Goal: Information Seeking & Learning: Learn about a topic

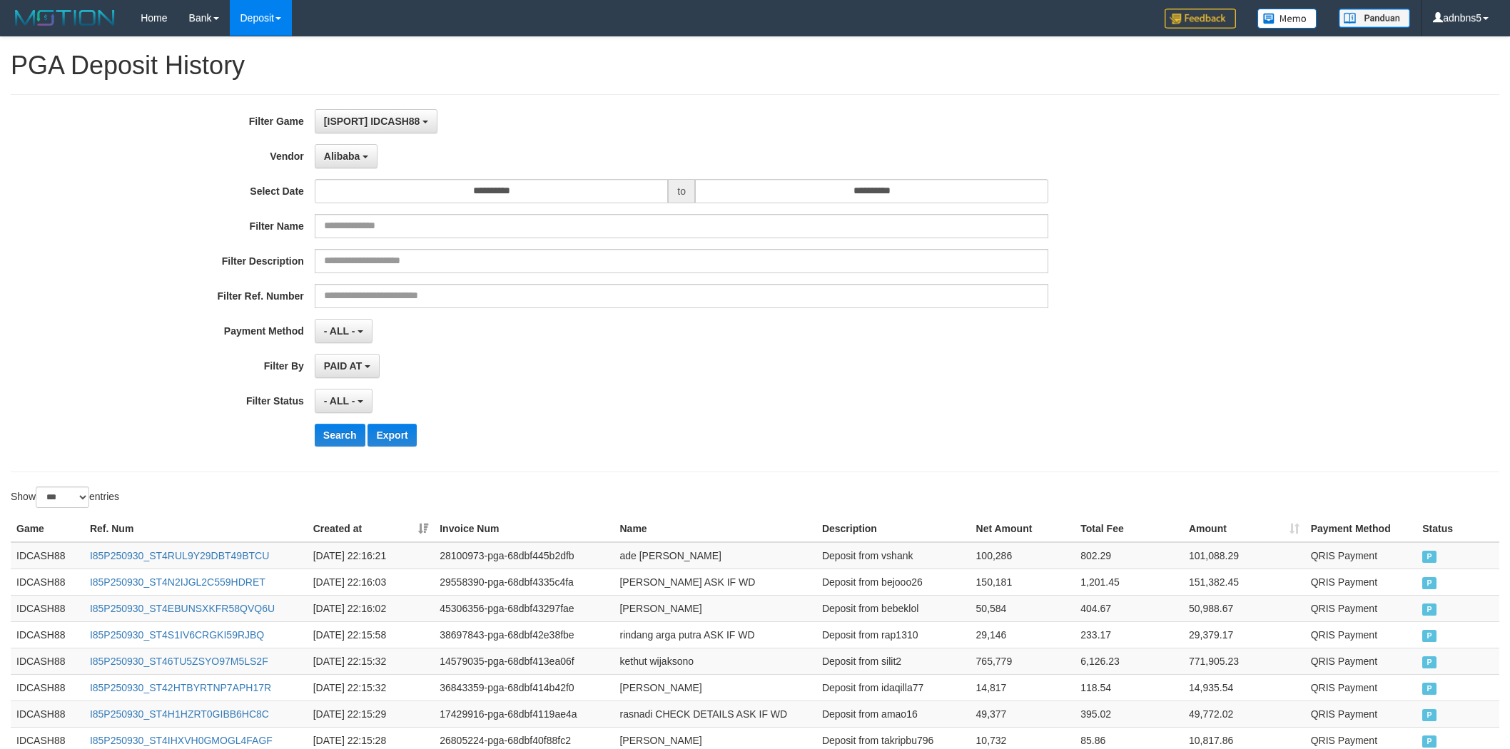
select select "**********"
select select "***"
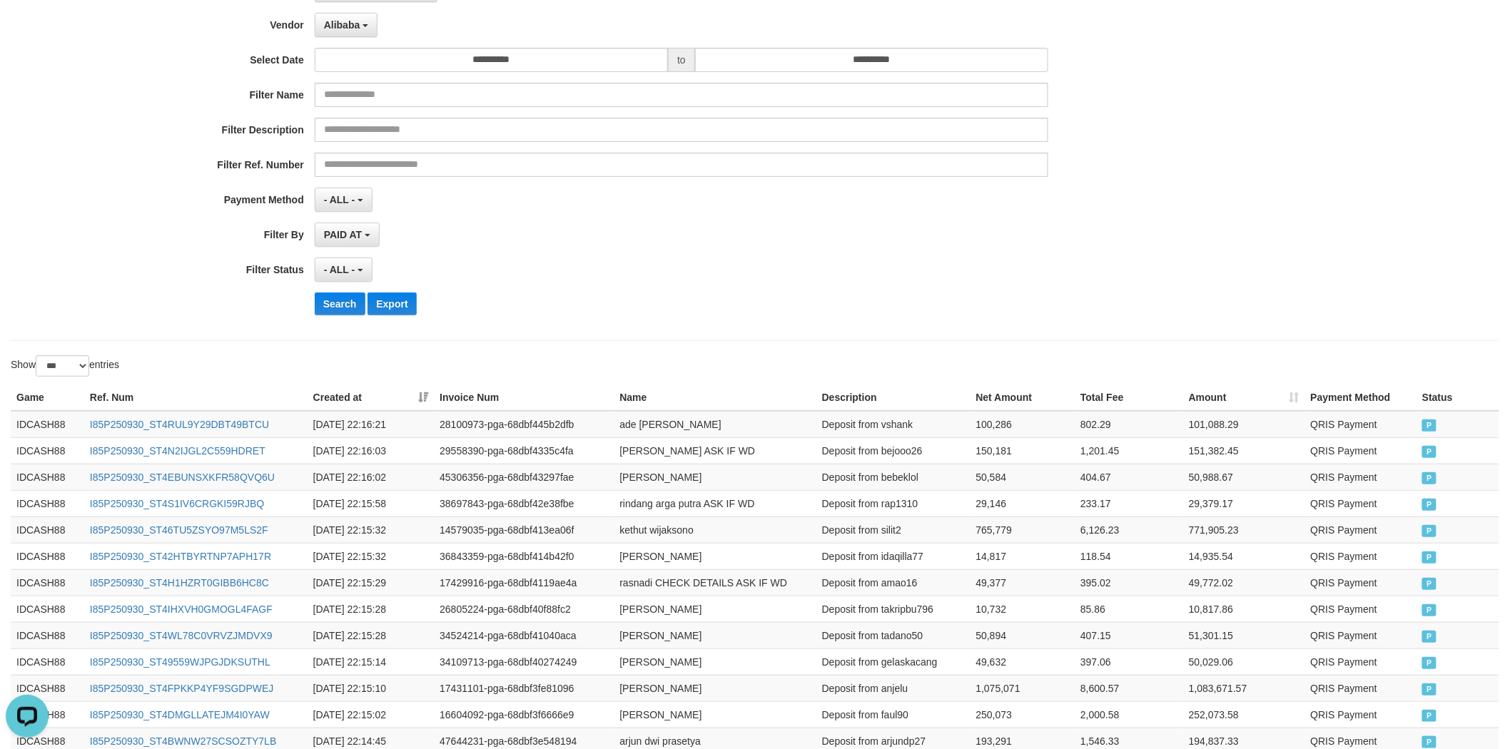
click at [339, 300] on button "Search" at bounding box center [340, 304] width 51 height 23
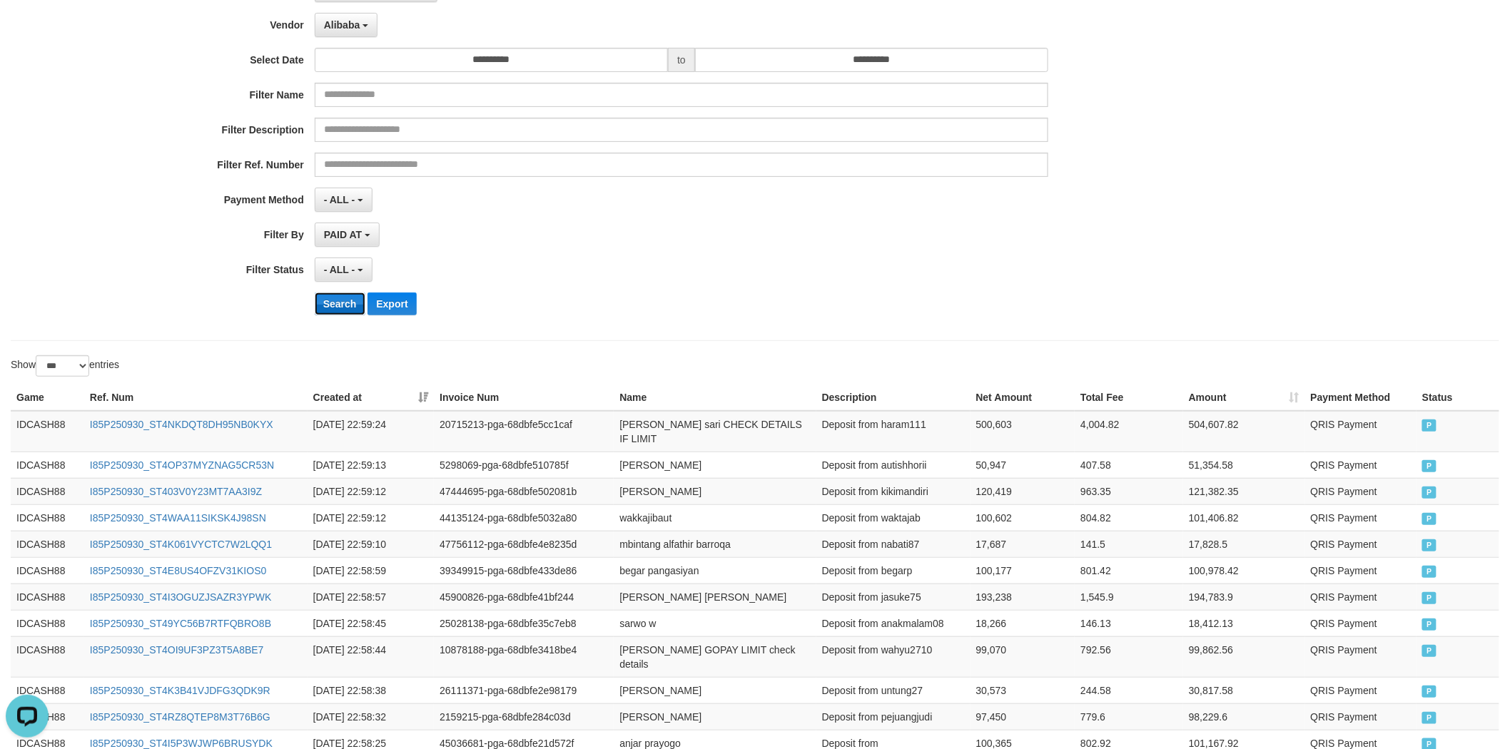
click at [347, 304] on button "Search" at bounding box center [340, 304] width 51 height 23
click at [936, 325] on div "**********" at bounding box center [629, 152] width 1258 height 348
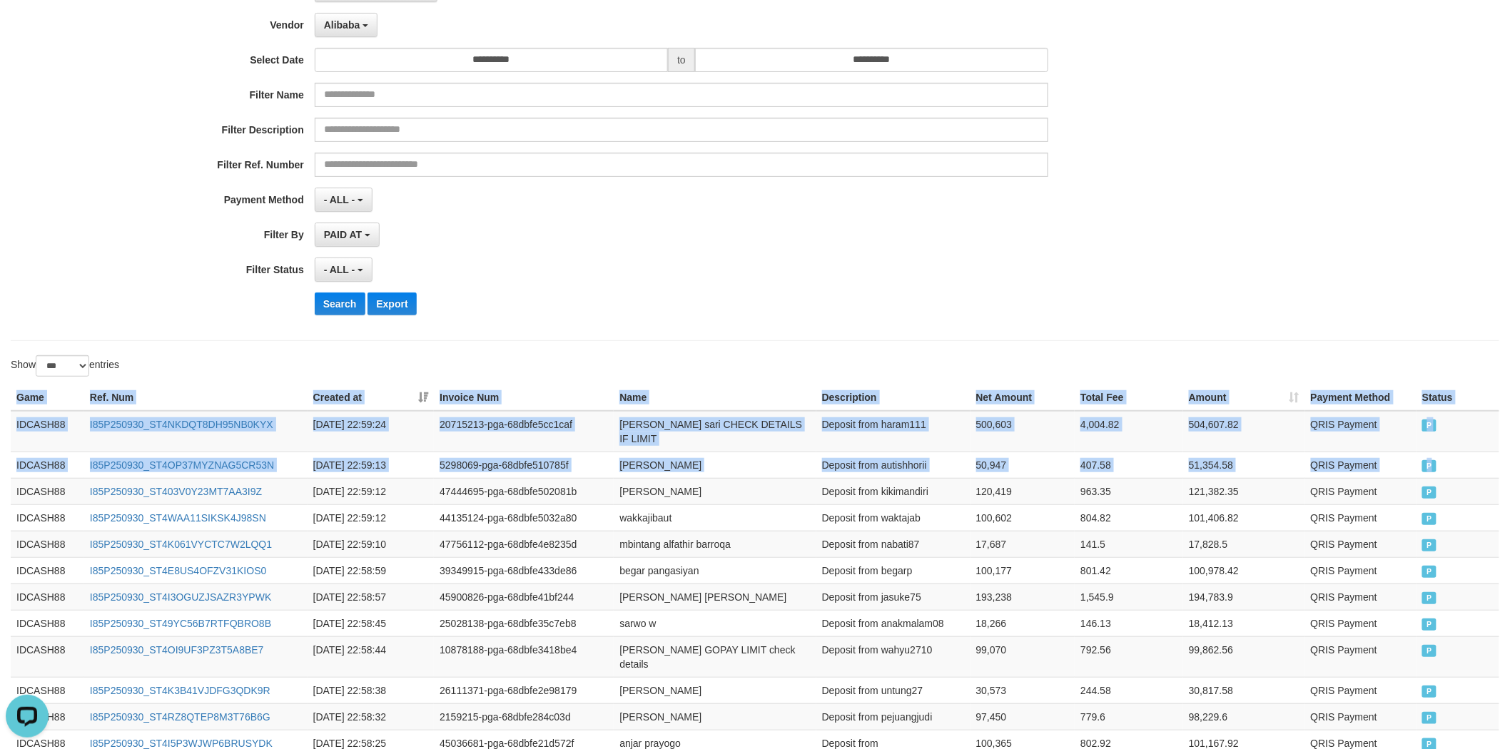
copy table "Game Ref. Num Created at Invoice Num Name Description Net Amount Total Fee Amou…"
drag, startPoint x: 1441, startPoint y: 460, endPoint x: 505, endPoint y: 262, distance: 956.9
copy div "Game Ref. Num Created at Invoice Num Name Description Net Amount Total Fee Amou…"
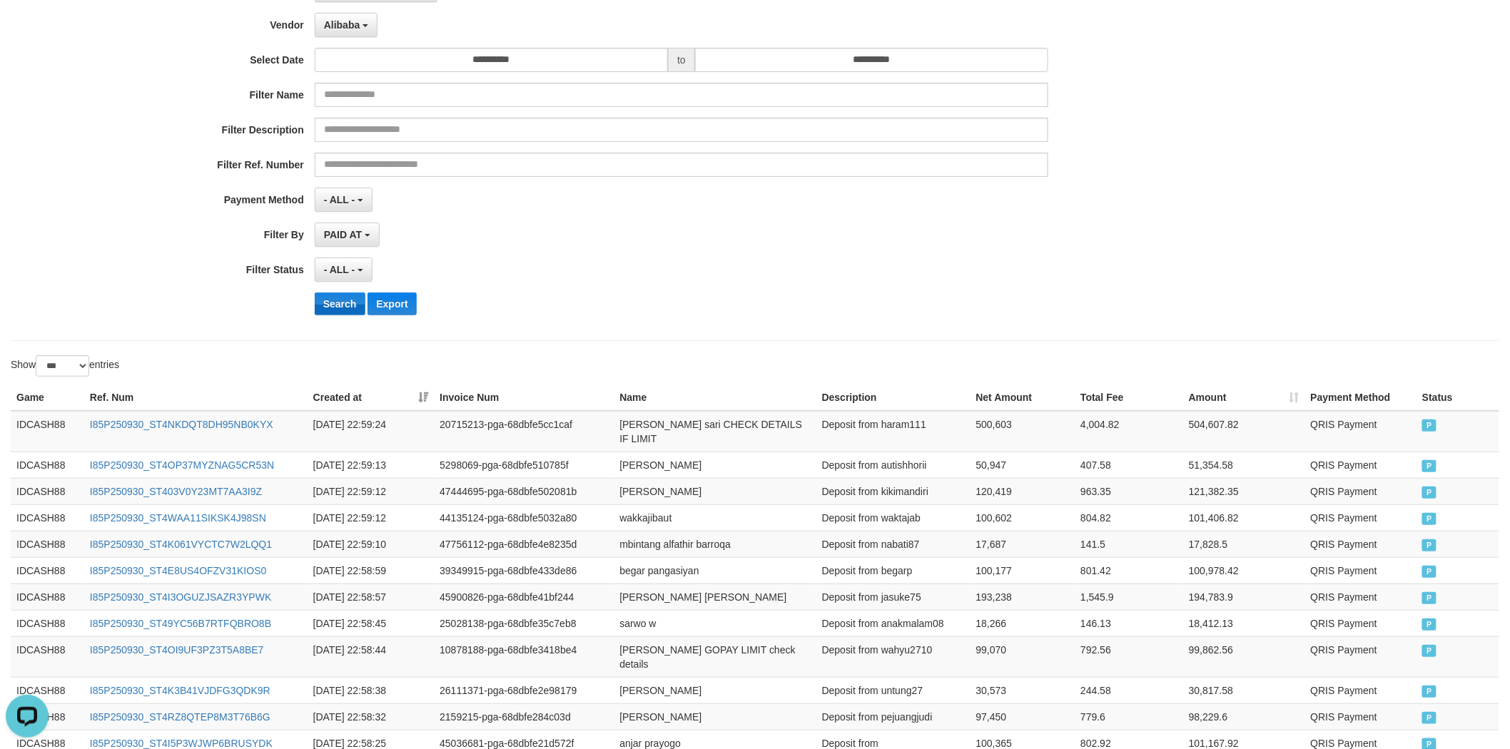
drag, startPoint x: 308, startPoint y: 296, endPoint x: 324, endPoint y: 308, distance: 19.4
click at [309, 297] on div "Search Export" at bounding box center [629, 304] width 1258 height 23
click at [325, 308] on button "Search" at bounding box center [340, 304] width 51 height 23
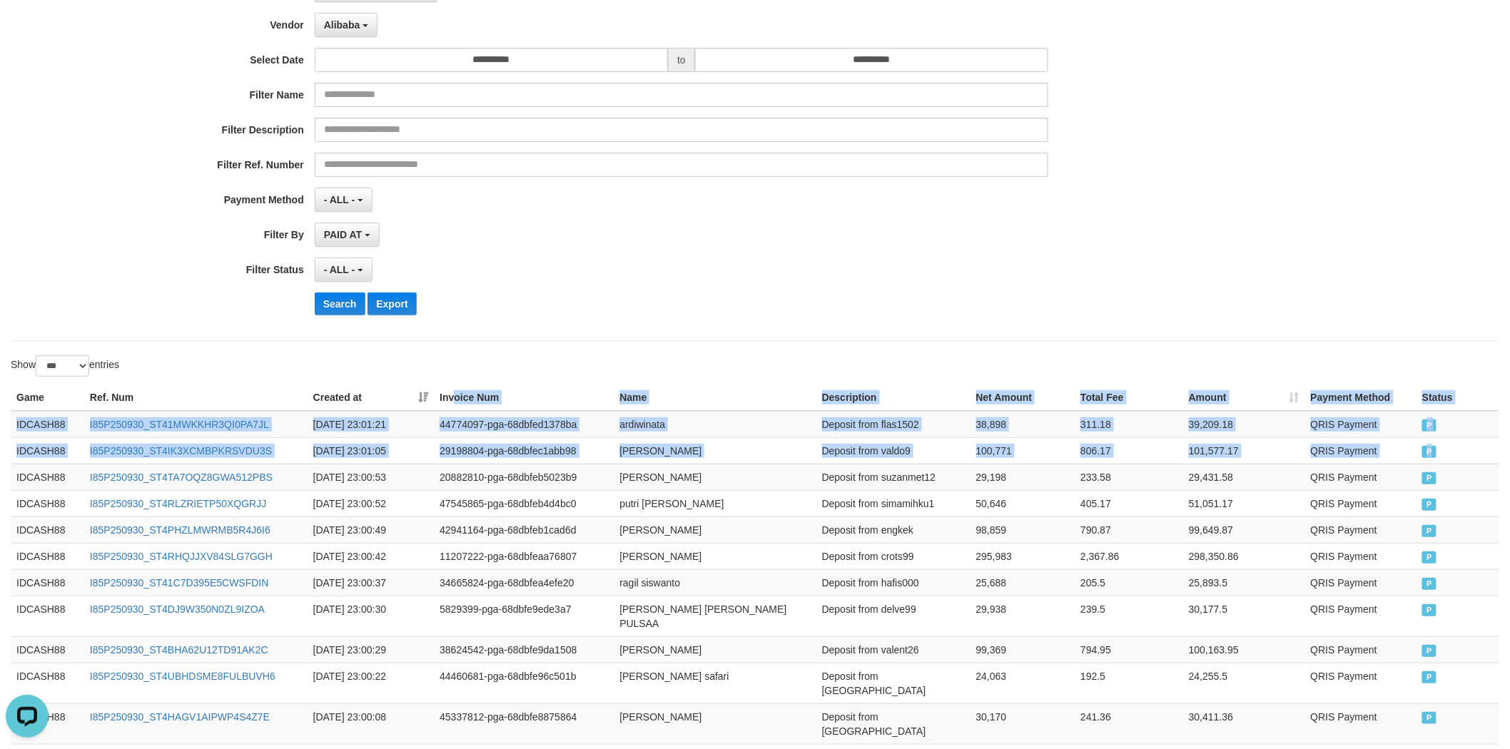
drag, startPoint x: 1443, startPoint y: 457, endPoint x: 429, endPoint y: 208, distance: 1044.2
copy div "Game Ref. Num Created at Invoice Num Name Description Net Amount Total Fee Amou…"
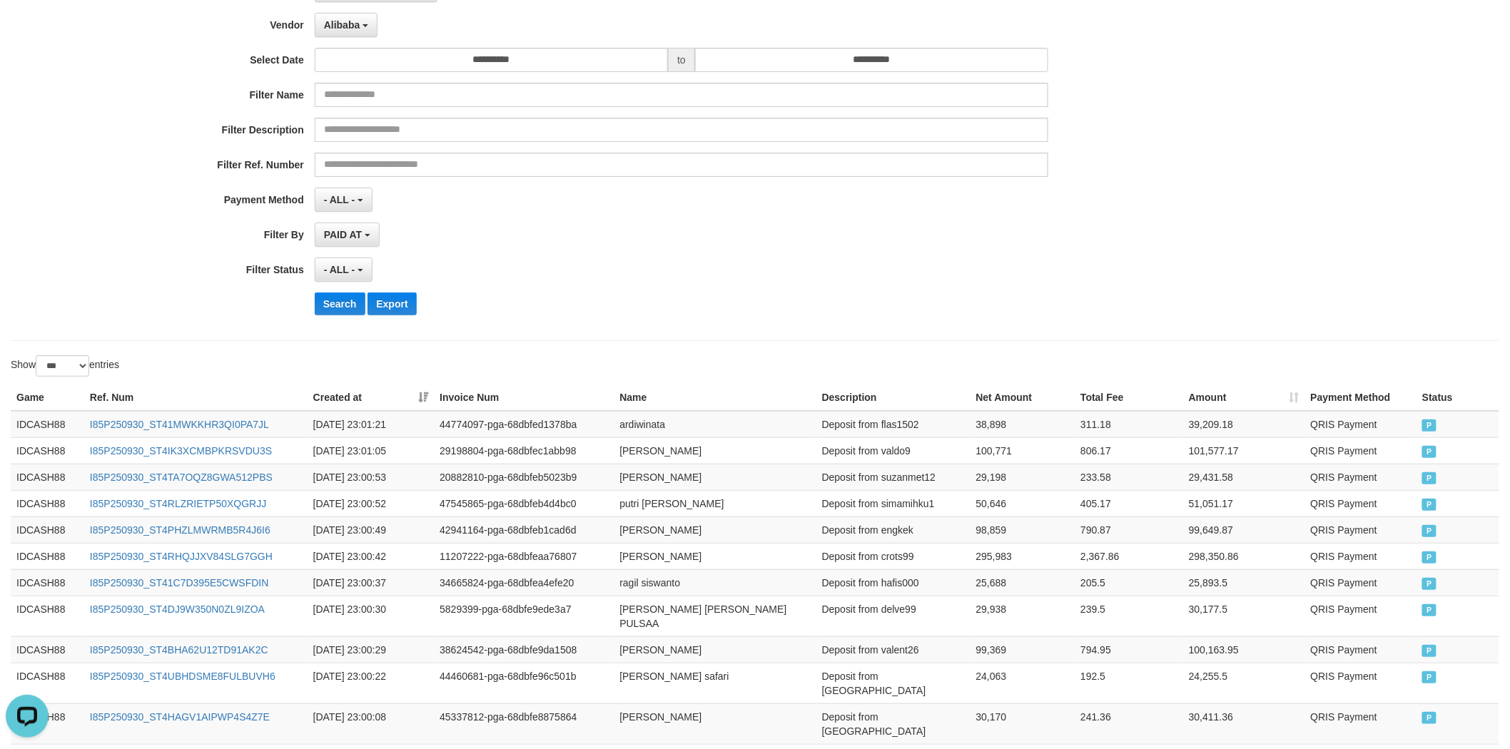
click at [348, 291] on div "**********" at bounding box center [629, 152] width 1258 height 348
click at [347, 303] on button "Search" at bounding box center [340, 304] width 51 height 23
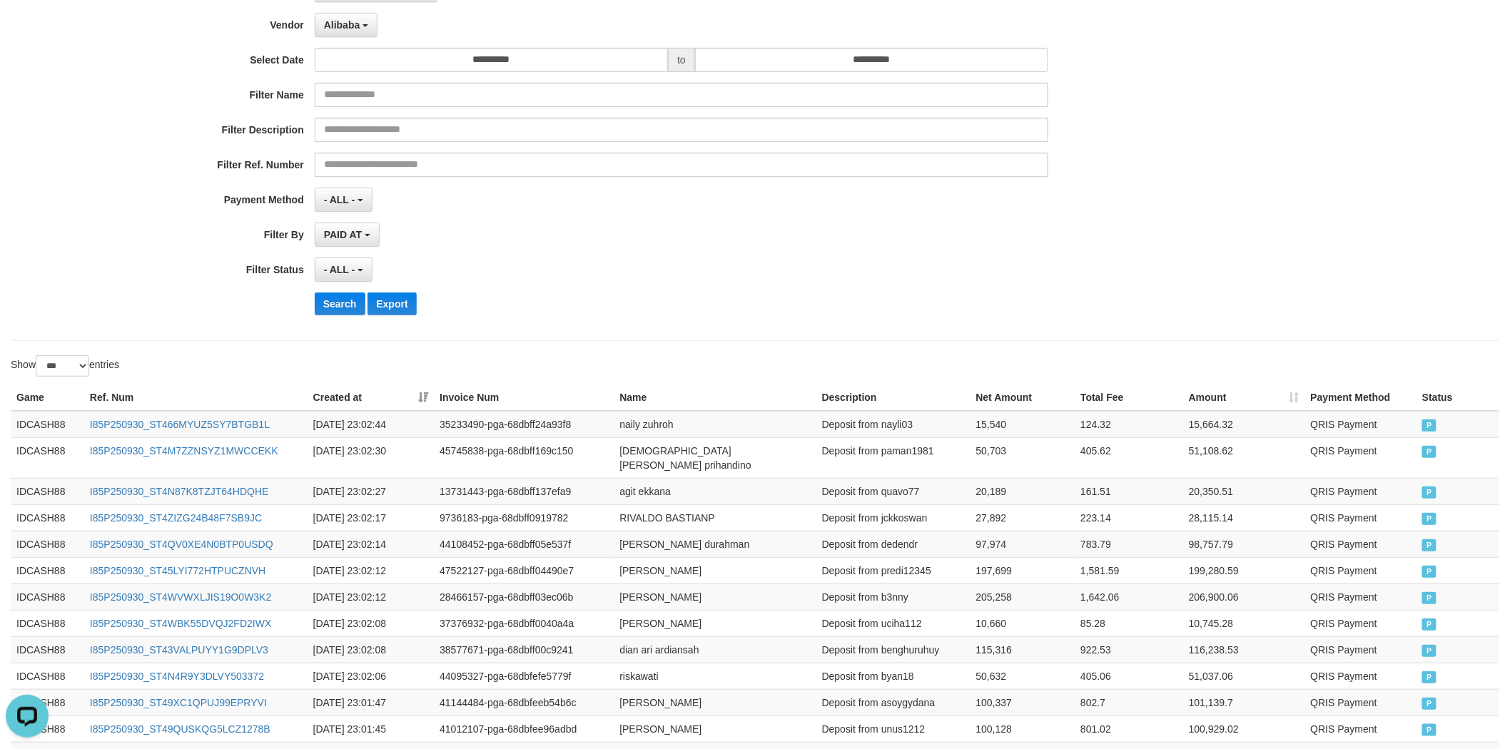
click at [626, 254] on div "**********" at bounding box center [629, 152] width 1258 height 348
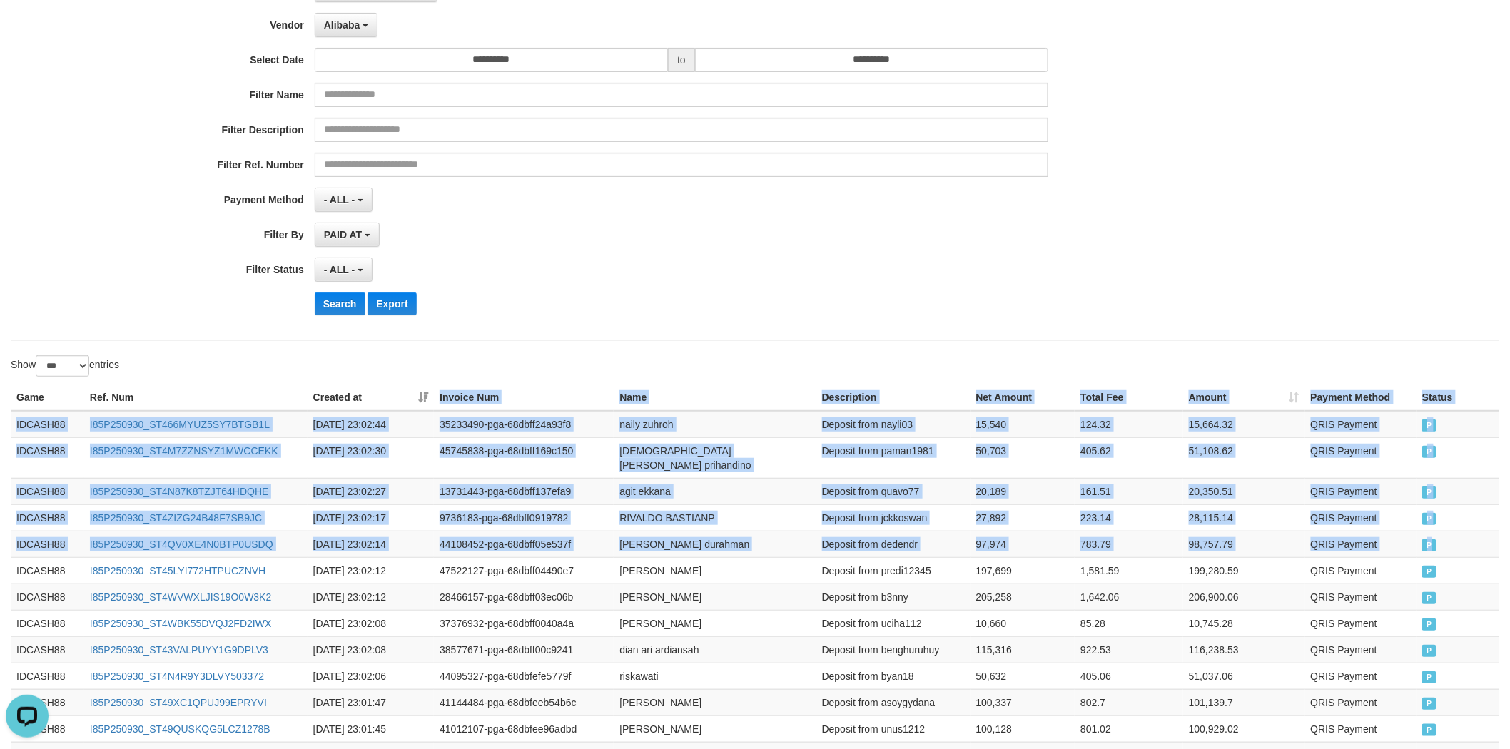
drag, startPoint x: 1352, startPoint y: 524, endPoint x: 424, endPoint y: 376, distance: 940.0
copy table "Invoice Num Name Description Net Amount Total Fee Amount Payment Method Status …"
copy table "Game Ref. Num Created at Invoice Num Name Description Net Amount Total Fee Amou…"
click at [328, 297] on button "Search" at bounding box center [340, 304] width 51 height 23
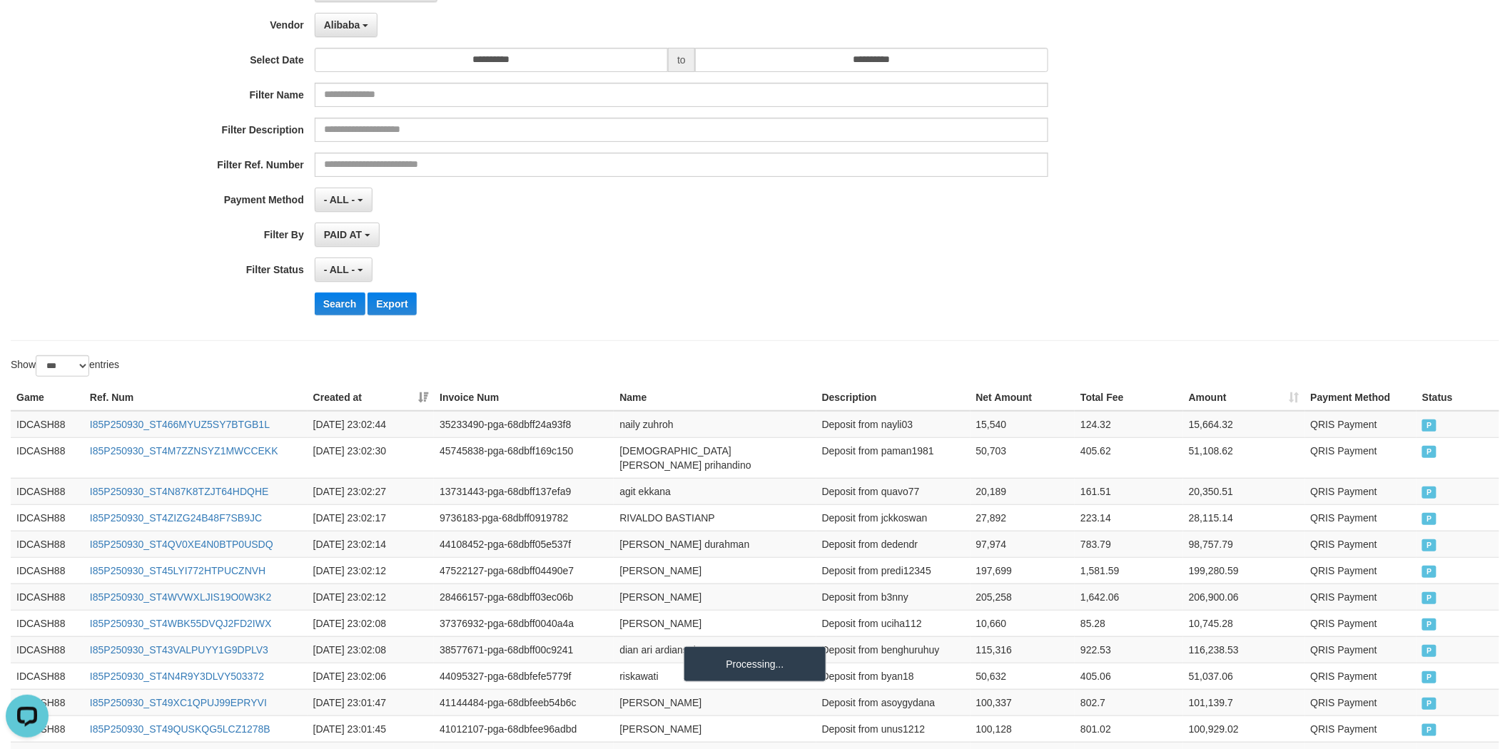
click at [592, 300] on div "Search Export" at bounding box center [787, 304] width 944 height 23
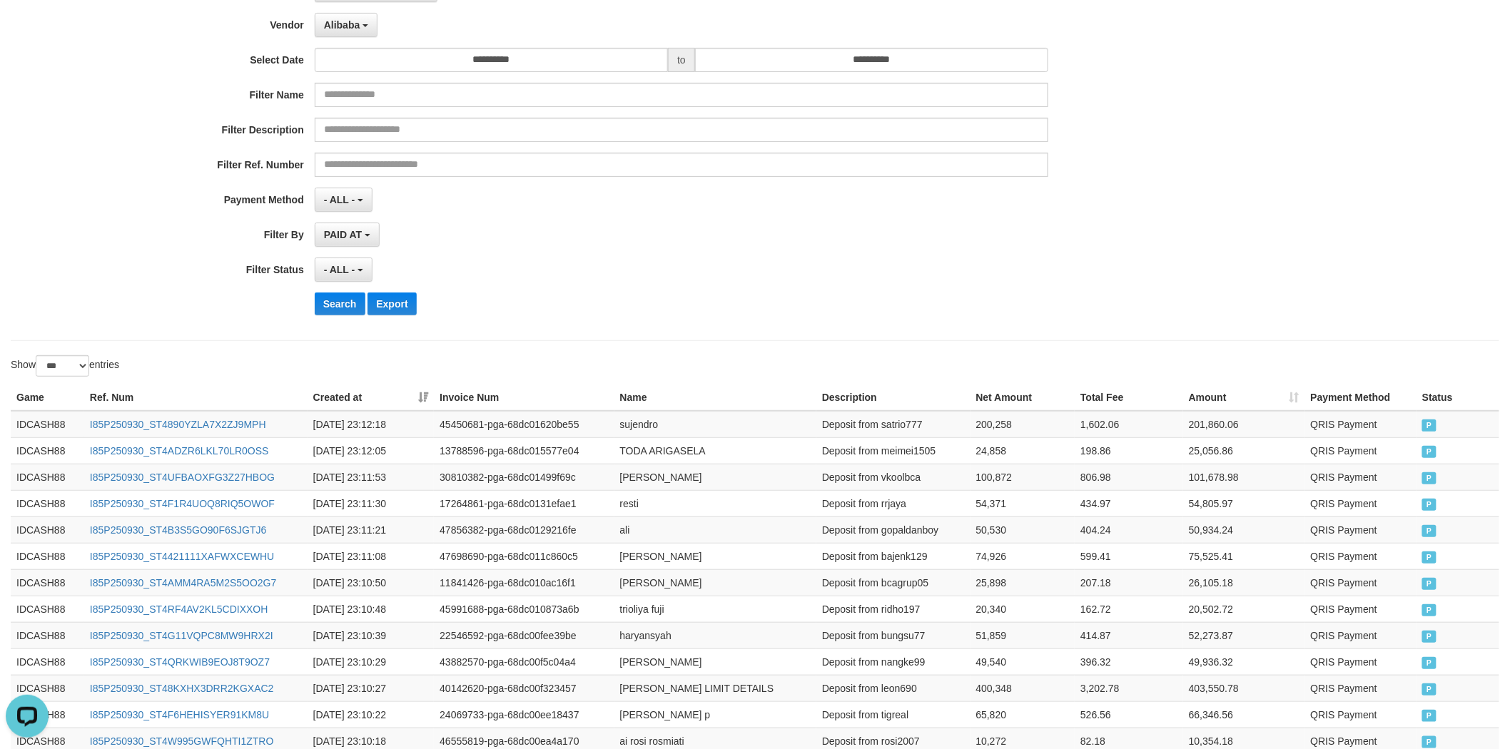
click at [739, 284] on div "**********" at bounding box center [629, 152] width 1258 height 348
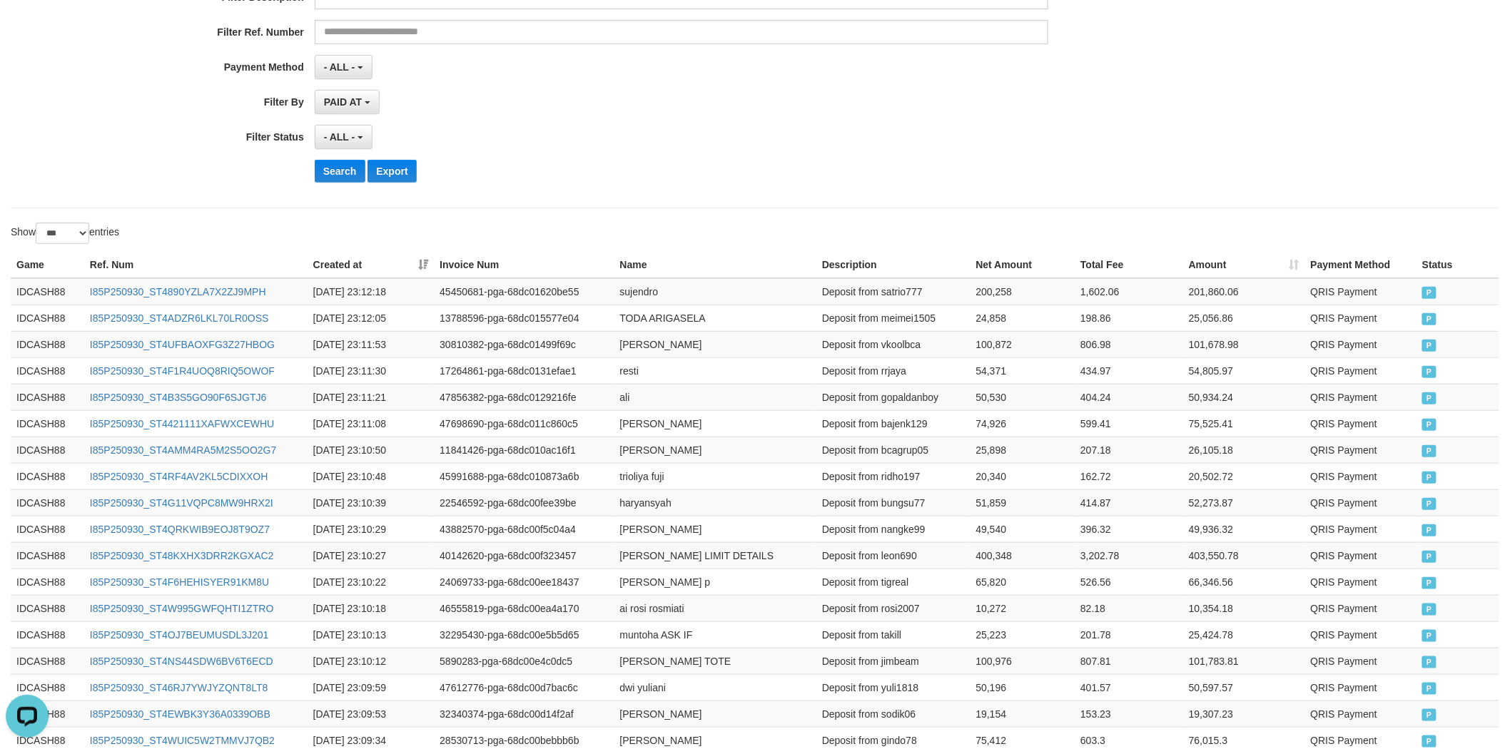
scroll to position [263, 0]
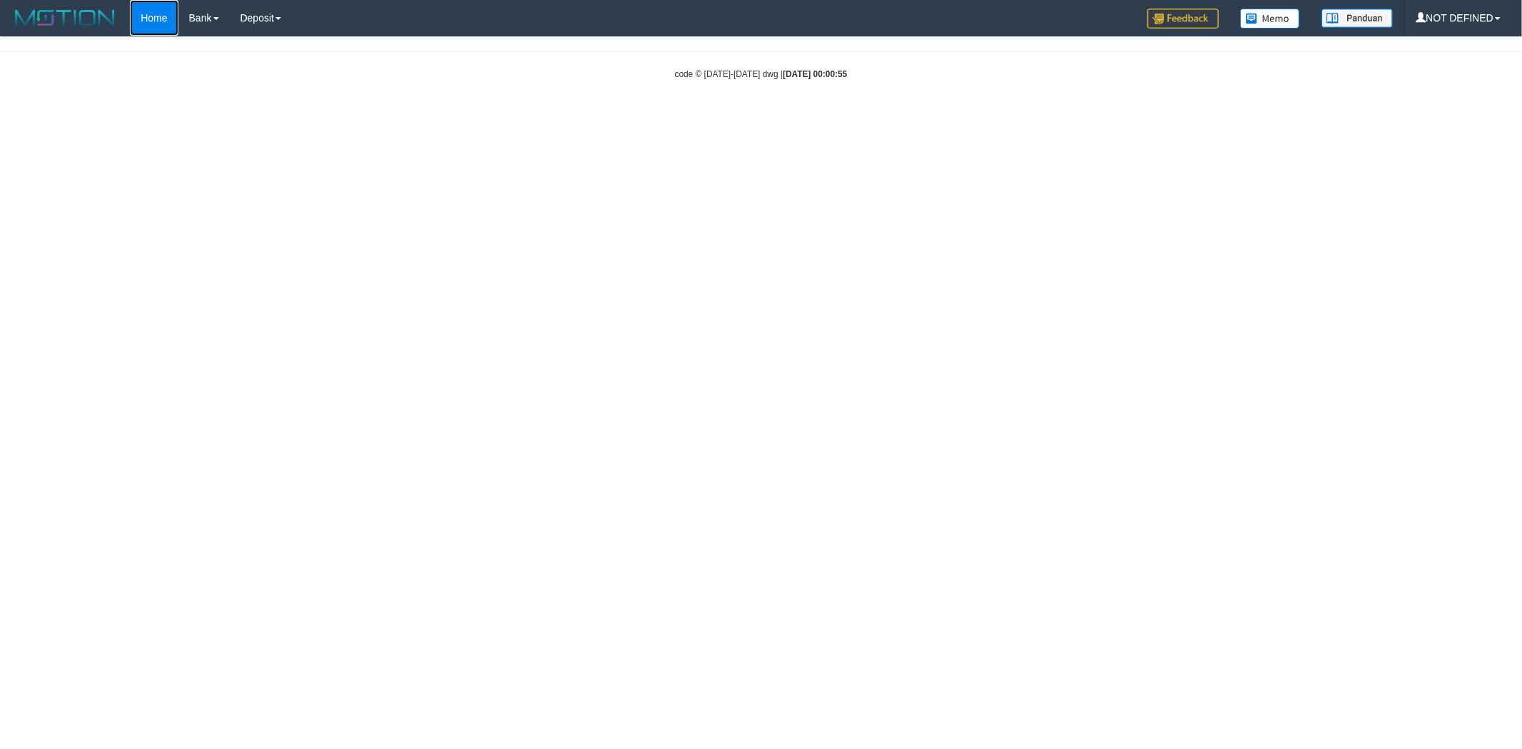
click at [151, 16] on link "Home" at bounding box center [154, 18] width 48 height 36
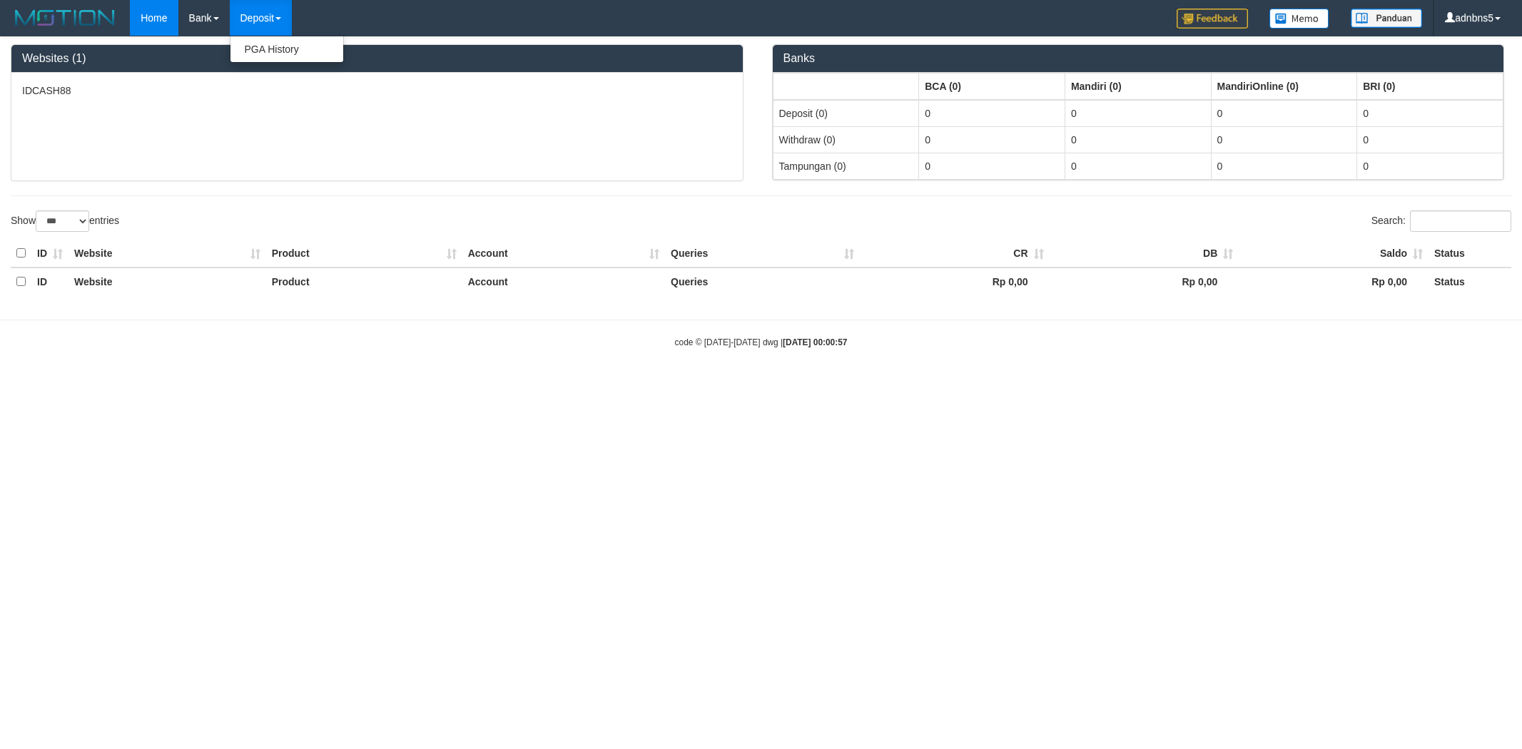
select select "***"
click at [255, 51] on link "PGA History" at bounding box center [286, 49] width 113 height 19
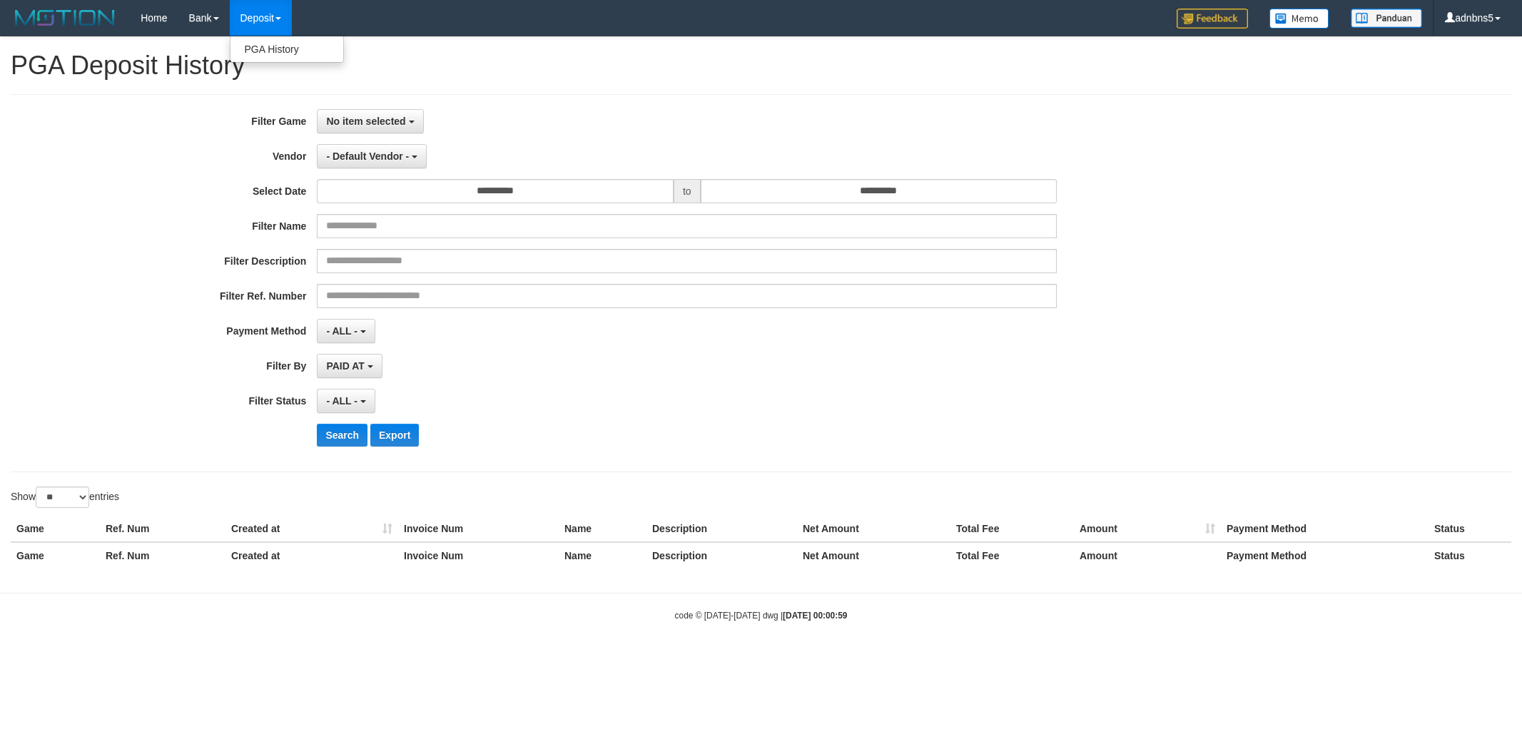
select select
select select "**"
drag, startPoint x: 376, startPoint y: 107, endPoint x: 380, endPoint y: 118, distance: 11.5
click at [376, 107] on div "**********" at bounding box center [761, 283] width 1500 height 378
click at [390, 127] on button "No item selected" at bounding box center [370, 121] width 106 height 24
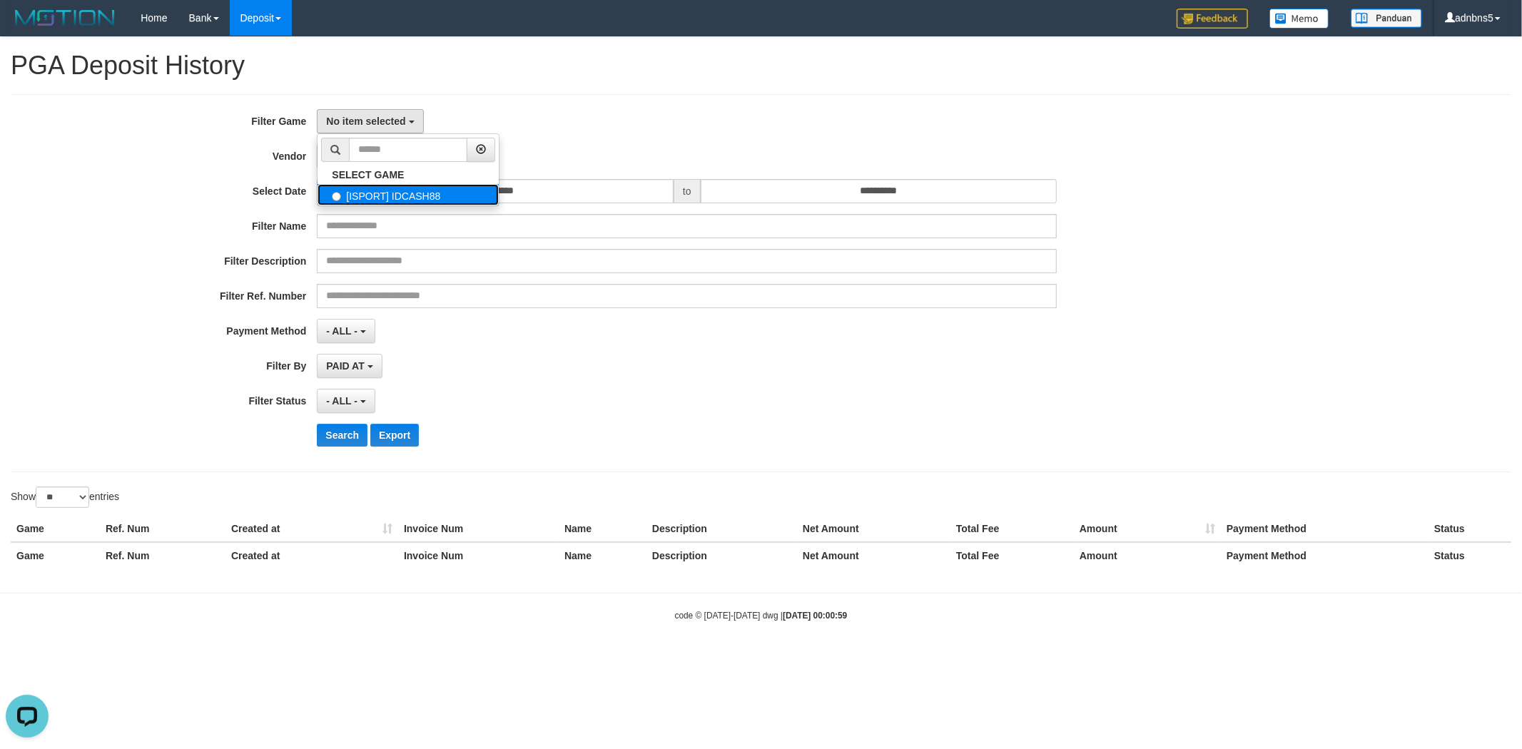
click at [387, 205] on label "[ISPORT] IDCASH88" at bounding box center [407, 194] width 181 height 21
select select "***"
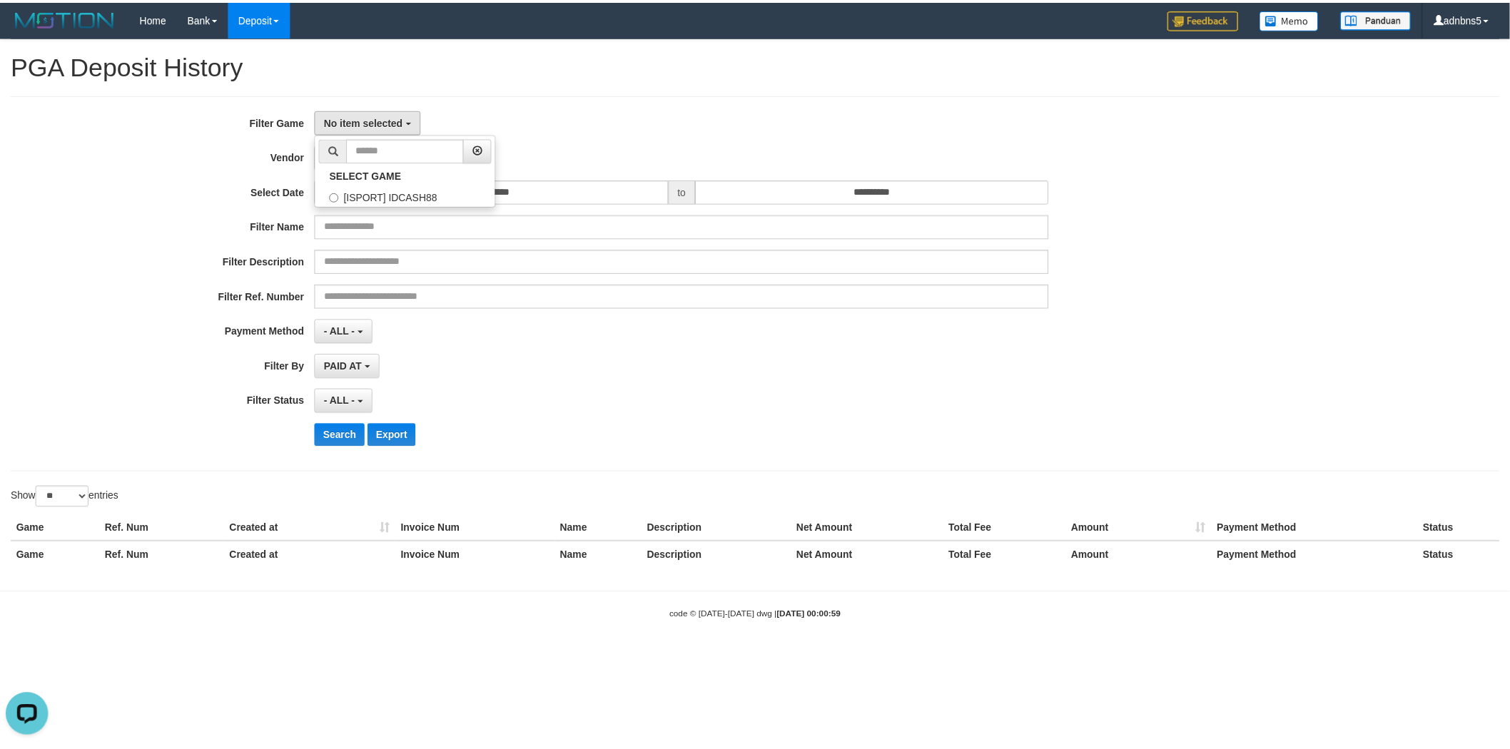
scroll to position [12, 0]
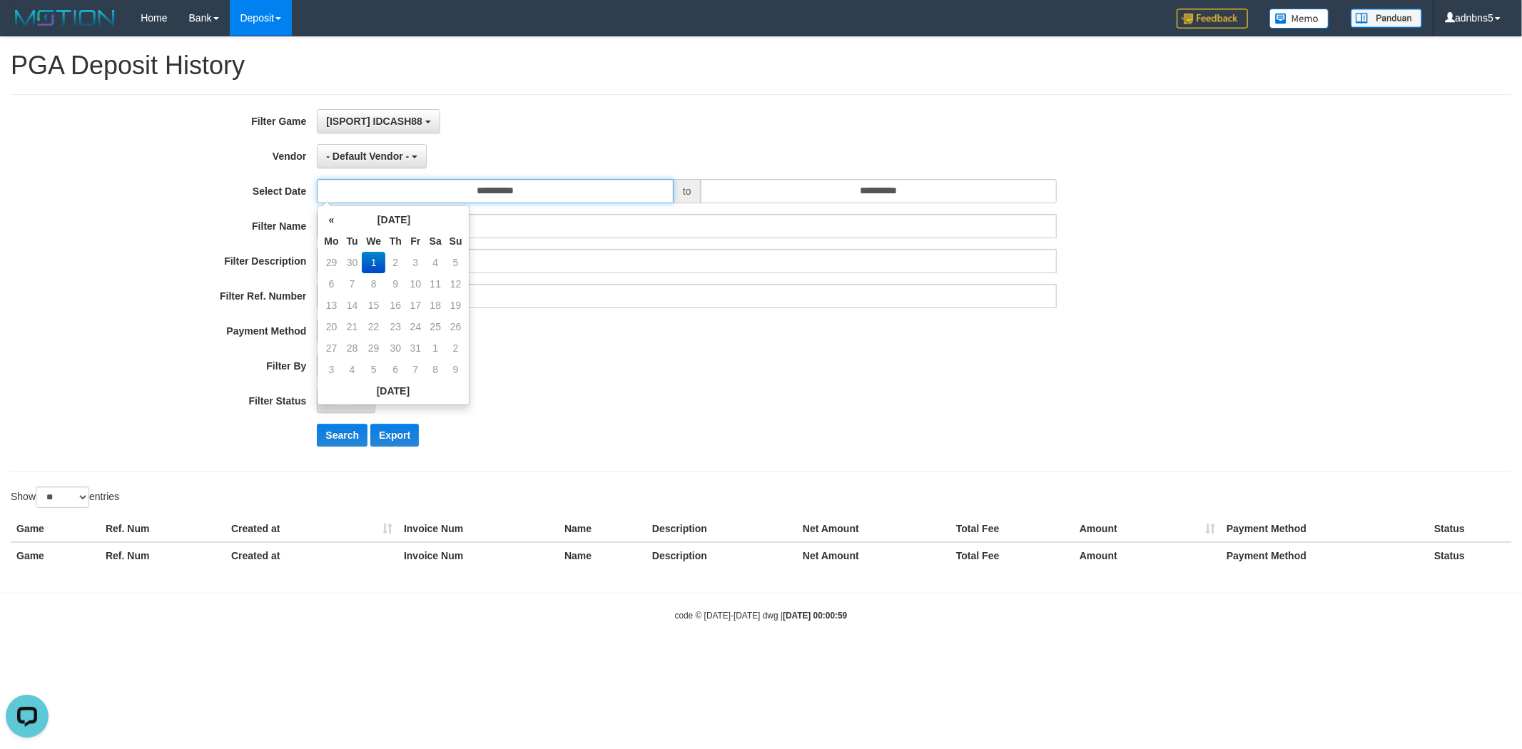
drag, startPoint x: 386, startPoint y: 186, endPoint x: 386, endPoint y: 173, distance: 12.1
click at [386, 183] on input "**********" at bounding box center [495, 191] width 357 height 24
click at [382, 159] on span "- Default Vendor -" at bounding box center [367, 156] width 83 height 11
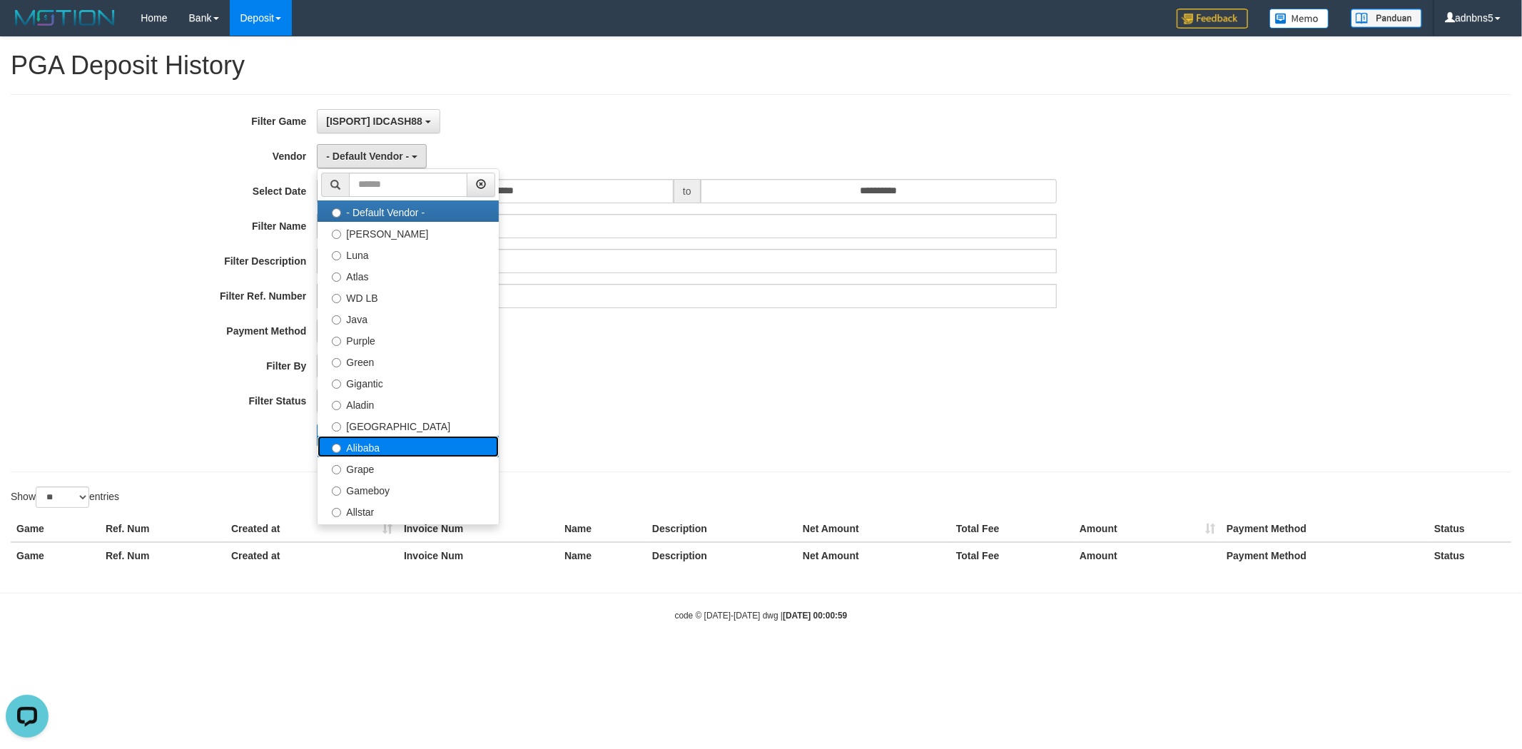
click at [464, 455] on label "Alibaba" at bounding box center [407, 446] width 181 height 21
select select "**********"
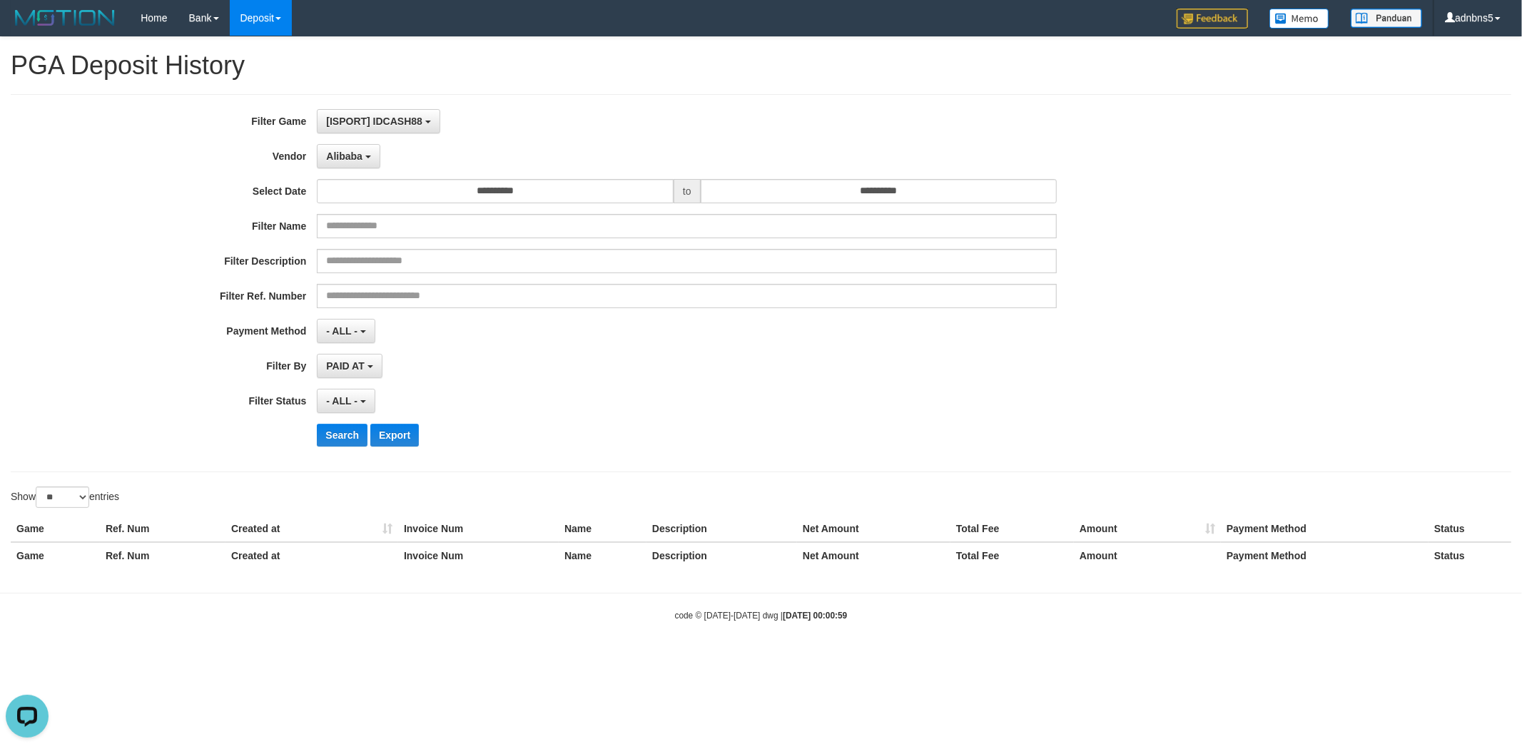
click at [368, 442] on div "Search Export" at bounding box center [792, 435] width 951 height 23
click at [346, 432] on button "Search" at bounding box center [342, 435] width 51 height 23
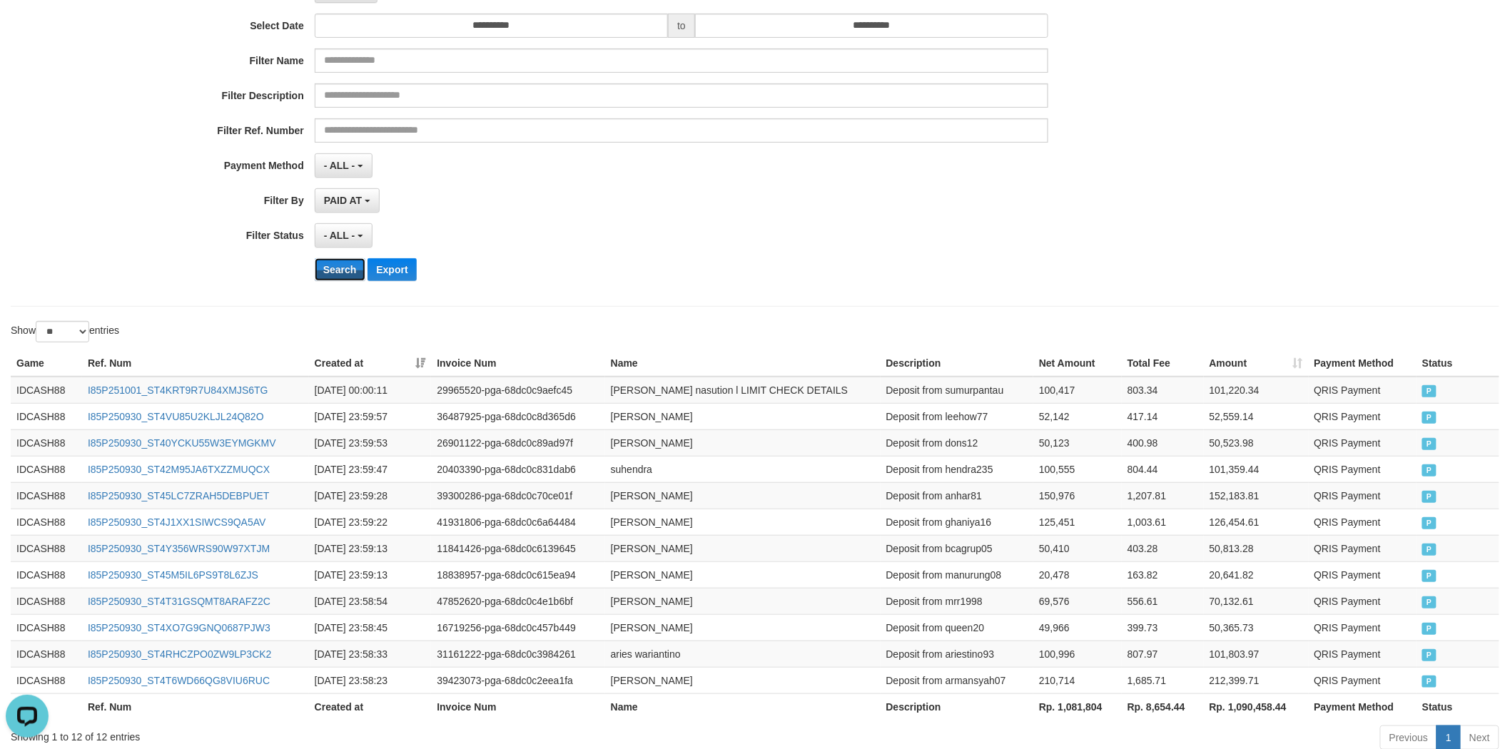
scroll to position [252, 0]
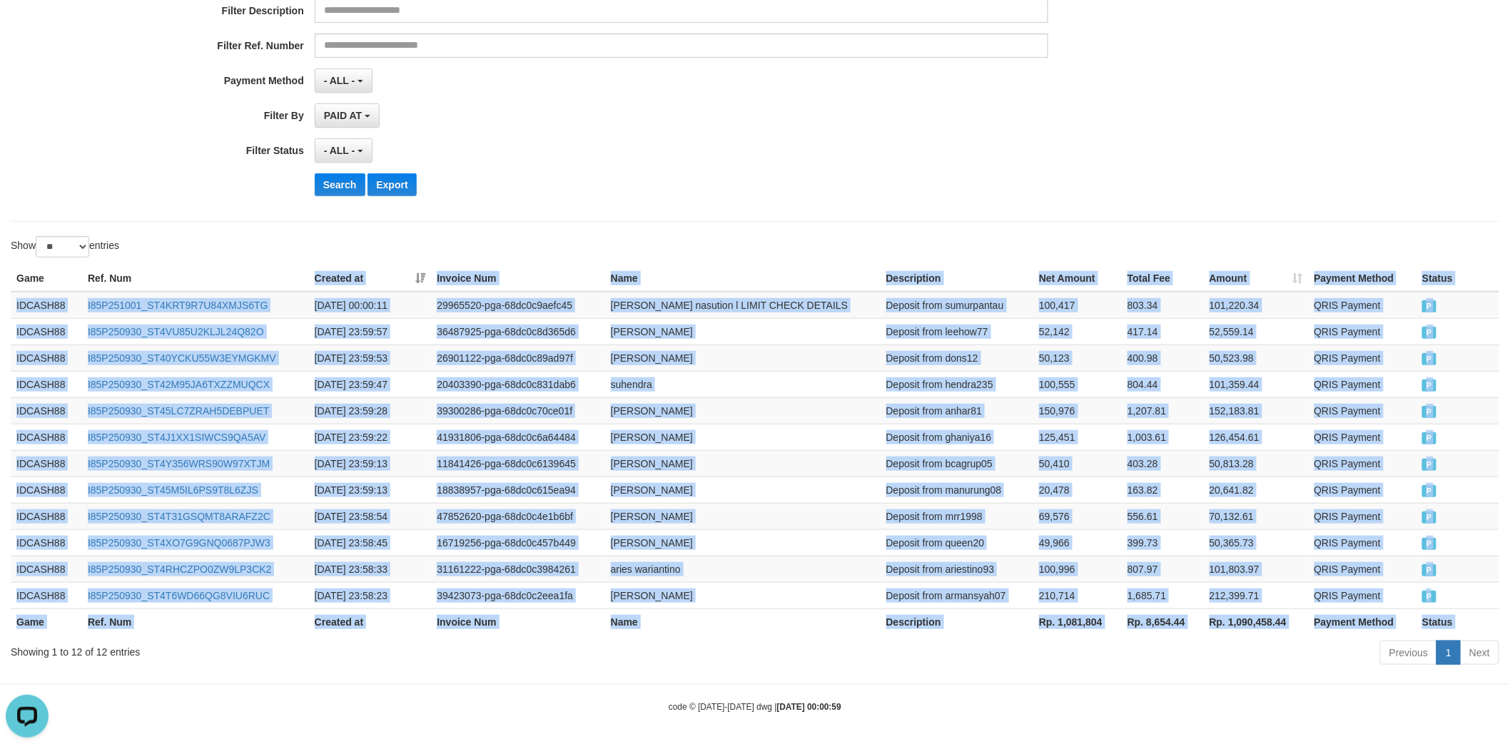
drag, startPoint x: 1465, startPoint y: 599, endPoint x: 271, endPoint y: 282, distance: 1235.2
click at [271, 282] on table "Game Ref. Num Created at Invoice Num Name Description Net Amount Total Fee Amou…" at bounding box center [755, 450] width 1488 height 370
copy table "Created at Invoice Num Name Description Net Amount Total Fee Amount Payment Met…"
click at [337, 188] on button "Search" at bounding box center [340, 184] width 51 height 23
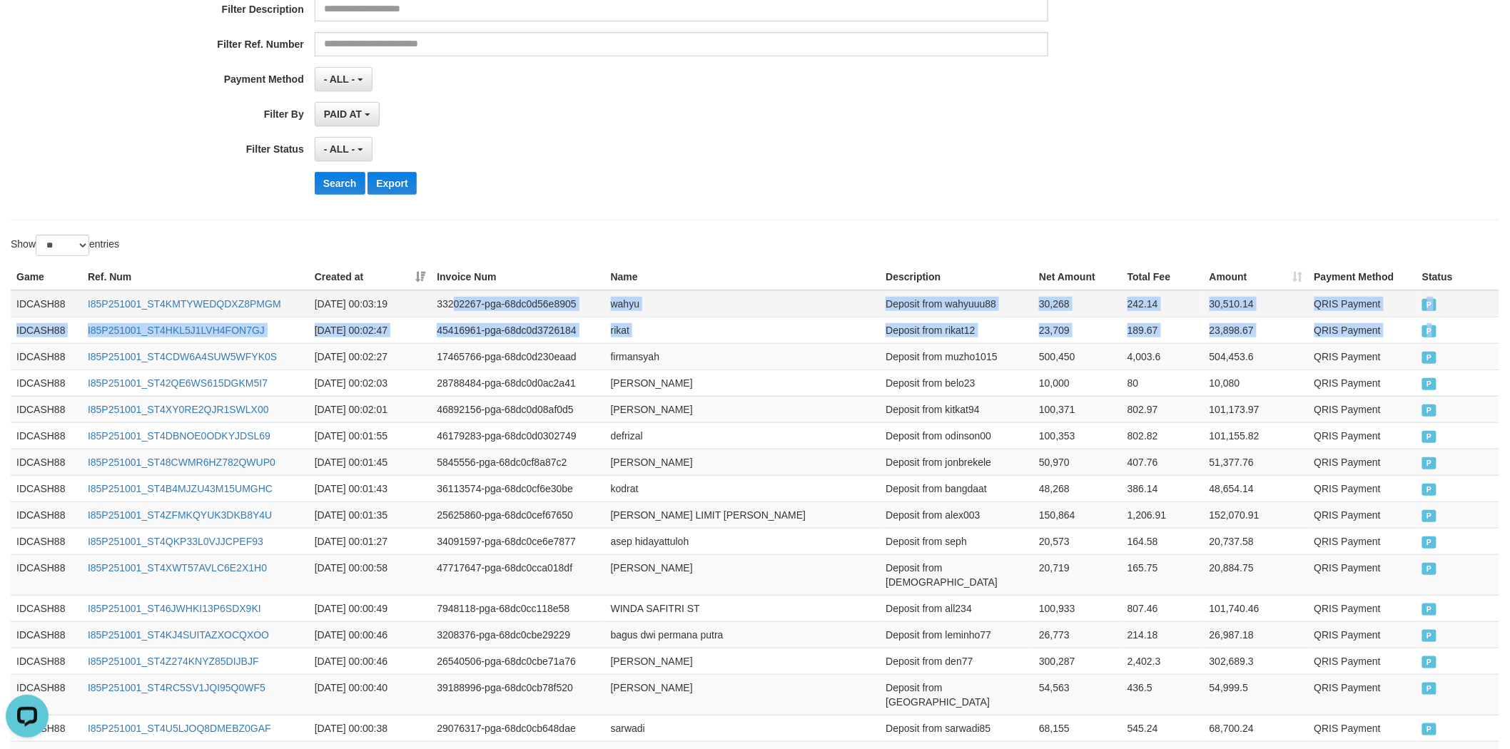
drag, startPoint x: 1431, startPoint y: 337, endPoint x: 554, endPoint y: 314, distance: 877.2
click at [455, 293] on tbody "IDCASH88 I85P251001_ST4KMTYWEDQDXZ8PMGM 2025-10-01 00:03:19 33202267-pga-68dc0d…" at bounding box center [755, 634] width 1488 height 689
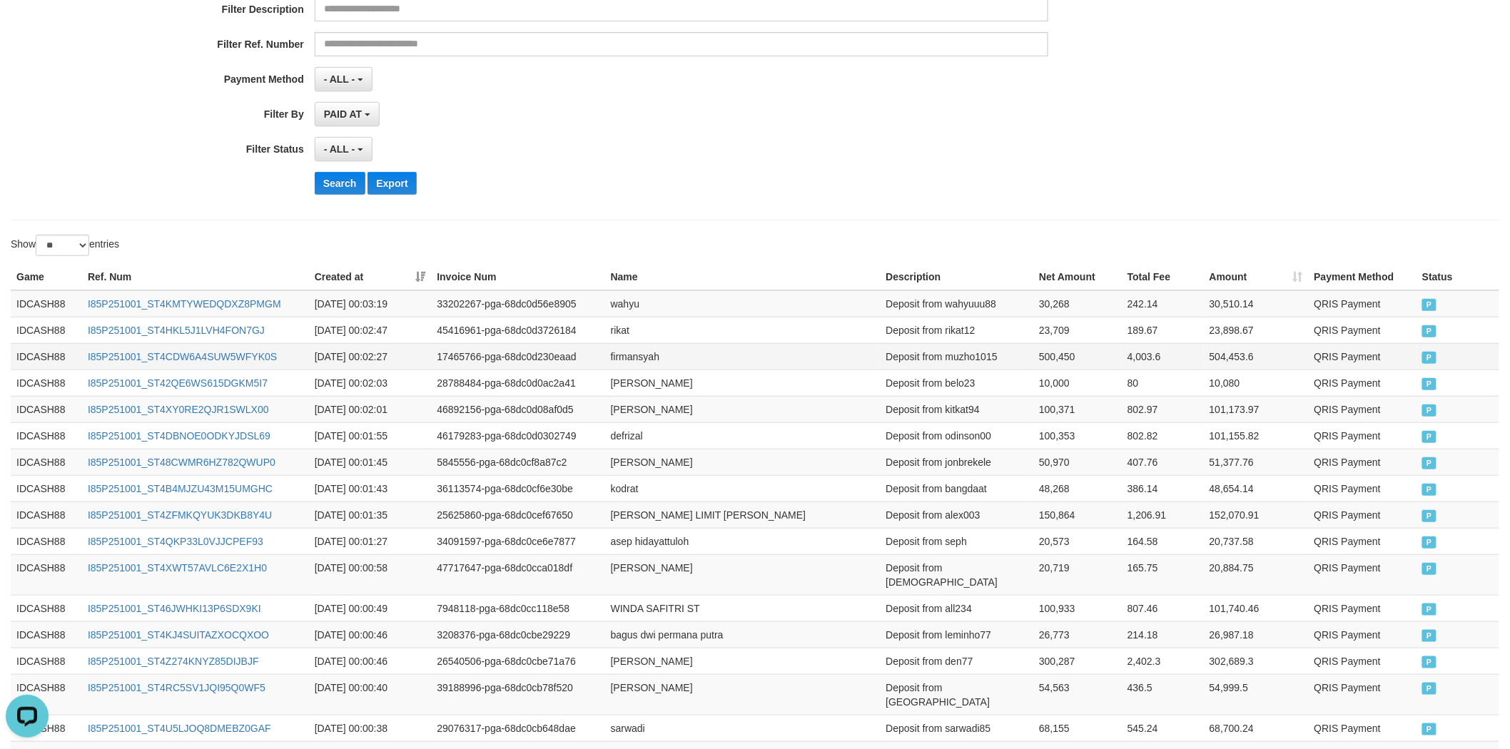
click at [1386, 355] on td "QRIS Payment" at bounding box center [1363, 356] width 108 height 26
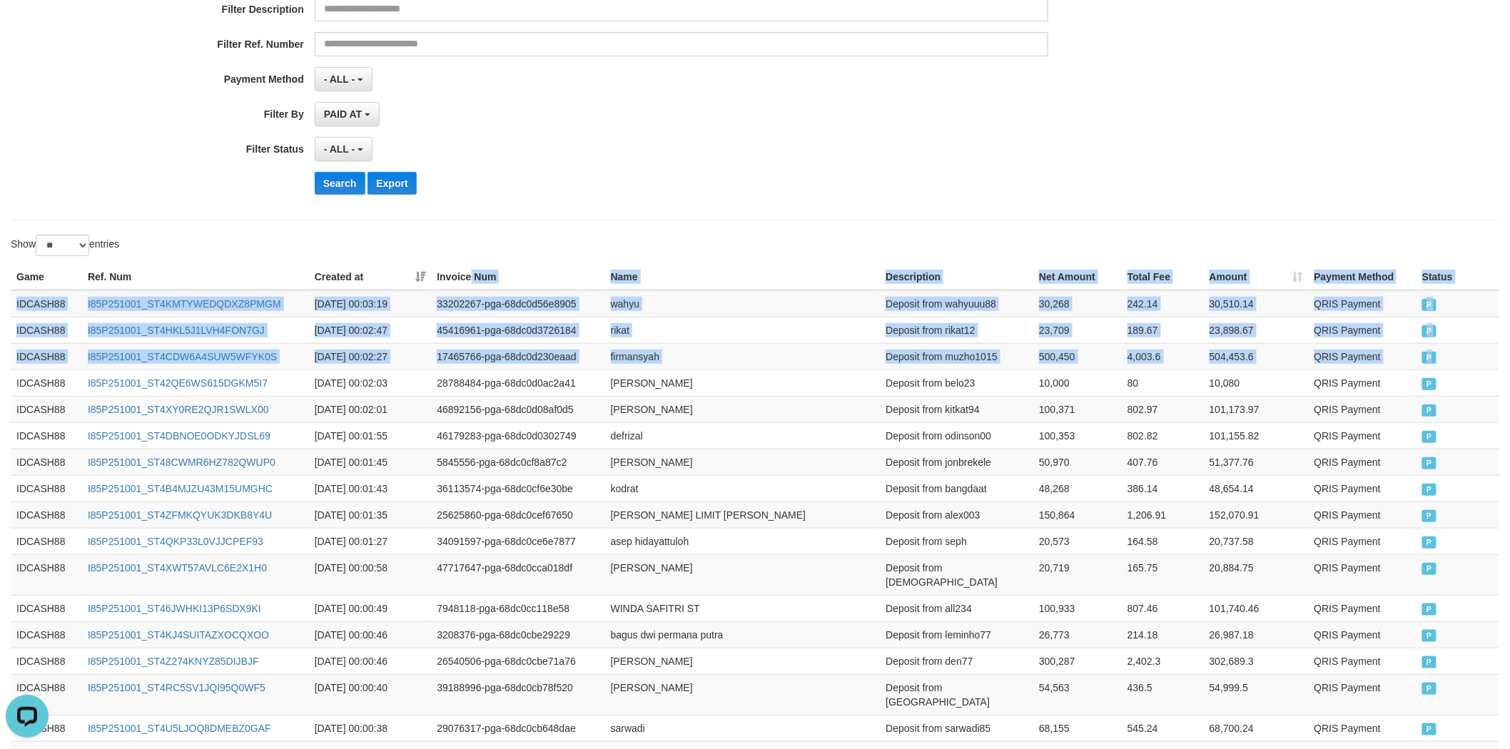
copy table "Num Name Description Net Amount Total Fee Amount Payment Method Status Game Ref…"
drag, startPoint x: 1465, startPoint y: 355, endPoint x: 382, endPoint y: 127, distance: 1107.4
click at [469, 275] on table "Game Ref. Num Created at Invoice Num Name Description Net Amount Total Fee Amou…" at bounding box center [755, 634] width 1488 height 741
click at [326, 184] on button "Search" at bounding box center [340, 183] width 51 height 23
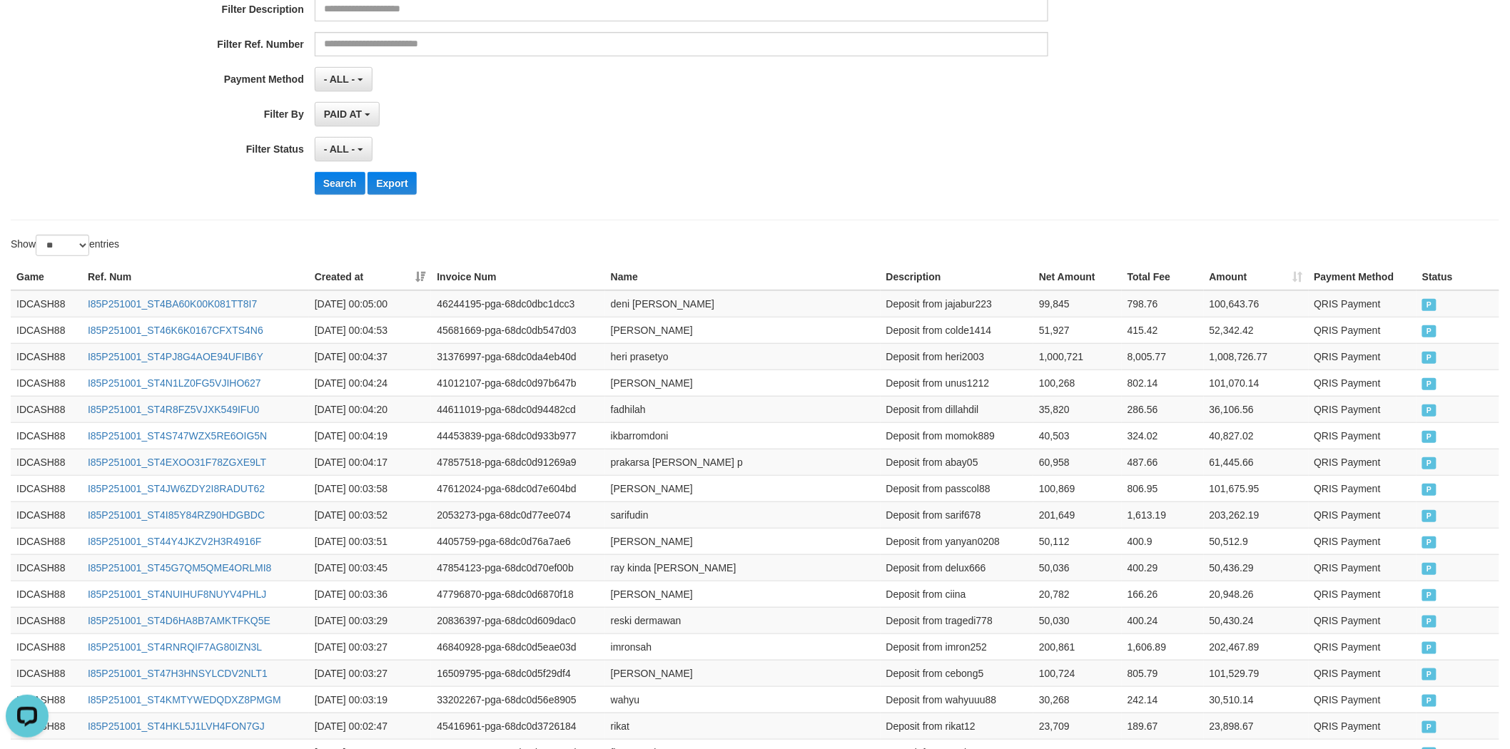
click at [552, 174] on div "Search Export" at bounding box center [787, 183] width 944 height 23
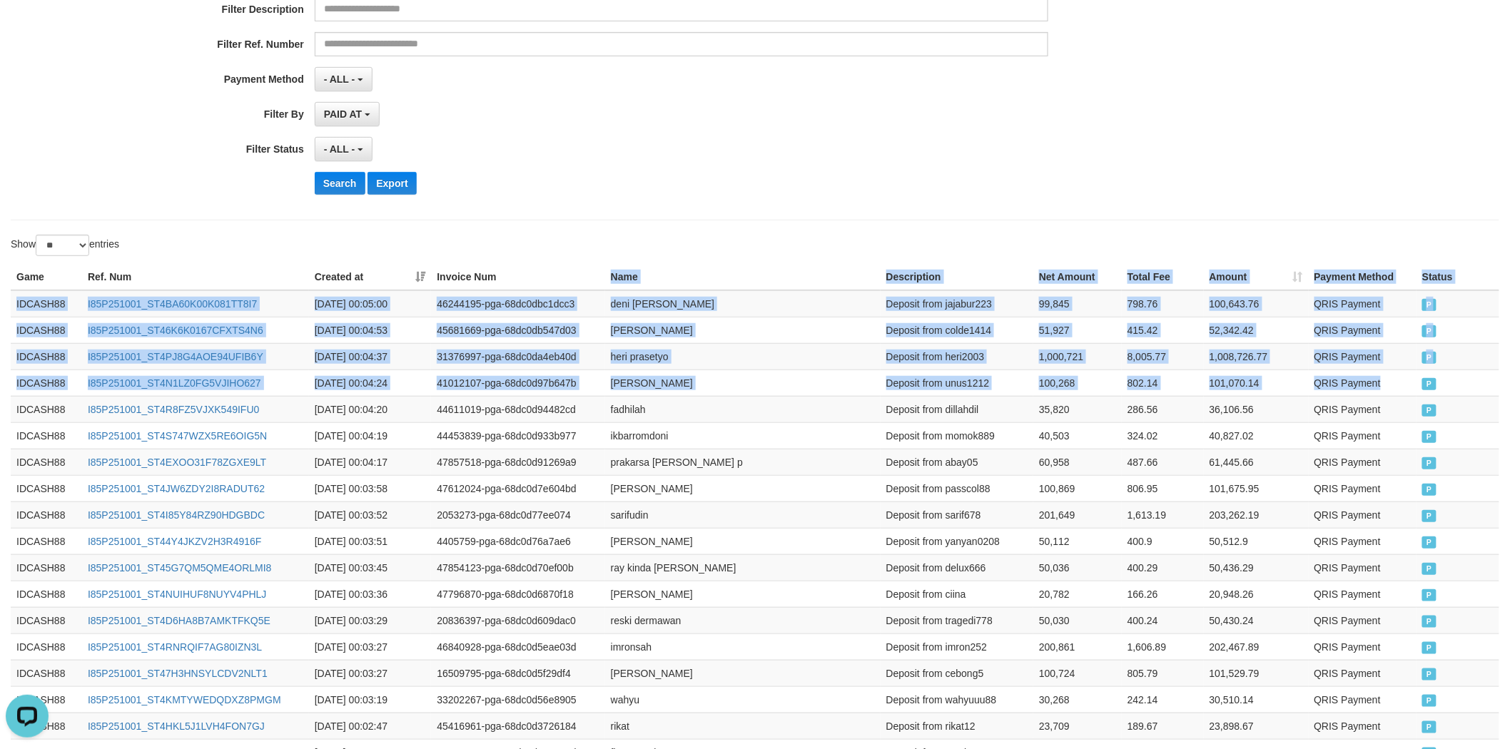
drag, startPoint x: 1333, startPoint y: 380, endPoint x: 507, endPoint y: 272, distance: 833.3
click at [507, 272] on table "Game Ref. Num Created at Invoice Num Name Description Net Amount Total Fee Amou…" at bounding box center [755, 620] width 1488 height 713
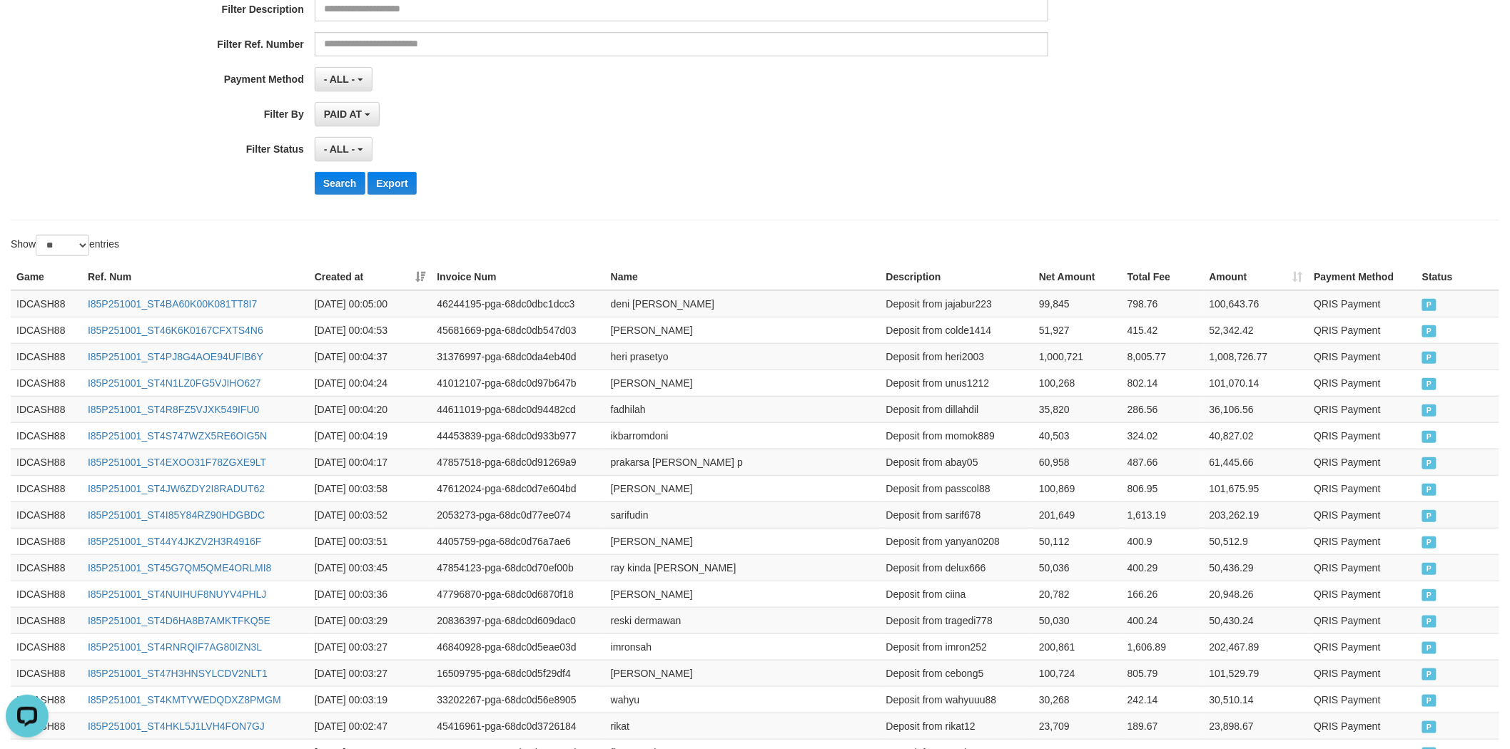
click at [340, 170] on div "**********" at bounding box center [629, 31] width 1258 height 348
click at [332, 187] on button "Search" at bounding box center [340, 183] width 51 height 23
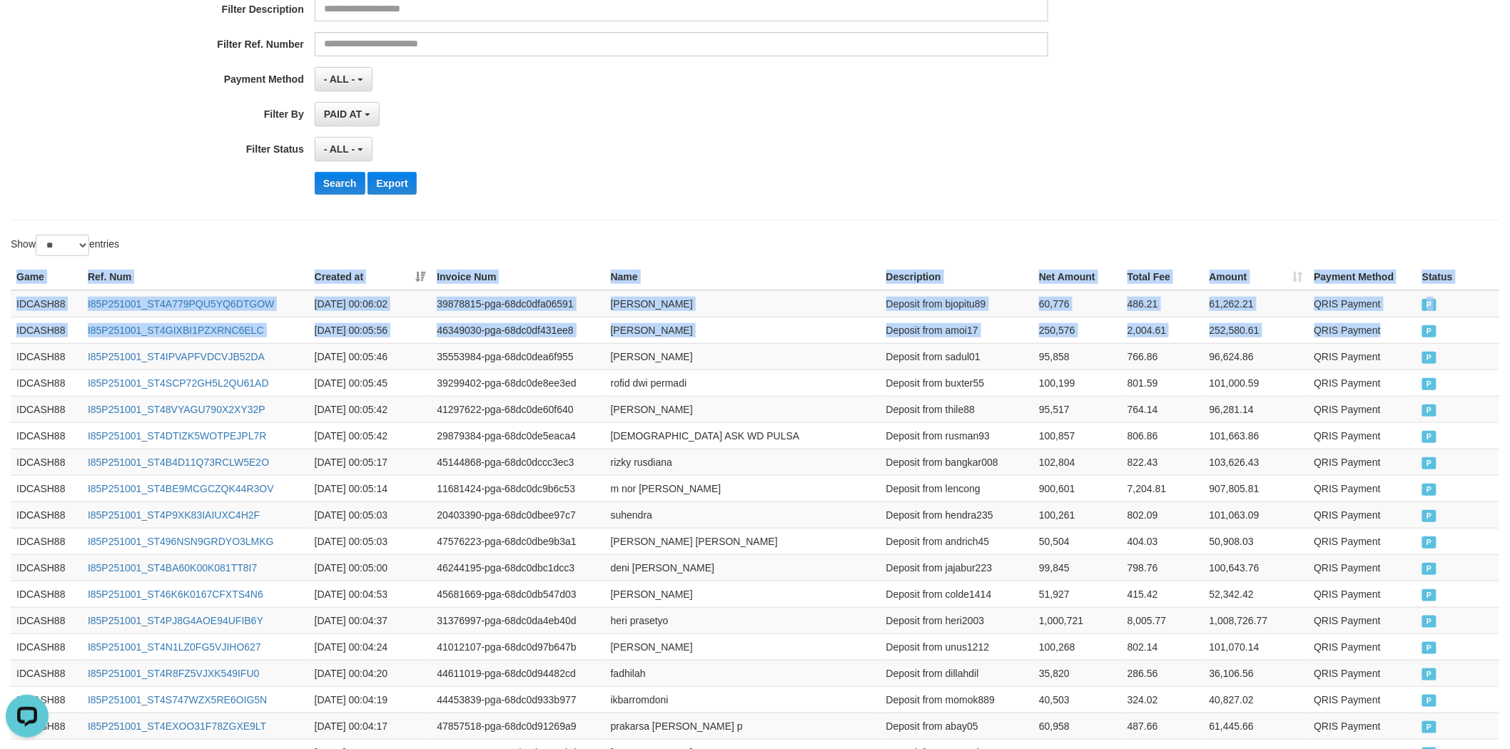
copy table "Game Ref. Num Created at Invoice Num Name Description Net Amount Total Fee Amou…"
drag, startPoint x: 1422, startPoint y: 338, endPoint x: 432, endPoint y: 261, distance: 992.6
click at [432, 261] on div "Game Ref. Num Created at Invoice Num Name Description Net Amount Total Fee Amou…" at bounding box center [755, 620] width 1510 height 721
click at [350, 186] on button "Search" at bounding box center [340, 183] width 51 height 23
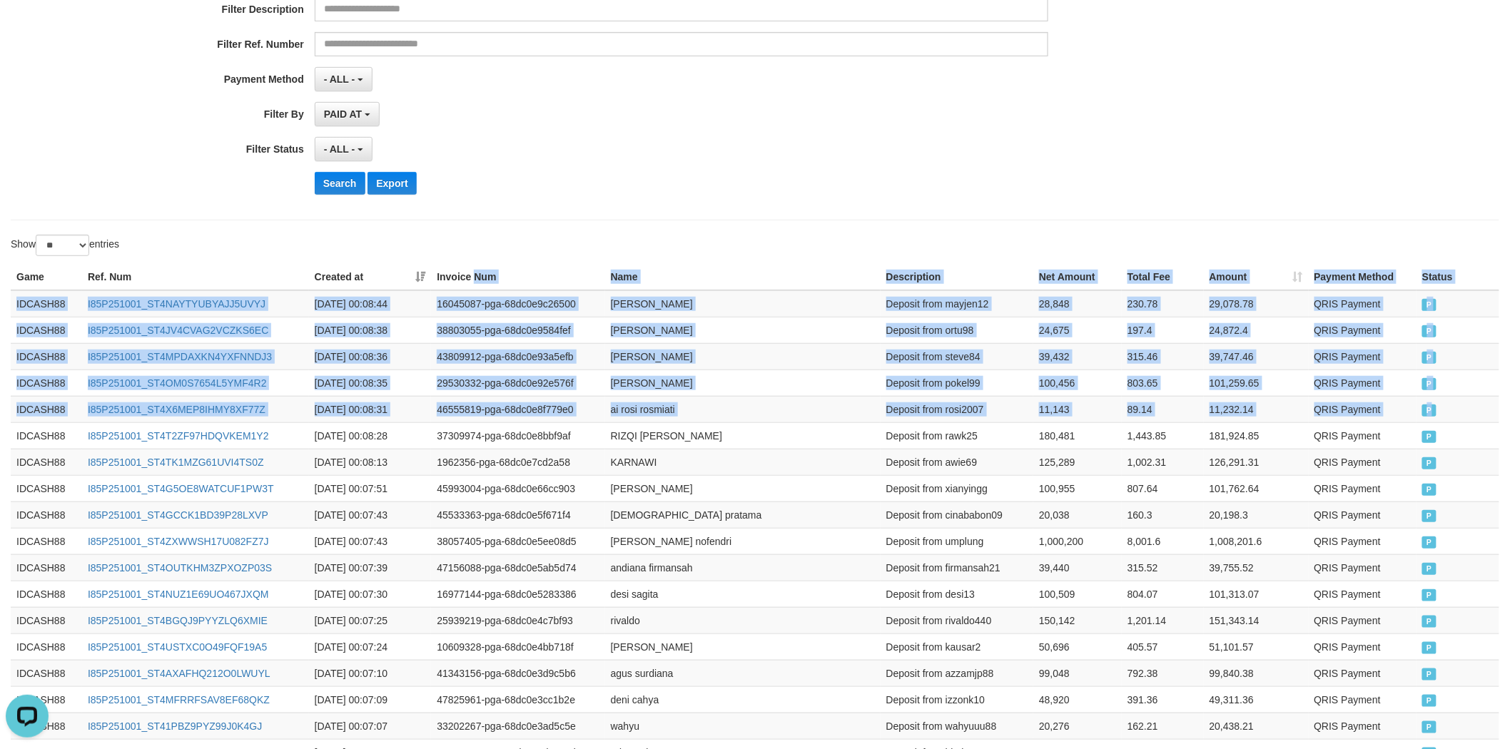
copy table "Num Name Description Net Amount Total Fee Amount Payment Method Status Game Ref…"
drag, startPoint x: 1432, startPoint y: 412, endPoint x: 473, endPoint y: 270, distance: 969.4
click at [473, 270] on table "Game Ref. Num Created at Invoice Num Name Description Net Amount Total Fee Amou…" at bounding box center [755, 620] width 1488 height 713
click at [341, 180] on button "Search" at bounding box center [340, 183] width 51 height 23
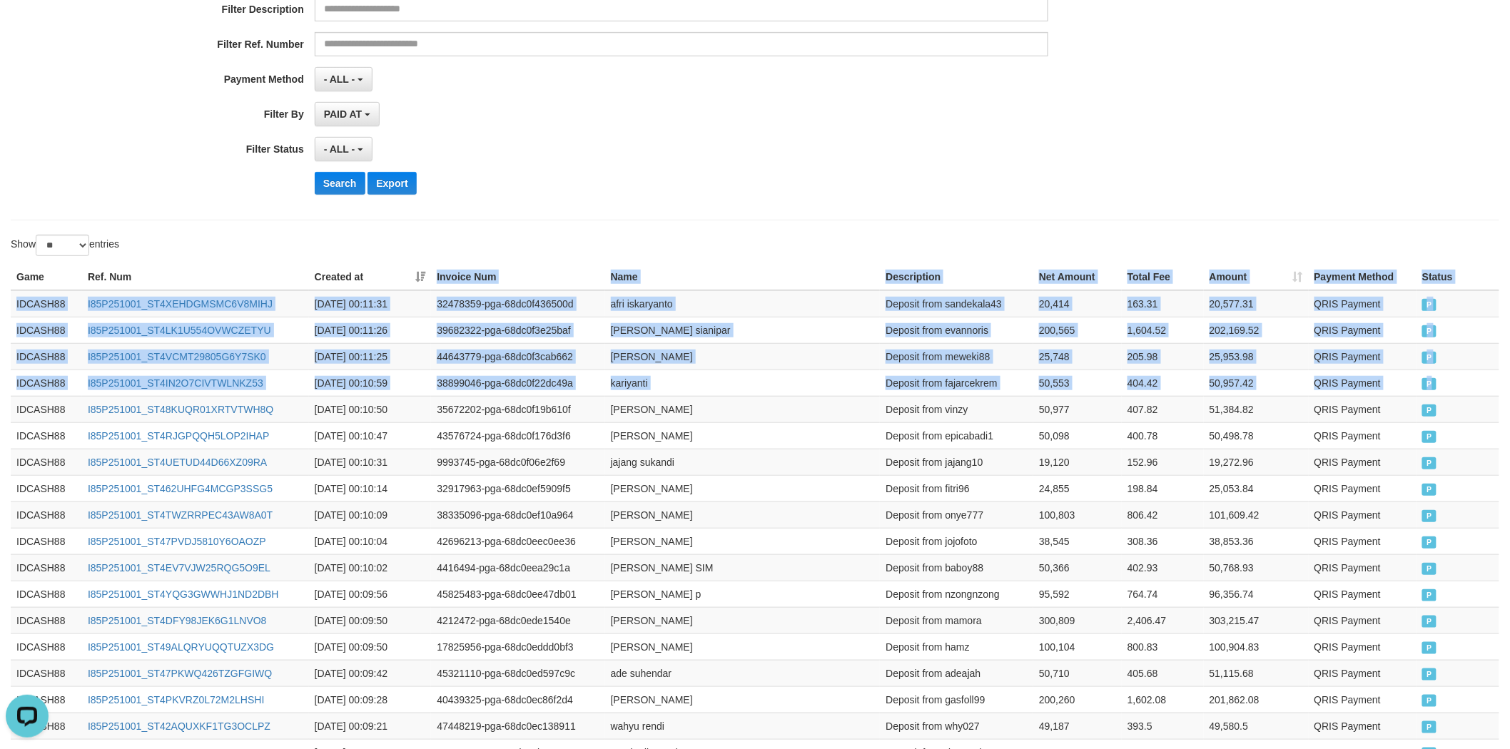
copy table "Invoice Num Name Description Net Amount Total Fee Amount Payment Method Status …"
drag, startPoint x: 1443, startPoint y: 389, endPoint x: 423, endPoint y: 281, distance: 1025.9
click at [423, 281] on table "Game Ref. Num Created at Invoice Num Name Description Net Amount Total Fee Amou…" at bounding box center [755, 627] width 1488 height 727
click at [352, 181] on button "Search" at bounding box center [340, 183] width 51 height 23
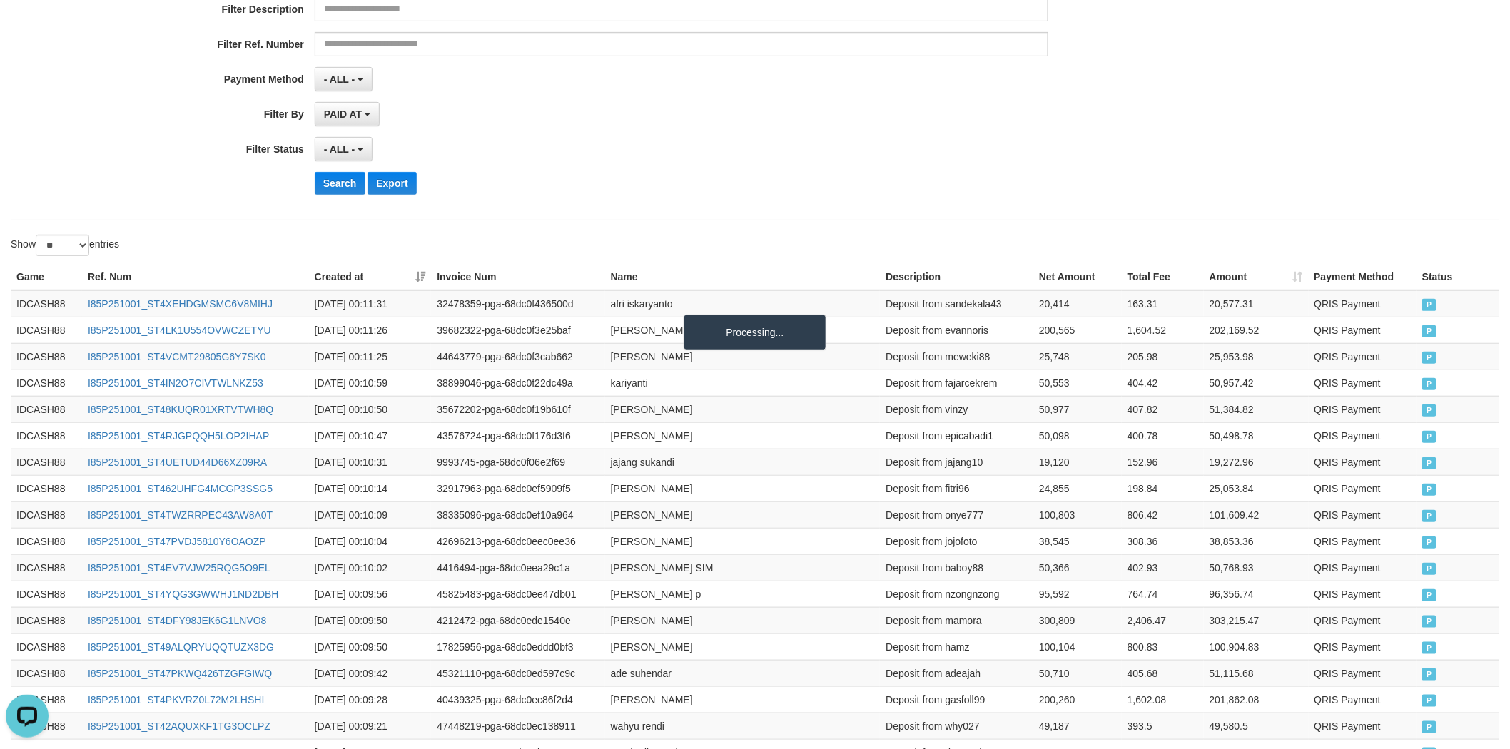
click at [548, 168] on div "**********" at bounding box center [629, 31] width 1258 height 348
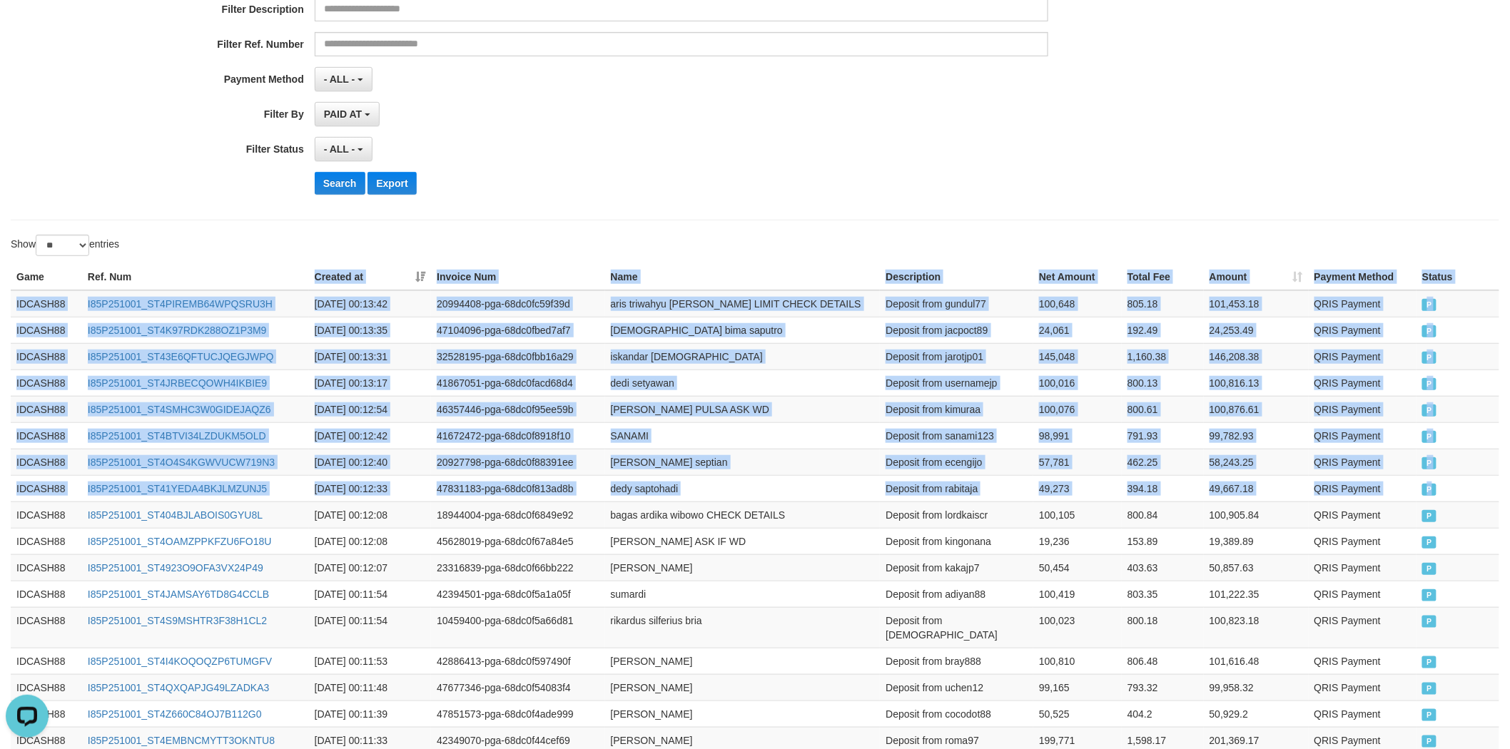
copy table "Created at Invoice Num Name Description Net Amount Total Fee Amount Payment Met…"
drag, startPoint x: 1457, startPoint y: 482, endPoint x: 283, endPoint y: 279, distance: 1191.0
click at [283, 279] on table "Game Ref. Num Created at Invoice Num Name Description Net Amount Total Fee Amou…" at bounding box center [755, 627] width 1488 height 727
click at [333, 173] on button "Search" at bounding box center [340, 183] width 51 height 23
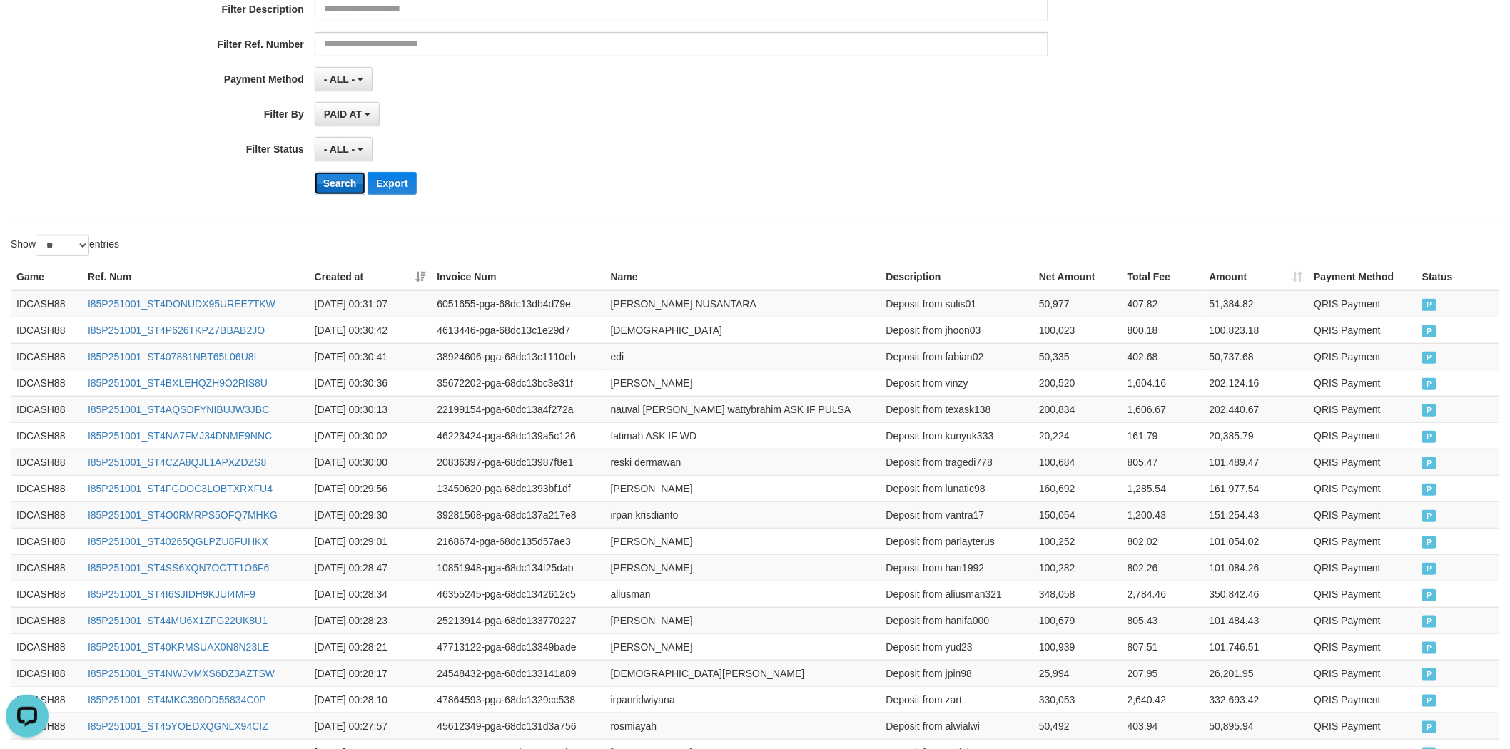
click at [332, 184] on button "Search" at bounding box center [340, 183] width 51 height 23
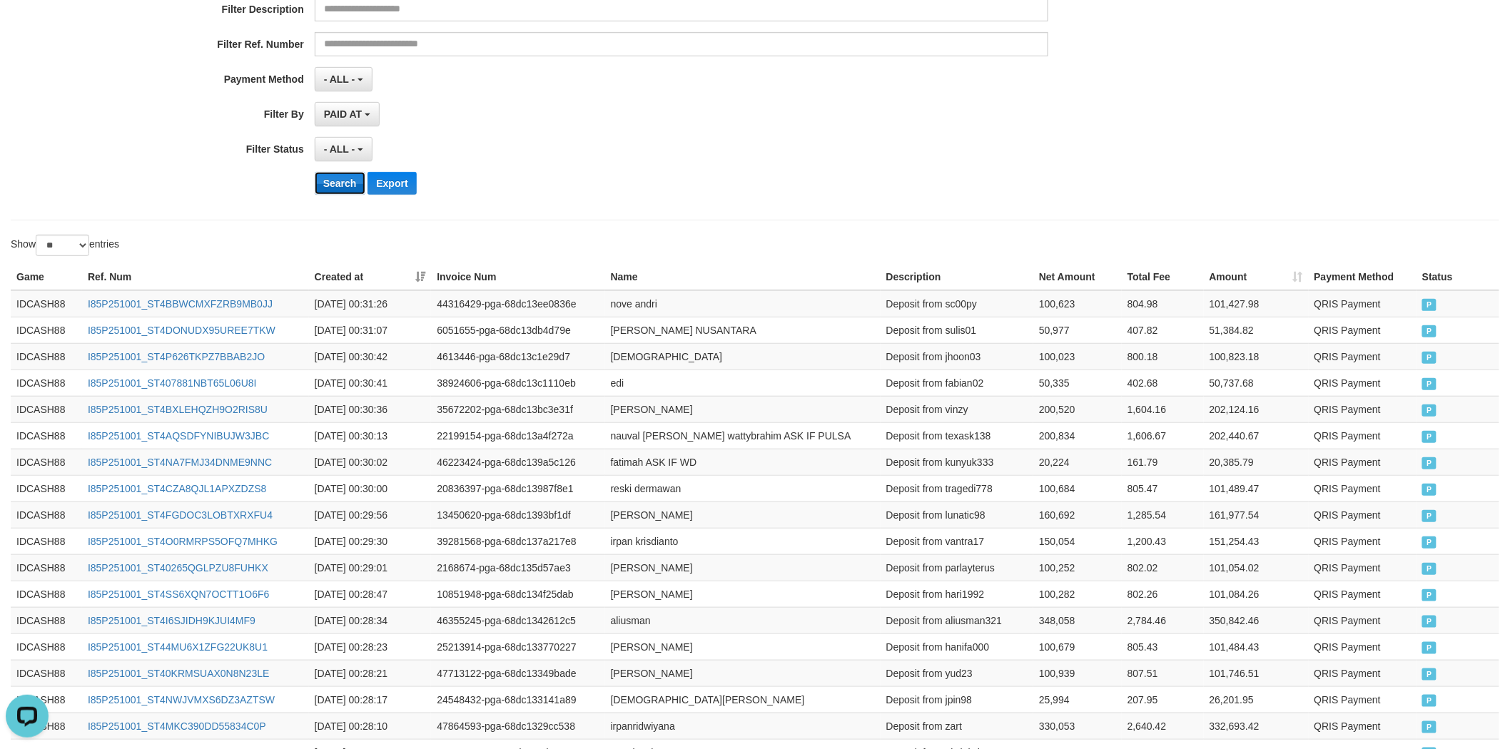
click at [355, 193] on button "Search" at bounding box center [340, 183] width 51 height 23
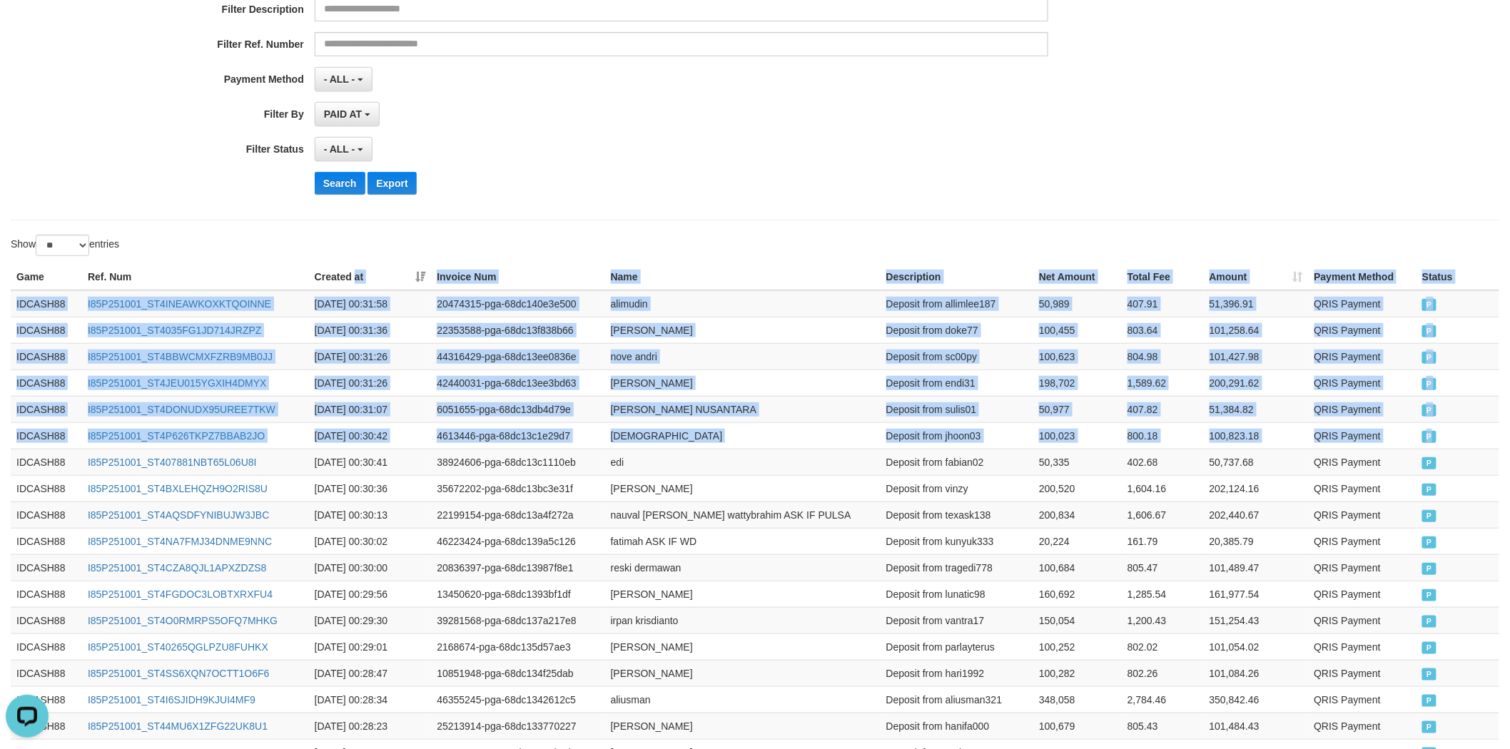
copy table "at Invoice Num Name Description Net Amount Total Fee Amount Payment Method Stat…"
drag, startPoint x: 1454, startPoint y: 423, endPoint x: 347, endPoint y: 251, distance: 1119.9
click at [354, 268] on table "Game Ref. Num Created at Invoice Num Name Description Net Amount Total Fee Amou…" at bounding box center [755, 620] width 1488 height 713
click at [341, 174] on button "Search" at bounding box center [340, 183] width 51 height 23
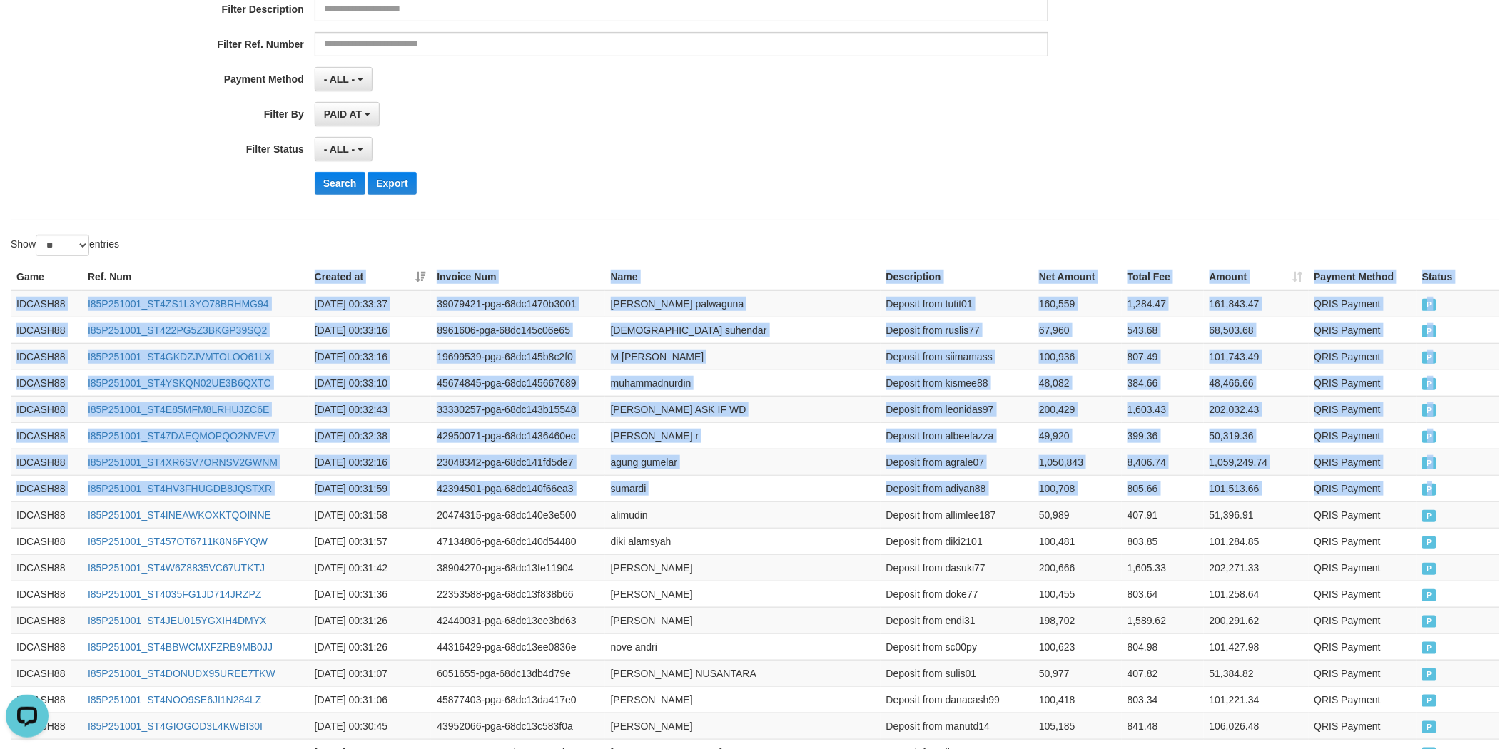
copy table "Created at Invoice Num Name Description Net Amount Total Fee Amount Payment Met…"
drag, startPoint x: 1443, startPoint y: 487, endPoint x: 304, endPoint y: 224, distance: 1168.6
click at [305, 259] on div "Show ** ** ** *** entries Game Ref. Num Created at Invoice Num Name Description…" at bounding box center [755, 623] width 1488 height 777
copy div "Game Ref. Num Created at Invoice Num Name Description Net Amount Total Fee Amou…"
click at [345, 183] on button "Search" at bounding box center [340, 183] width 51 height 23
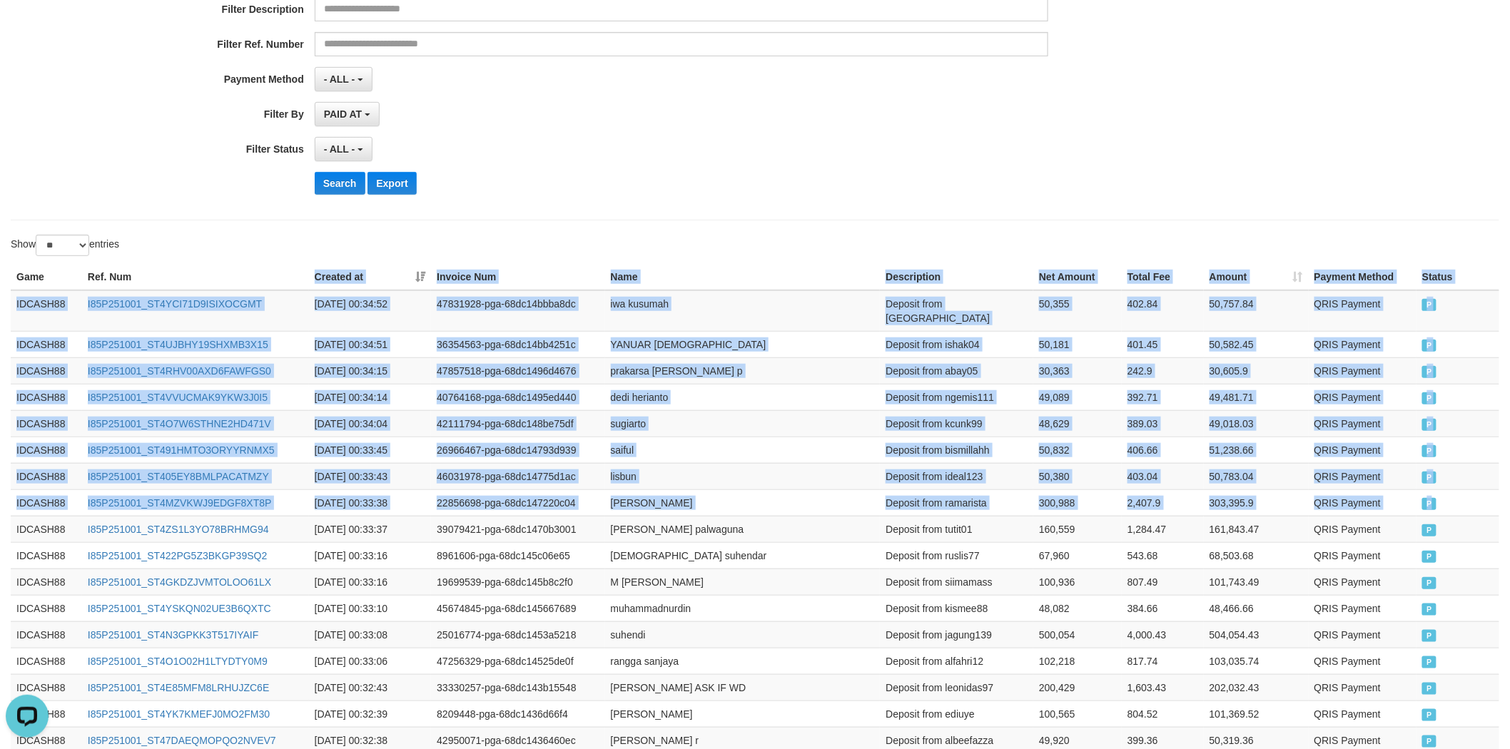
copy table "Created at Invoice Num Name Description Net Amount Total Fee Amount Payment Met…"
drag, startPoint x: 1458, startPoint y: 489, endPoint x: 258, endPoint y: 226, distance: 1228.6
click at [279, 273] on table "Game Ref. Num Created at Invoice Num Name Description Net Amount Total Fee Amou…" at bounding box center [755, 627] width 1488 height 727
click at [357, 186] on button "Search" at bounding box center [340, 183] width 51 height 23
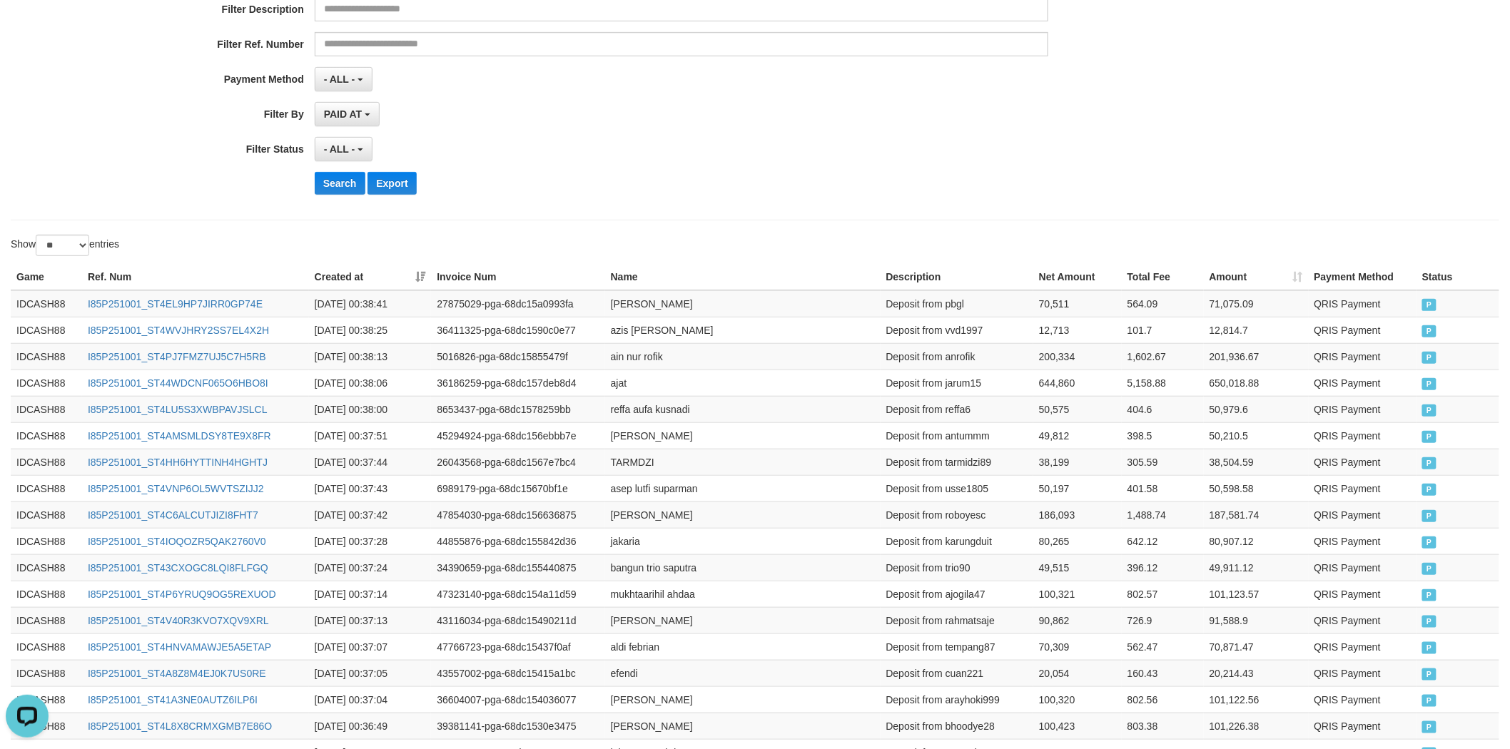
drag, startPoint x: 1478, startPoint y: 395, endPoint x: 328, endPoint y: 258, distance: 1158.3
click at [328, 258] on div "Show ** ** ** *** entries Game Ref. Num Created at Invoice Num Name Description…" at bounding box center [755, 623] width 1488 height 777
click at [350, 191] on button "Search" at bounding box center [340, 183] width 51 height 23
click at [316, 190] on button "Search" at bounding box center [340, 183] width 51 height 23
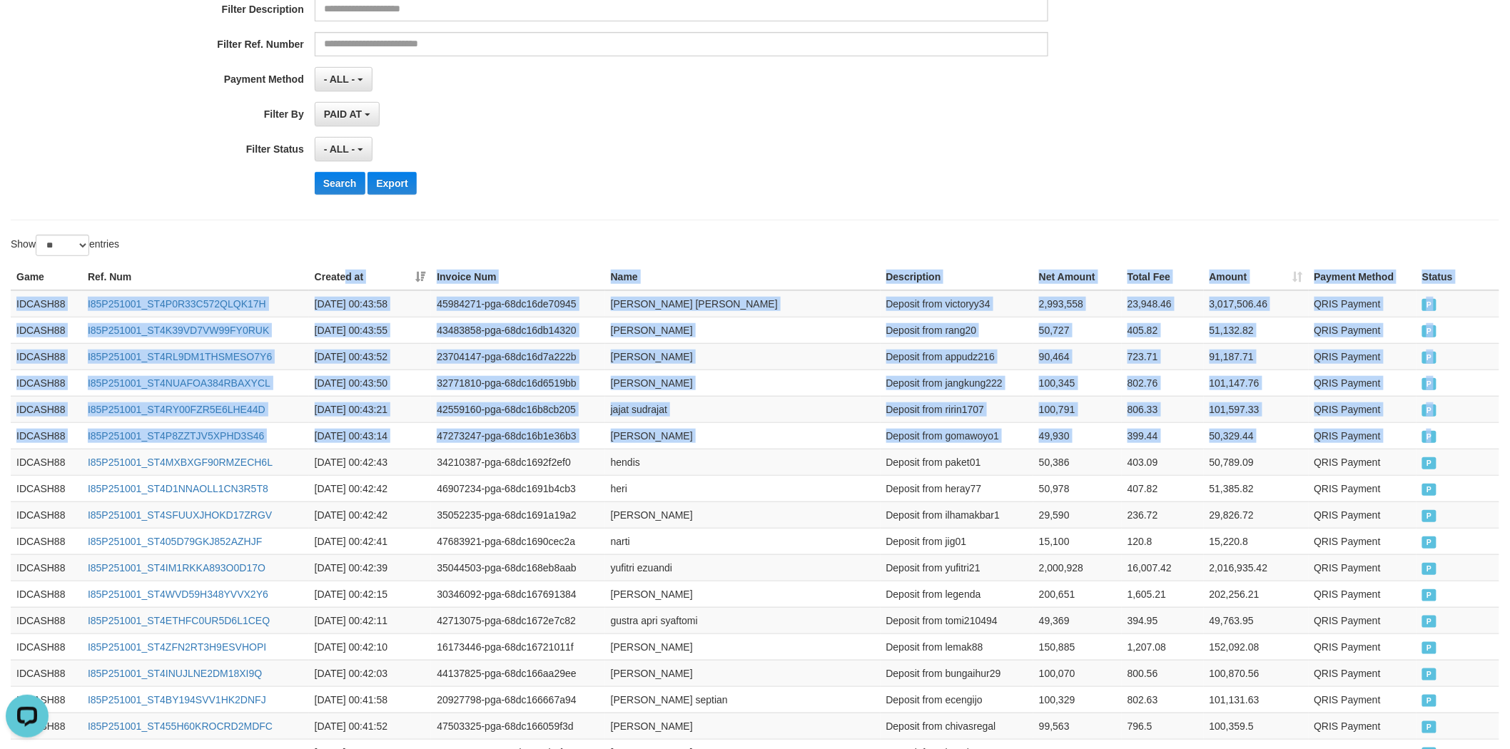
drag, startPoint x: 1432, startPoint y: 430, endPoint x: 345, endPoint y: 266, distance: 1099.6
click at [345, 266] on table "Game Ref. Num Created at Invoice Num Name Description Net Amount Total Fee Amou…" at bounding box center [755, 620] width 1488 height 713
click at [342, 180] on button "Search" at bounding box center [340, 183] width 51 height 23
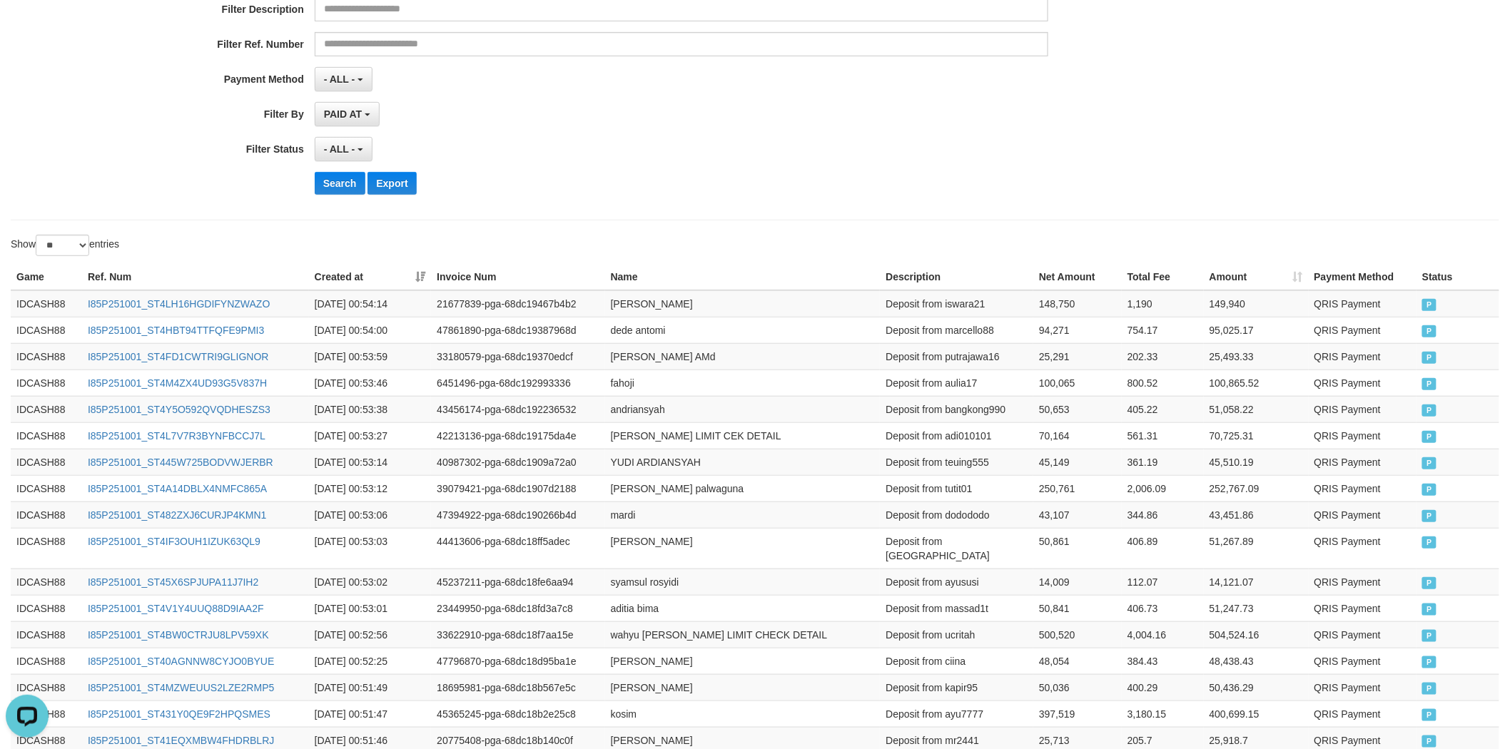
click at [654, 181] on div "Search Export" at bounding box center [787, 183] width 944 height 23
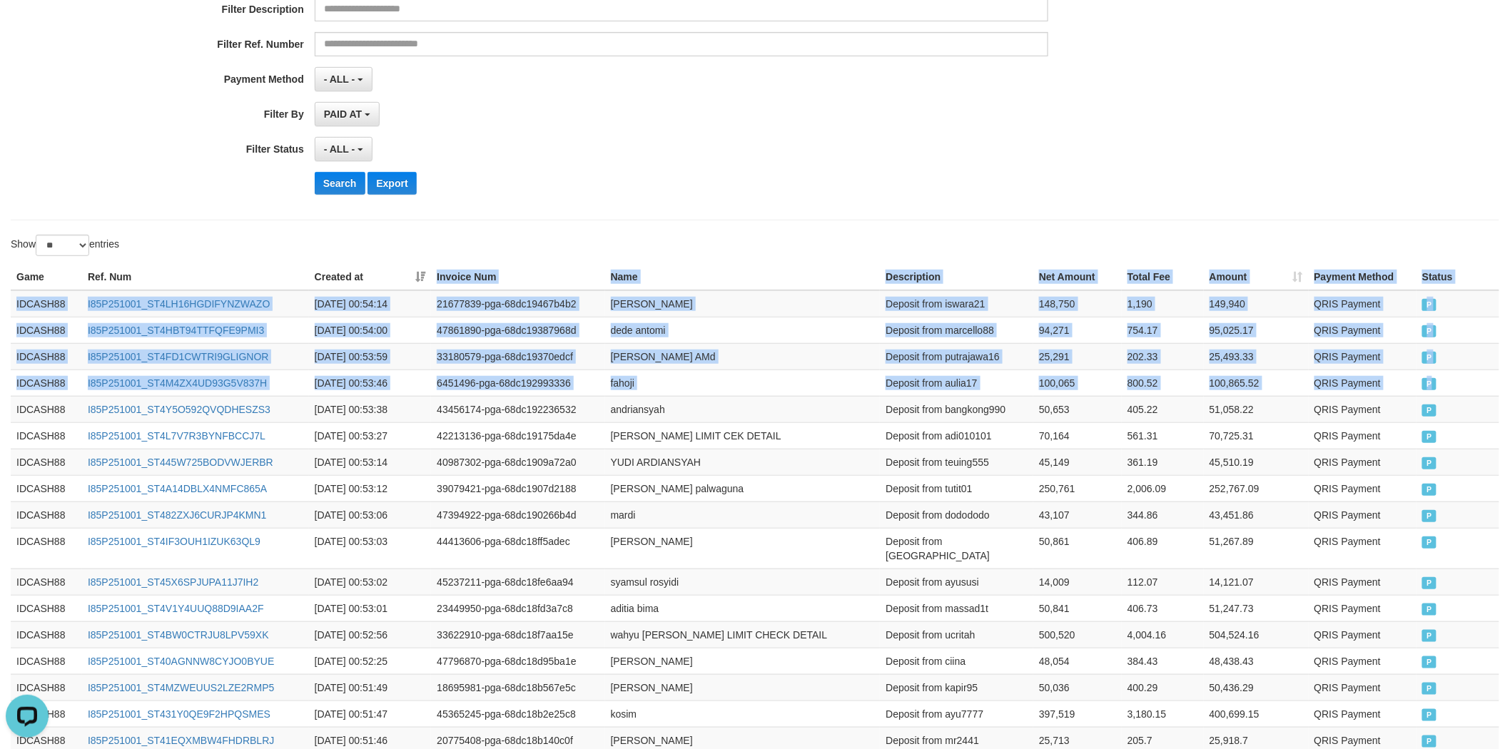
drag, startPoint x: 1450, startPoint y: 391, endPoint x: 421, endPoint y: 266, distance: 1036.4
click at [421, 266] on table "Game Ref. Num Created at Invoice Num Name Description Net Amount Total Fee Amou…" at bounding box center [755, 627] width 1488 height 727
click at [340, 181] on button "Search" at bounding box center [340, 183] width 51 height 23
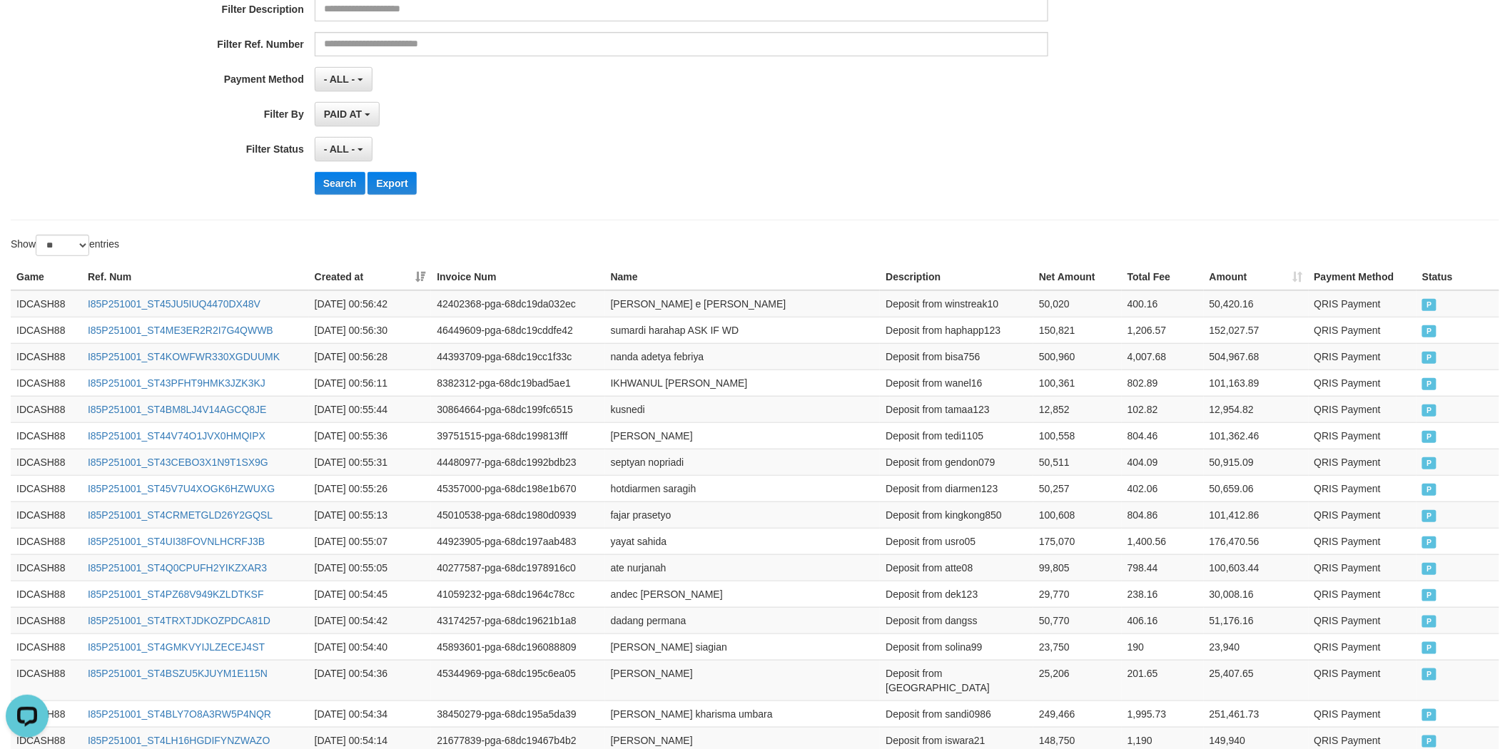
click at [469, 140] on div "- ALL - SELECT ALL - ALL - SELECT STATUS PENDING/UNPAID PAID CANCELED EXPIRED" at bounding box center [682, 149] width 734 height 24
click at [339, 186] on button "Search" at bounding box center [340, 183] width 51 height 23
drag, startPoint x: 1475, startPoint y: 367, endPoint x: 783, endPoint y: 343, distance: 693.2
click at [317, 253] on div "Show ** ** ** *** entries Game Ref. Num Created at Invoice Num Name Description…" at bounding box center [755, 630] width 1488 height 791
click at [1007, 347] on td "Deposit from bisa756" at bounding box center [956, 356] width 153 height 26
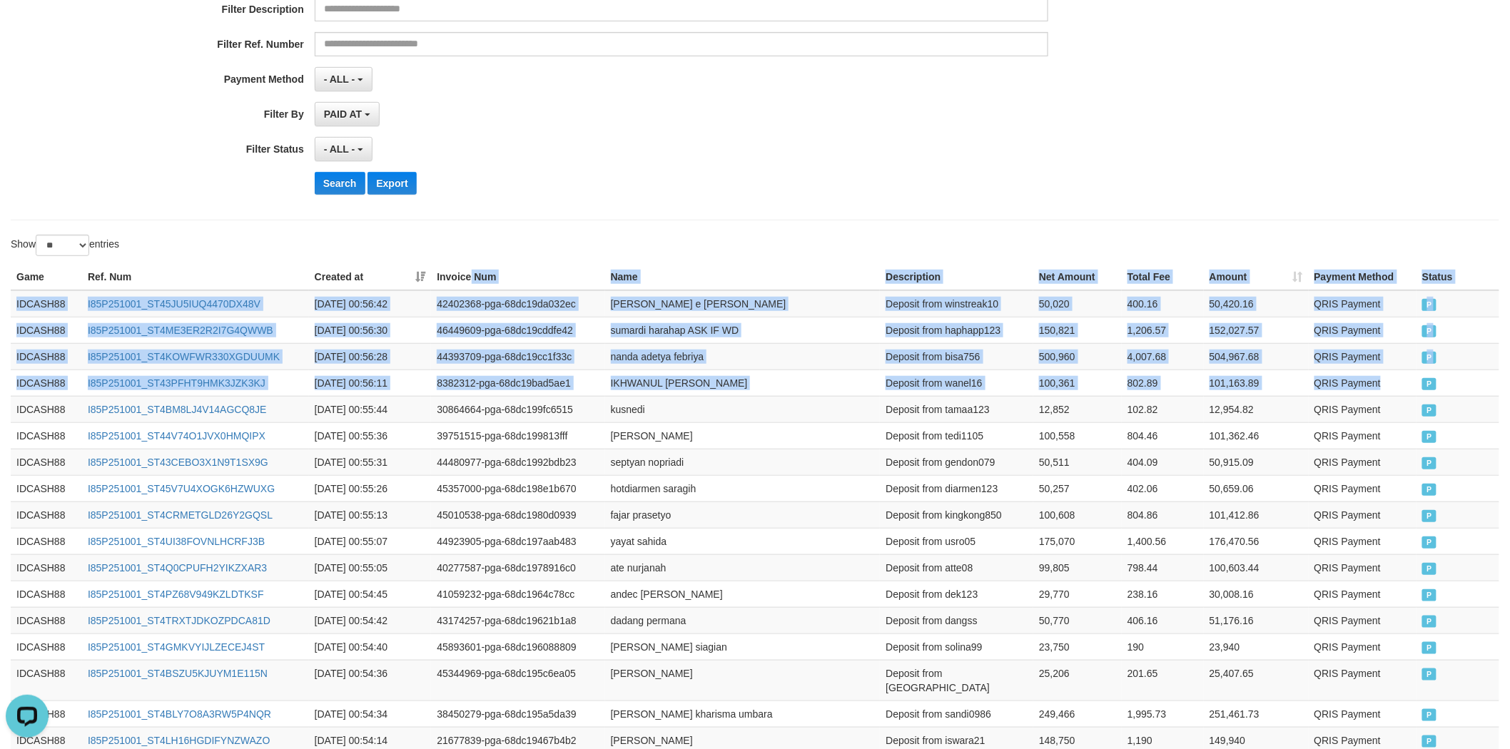
drag, startPoint x: 1366, startPoint y: 387, endPoint x: 472, endPoint y: 280, distance: 900.3
click at [472, 280] on table "Game Ref. Num Created at Invoice Num Name Description Net Amount Total Fee Amou…" at bounding box center [755, 627] width 1488 height 727
click at [335, 186] on button "Search" at bounding box center [340, 183] width 51 height 23
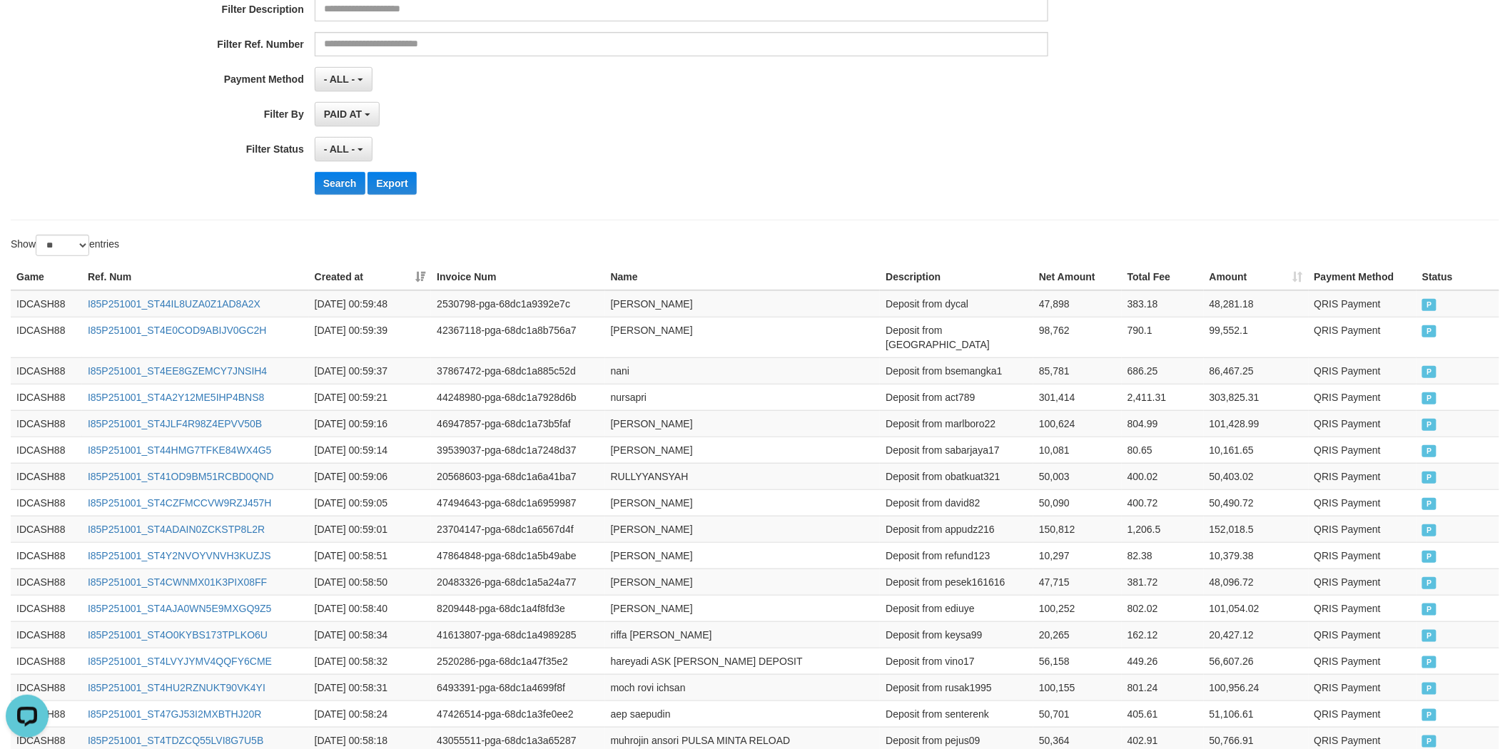
click at [626, 183] on div "Search Export" at bounding box center [787, 183] width 944 height 23
click at [315, 186] on button "Search" at bounding box center [340, 183] width 51 height 23
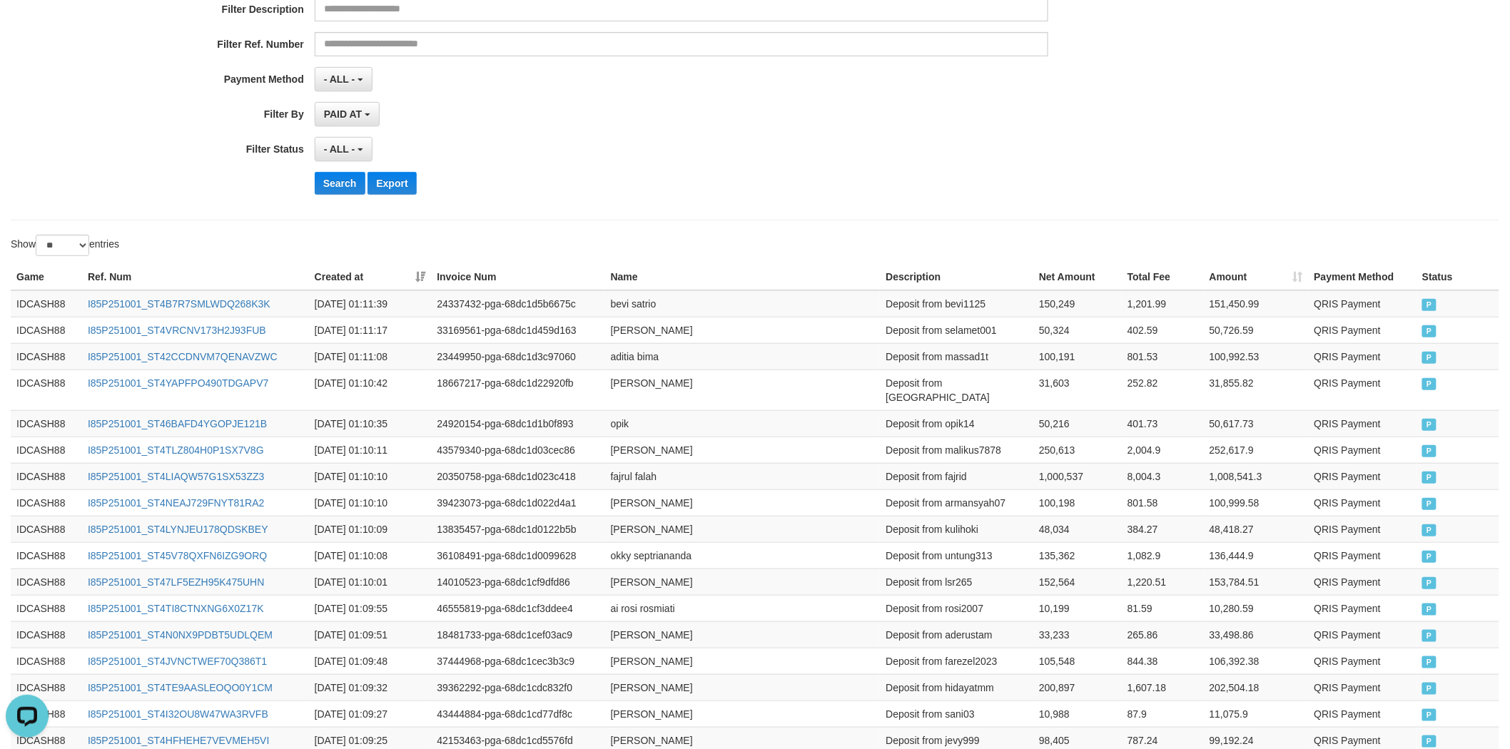
click at [659, 157] on div "- ALL - SELECT ALL - ALL - SELECT STATUS PENDING/UNPAID PAID CANCELED EXPIRED" at bounding box center [682, 149] width 734 height 24
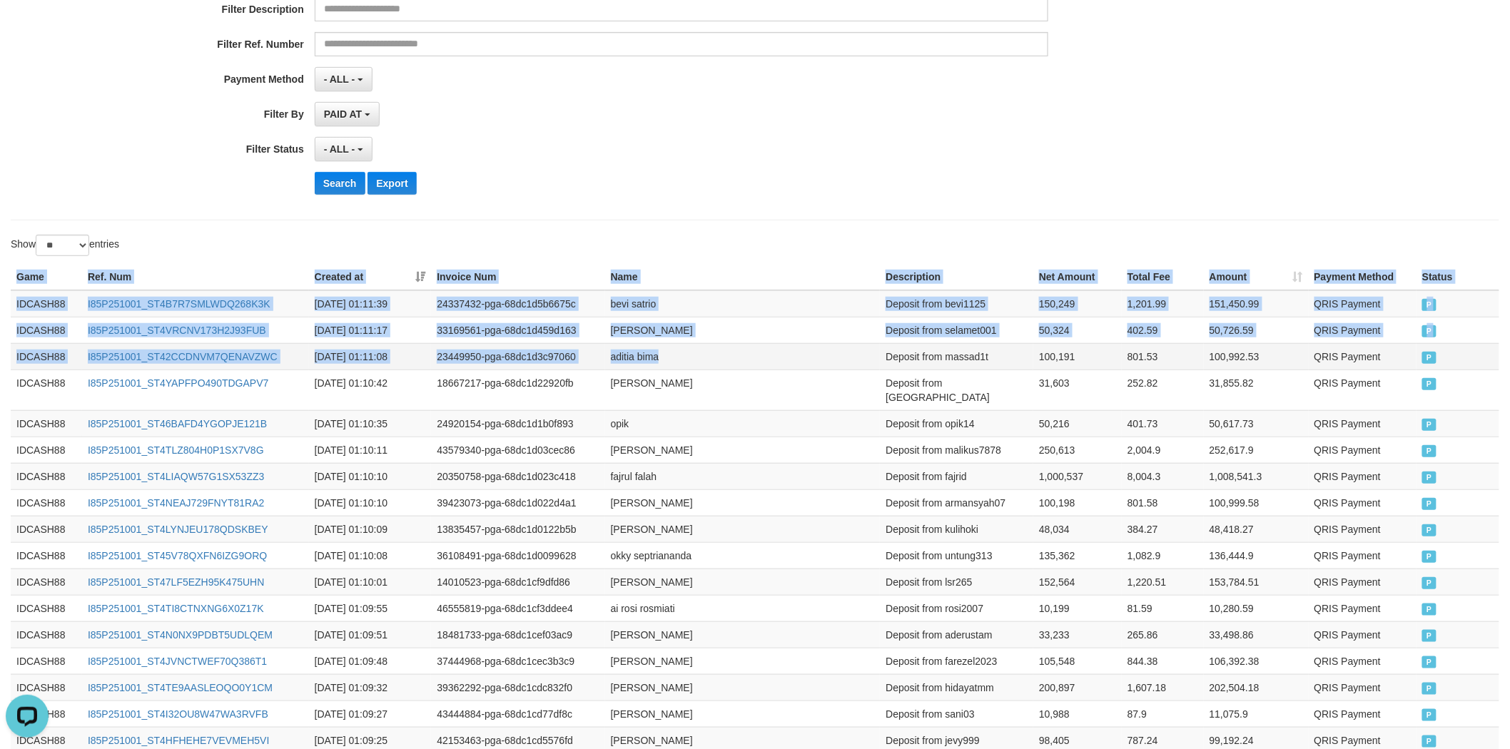
drag, startPoint x: 1500, startPoint y: 402, endPoint x: 845, endPoint y: 352, distance: 656.9
click at [840, 350] on div "Game Ref. Num Created at Invoice Num Name Description Net Amount Total Fee Amou…" at bounding box center [755, 628] width 1510 height 736
click at [1103, 437] on td "250,613" at bounding box center [1077, 450] width 88 height 26
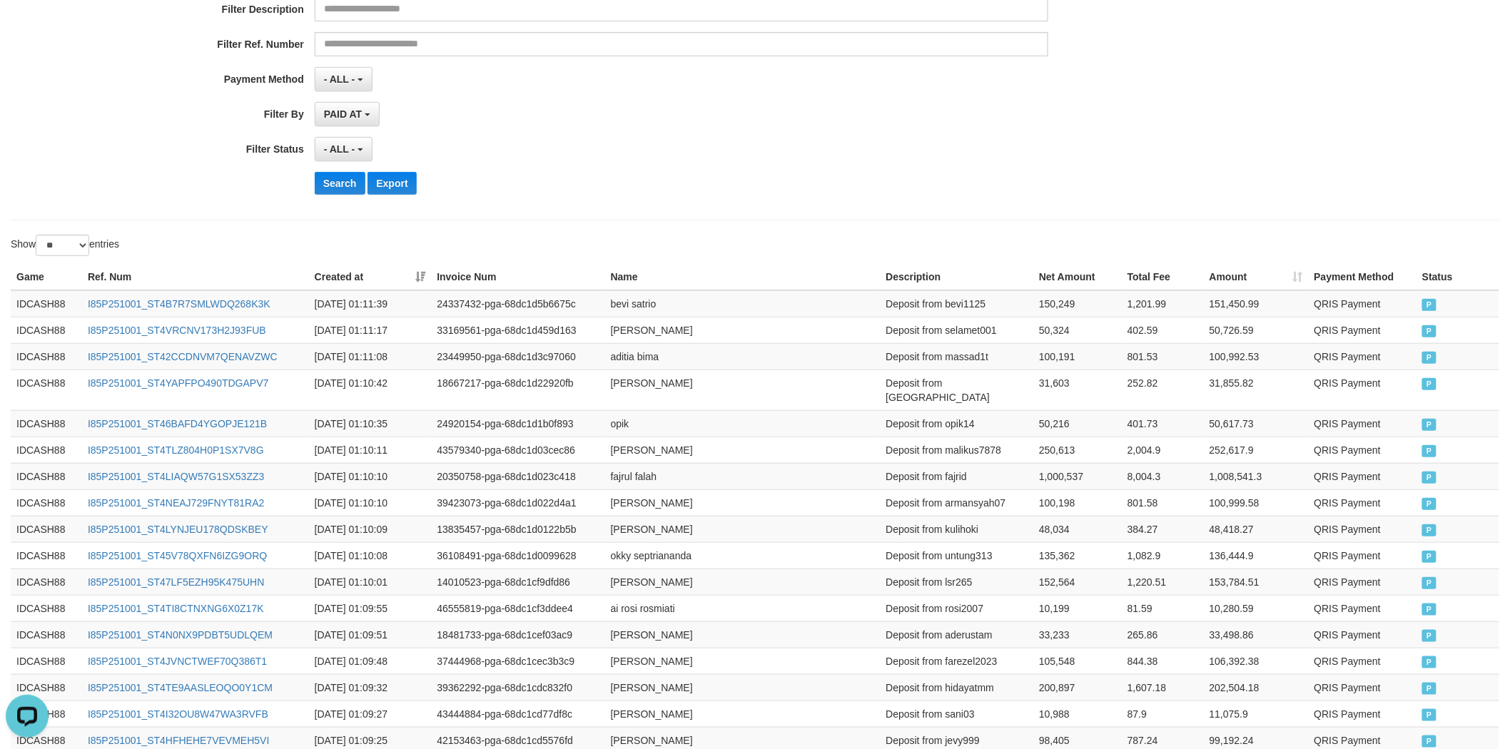
drag, startPoint x: 1470, startPoint y: 409, endPoint x: 384, endPoint y: 259, distance: 1096.2
click at [384, 259] on div "Show ** ** ** *** entries Game Ref. Num Created at Invoice Num Name Description…" at bounding box center [755, 630] width 1488 height 791
click at [346, 183] on button "Search" at bounding box center [340, 183] width 51 height 23
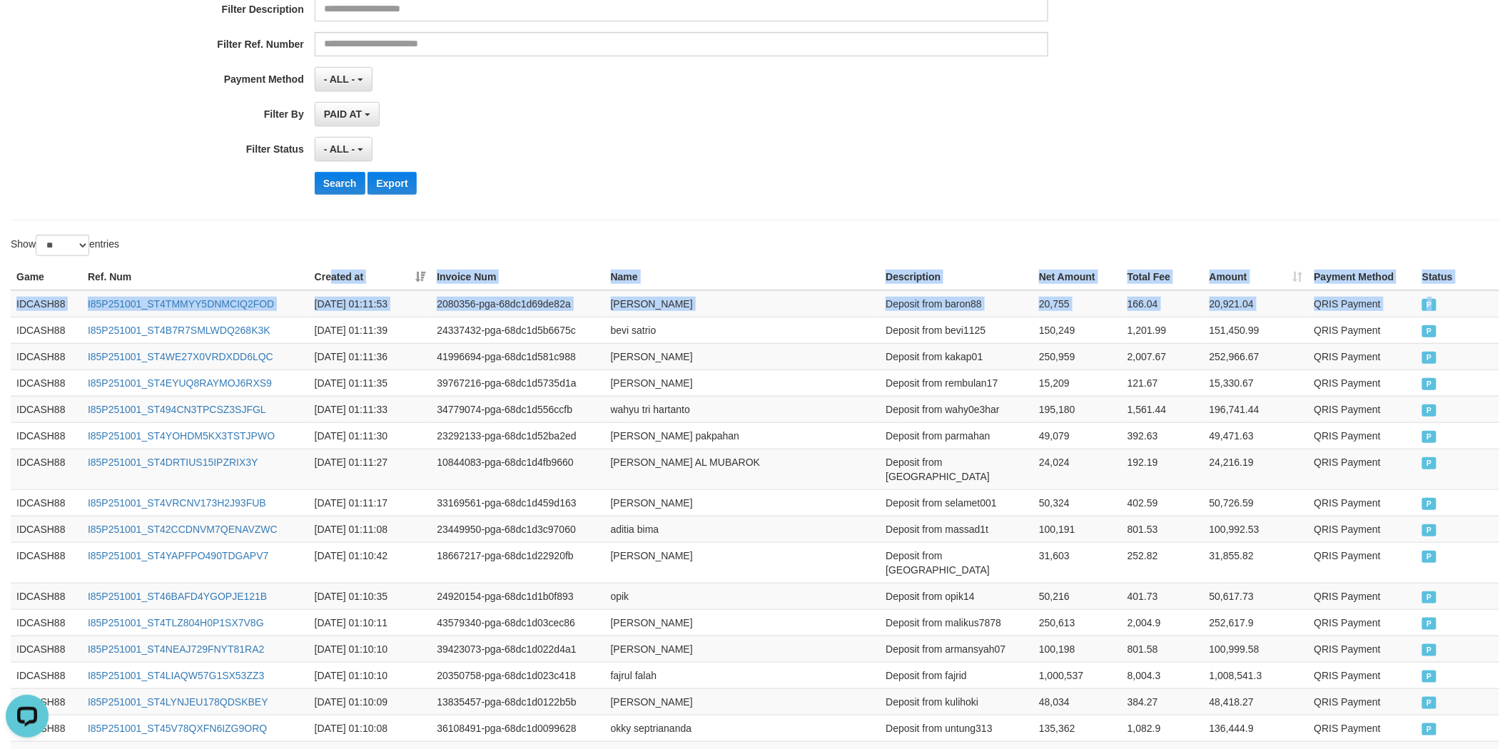
drag, startPoint x: 1463, startPoint y: 307, endPoint x: 332, endPoint y: 288, distance: 1131.0
click at [332, 288] on table "Game Ref. Num Created at Invoice Num Name Description Net Amount Total Fee Amou…" at bounding box center [755, 634] width 1488 height 741
click at [1361, 315] on td "QRIS Payment" at bounding box center [1363, 303] width 108 height 27
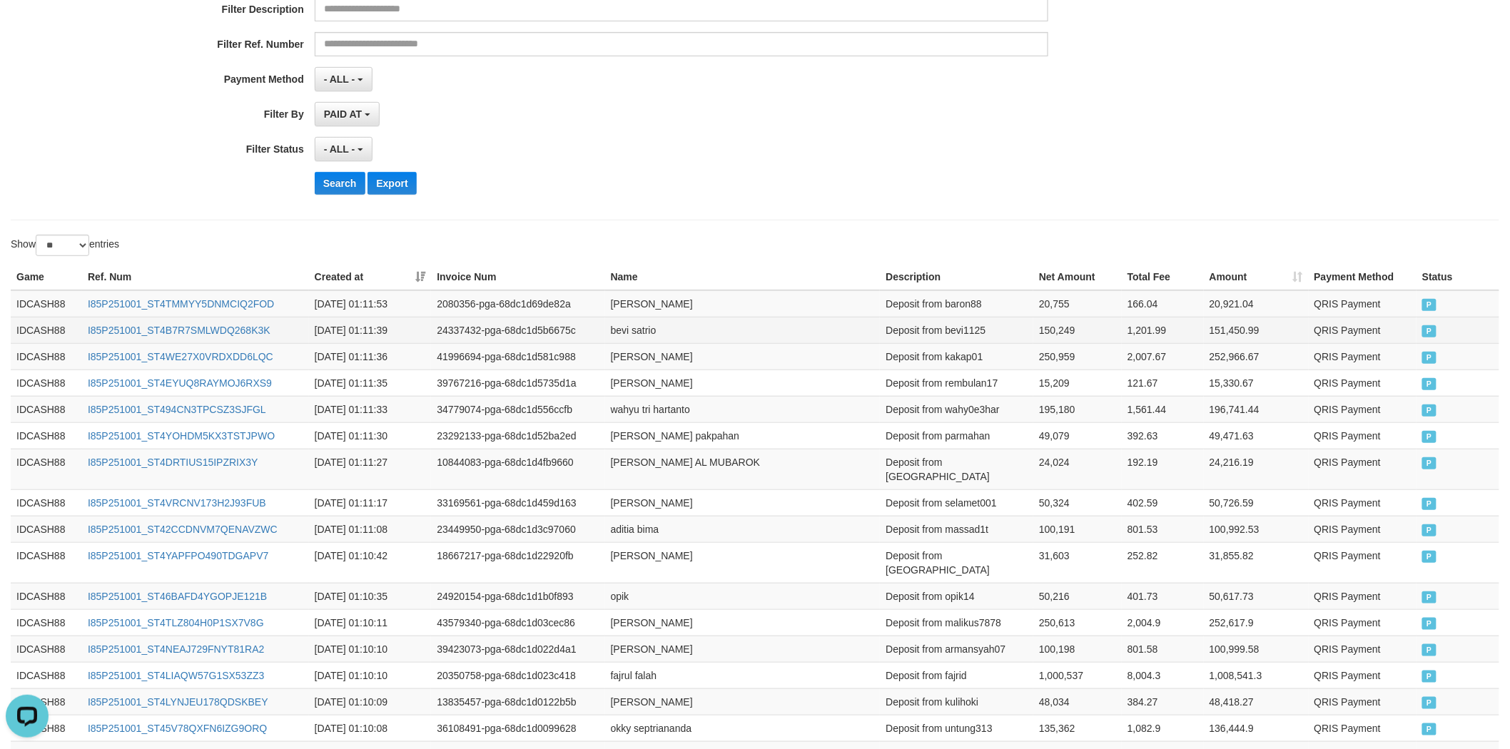
click at [990, 330] on td "Deposit from bevi1125" at bounding box center [956, 330] width 153 height 26
click at [951, 335] on td "Deposit from bevi1125" at bounding box center [956, 330] width 153 height 26
click at [345, 186] on button "Search" at bounding box center [340, 183] width 51 height 23
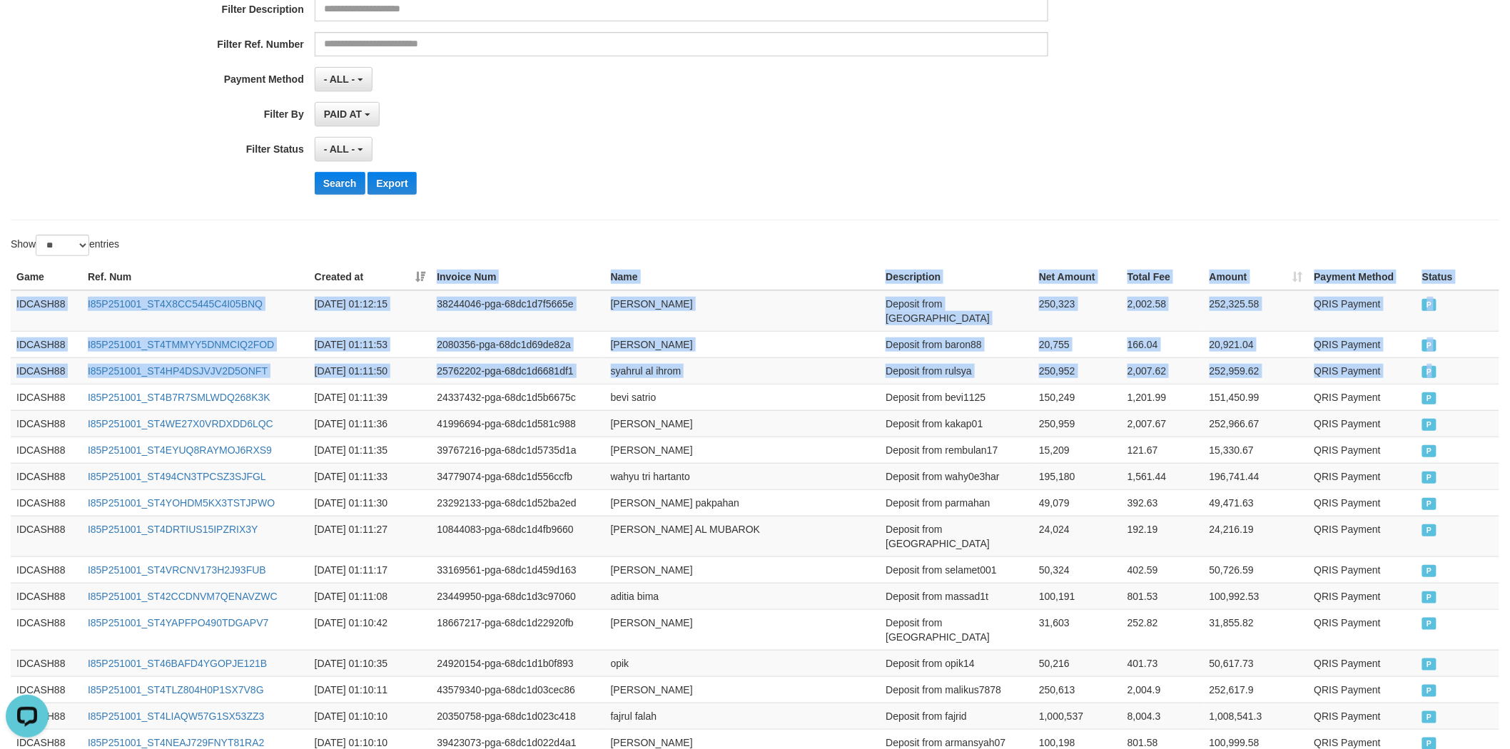
drag, startPoint x: 1455, startPoint y: 361, endPoint x: 388, endPoint y: 273, distance: 1071.0
click at [388, 273] on table "Game Ref. Num Created at Invoice Num Name Description Net Amount Total Fee Amou…" at bounding box center [755, 642] width 1488 height 756
click at [339, 182] on button "Search" at bounding box center [340, 183] width 51 height 23
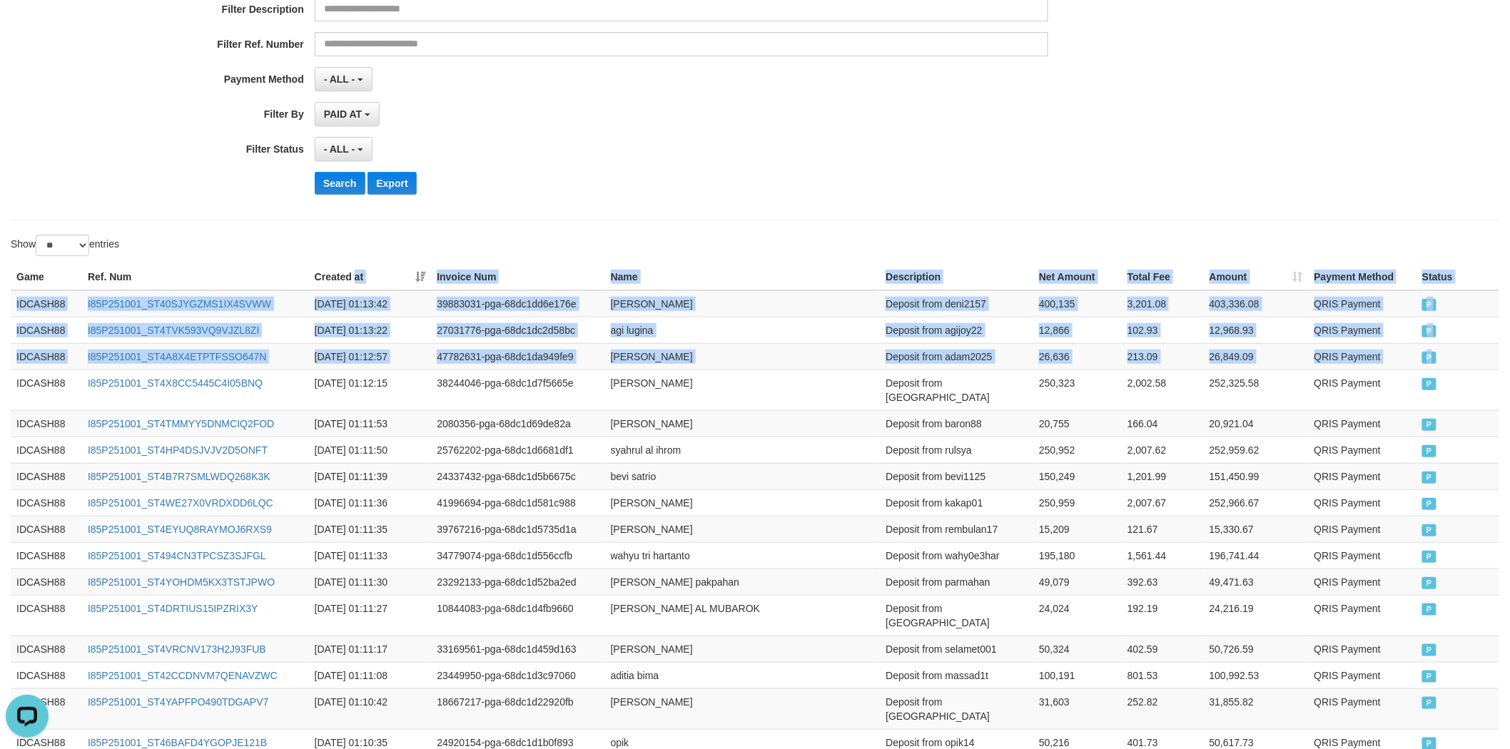
drag, startPoint x: 1441, startPoint y: 353, endPoint x: 355, endPoint y: 271, distance: 1089.7
click at [355, 271] on table "Game Ref. Num Created at Invoice Num Name Description Net Amount Total Fee Amou…" at bounding box center [755, 642] width 1488 height 756
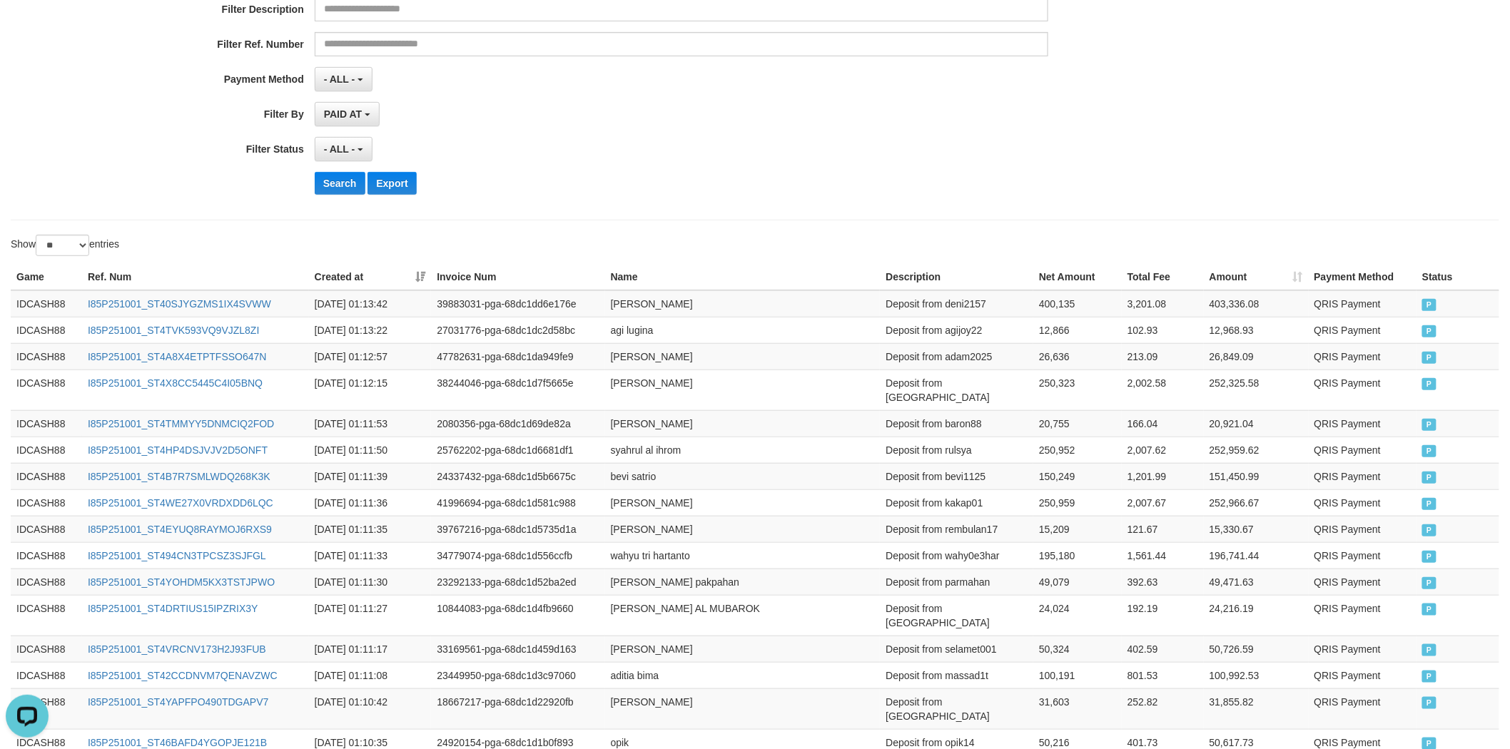
click at [365, 181] on div "Search Export" at bounding box center [787, 183] width 944 height 23
click at [354, 184] on button "Search" at bounding box center [340, 183] width 51 height 23
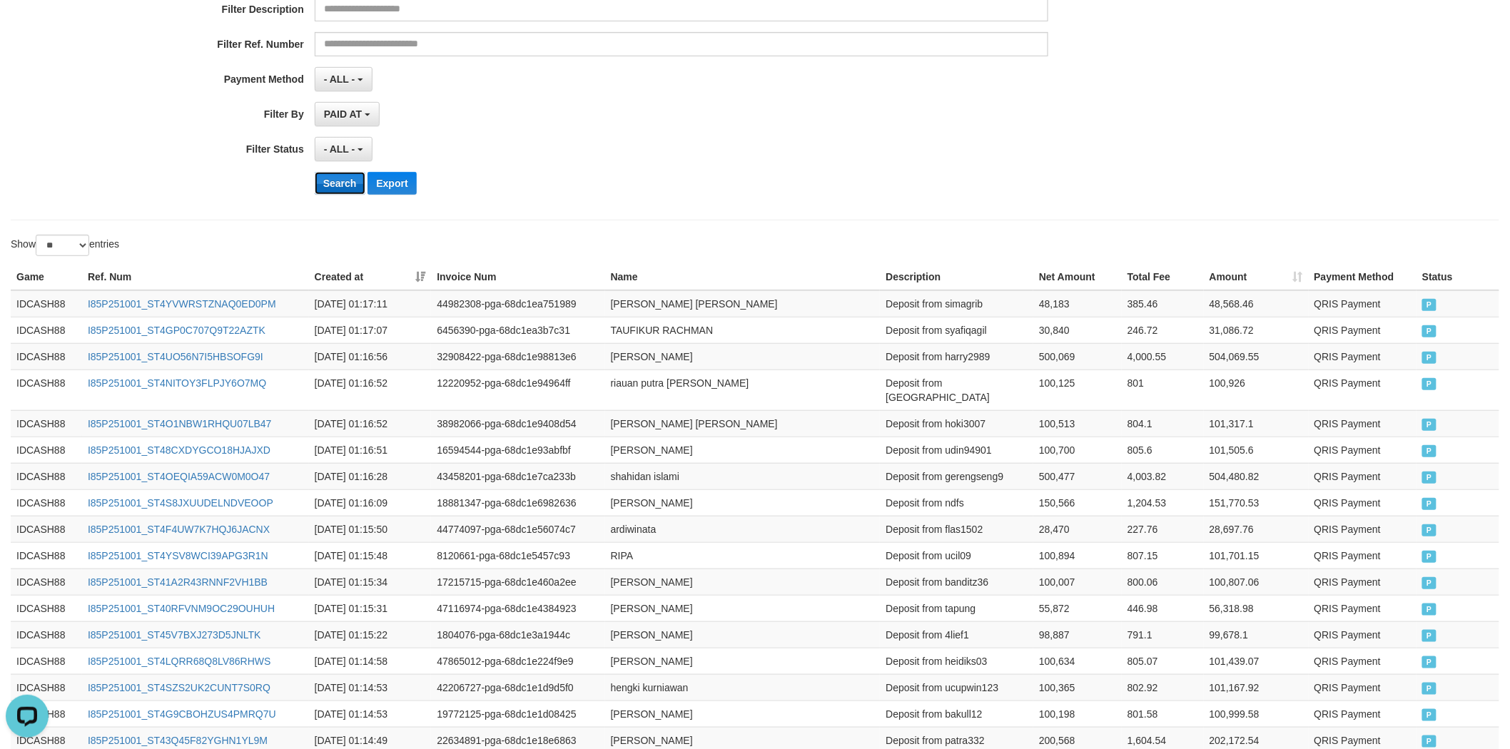
click at [321, 184] on button "Search" at bounding box center [340, 183] width 51 height 23
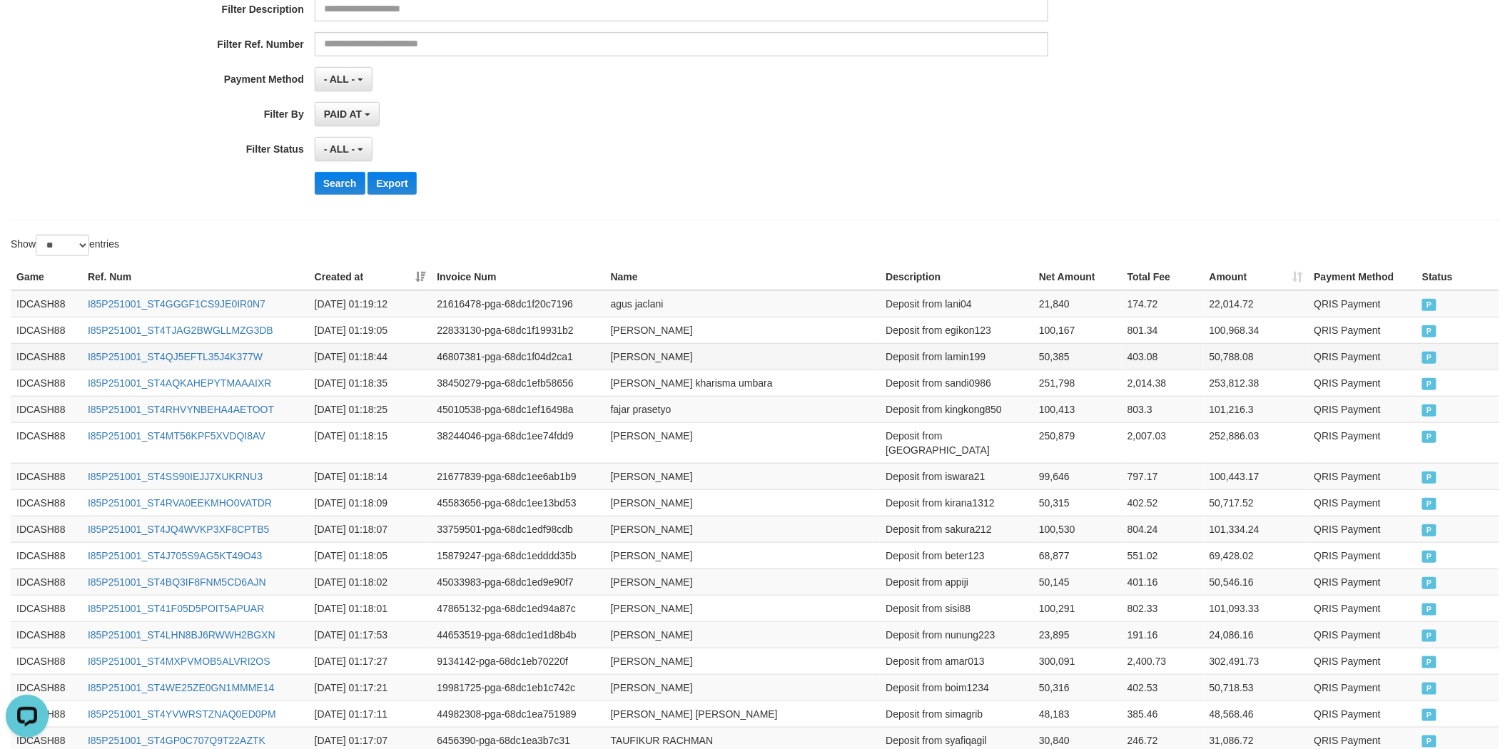
click at [1199, 360] on tr "IDCASH88 I85P251001_ST4QJ5EFTL35J4K377W 2025-10-01 01:18:44 46807381-pga-68dc1f…" at bounding box center [755, 356] width 1488 height 26
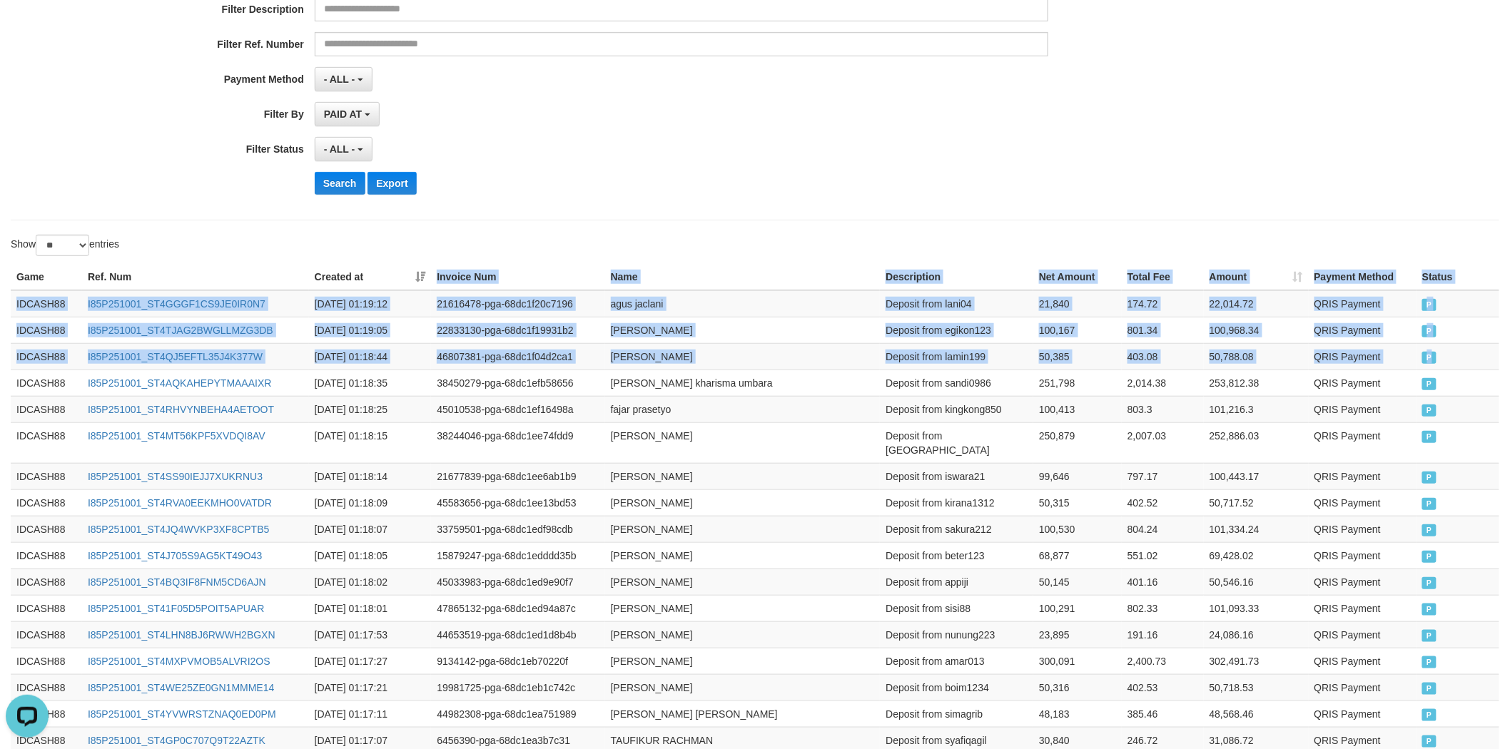
drag, startPoint x: 1437, startPoint y: 346, endPoint x: 362, endPoint y: 271, distance: 1077.1
click at [362, 271] on table "Game Ref. Num Created at Invoice Num Name Description Net Amount Total Fee Amou…" at bounding box center [755, 634] width 1488 height 741
click at [332, 184] on button "Search" at bounding box center [340, 183] width 51 height 23
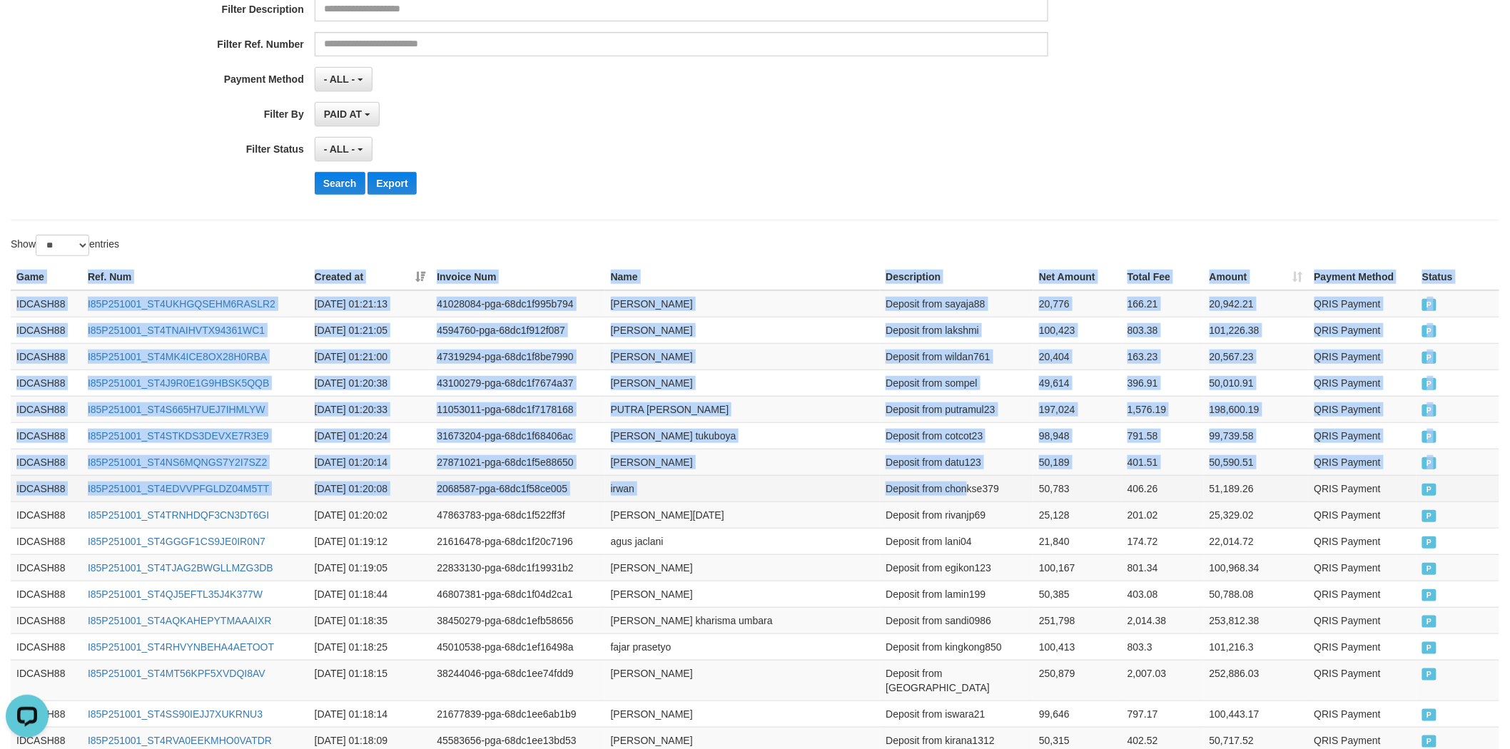
drag, startPoint x: 1460, startPoint y: 523, endPoint x: 965, endPoint y: 487, distance: 496.4
click at [965, 487] on div "Game Ref. Num Created at Invoice Num Name Description Net Amount Total Fee Amou…" at bounding box center [755, 628] width 1510 height 736
click at [1246, 490] on td "51,189.26" at bounding box center [1256, 488] width 105 height 26
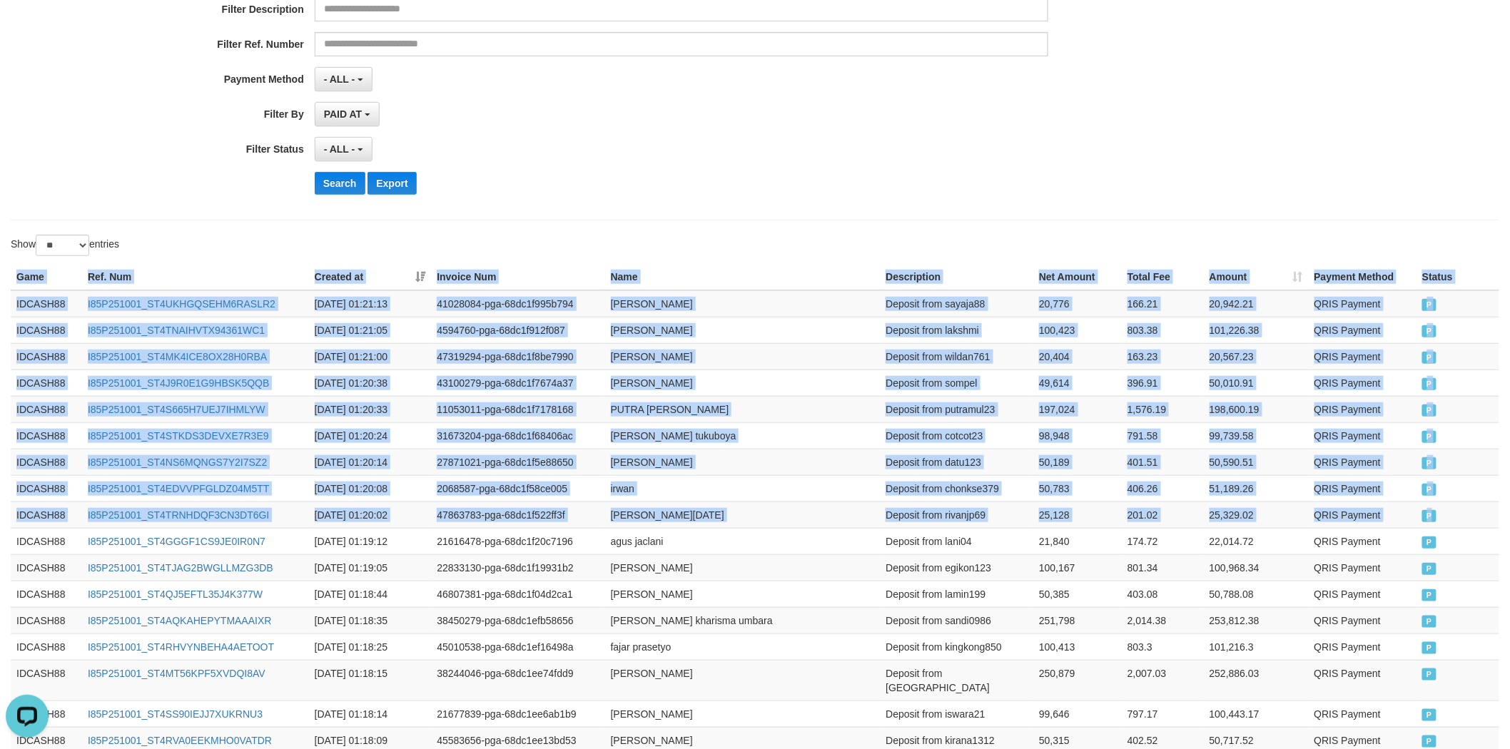
drag, startPoint x: 1443, startPoint y: 524, endPoint x: 330, endPoint y: 261, distance: 1142.9
click at [330, 261] on div "Game Ref. Num Created at Invoice Num Name Description Net Amount Total Fee Amou…" at bounding box center [755, 628] width 1510 height 736
click at [341, 193] on button "Search" at bounding box center [340, 183] width 51 height 23
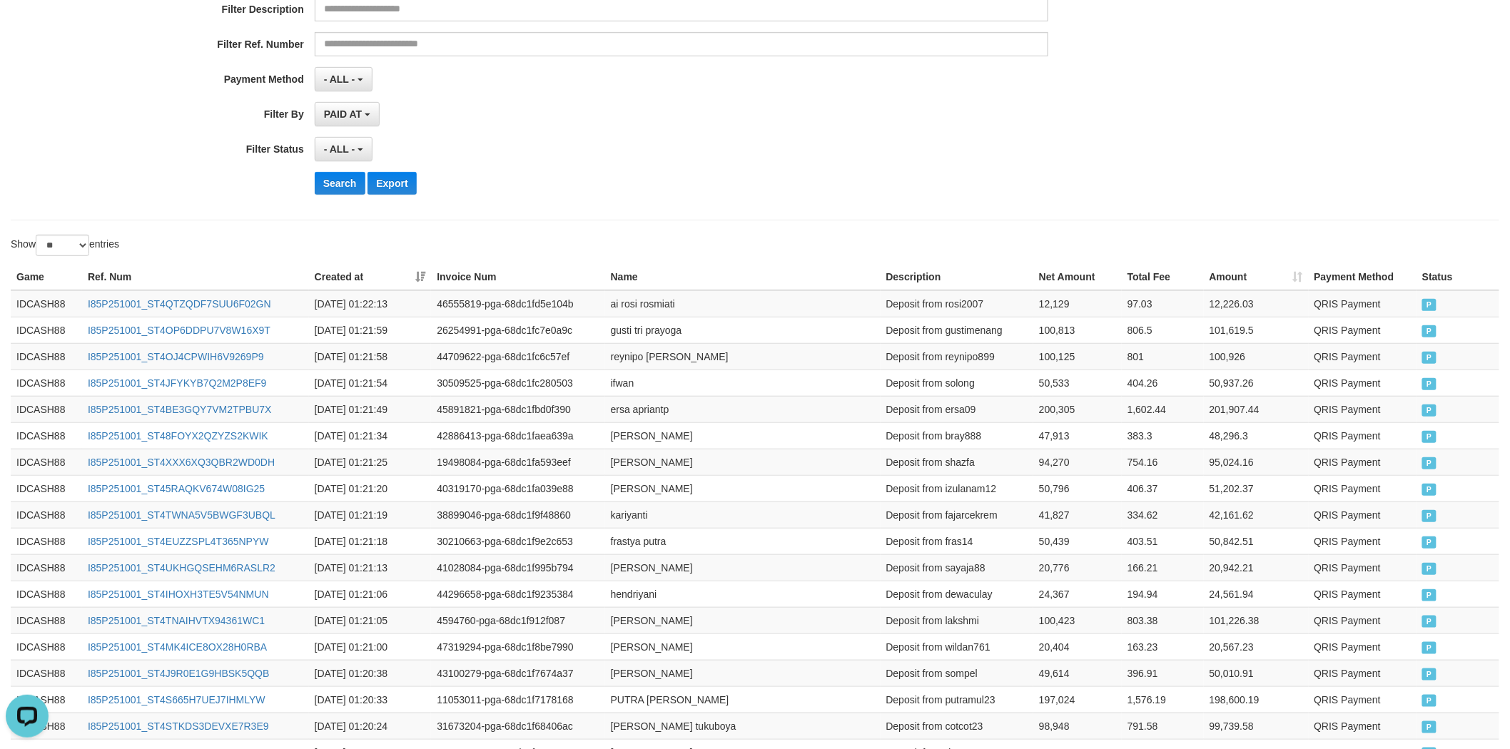
drag, startPoint x: 1488, startPoint y: 552, endPoint x: 333, endPoint y: 257, distance: 1192.1
click at [333, 257] on div "Show ** ** ** *** entries Game Ref. Num Created at Invoice Num Name Description…" at bounding box center [755, 623] width 1488 height 777
click at [352, 177] on button "Search" at bounding box center [340, 183] width 51 height 23
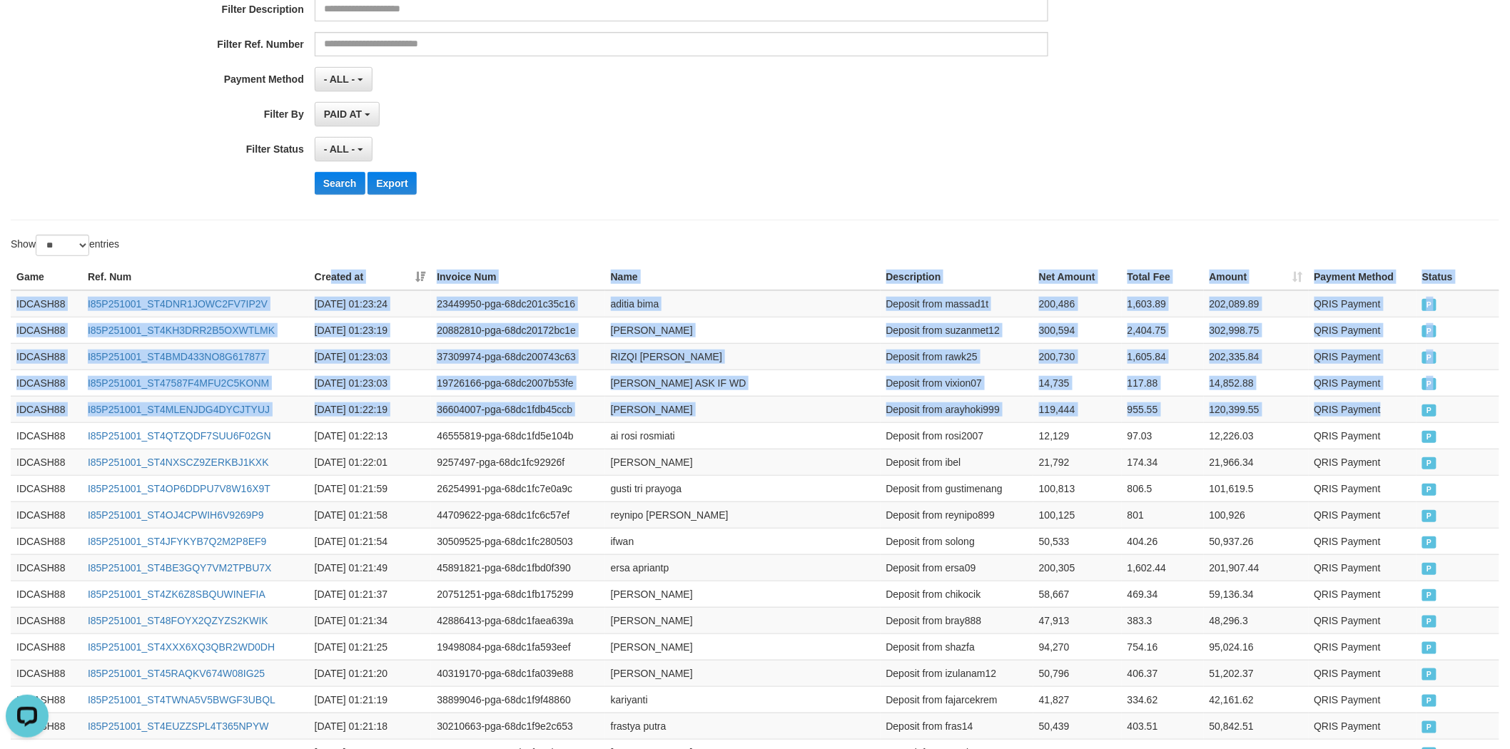
drag, startPoint x: 1427, startPoint y: 415, endPoint x: 333, endPoint y: 272, distance: 1103.0
click at [333, 272] on table "Game Ref. Num Created at Invoice Num Name Description Net Amount Total Fee Amou…" at bounding box center [755, 620] width 1488 height 713
click at [331, 183] on button "Search" at bounding box center [340, 183] width 51 height 23
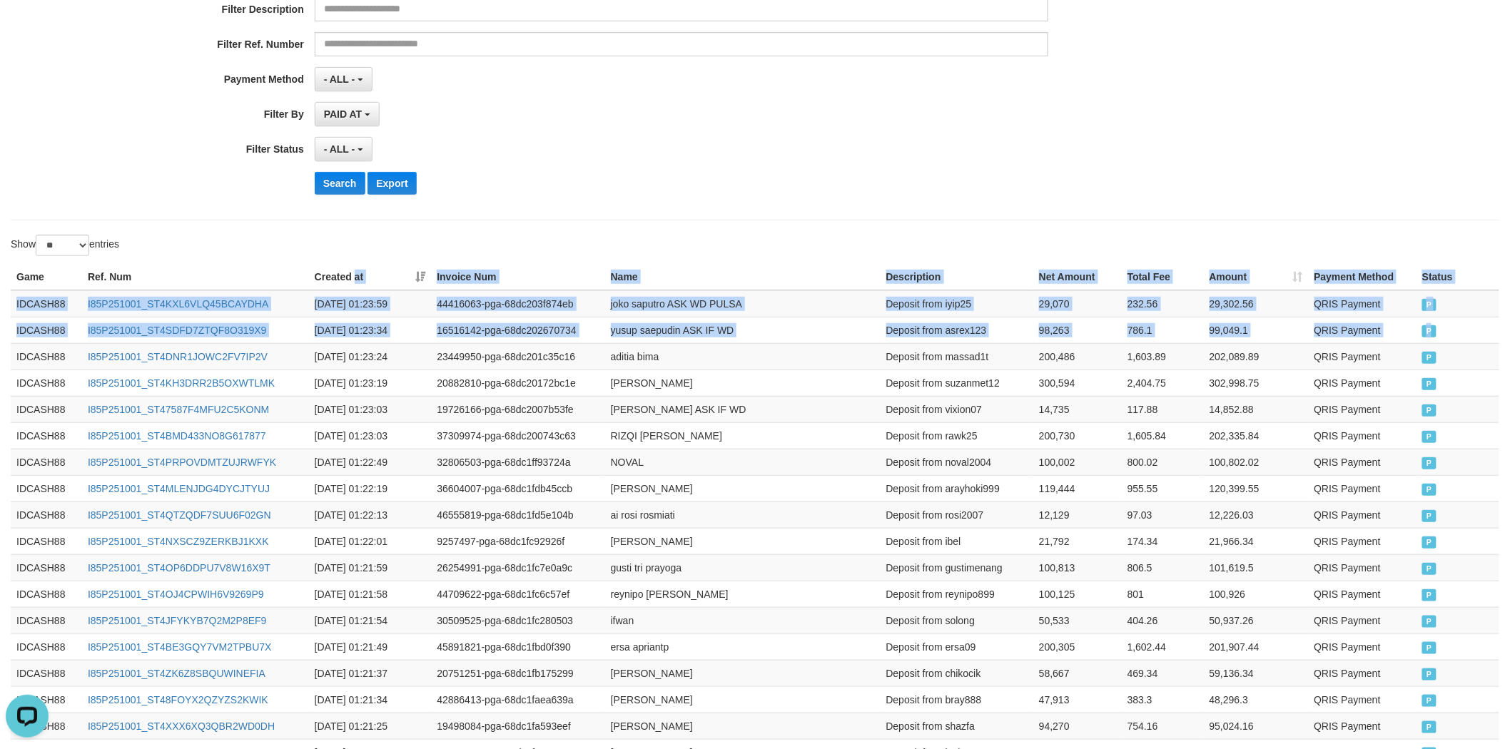
drag, startPoint x: 1438, startPoint y: 338, endPoint x: 355, endPoint y: 268, distance: 1085.4
click at [355, 268] on table "Game Ref. Num Created at Invoice Num Name Description Net Amount Total Fee Amou…" at bounding box center [755, 620] width 1488 height 713
click at [350, 177] on button "Search" at bounding box center [340, 183] width 51 height 23
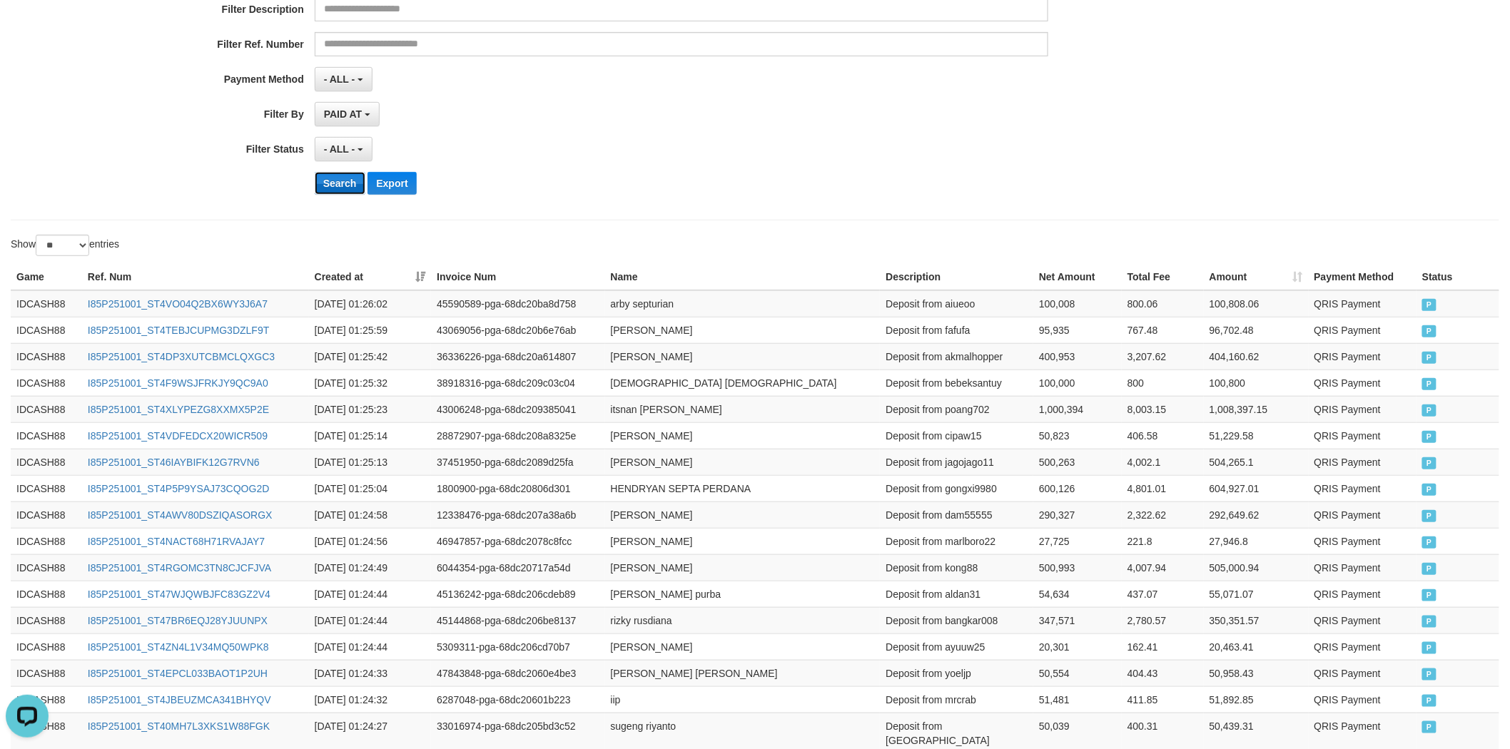
click at [341, 178] on button "Search" at bounding box center [340, 183] width 51 height 23
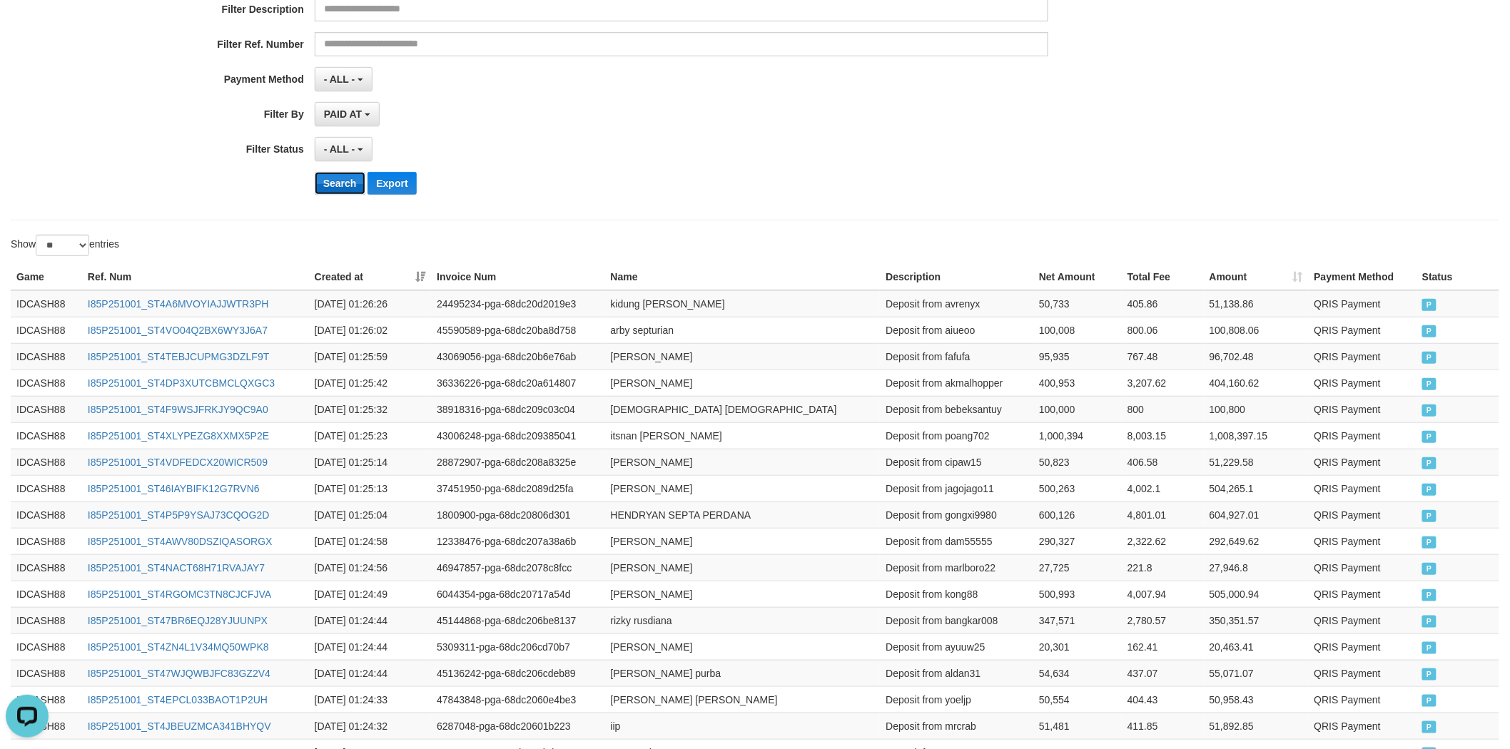
click at [347, 182] on button "Search" at bounding box center [340, 183] width 51 height 23
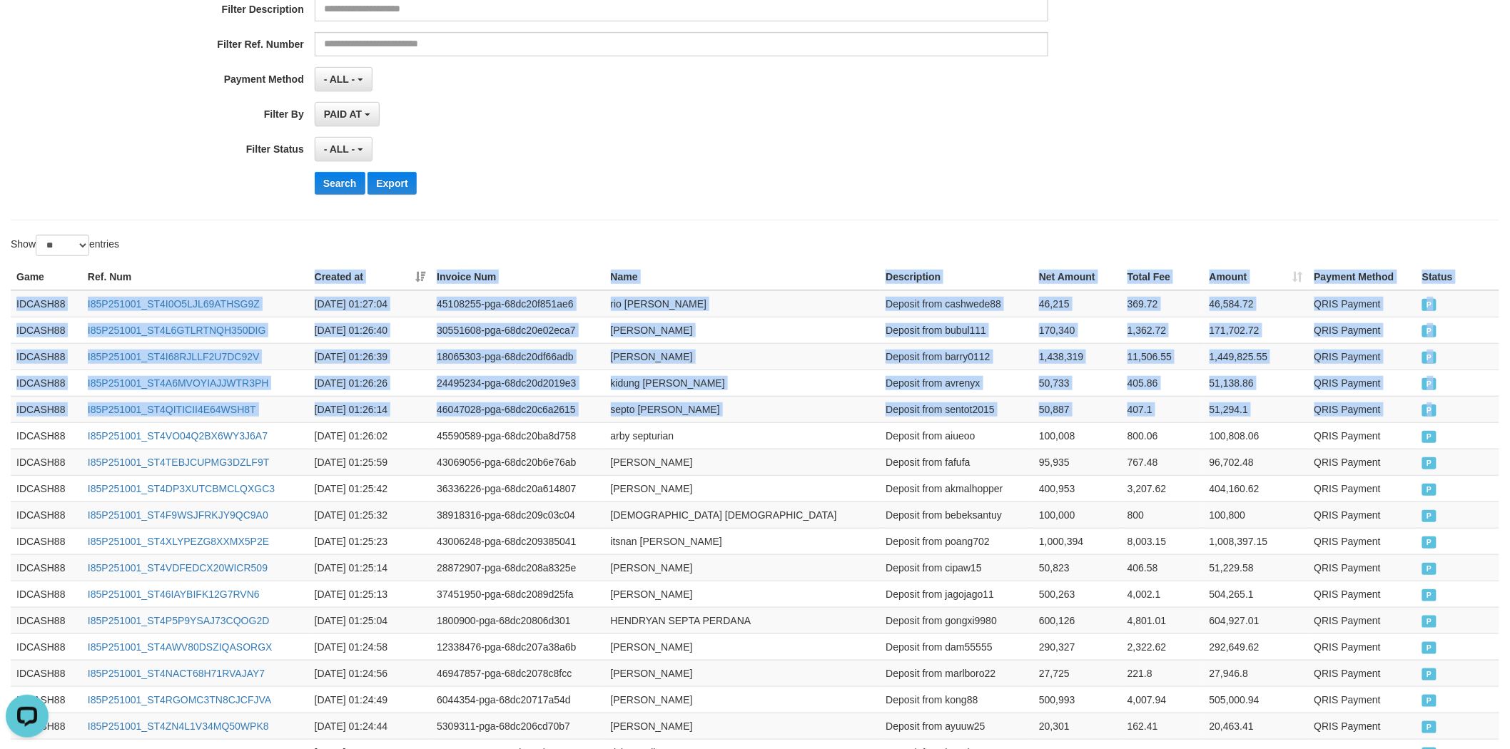
drag, startPoint x: 1444, startPoint y: 408, endPoint x: 300, endPoint y: 273, distance: 1152.4
click at [300, 273] on table "Game Ref. Num Created at Invoice Num Name Description Net Amount Total Fee Amou…" at bounding box center [755, 627] width 1488 height 727
click at [333, 188] on button "Search" at bounding box center [340, 183] width 51 height 23
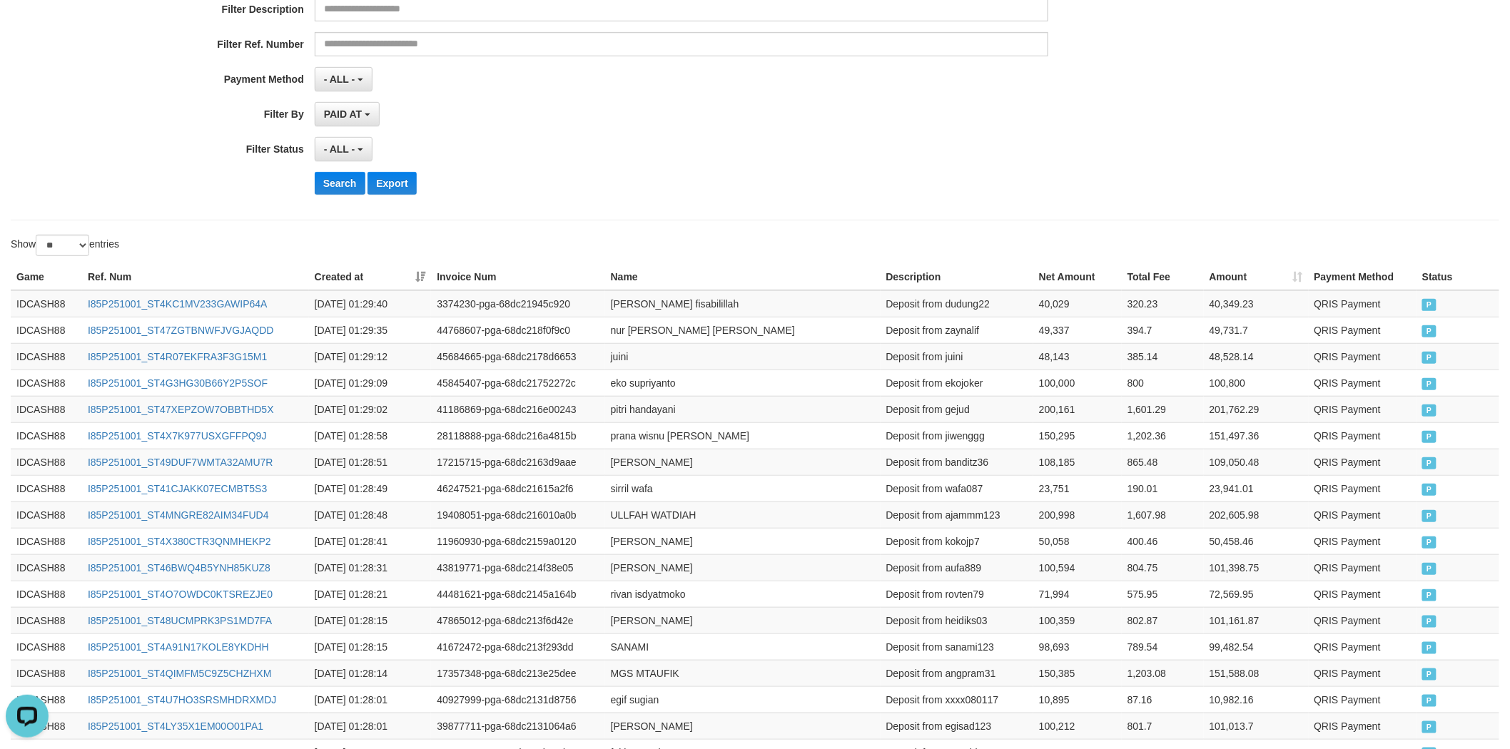
drag, startPoint x: 1444, startPoint y: 416, endPoint x: 252, endPoint y: 248, distance: 1204.1
click at [252, 248] on div "Show ** ** ** *** entries Game Ref. Num Created at Invoice Num Name Description…" at bounding box center [755, 623] width 1488 height 777
click at [340, 179] on button "Search" at bounding box center [340, 183] width 51 height 23
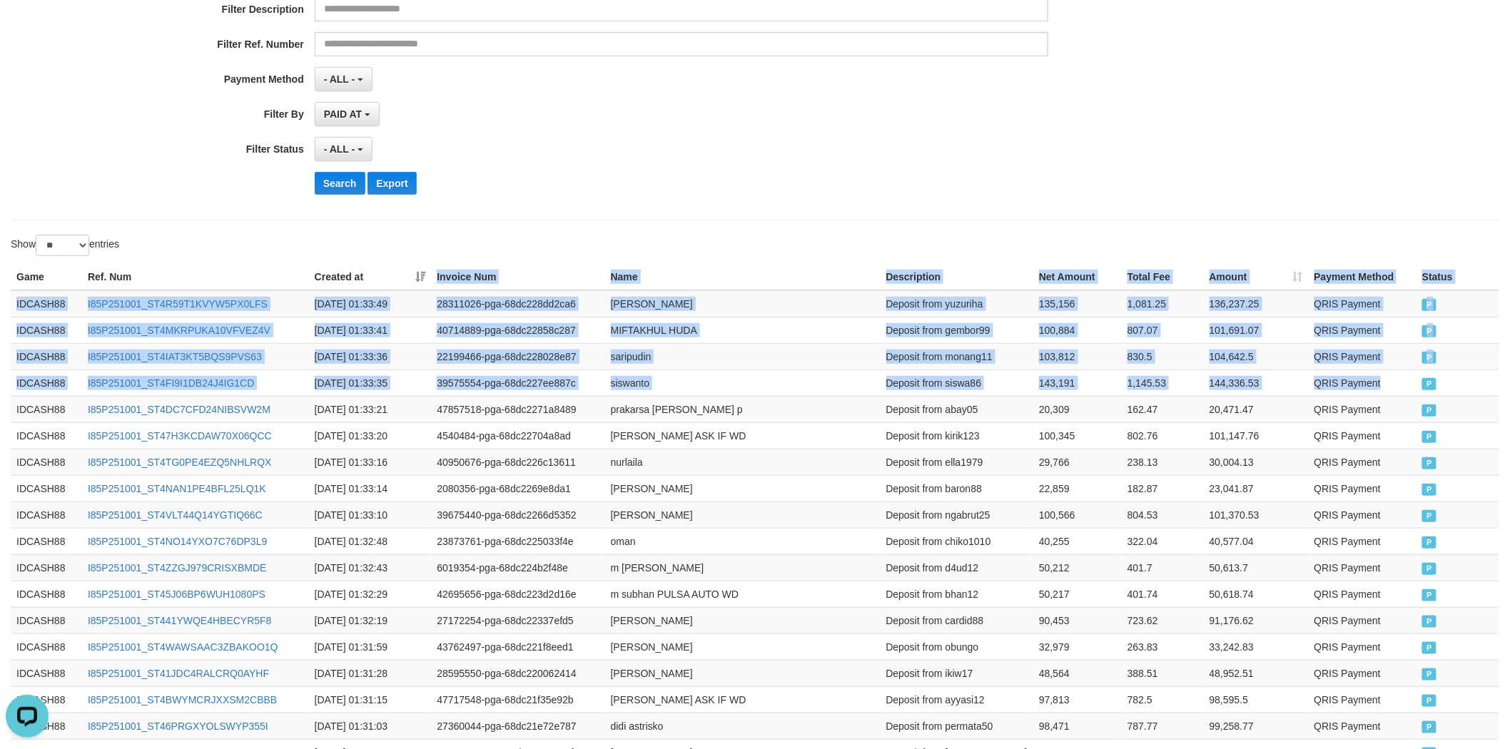
drag, startPoint x: 1428, startPoint y: 380, endPoint x: 420, endPoint y: 273, distance: 1014.5
click at [420, 273] on table "Game Ref. Num Created at Invoice Num Name Description Net Amount Total Fee Amou…" at bounding box center [755, 620] width 1488 height 713
click at [340, 181] on button "Search" at bounding box center [340, 183] width 51 height 23
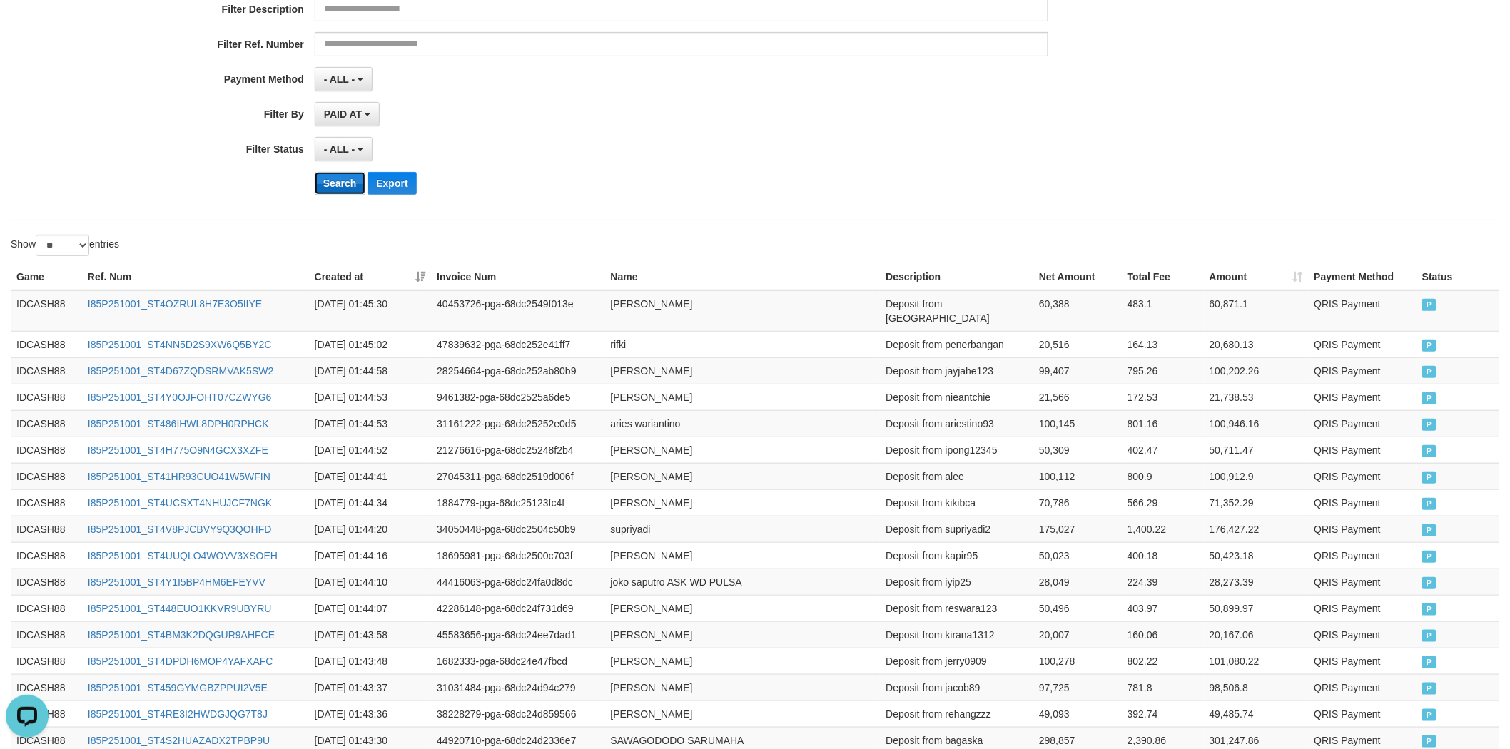
click at [332, 184] on button "Search" at bounding box center [340, 183] width 51 height 23
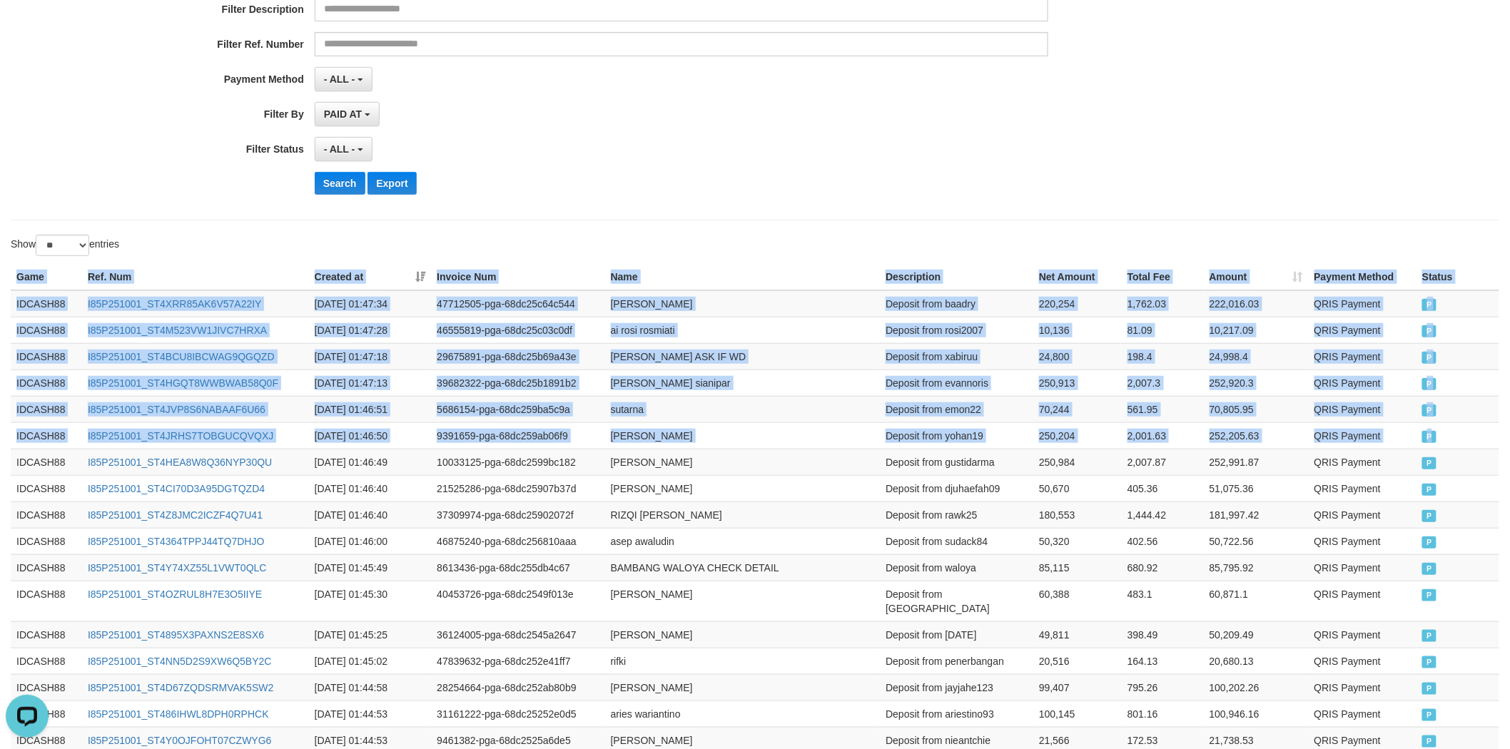
drag, startPoint x: 1450, startPoint y: 445, endPoint x: 318, endPoint y: 173, distance: 1163.8
click at [372, 262] on div "Game Ref. Num Created at Invoice Num Name Description Net Amount Total Fee Amou…" at bounding box center [755, 635] width 1510 height 750
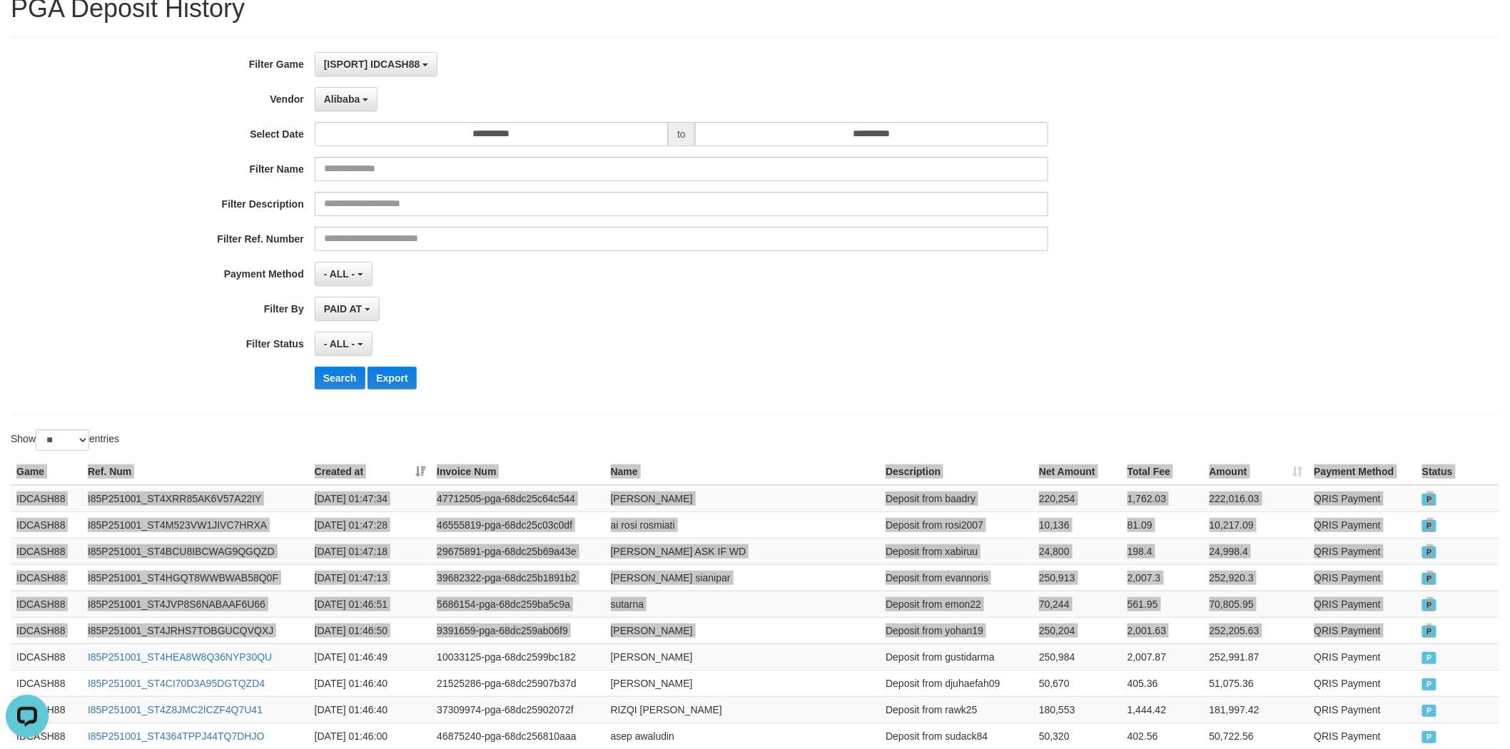
scroll to position [0, 0]
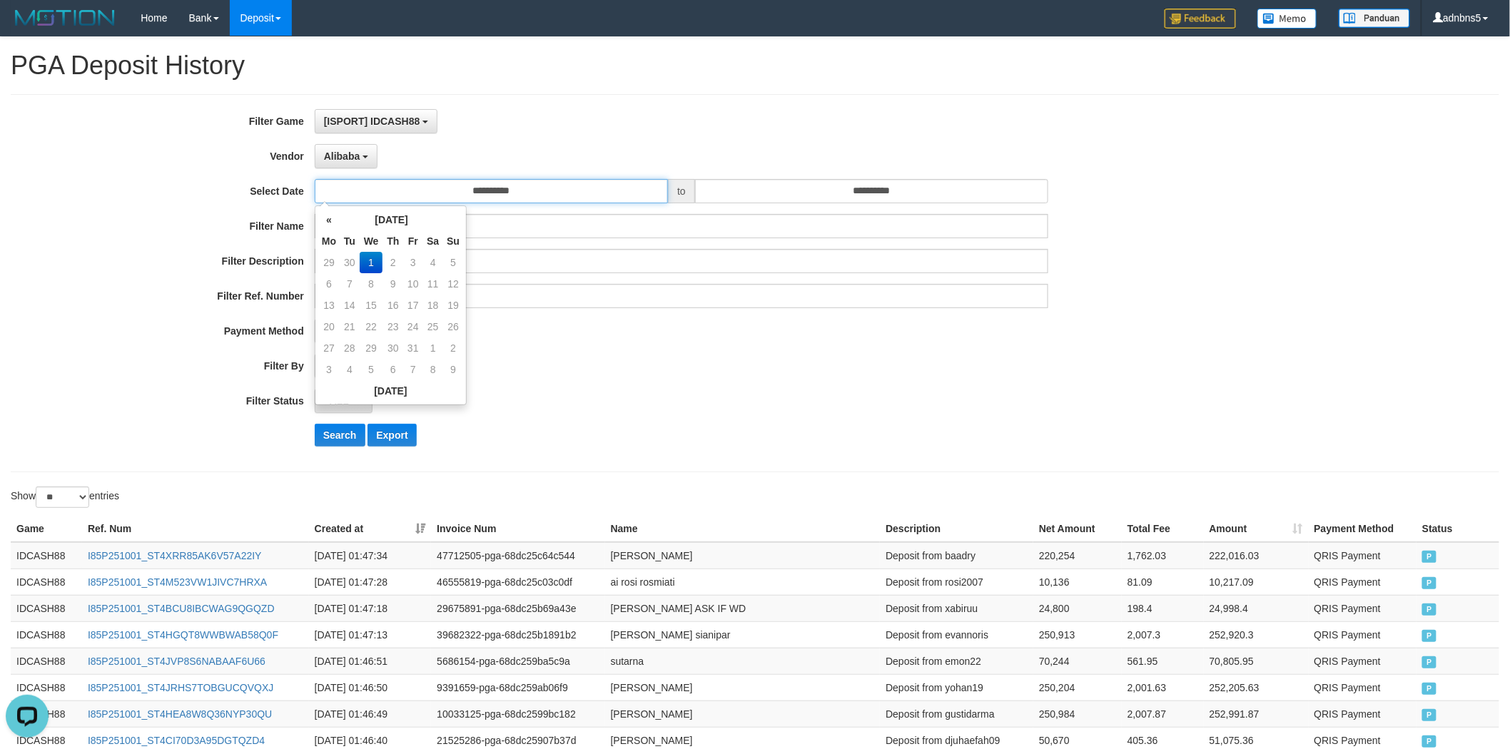
click at [417, 187] on input "**********" at bounding box center [491, 191] width 353 height 24
click at [352, 258] on td "30" at bounding box center [350, 262] width 20 height 21
type input "**********"
click at [646, 382] on div "**********" at bounding box center [629, 283] width 1258 height 348
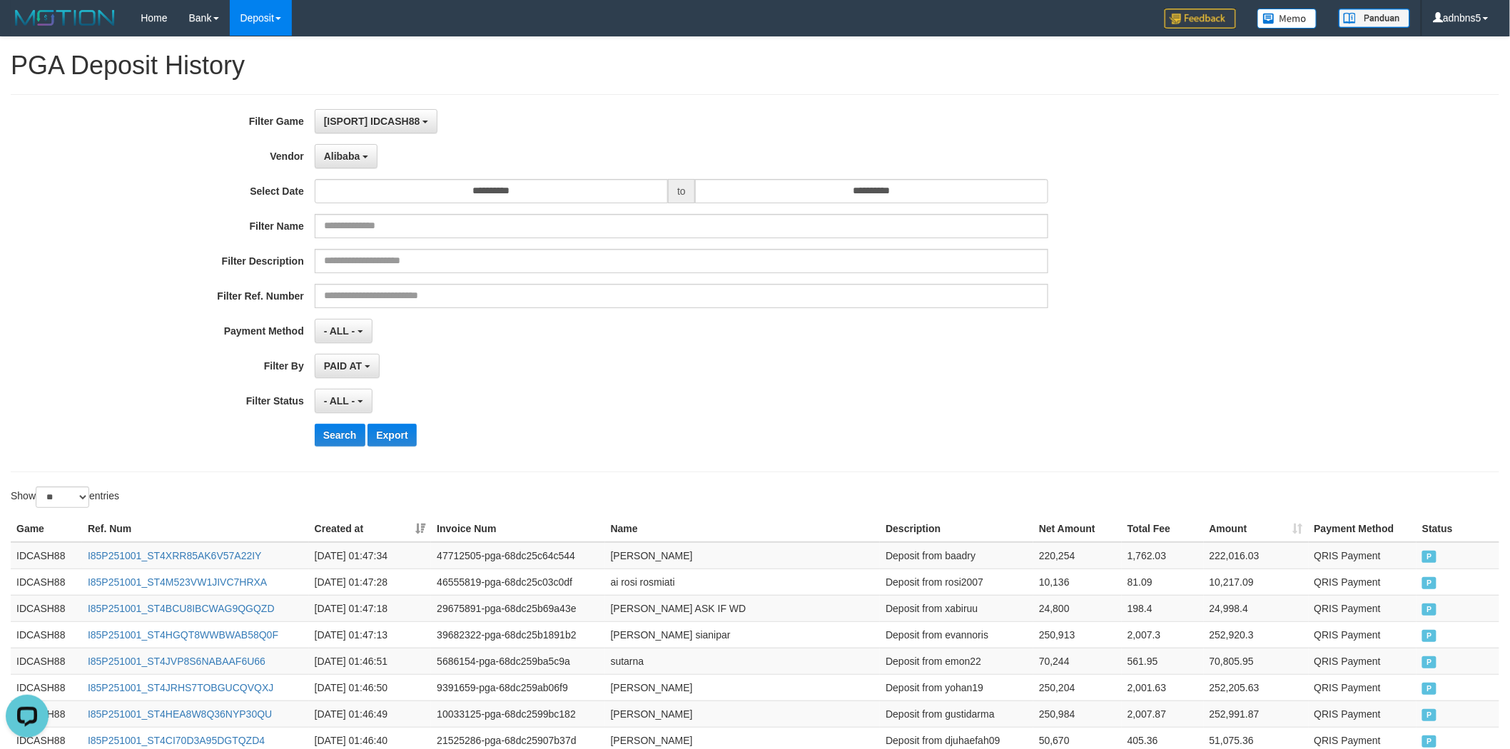
click at [801, 203] on div "**********" at bounding box center [629, 283] width 1258 height 348
click at [624, 208] on div "**********" at bounding box center [629, 283] width 1258 height 348
click at [619, 195] on input "**********" at bounding box center [491, 191] width 353 height 24
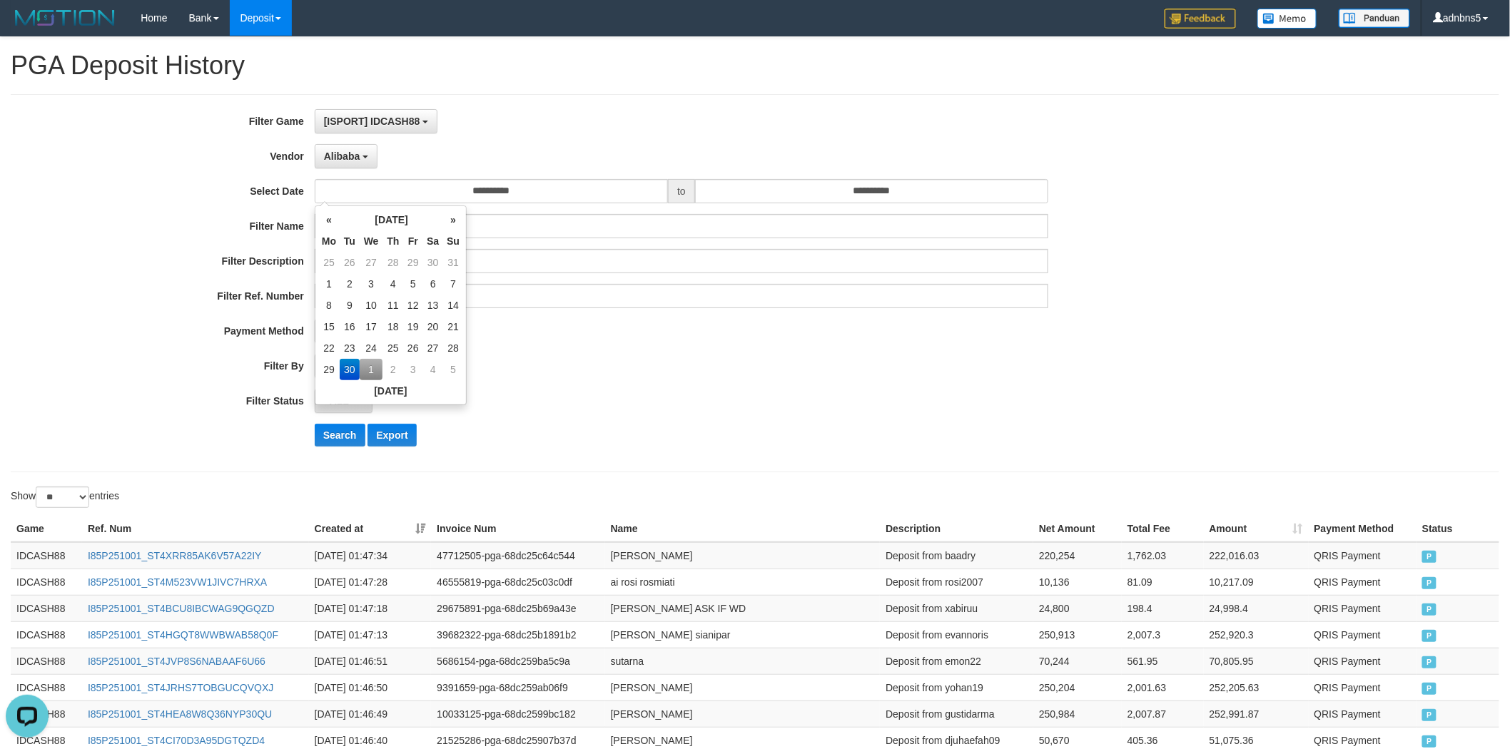
click at [354, 372] on td "30" at bounding box center [350, 369] width 20 height 21
click at [685, 390] on div "- ALL - SELECT ALL - ALL - SELECT STATUS PENDING/UNPAID PAID CANCELED EXPIRED" at bounding box center [682, 401] width 734 height 24
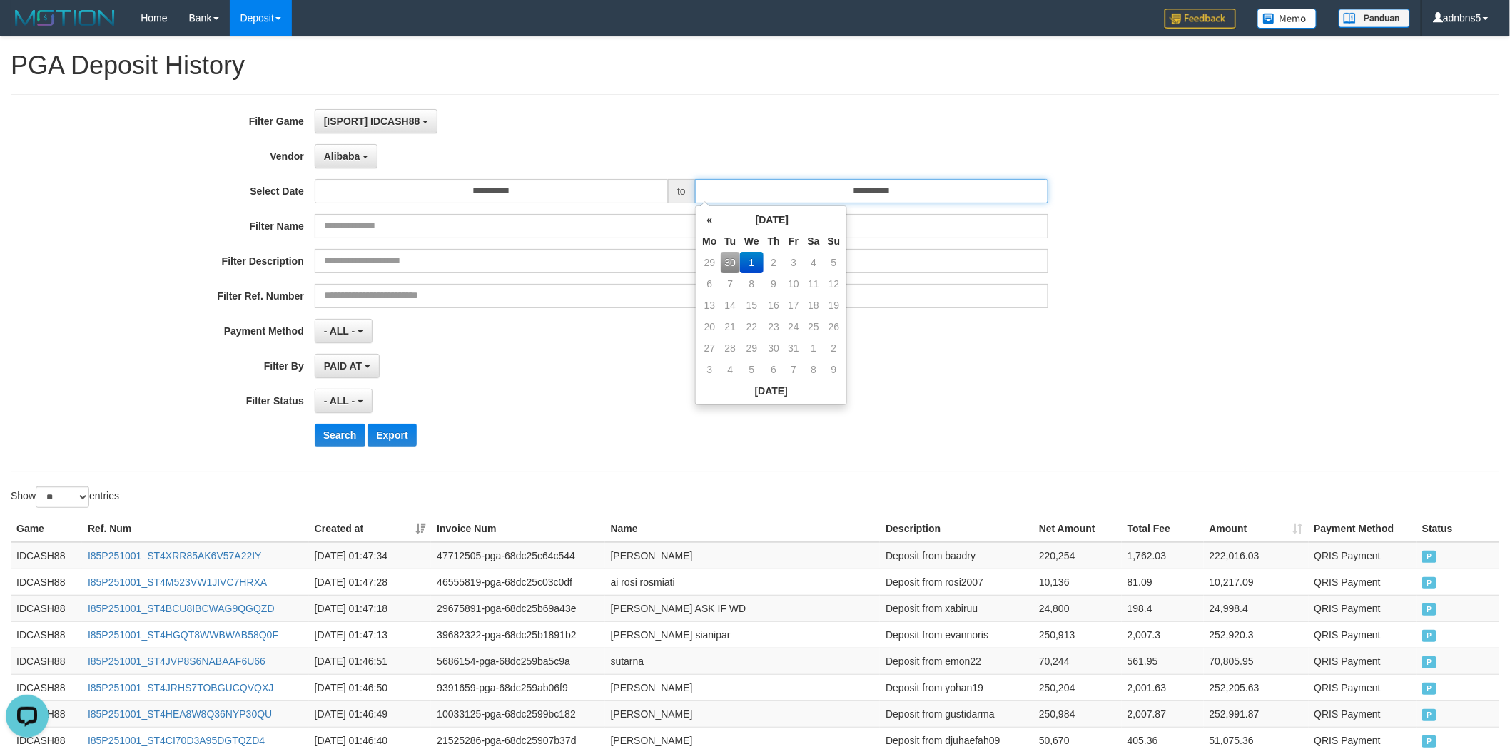
click at [831, 198] on input "**********" at bounding box center [871, 191] width 353 height 24
click at [722, 260] on td "30" at bounding box center [731, 262] width 20 height 21
type input "**********"
click at [842, 226] on th "»" at bounding box center [834, 219] width 20 height 21
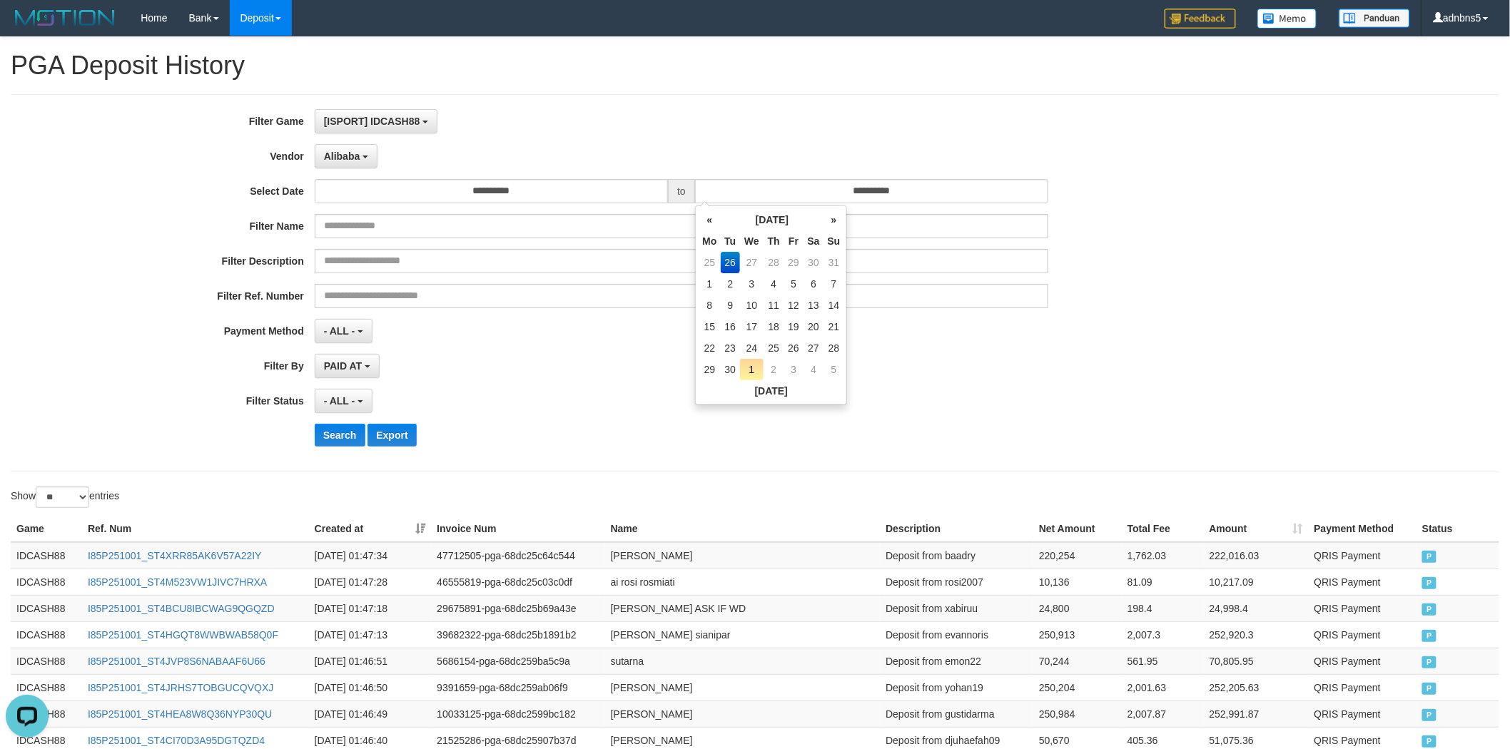
click at [842, 226] on th "»" at bounding box center [834, 219] width 20 height 21
click at [728, 260] on td "30" at bounding box center [731, 262] width 20 height 21
type input "**********"
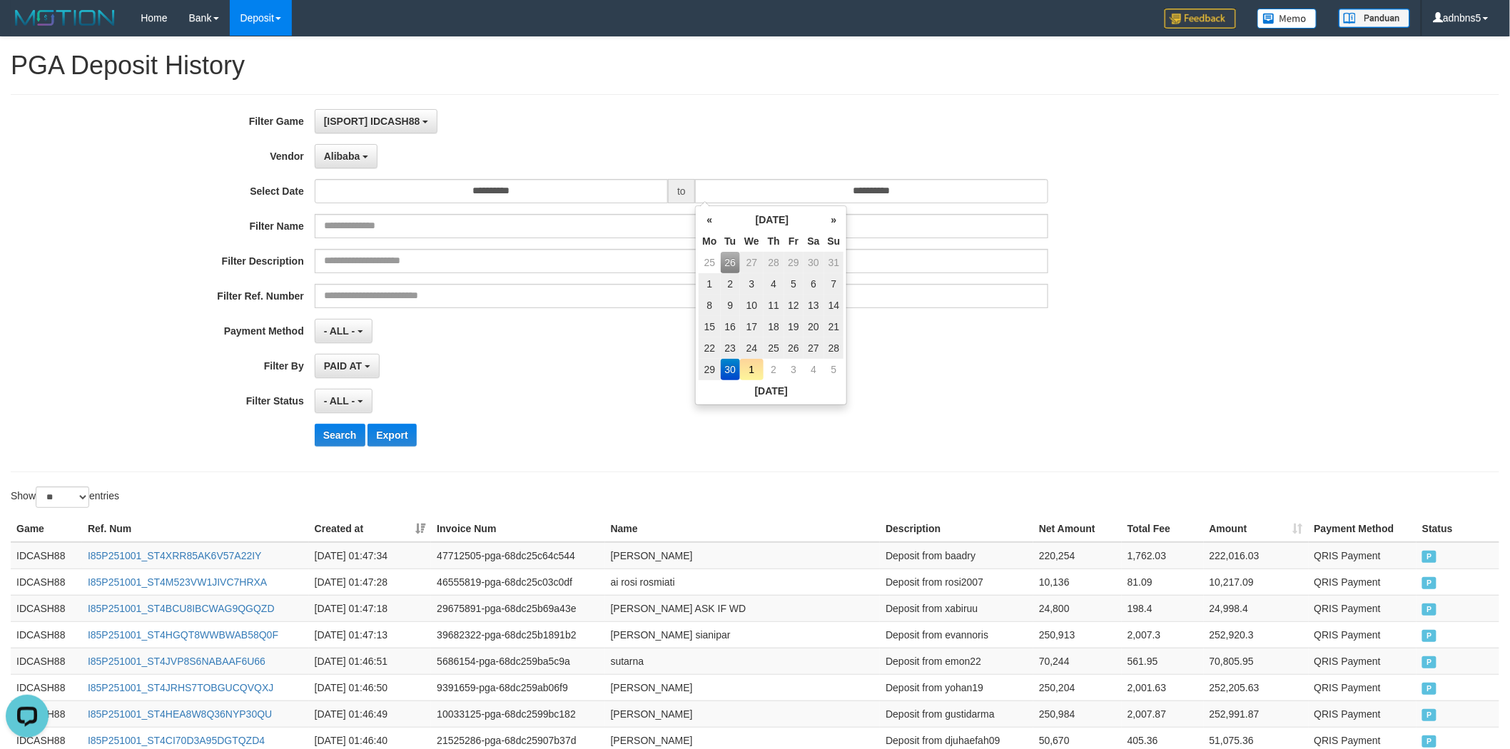
click at [736, 368] on td "30" at bounding box center [731, 369] width 20 height 21
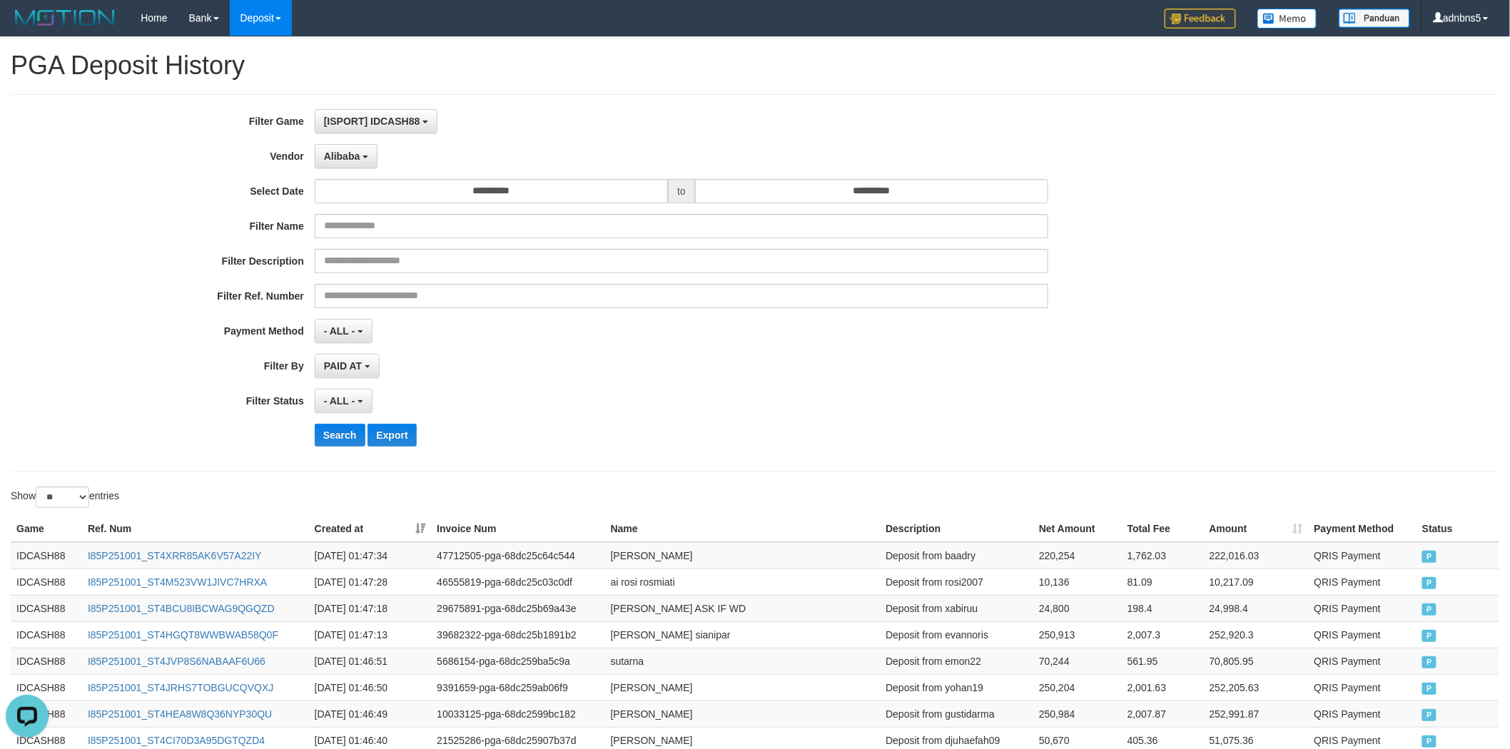
click at [965, 334] on div "- ALL - SELECT ALL - ALL - SELECT PAYMENT METHOD Mandiri BNI OVO CIMB BRI MAYBA…" at bounding box center [682, 331] width 734 height 24
click at [372, 397] on button "- ALL -" at bounding box center [344, 401] width 58 height 24
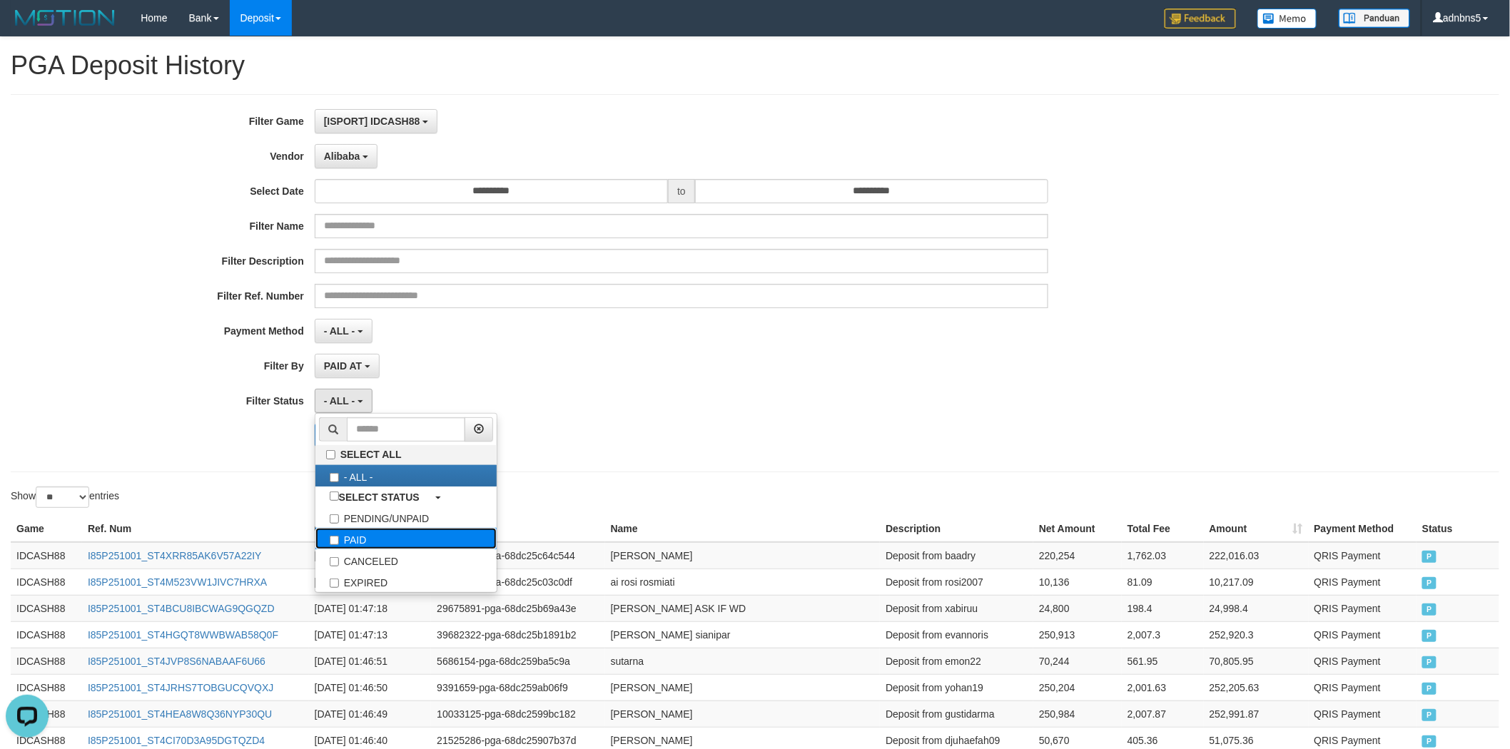
click at [365, 539] on label "PAID" at bounding box center [405, 538] width 181 height 21
select select "*"
click at [264, 452] on div "**********" at bounding box center [629, 283] width 1258 height 348
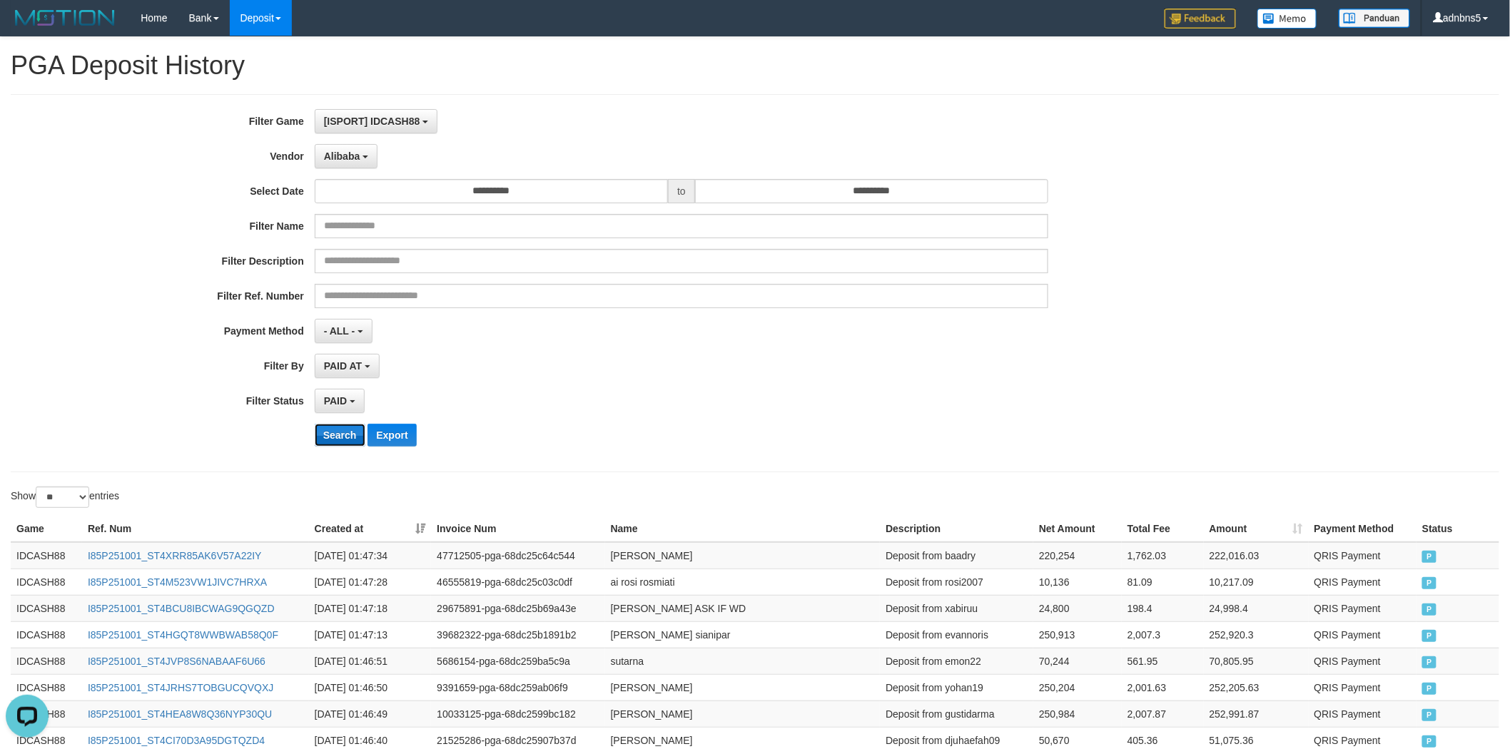
click at [345, 435] on button "Search" at bounding box center [340, 435] width 51 height 23
click at [145, 22] on link "Home" at bounding box center [154, 18] width 48 height 36
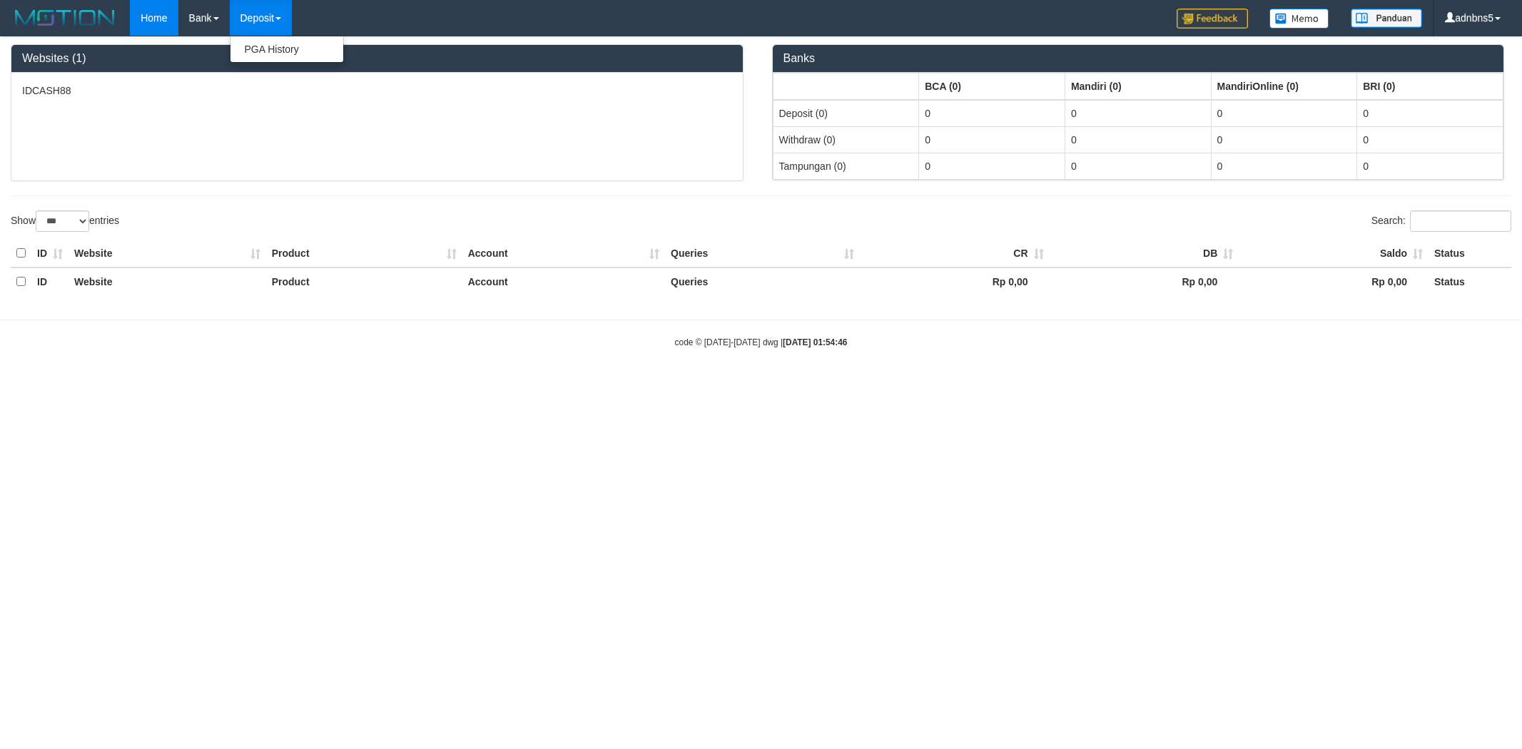
select select "***"
click at [262, 55] on link "PGA History" at bounding box center [286, 49] width 113 height 19
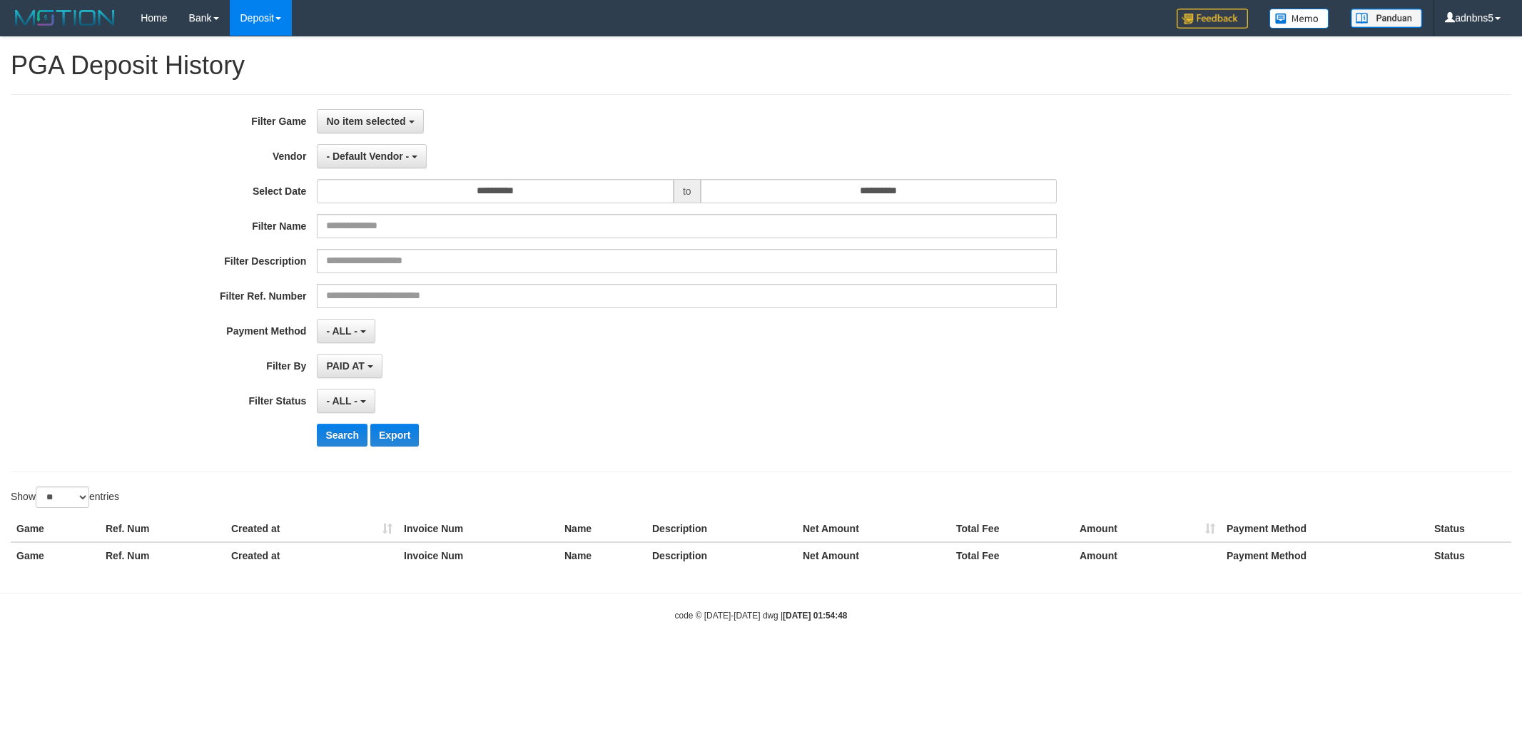
select select
select select "**"
click at [340, 126] on span "No item selected" at bounding box center [365, 121] width 79 height 11
click at [372, 193] on label "[ISPORT] IDCASH88" at bounding box center [407, 194] width 181 height 21
select select "***"
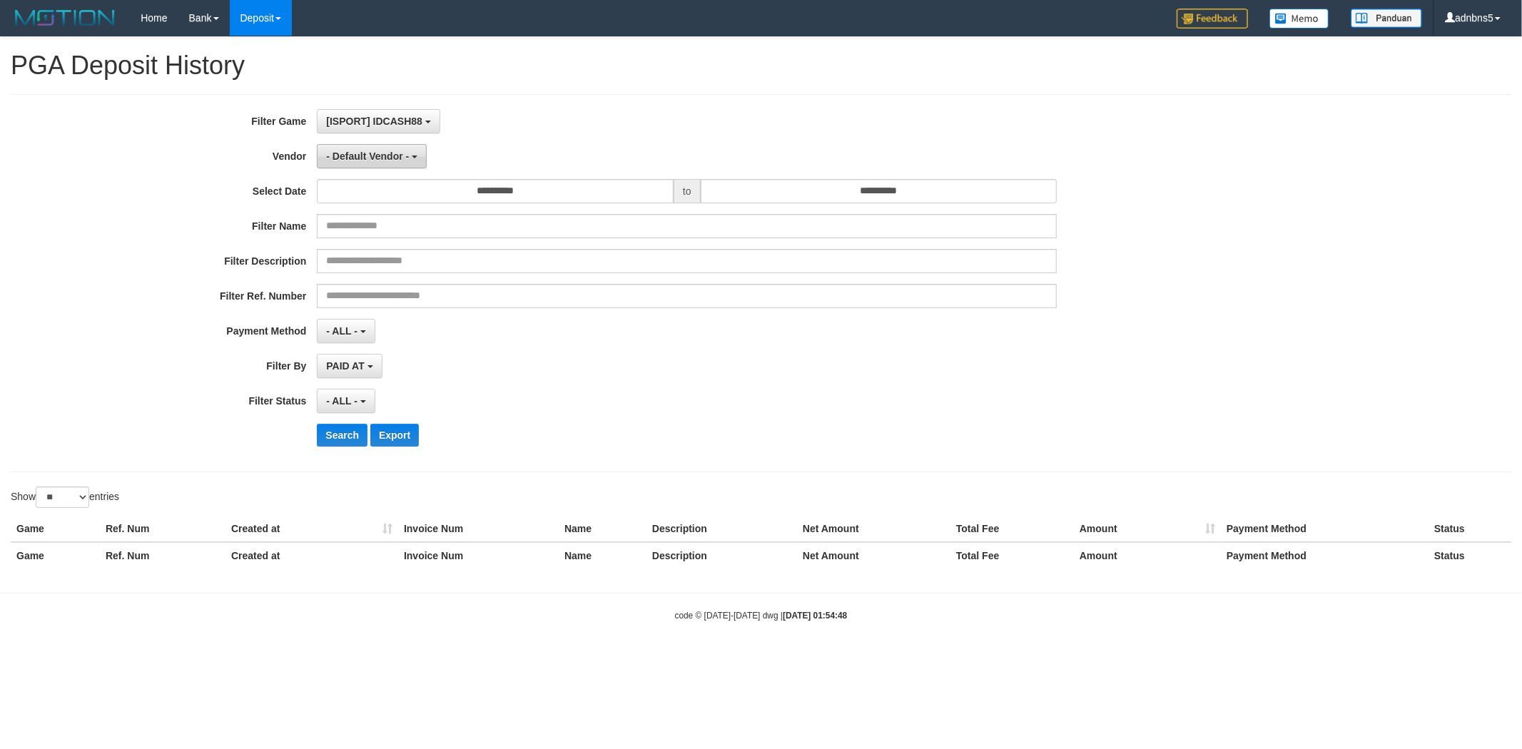
scroll to position [12, 0]
click at [346, 154] on span "- Default Vendor -" at bounding box center [367, 156] width 83 height 11
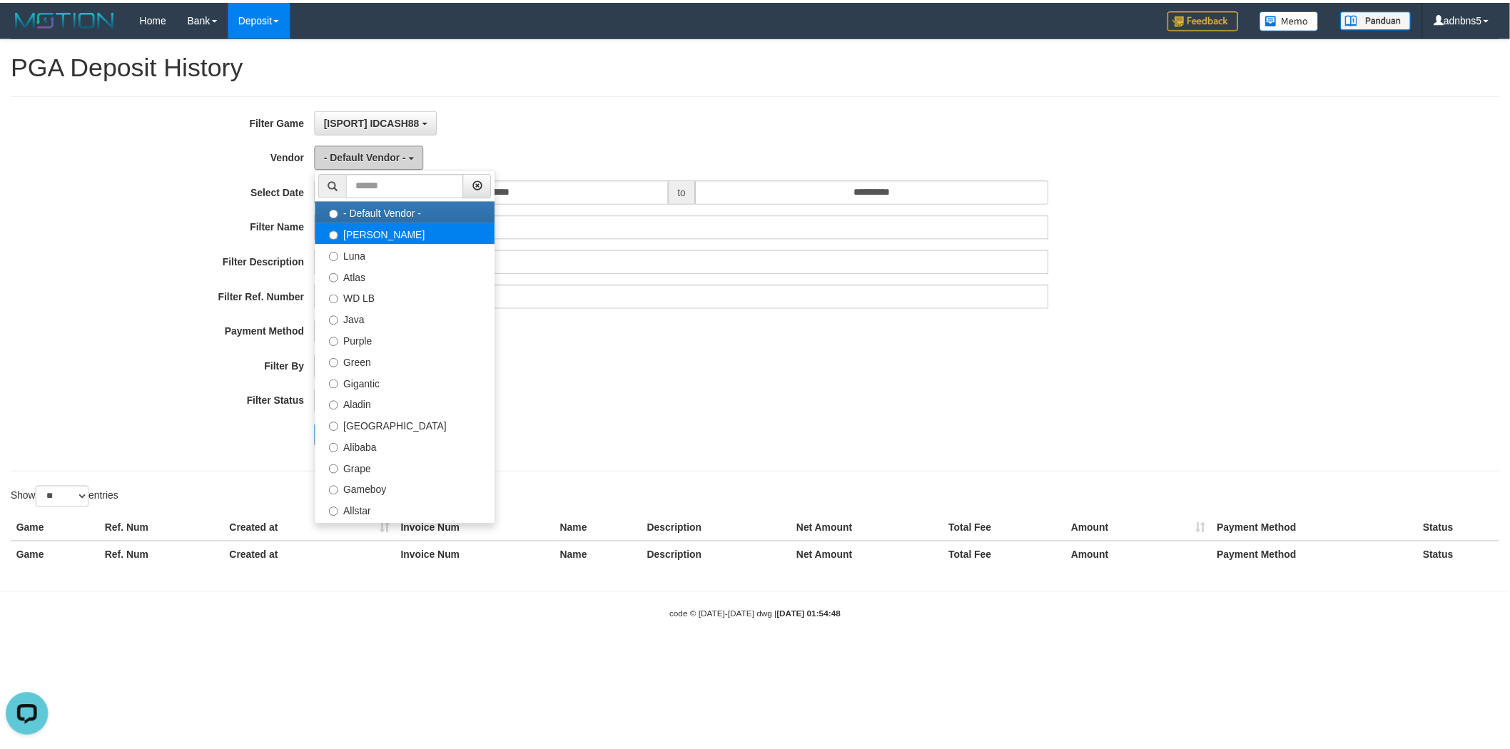
scroll to position [0, 0]
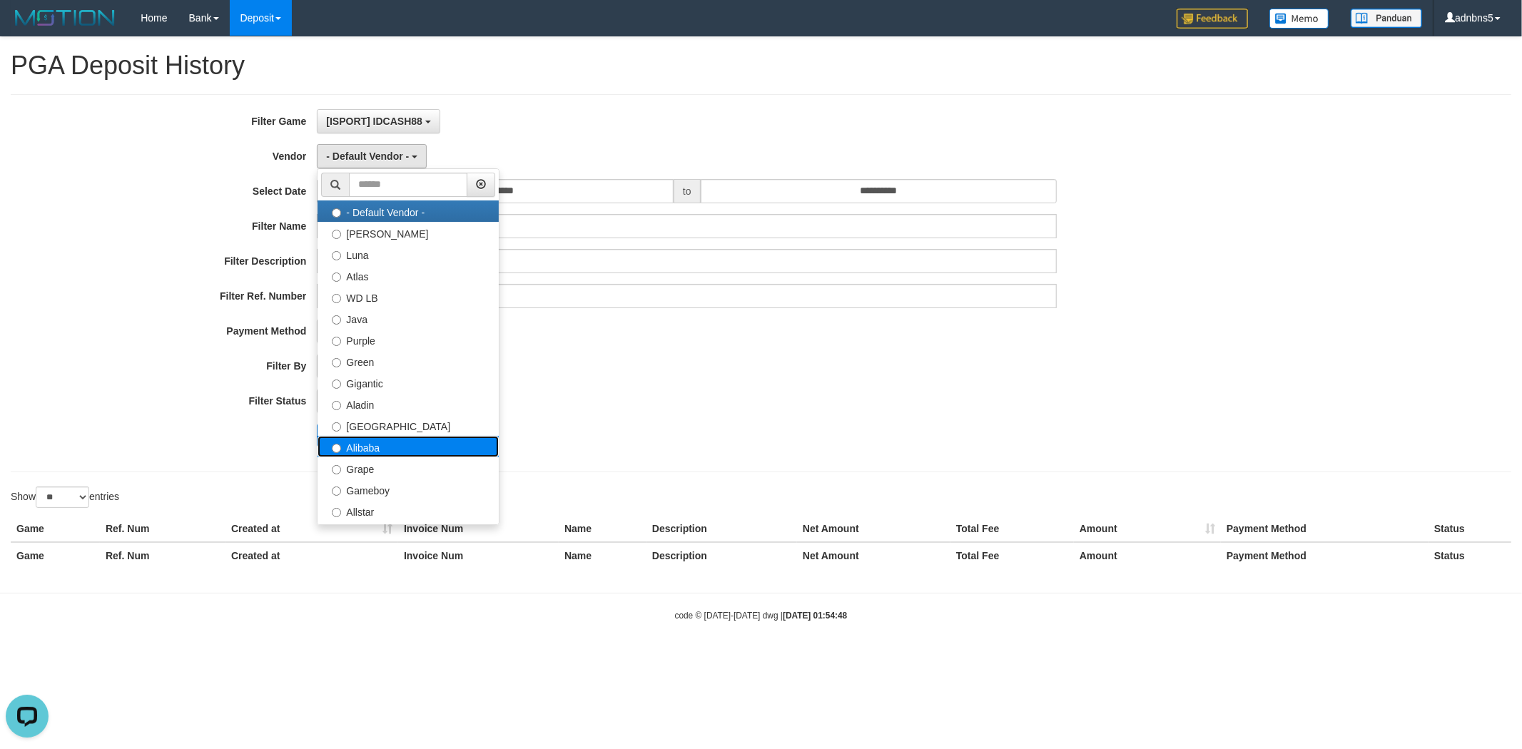
click at [386, 437] on label "Alibaba" at bounding box center [407, 446] width 181 height 21
select select "**********"
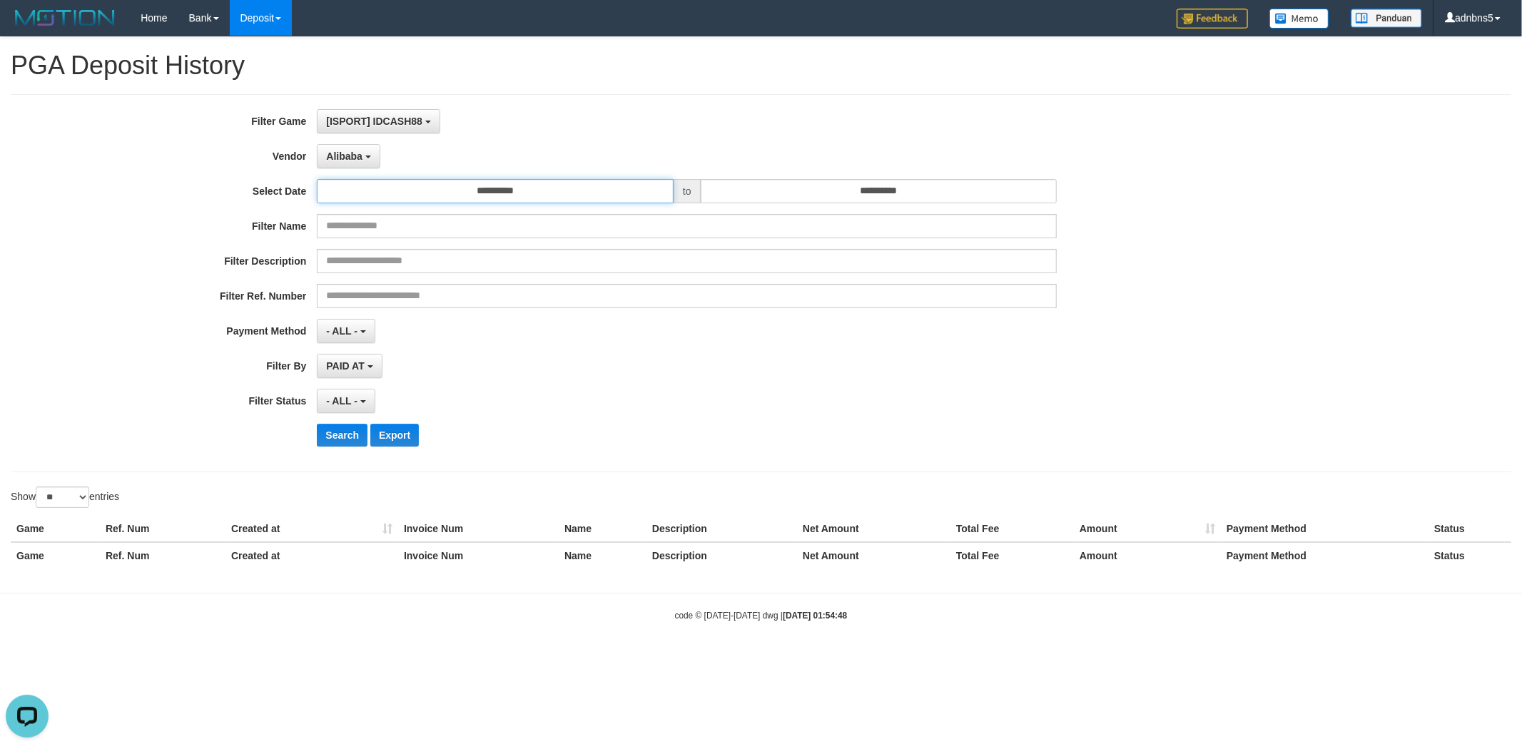
click at [439, 186] on input "**********" at bounding box center [495, 191] width 357 height 24
click at [327, 216] on th "«" at bounding box center [330, 219] width 21 height 21
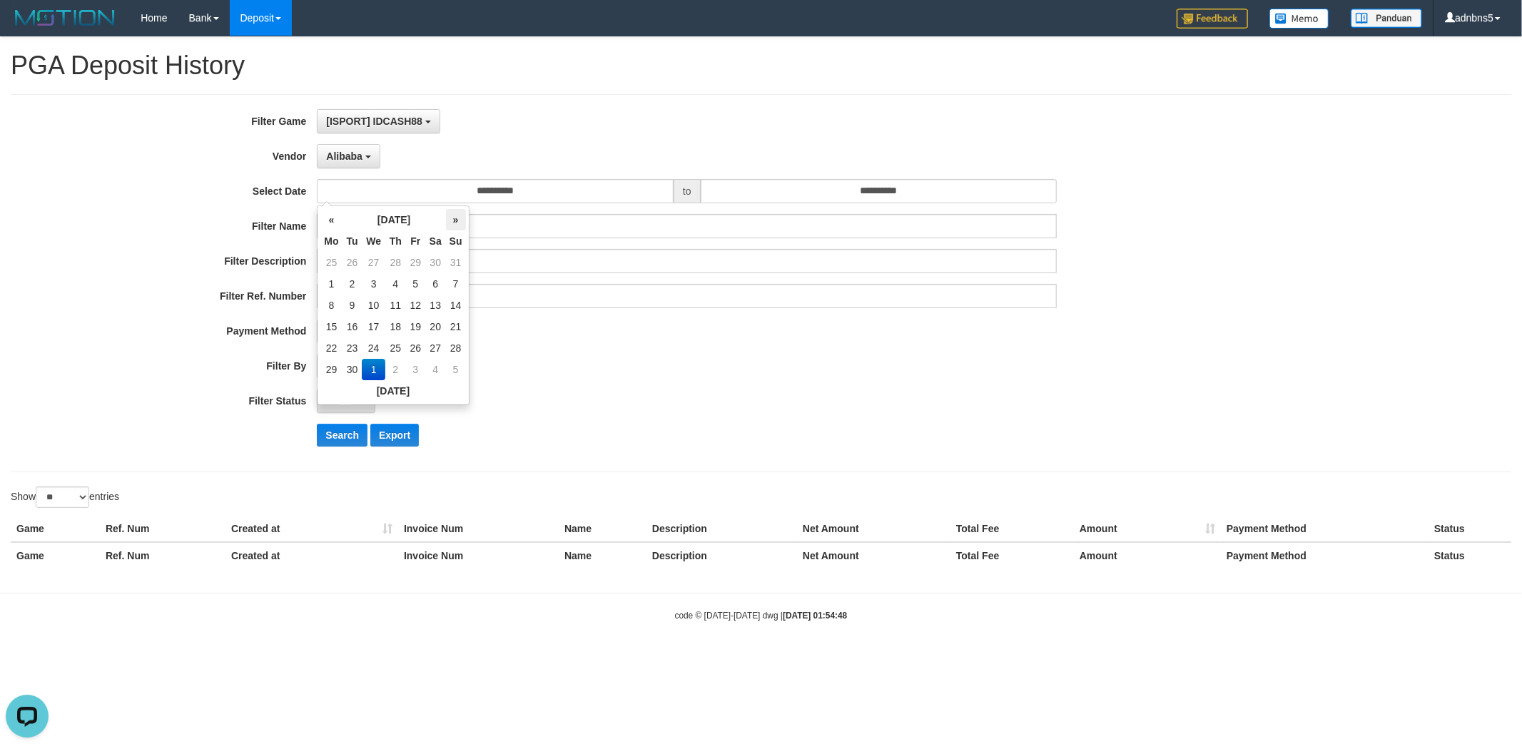
click at [461, 222] on th "»" at bounding box center [456, 219] width 20 height 21
click at [325, 225] on th "«" at bounding box center [330, 219] width 21 height 21
click at [354, 368] on td "30" at bounding box center [352, 369] width 20 height 21
type input "**********"
click at [352, 367] on td "30" at bounding box center [352, 369] width 20 height 21
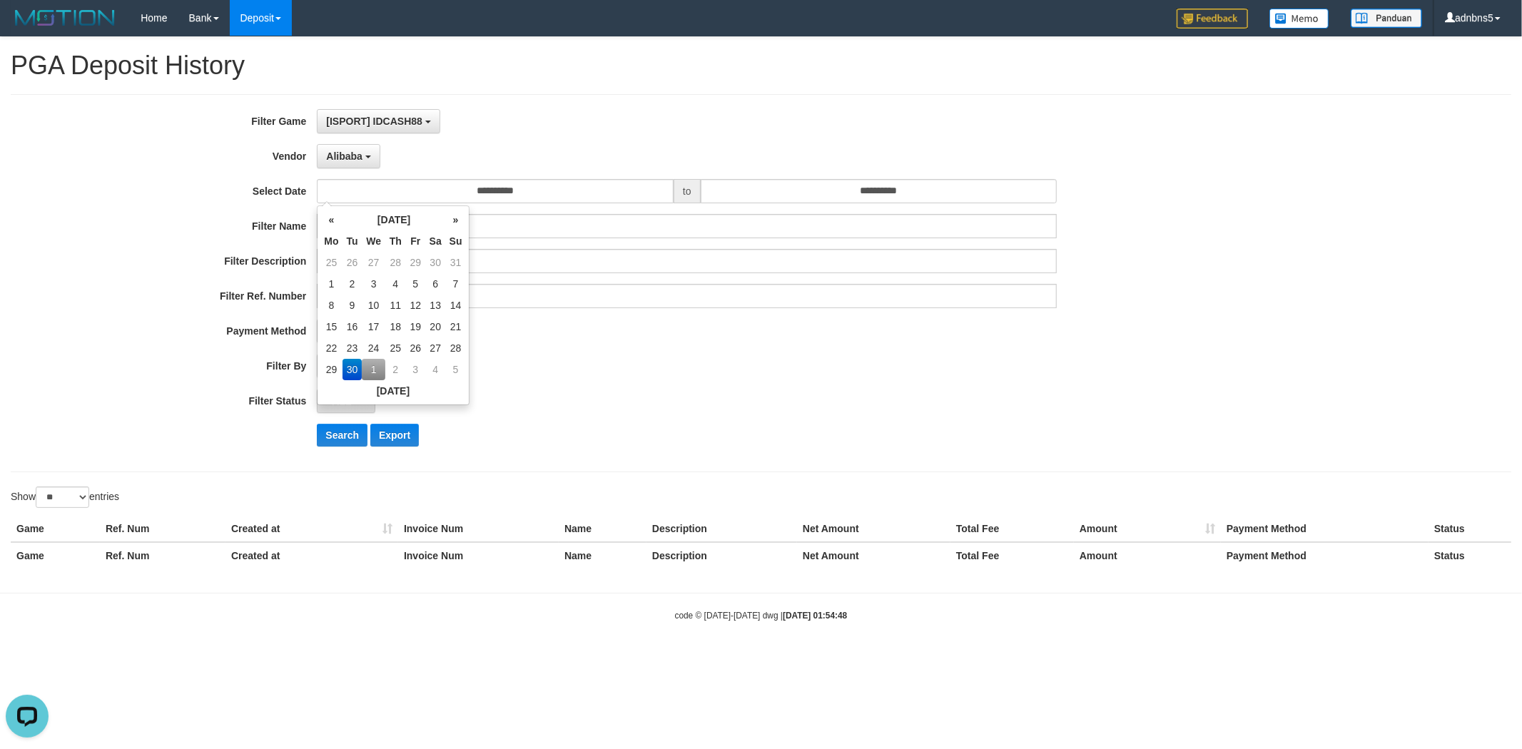
click at [352, 367] on td "30" at bounding box center [352, 369] width 20 height 21
drag, startPoint x: 514, startPoint y: 385, endPoint x: 543, endPoint y: 347, distance: 47.4
click at [518, 379] on div "**********" at bounding box center [634, 283] width 1269 height 348
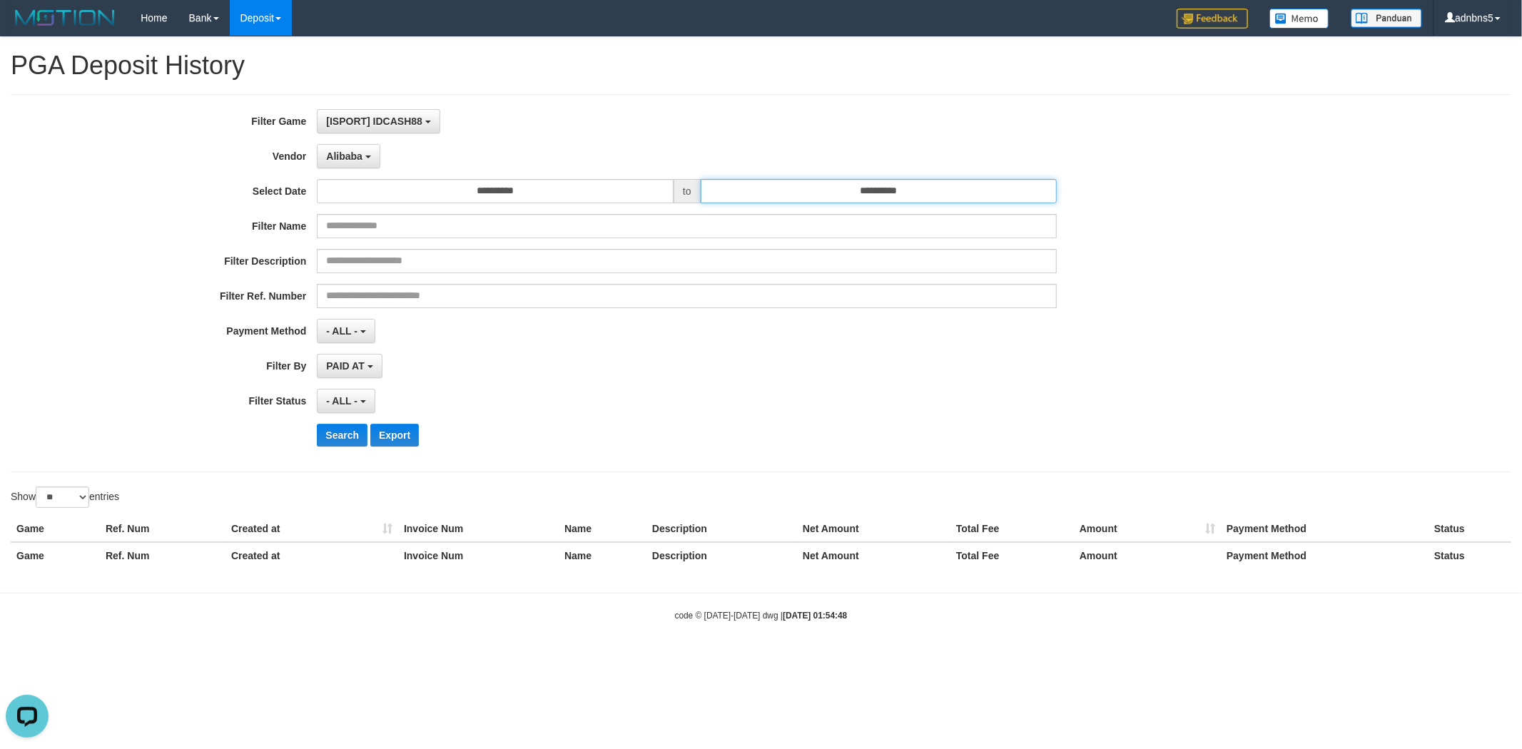
click at [816, 188] on input "**********" at bounding box center [879, 191] width 357 height 24
click at [737, 260] on td "30" at bounding box center [736, 262] width 20 height 21
type input "**********"
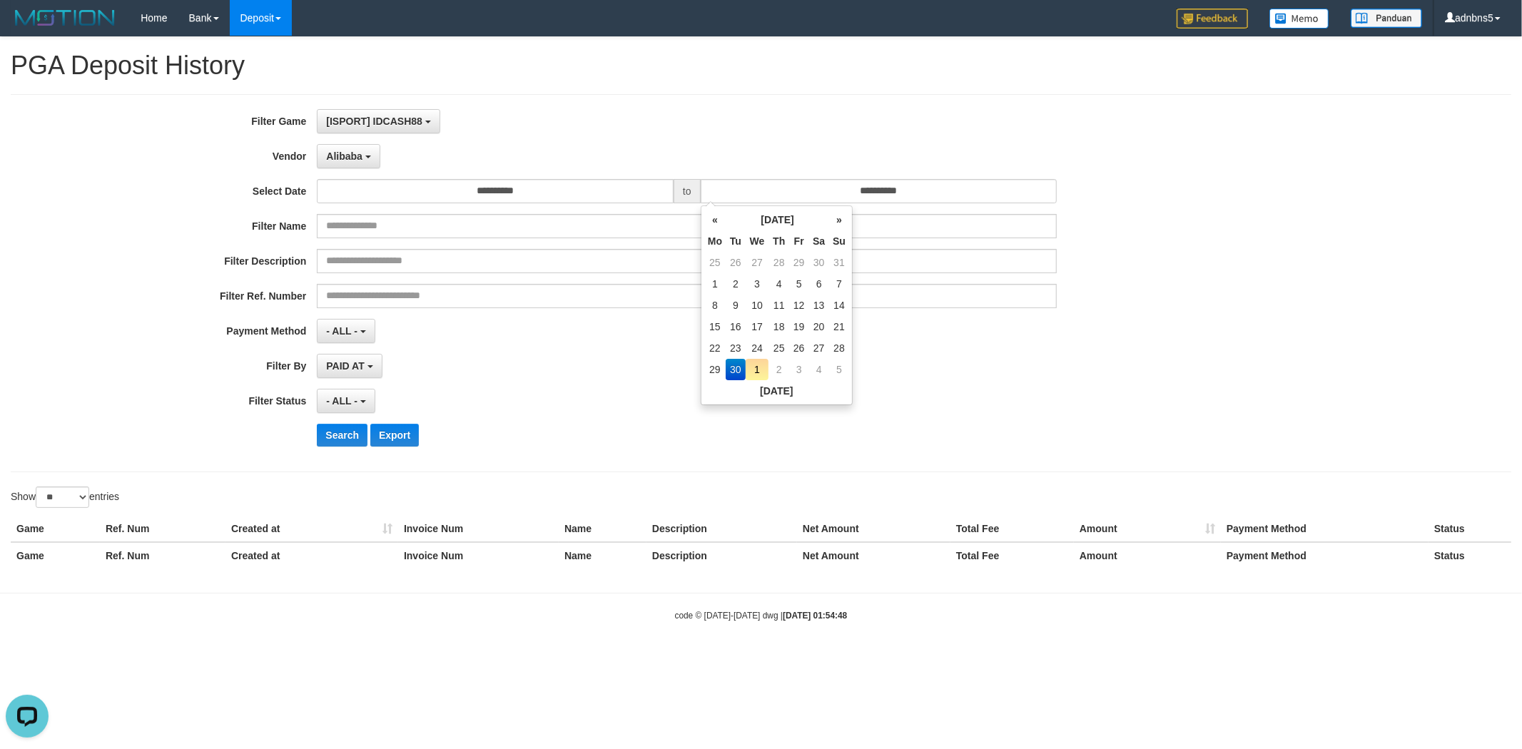
click at [737, 260] on td "26" at bounding box center [736, 262] width 20 height 21
type input "**********"
click at [840, 222] on th "»" at bounding box center [839, 219] width 20 height 21
click at [739, 365] on td "30" at bounding box center [736, 369] width 20 height 21
type input "**********"
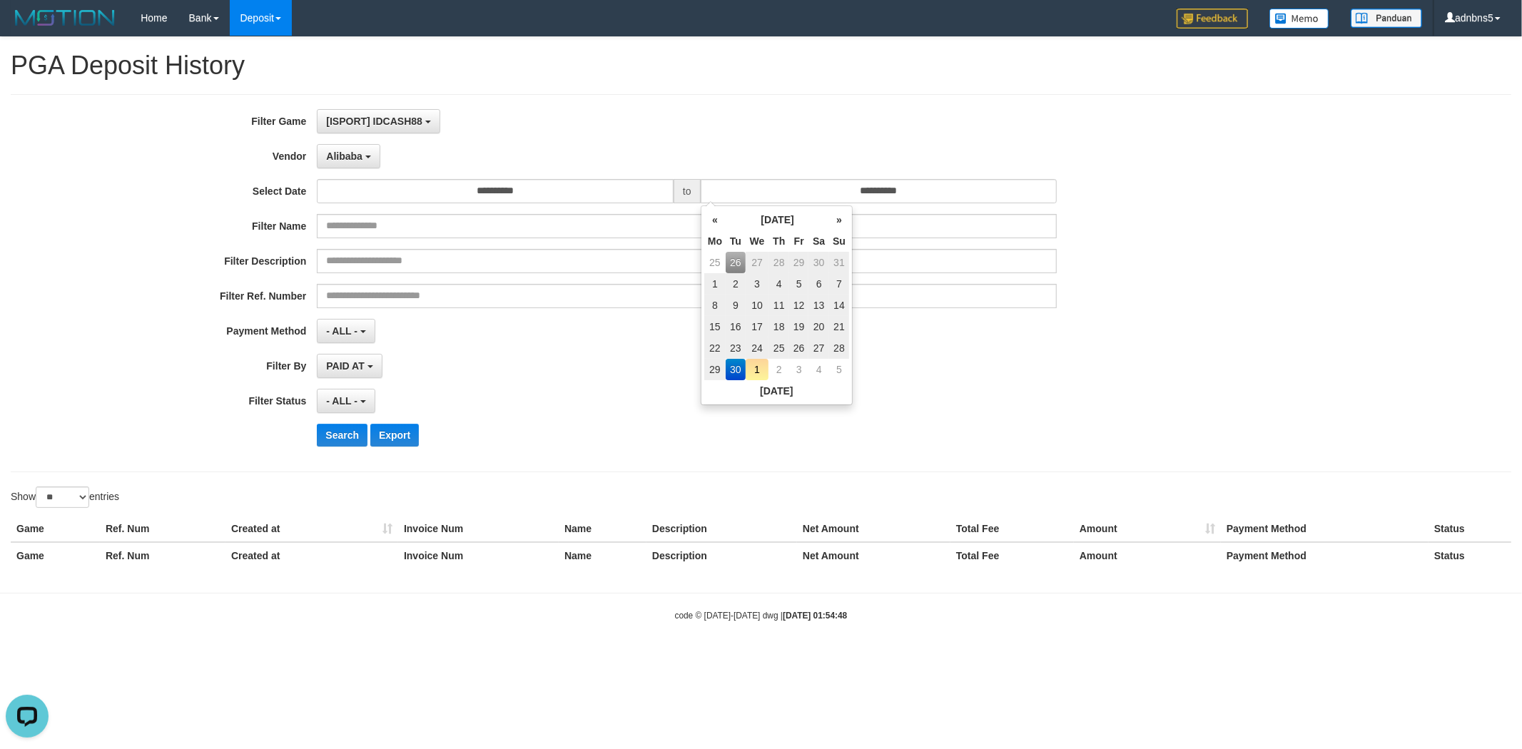
click at [646, 372] on div "PAID AT PAID AT CREATED AT" at bounding box center [687, 366] width 740 height 24
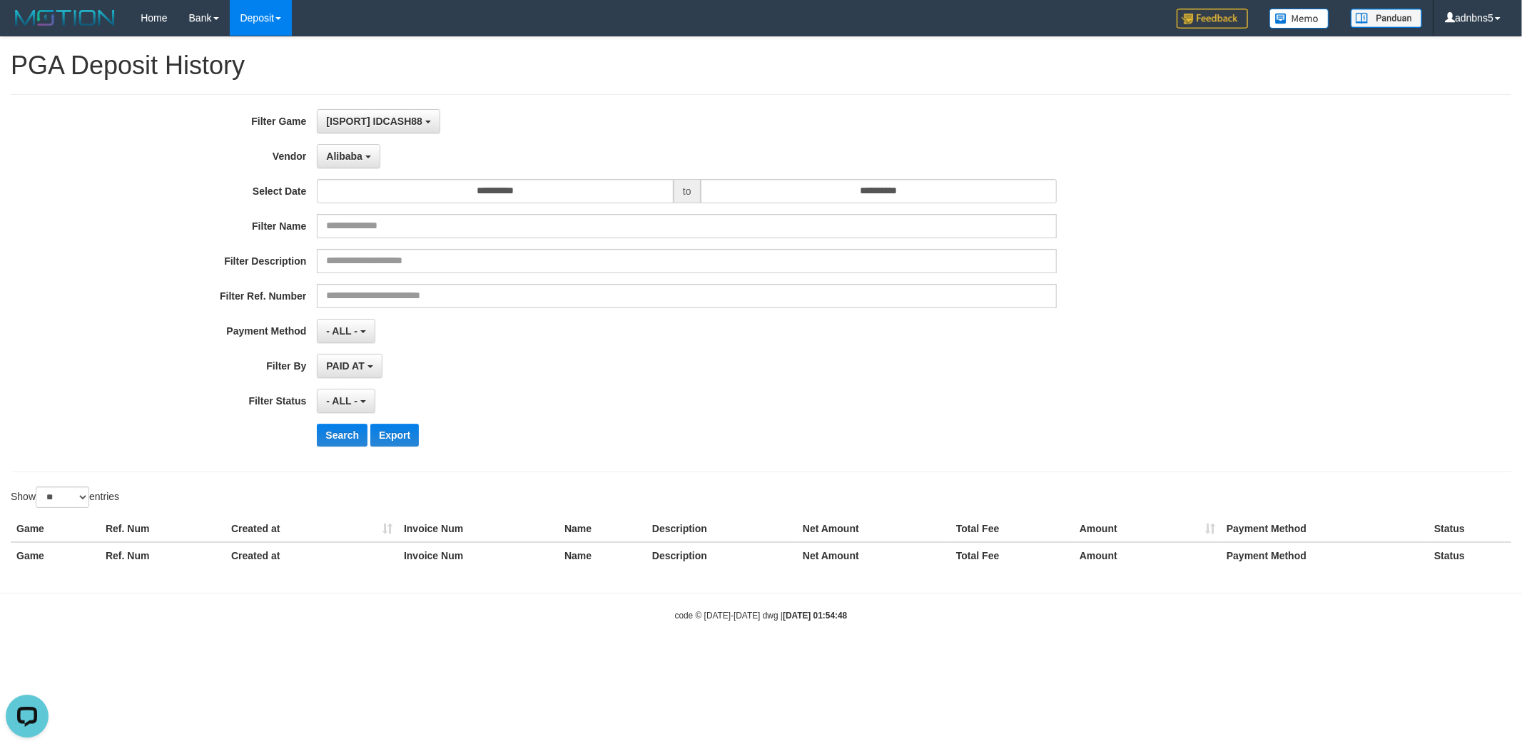
click at [343, 388] on div "**********" at bounding box center [634, 283] width 1269 height 348
click at [343, 405] on span "- ALL -" at bounding box center [341, 400] width 31 height 11
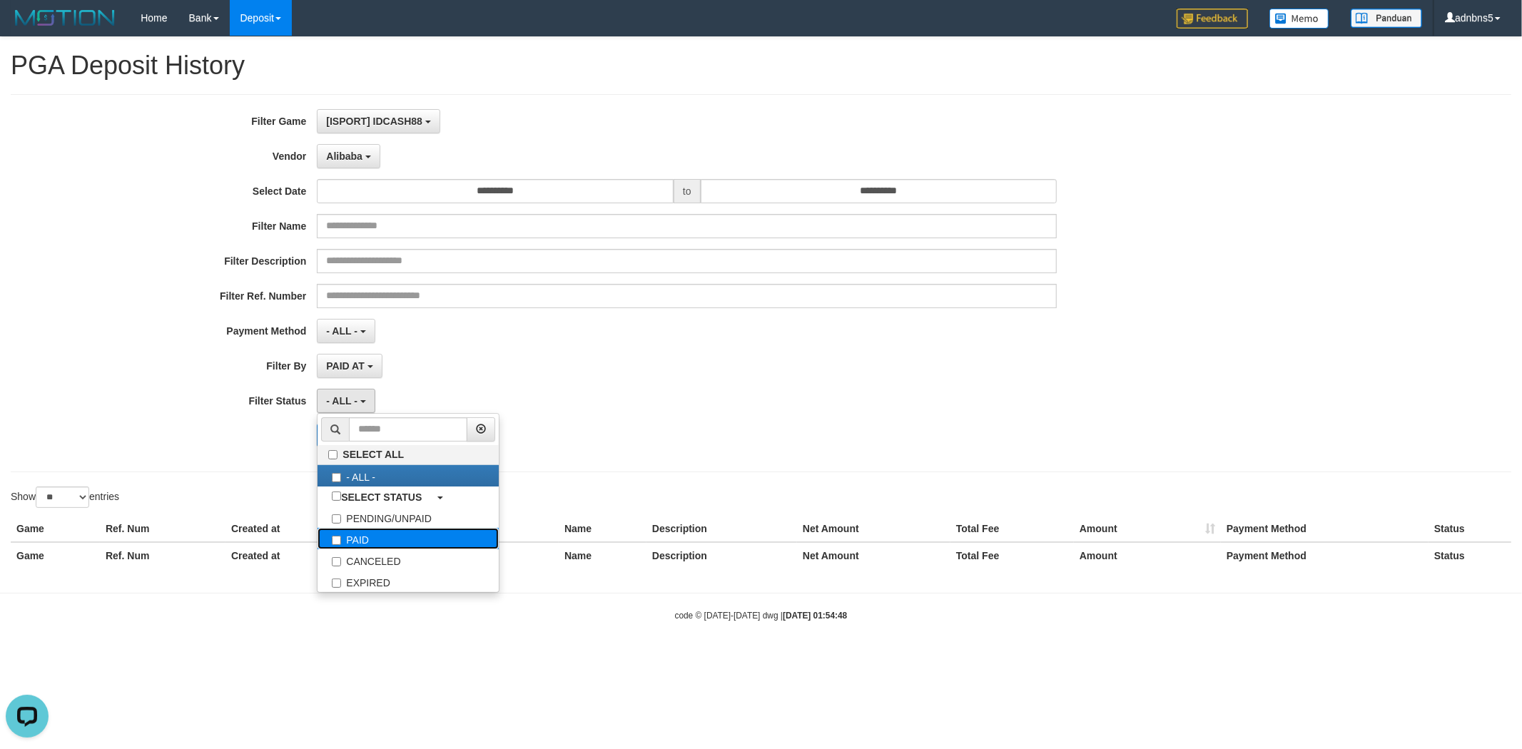
click at [376, 544] on label "PAID" at bounding box center [407, 538] width 181 height 21
select select "*"
click at [279, 455] on div "**********" at bounding box center [634, 283] width 1269 height 348
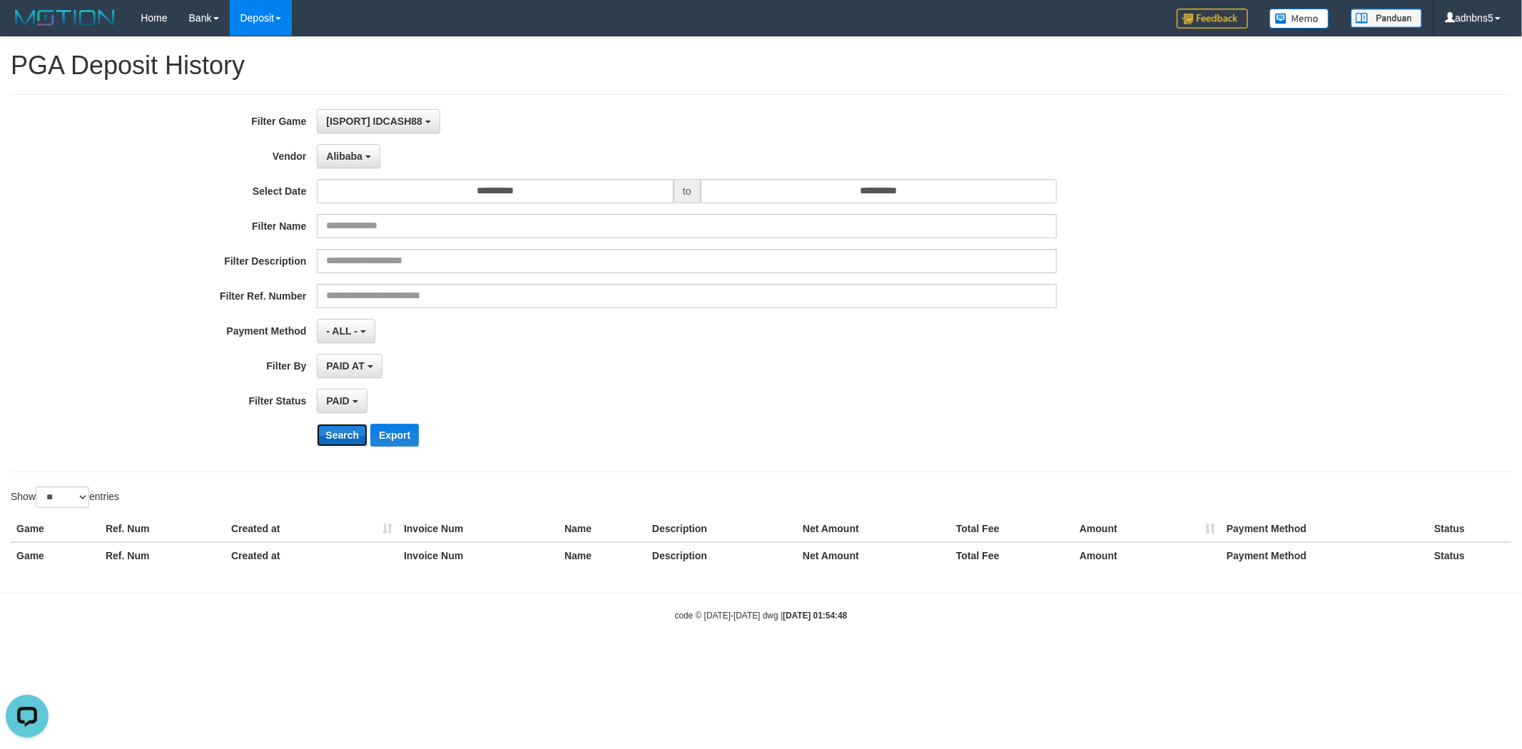
click at [340, 434] on button "Search" at bounding box center [342, 435] width 51 height 23
click at [572, 198] on input "**********" at bounding box center [495, 191] width 357 height 24
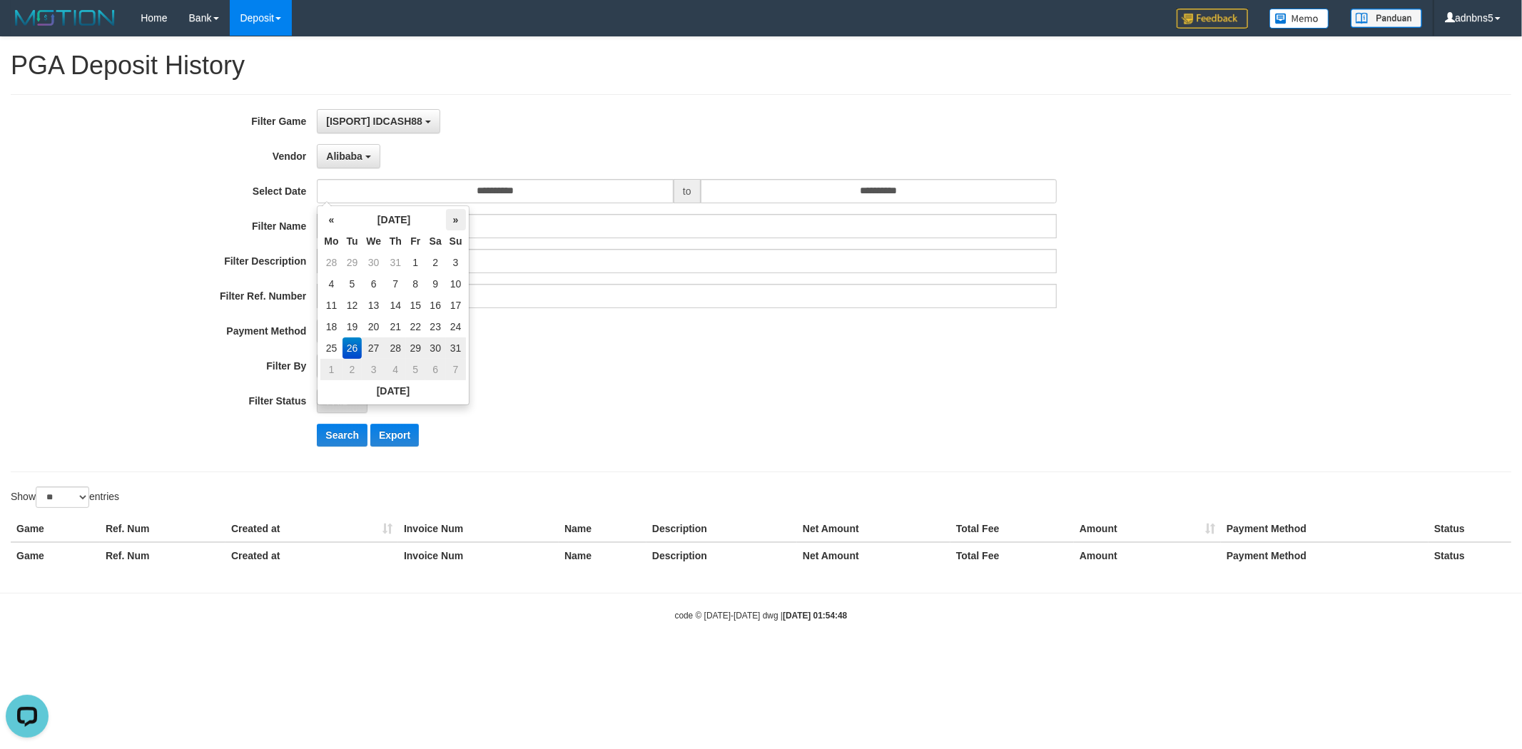
click at [459, 220] on th "»" at bounding box center [456, 219] width 20 height 21
click at [348, 370] on td "30" at bounding box center [352, 369] width 20 height 21
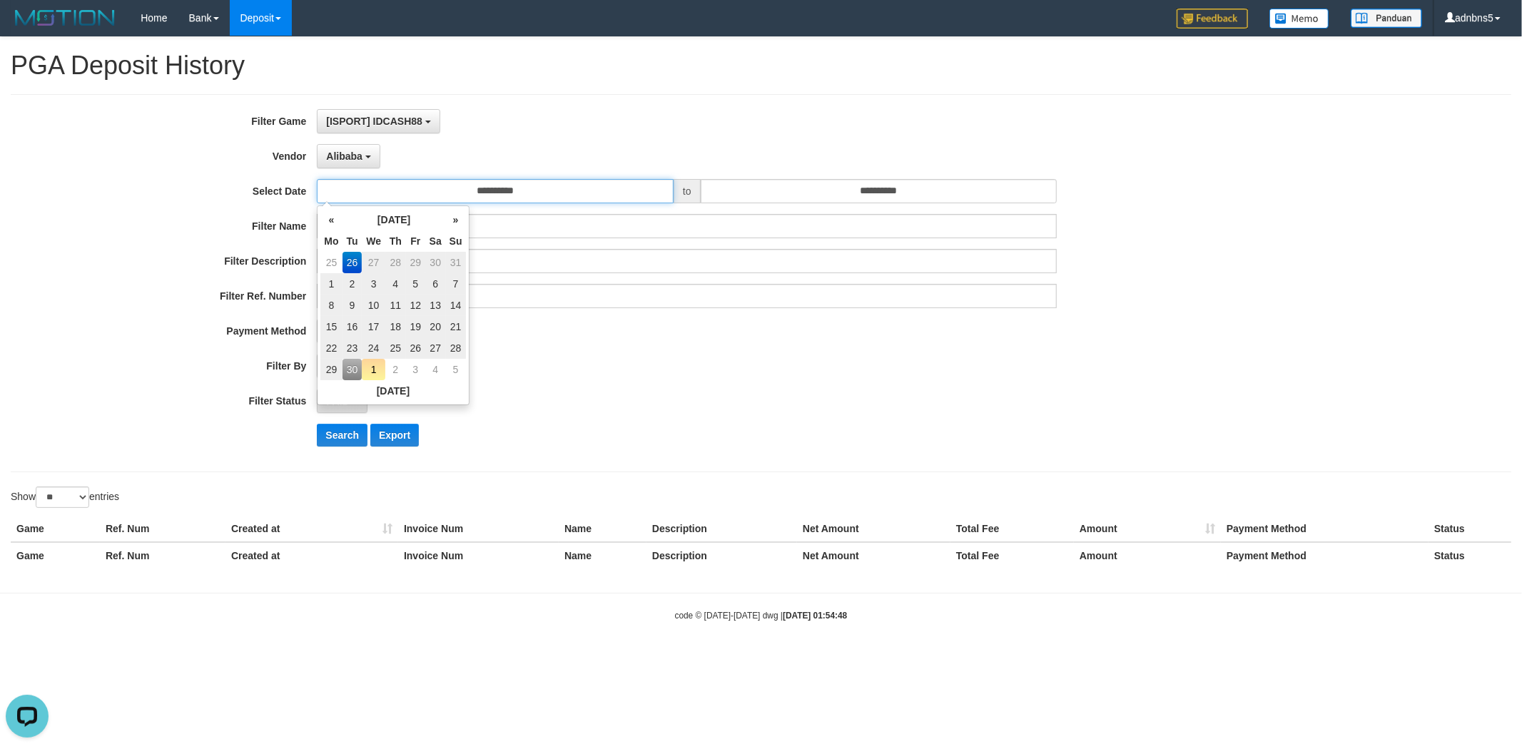
type input "**********"
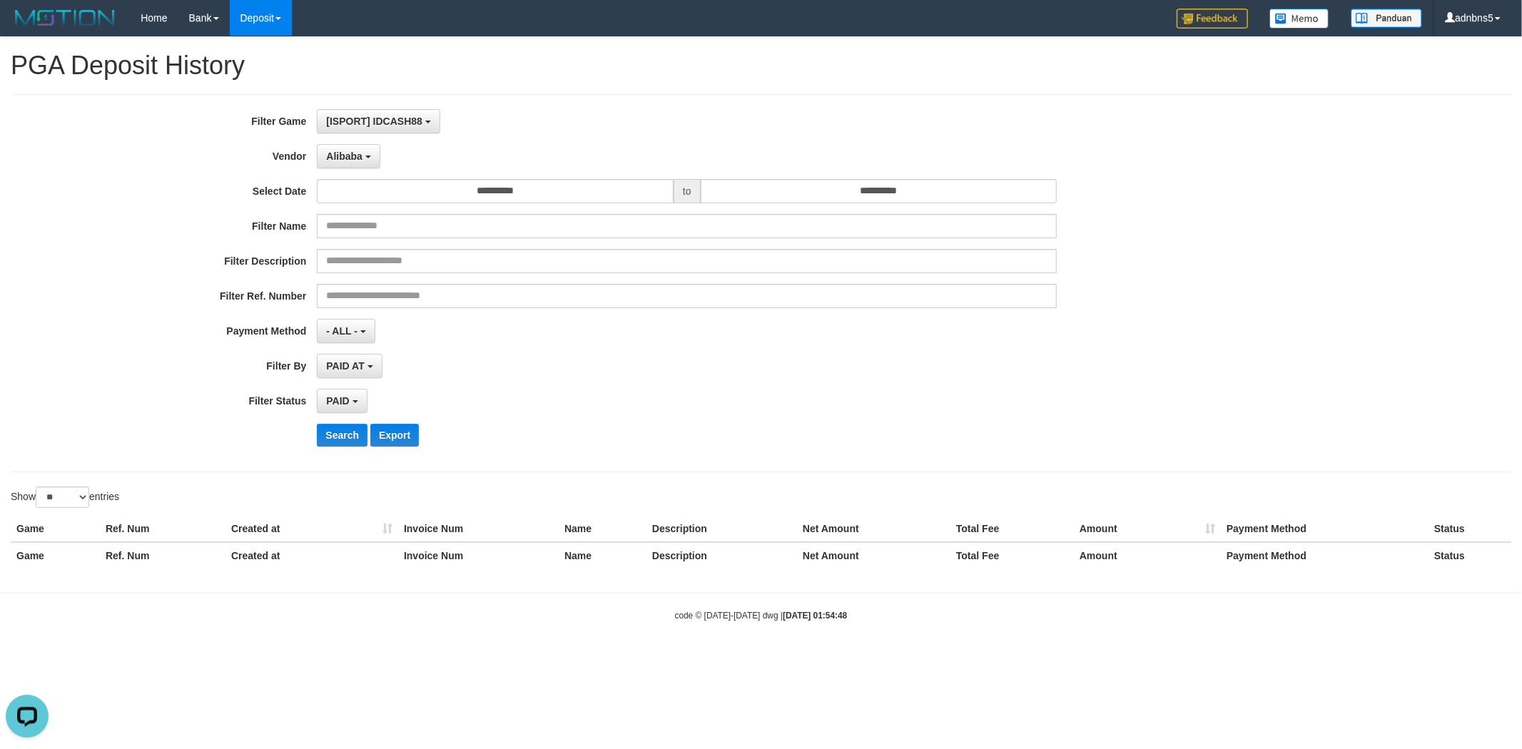
click at [524, 366] on div "PAID AT PAID AT CREATED AT" at bounding box center [687, 366] width 740 height 24
click at [345, 430] on button "Search" at bounding box center [342, 435] width 51 height 23
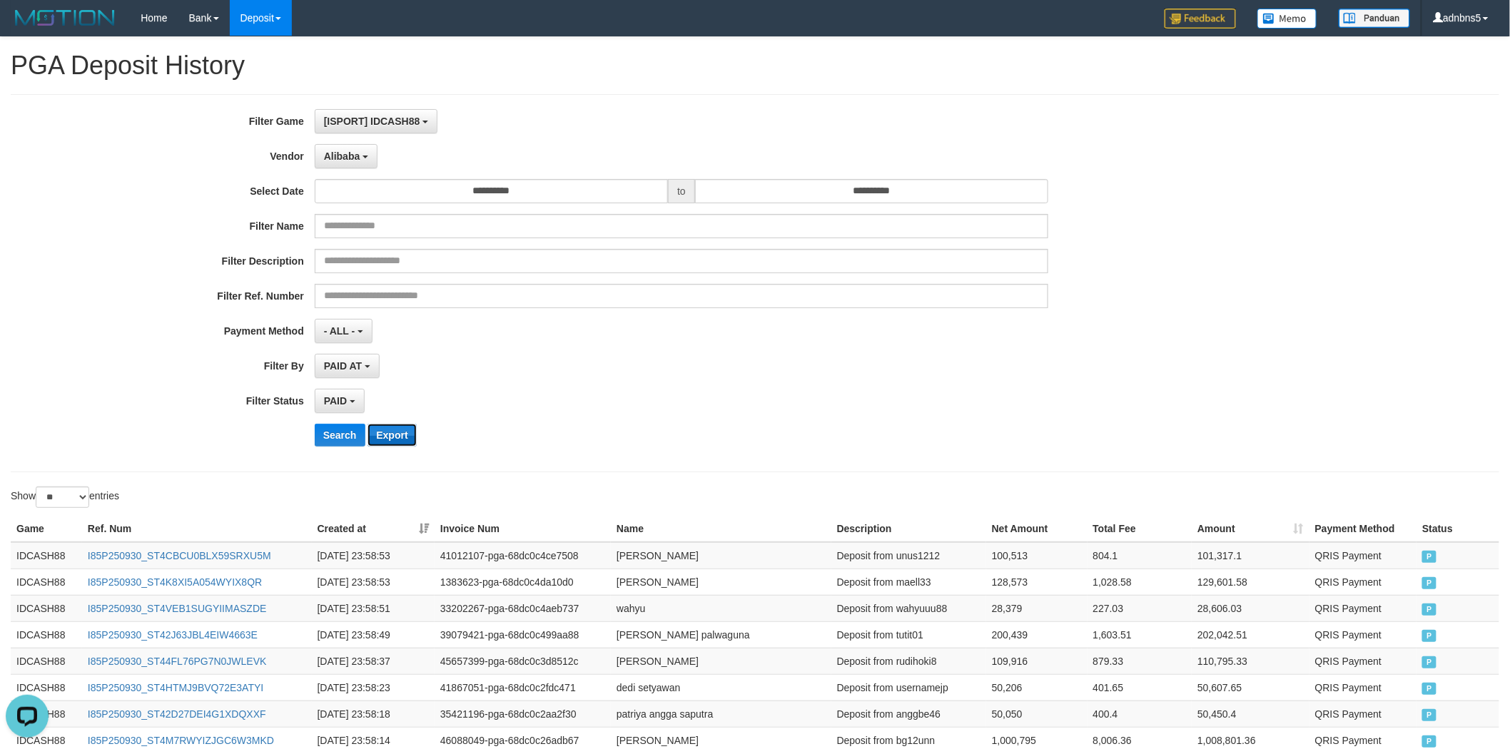
click at [397, 433] on button "Export" at bounding box center [391, 435] width 49 height 23
click at [360, 166] on button "Alibaba" at bounding box center [346, 156] width 63 height 24
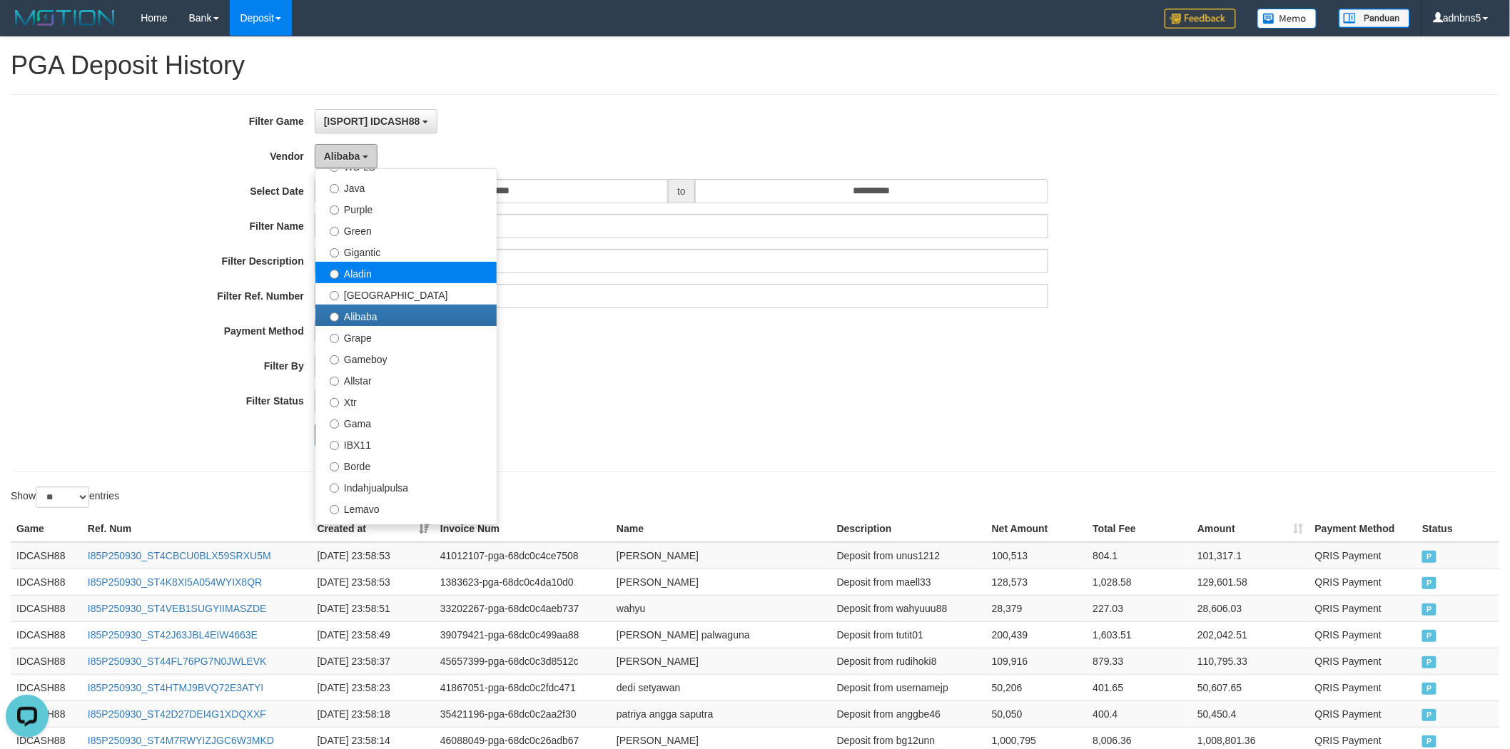
scroll to position [132, 0]
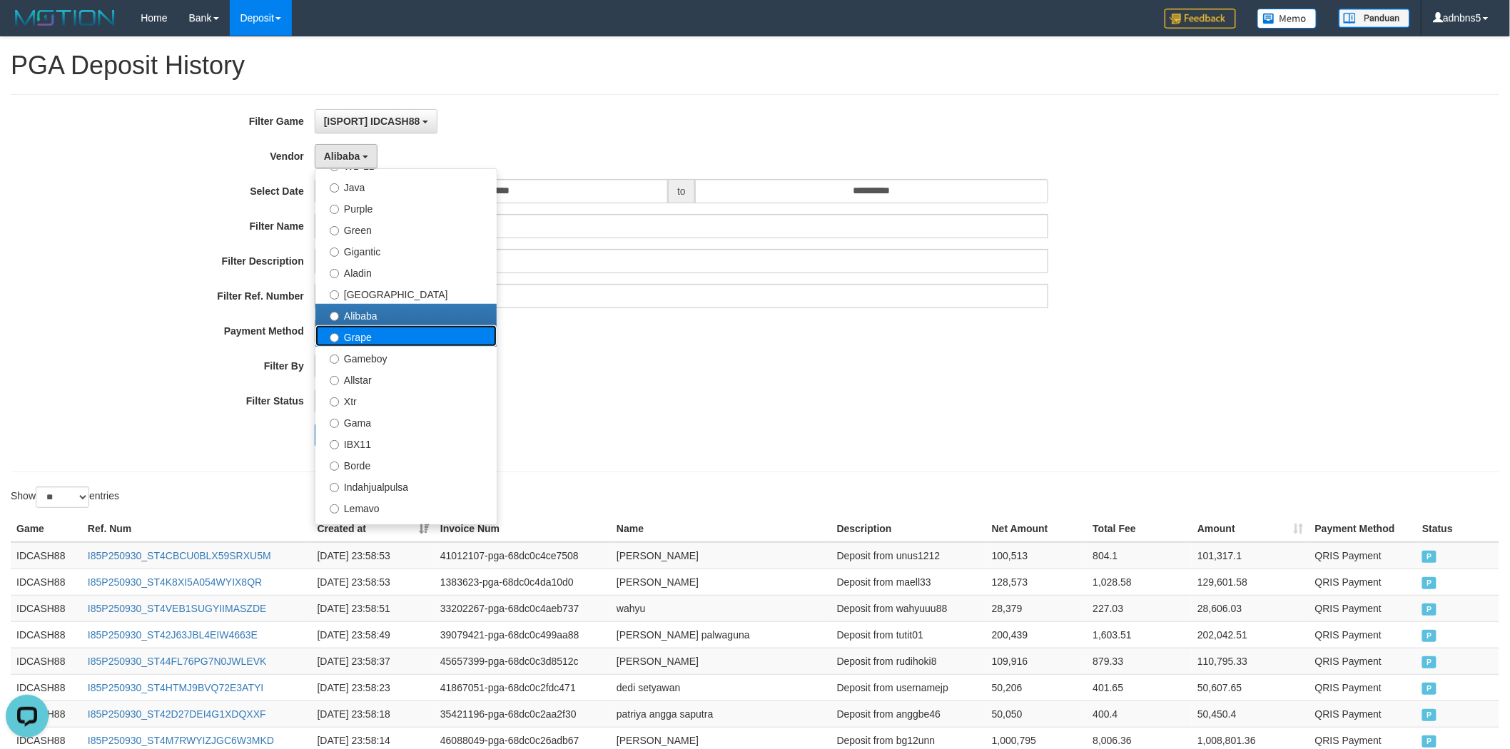
click at [388, 341] on label "Grape" at bounding box center [405, 335] width 181 height 21
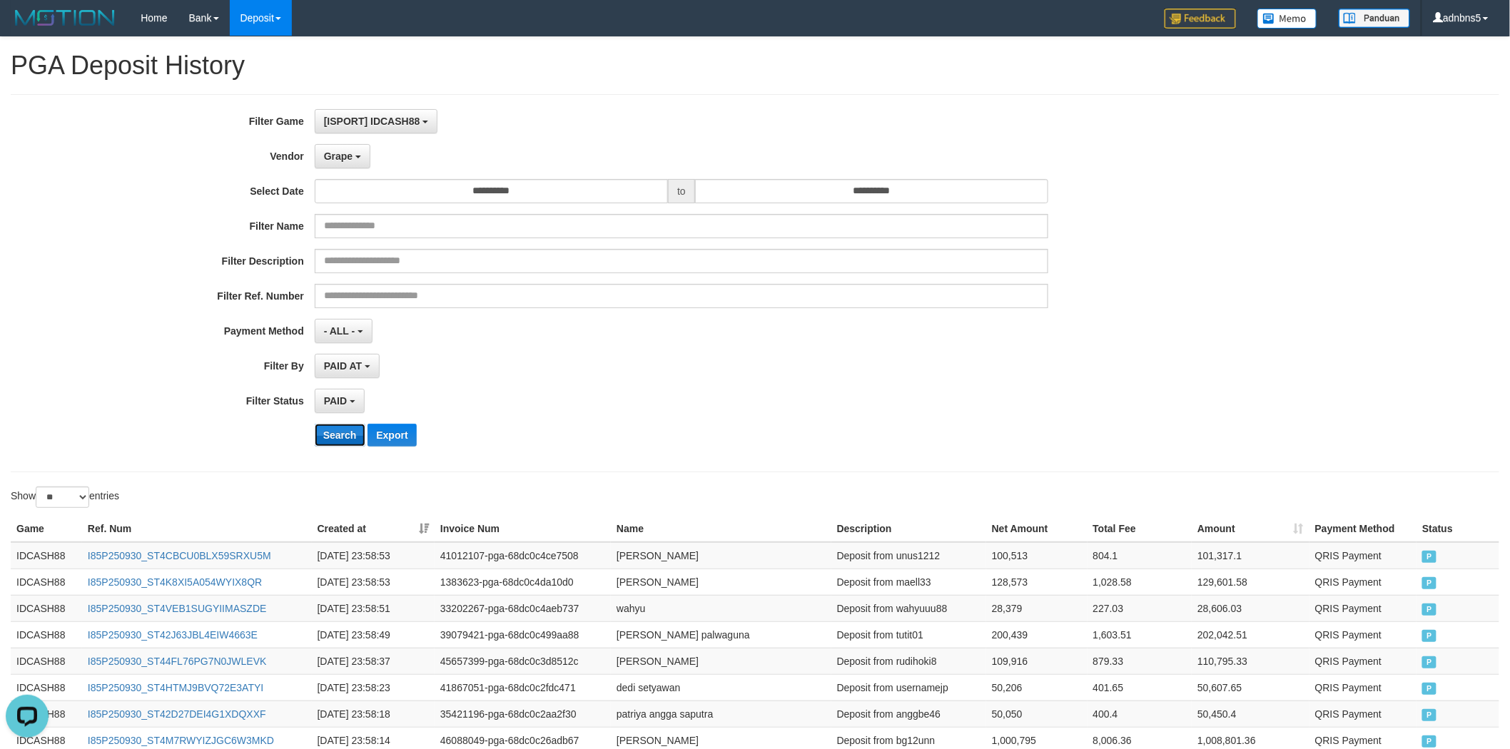
click at [327, 441] on button "Search" at bounding box center [340, 435] width 51 height 23
click at [409, 437] on button "Export" at bounding box center [391, 435] width 49 height 23
click at [343, 151] on span "Grape" at bounding box center [338, 156] width 29 height 11
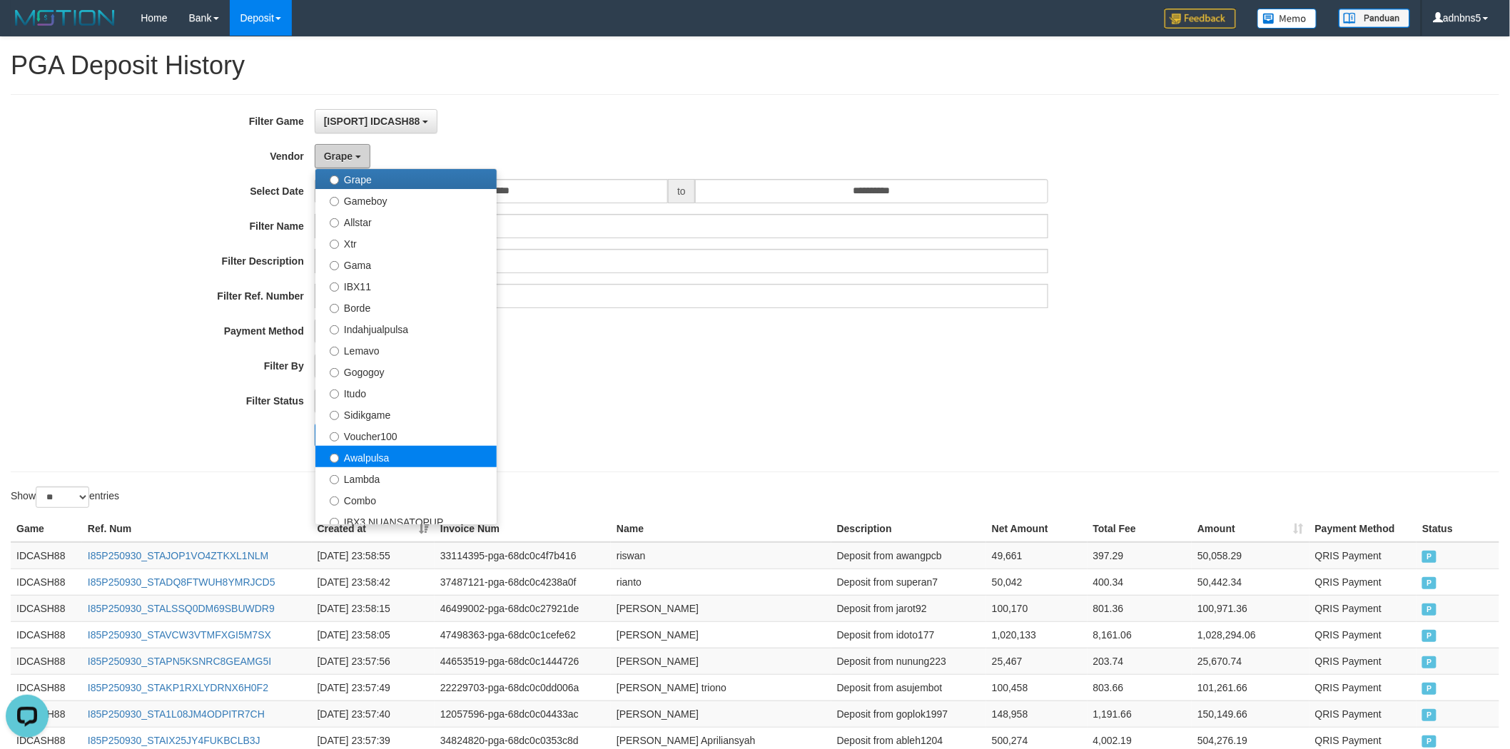
scroll to position [290, 0]
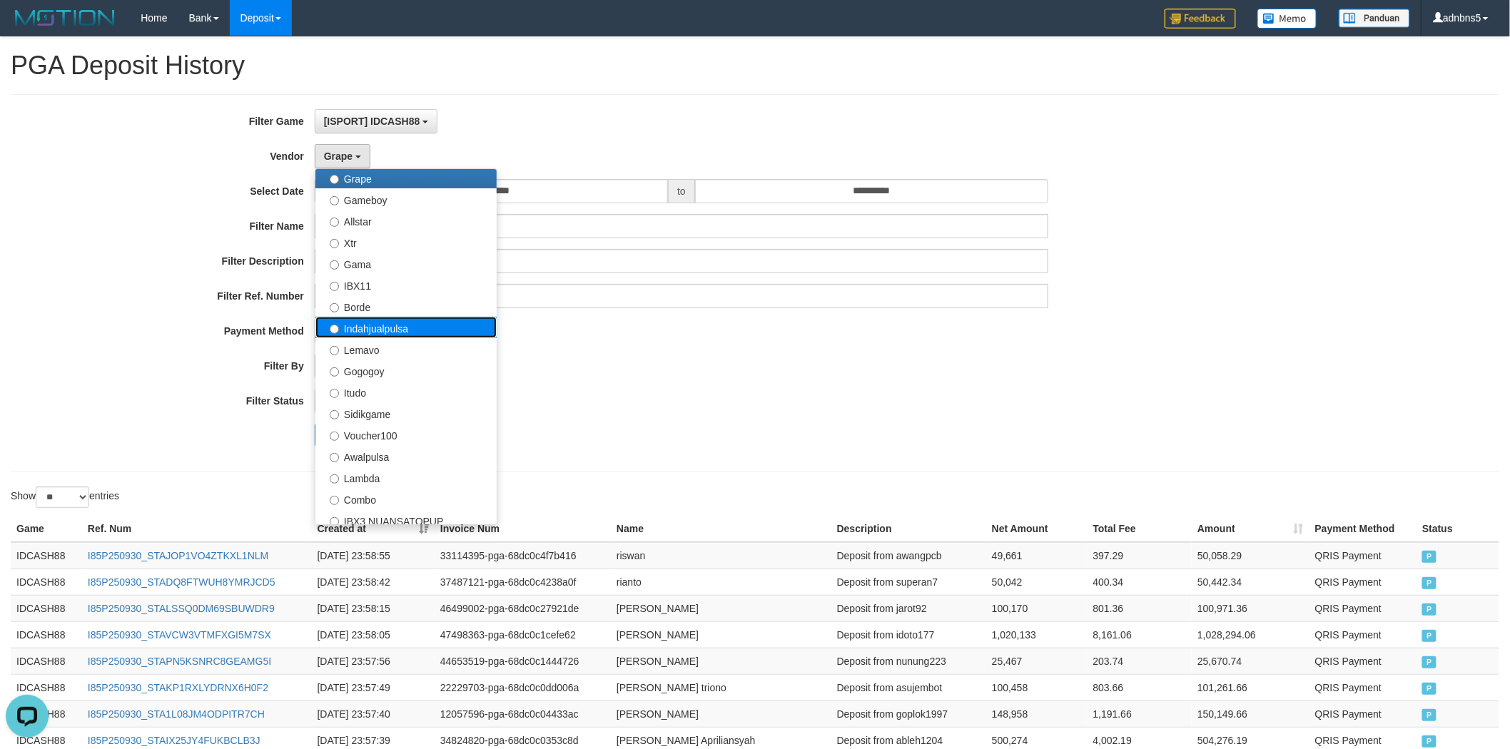
click at [402, 336] on label "Indahjualpulsa" at bounding box center [405, 327] width 181 height 21
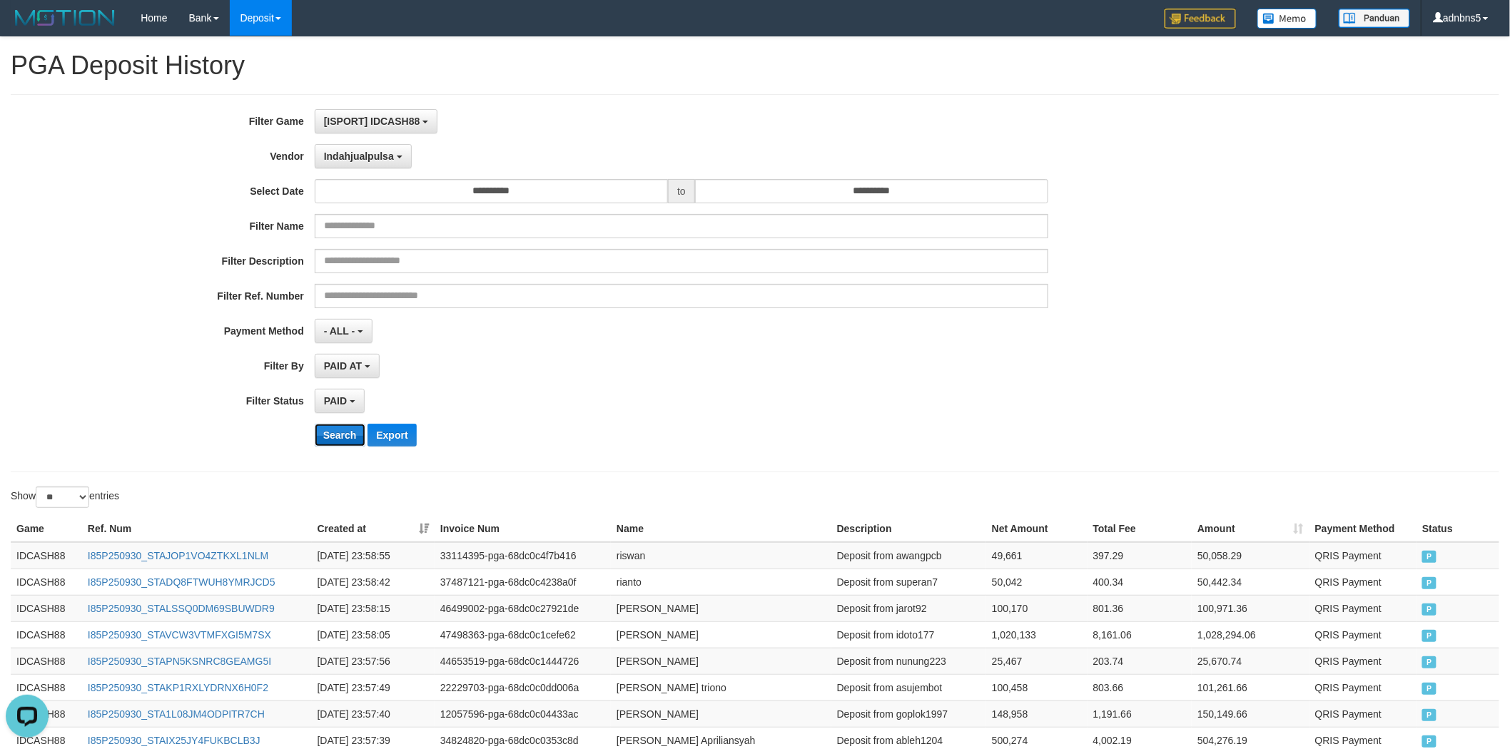
click at [334, 435] on button "Search" at bounding box center [340, 435] width 51 height 23
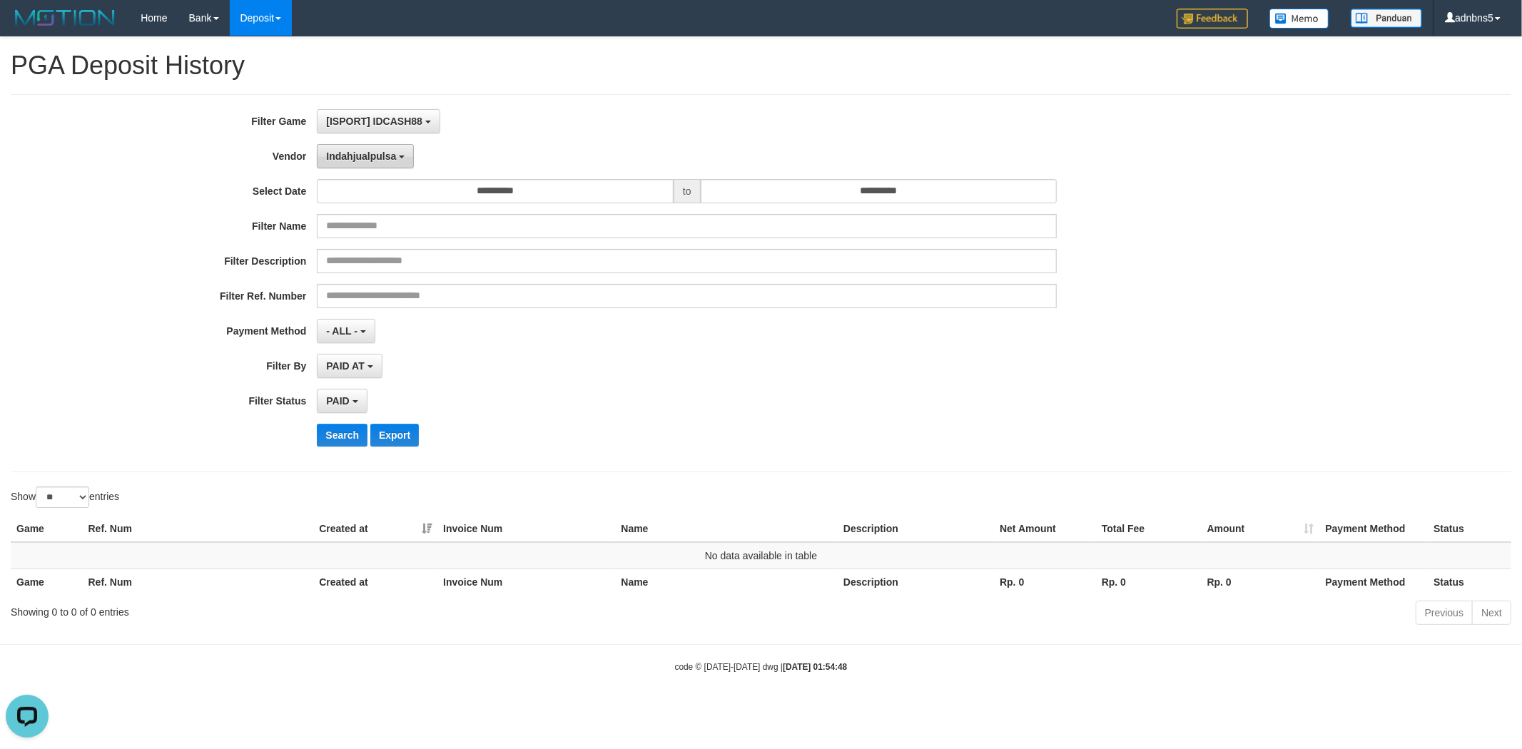
click at [360, 165] on button "Indahjualpulsa" at bounding box center [365, 156] width 97 height 24
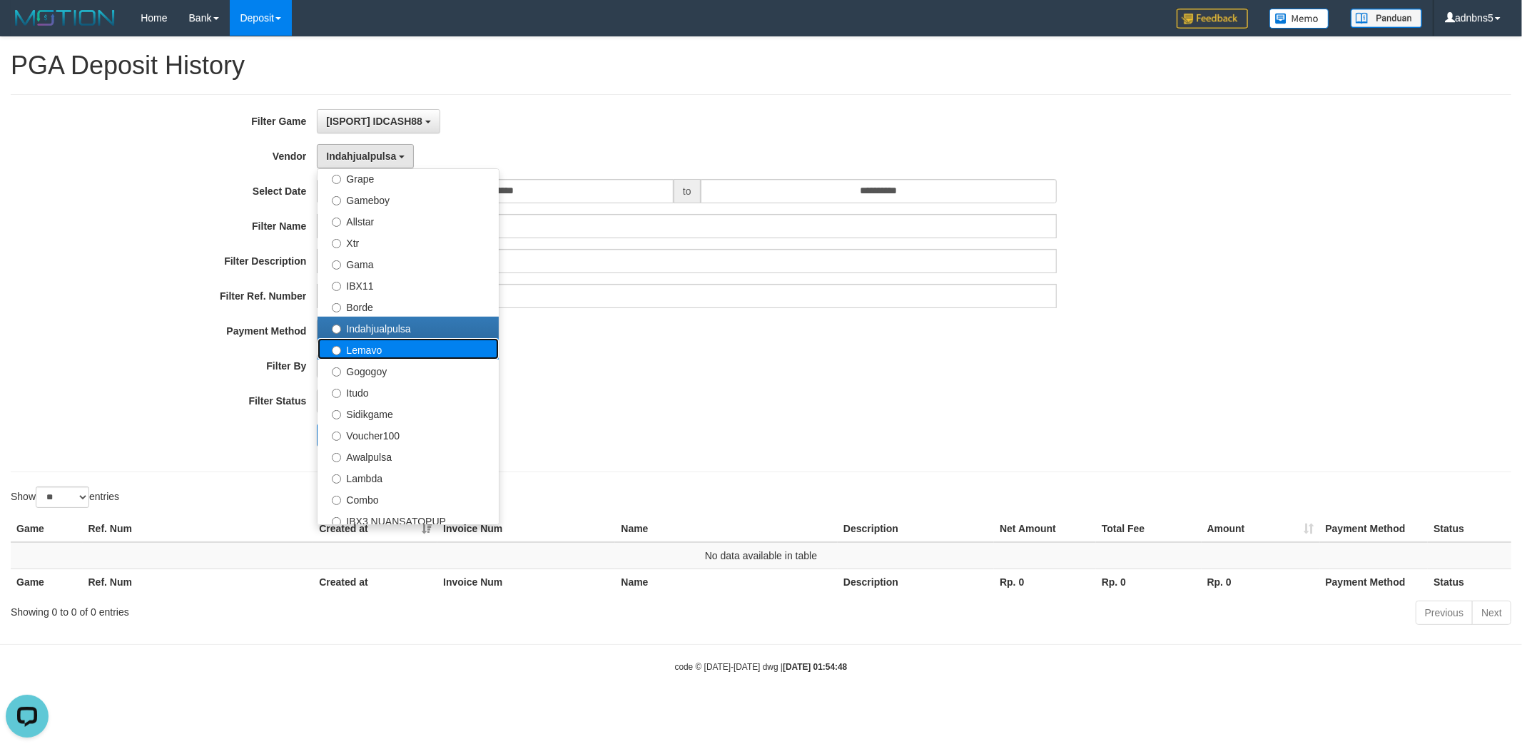
click at [435, 350] on label "Lemavo" at bounding box center [407, 348] width 181 height 21
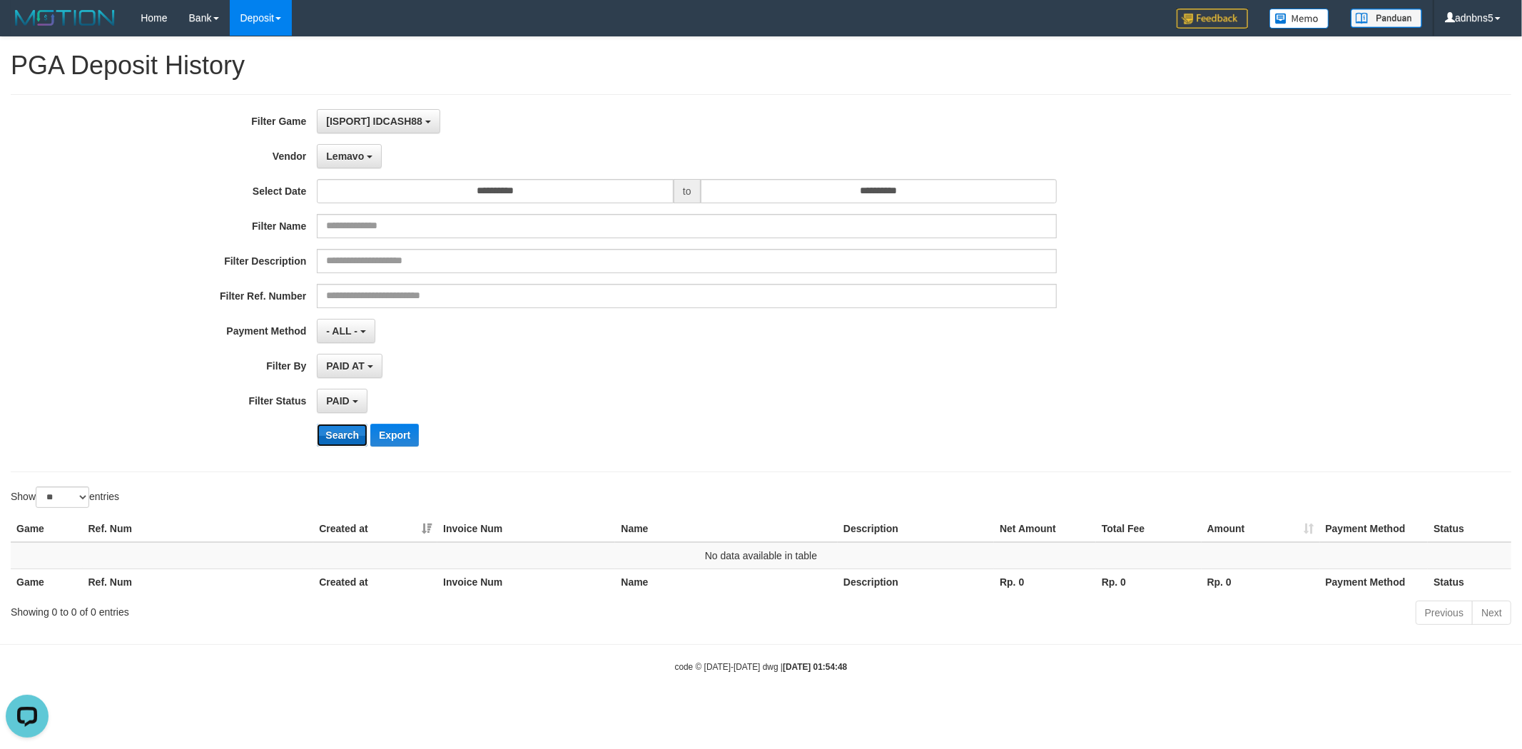
click at [357, 443] on button "Search" at bounding box center [342, 435] width 51 height 23
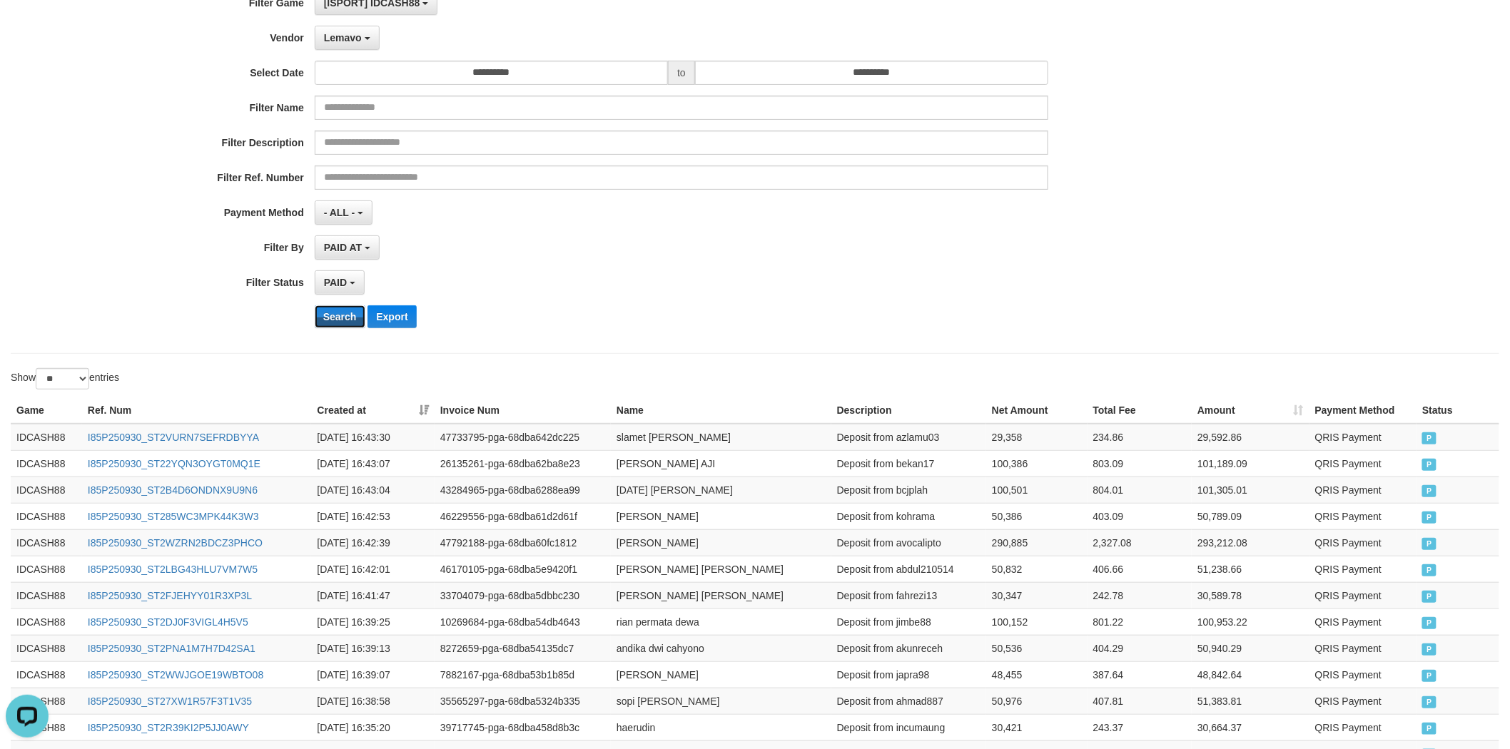
scroll to position [79, 0]
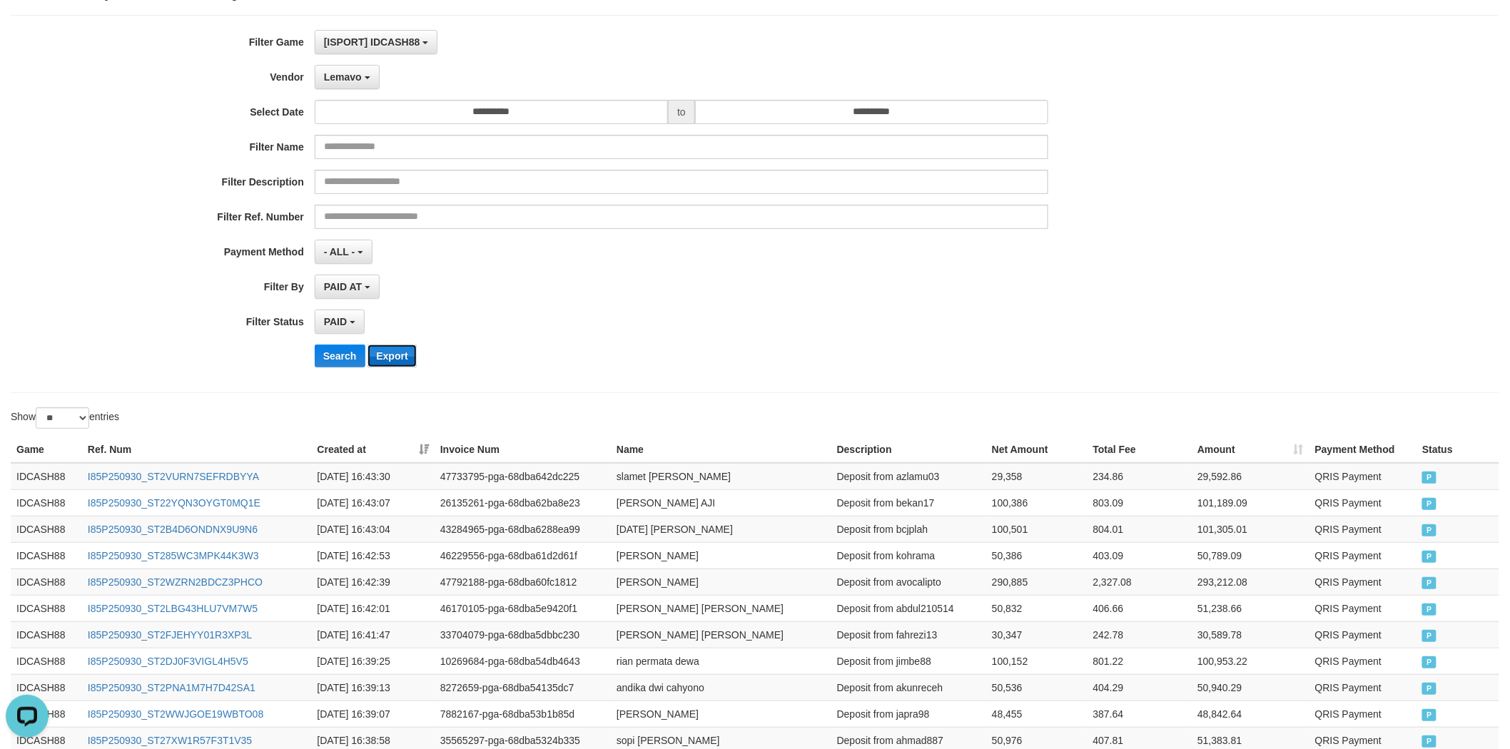
click at [397, 355] on button "Export" at bounding box center [391, 356] width 49 height 23
click at [332, 81] on span "Lemavo" at bounding box center [343, 76] width 38 height 11
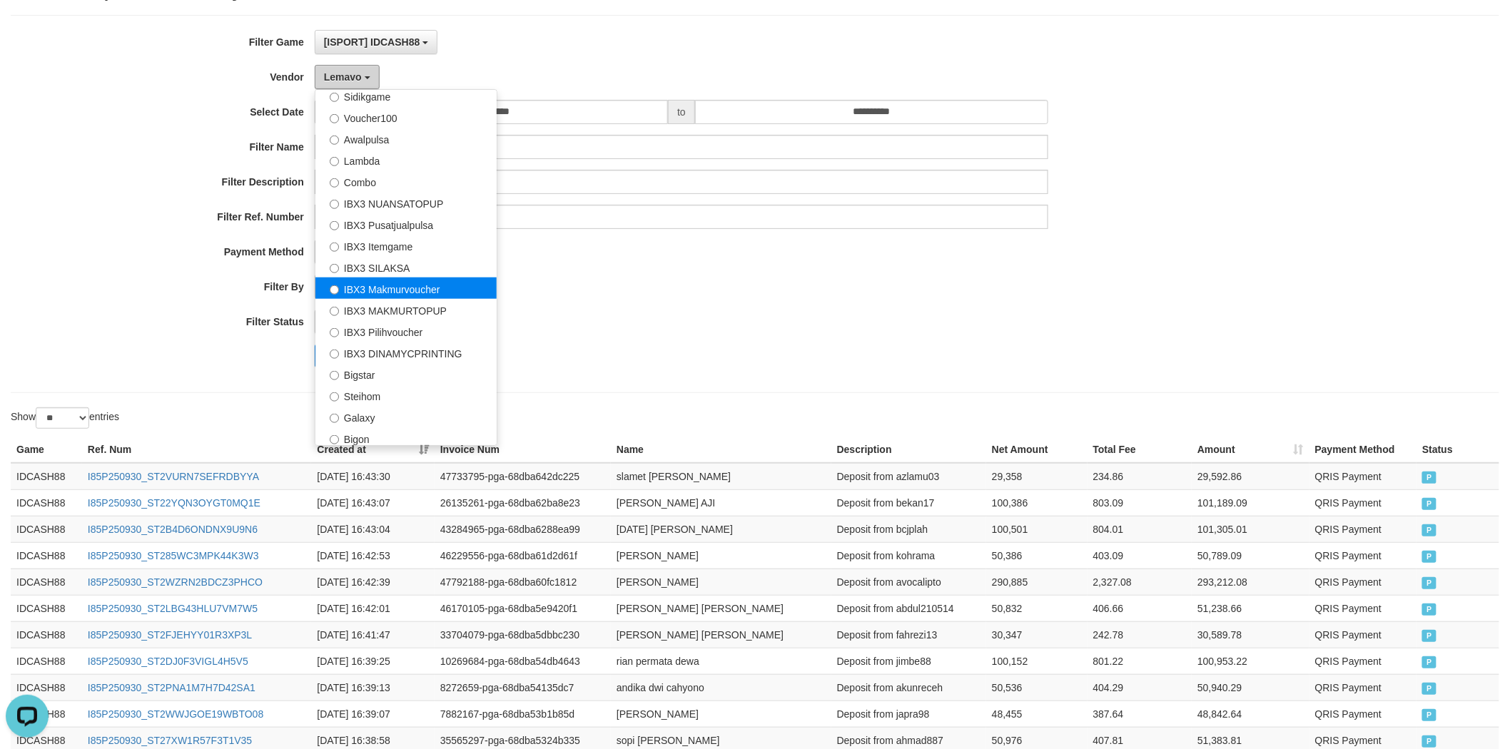
scroll to position [531, 0]
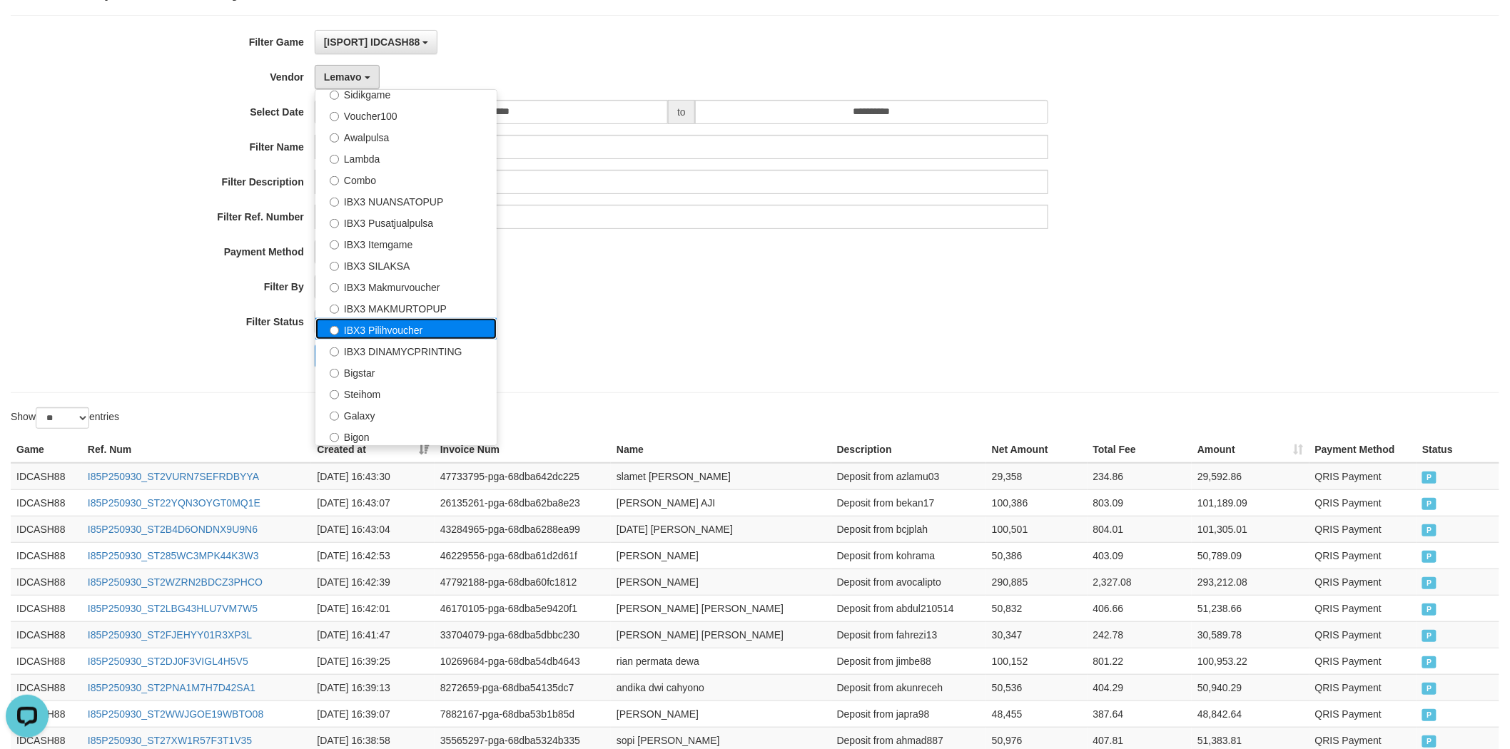
click at [437, 323] on label "IBX3 Pilihvoucher" at bounding box center [405, 328] width 181 height 21
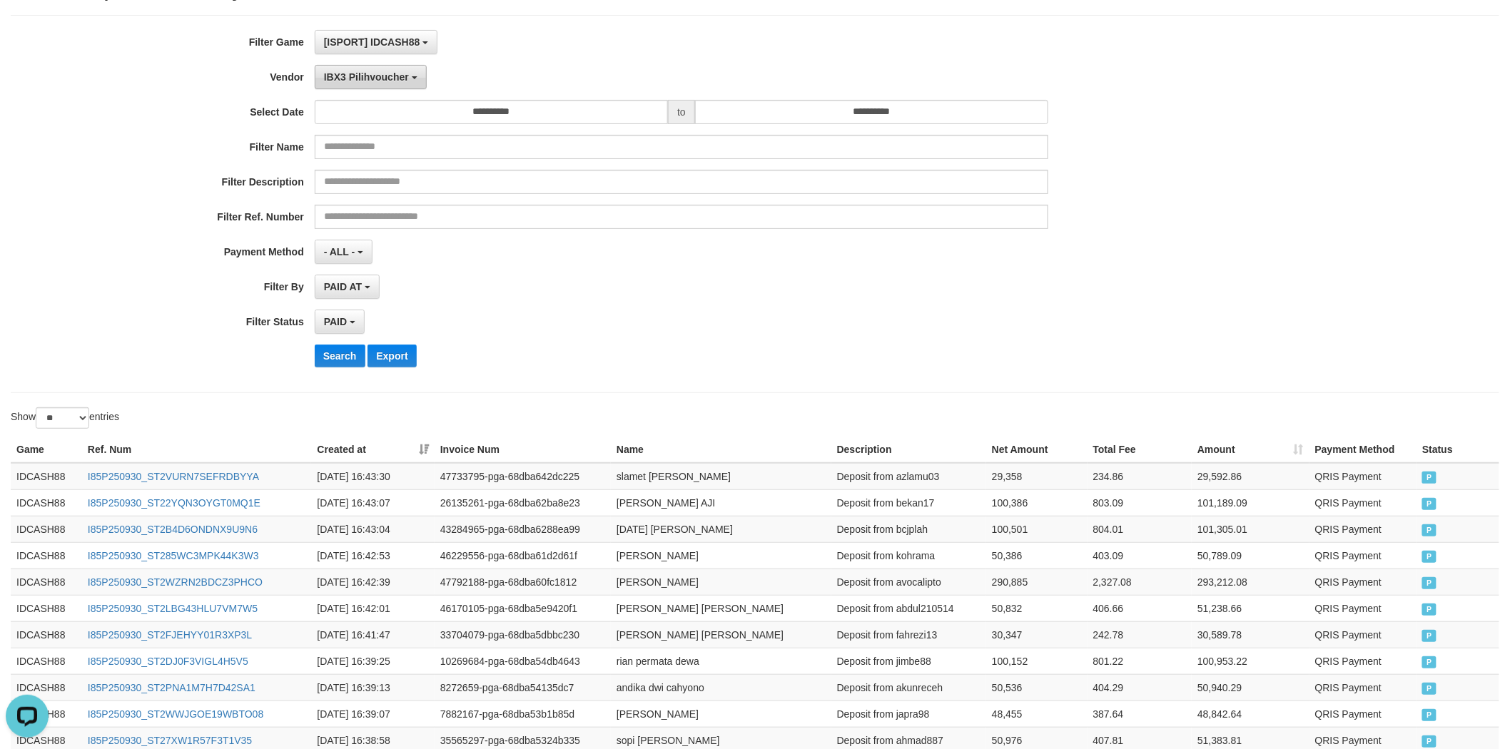
click at [385, 78] on span "IBX3 Pilihvoucher" at bounding box center [366, 76] width 85 height 11
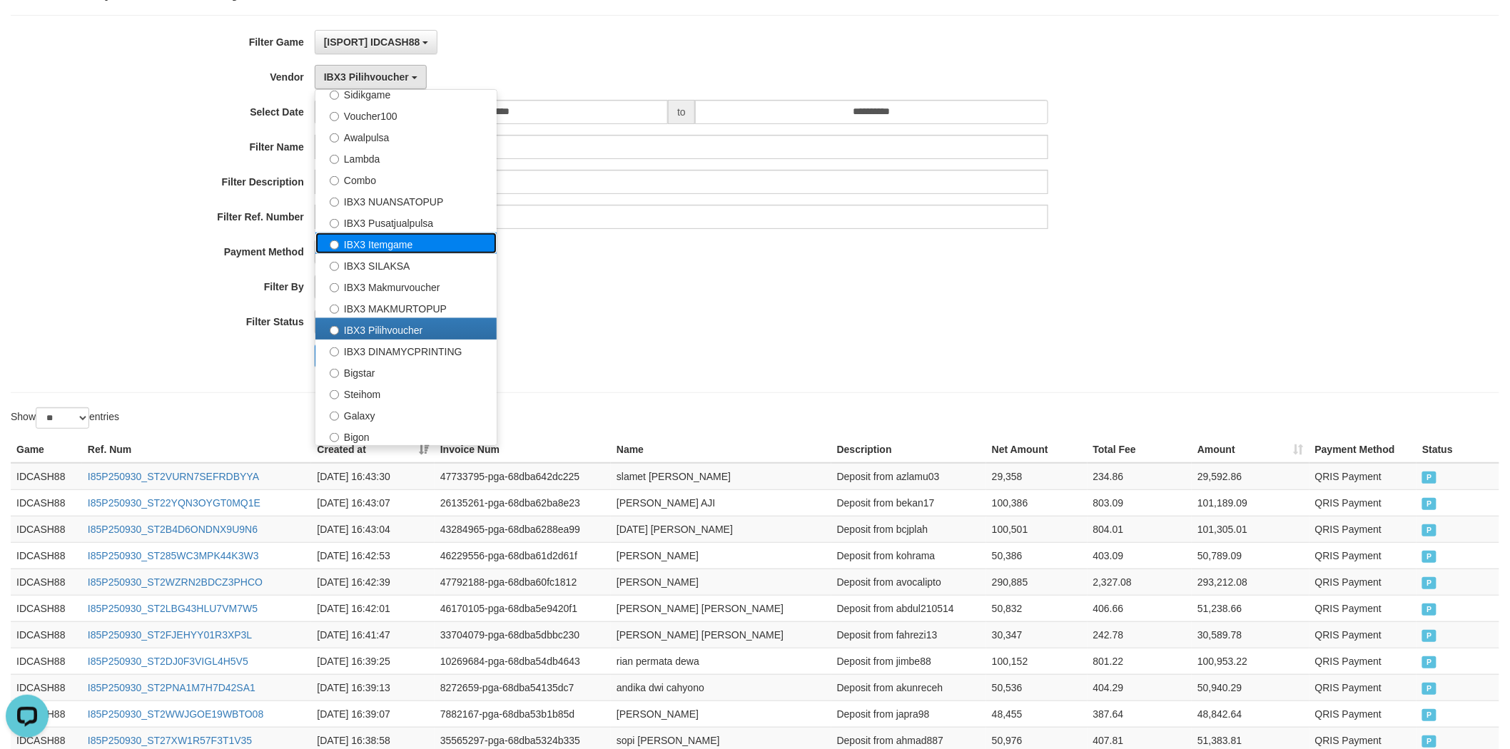
click at [390, 248] on label "IBX3 Itemgame" at bounding box center [405, 243] width 181 height 21
select select "**********"
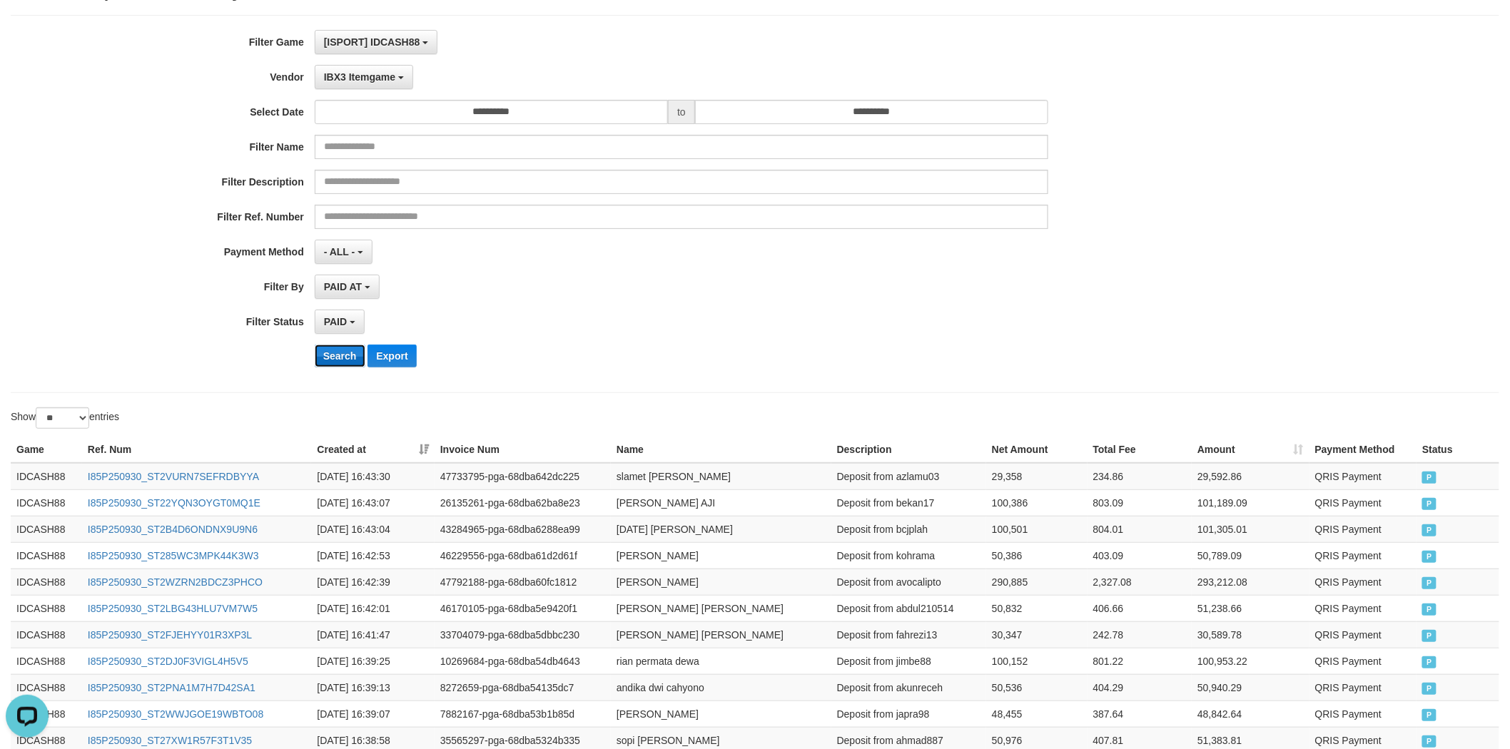
click at [330, 355] on button "Search" at bounding box center [340, 356] width 51 height 23
click at [326, 355] on button "Search" at bounding box center [340, 356] width 51 height 23
click at [382, 353] on button "Export" at bounding box center [391, 356] width 49 height 23
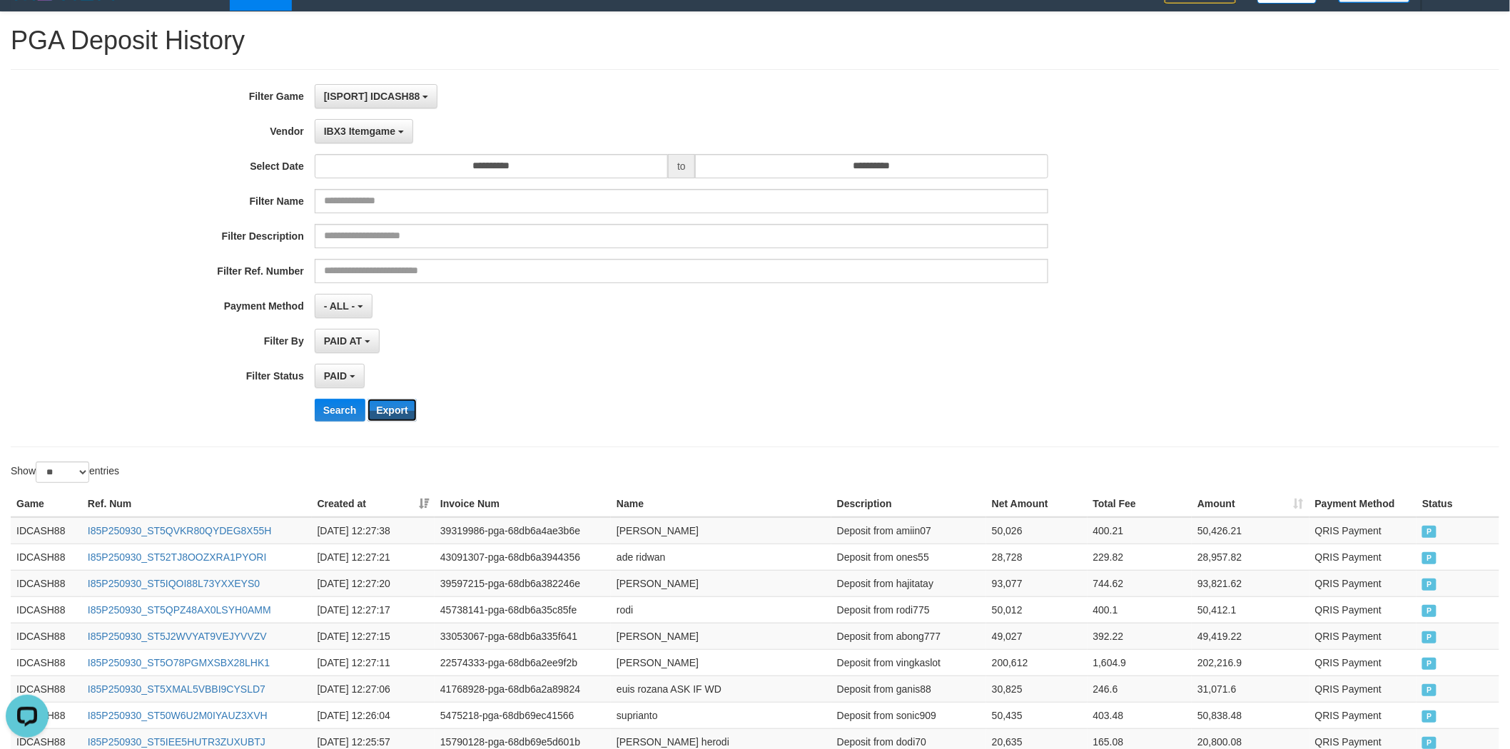
scroll to position [0, 0]
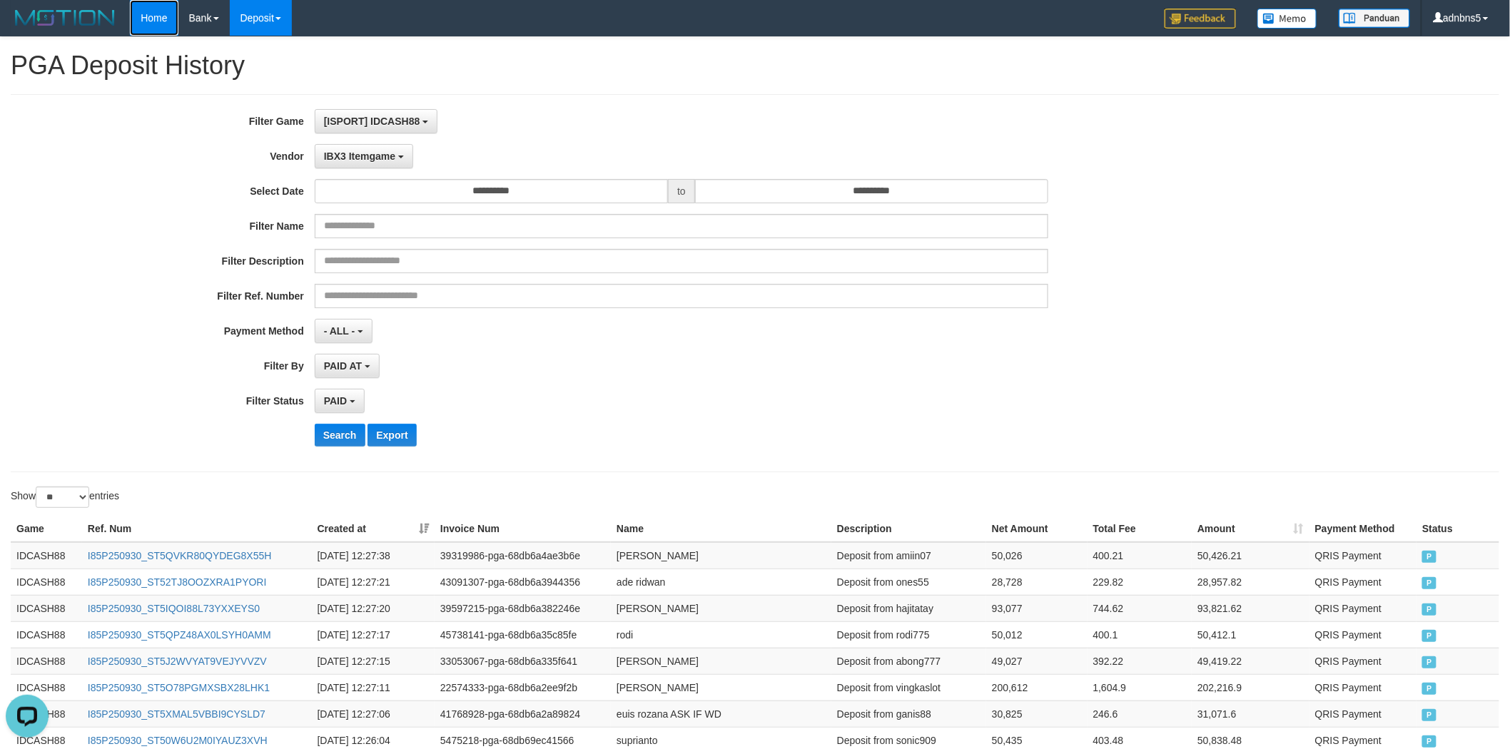
click at [140, 19] on link "Home" at bounding box center [154, 18] width 48 height 36
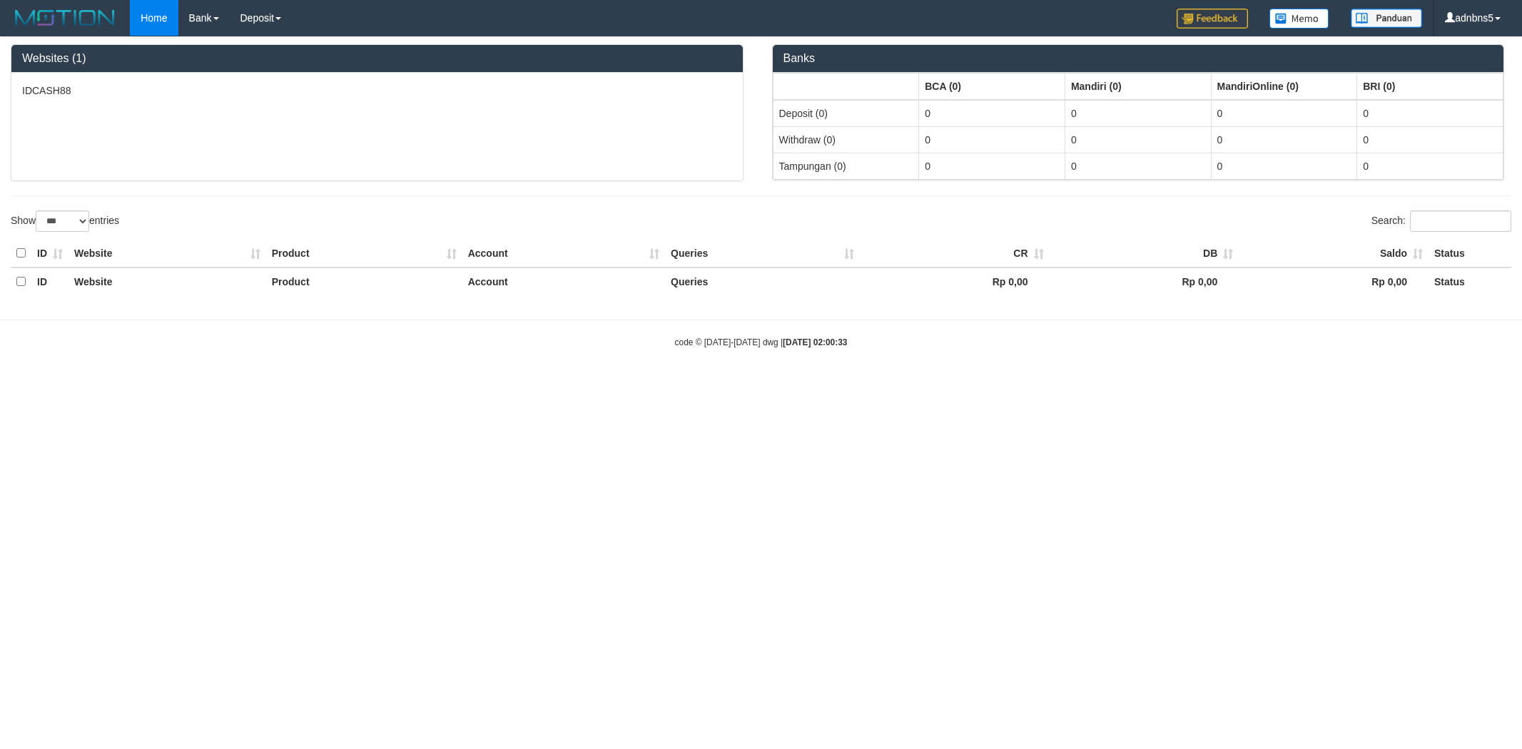
select select "***"
click at [960, 198] on div at bounding box center [761, 195] width 1522 height 29
click at [244, 18] on link "Deposit" at bounding box center [261, 18] width 62 height 36
click at [293, 58] on link "PGA History" at bounding box center [286, 49] width 113 height 19
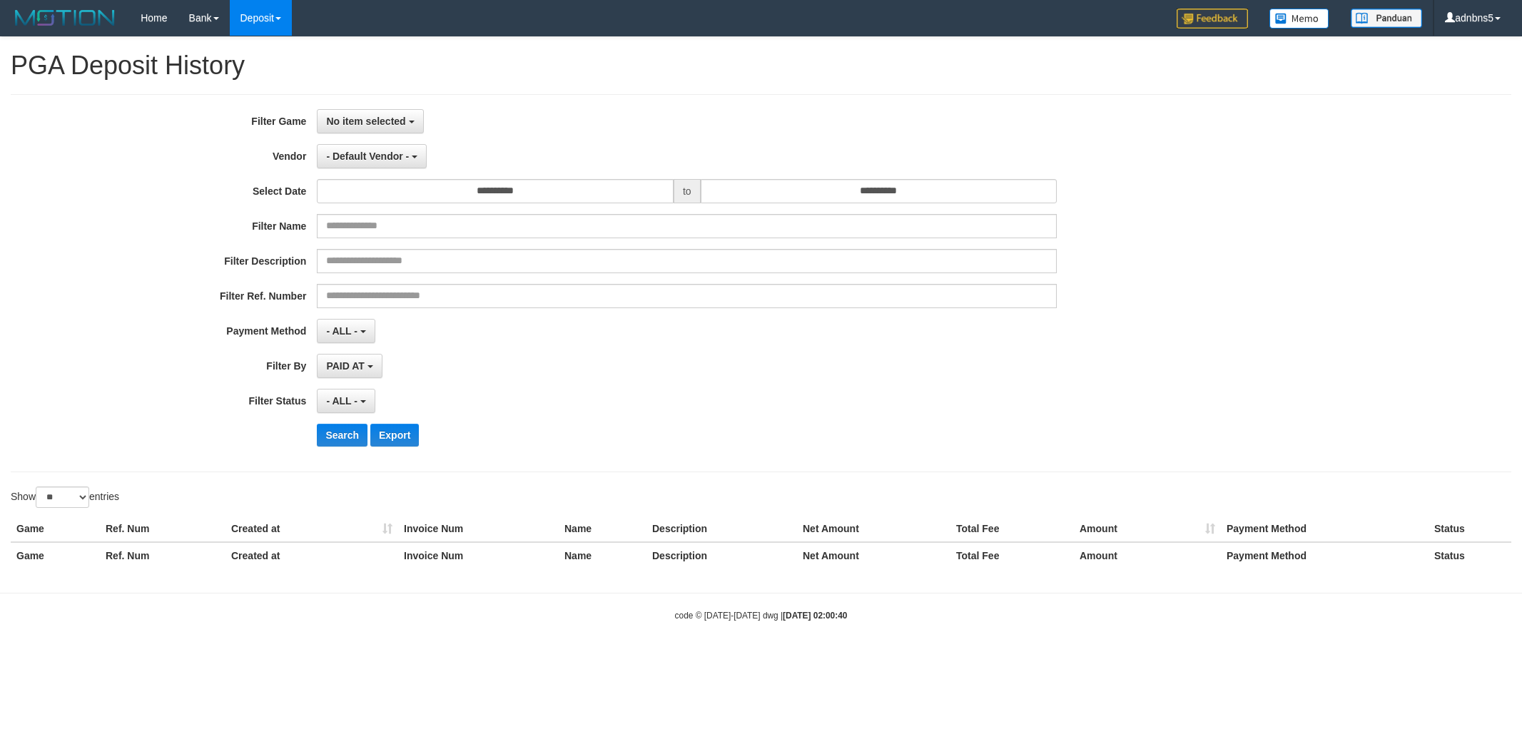
select select
select select "**"
click at [335, 109] on button "No item selected" at bounding box center [370, 121] width 106 height 24
click at [373, 202] on label "[ISPORT] IDCASH88" at bounding box center [407, 194] width 181 height 21
select select "***"
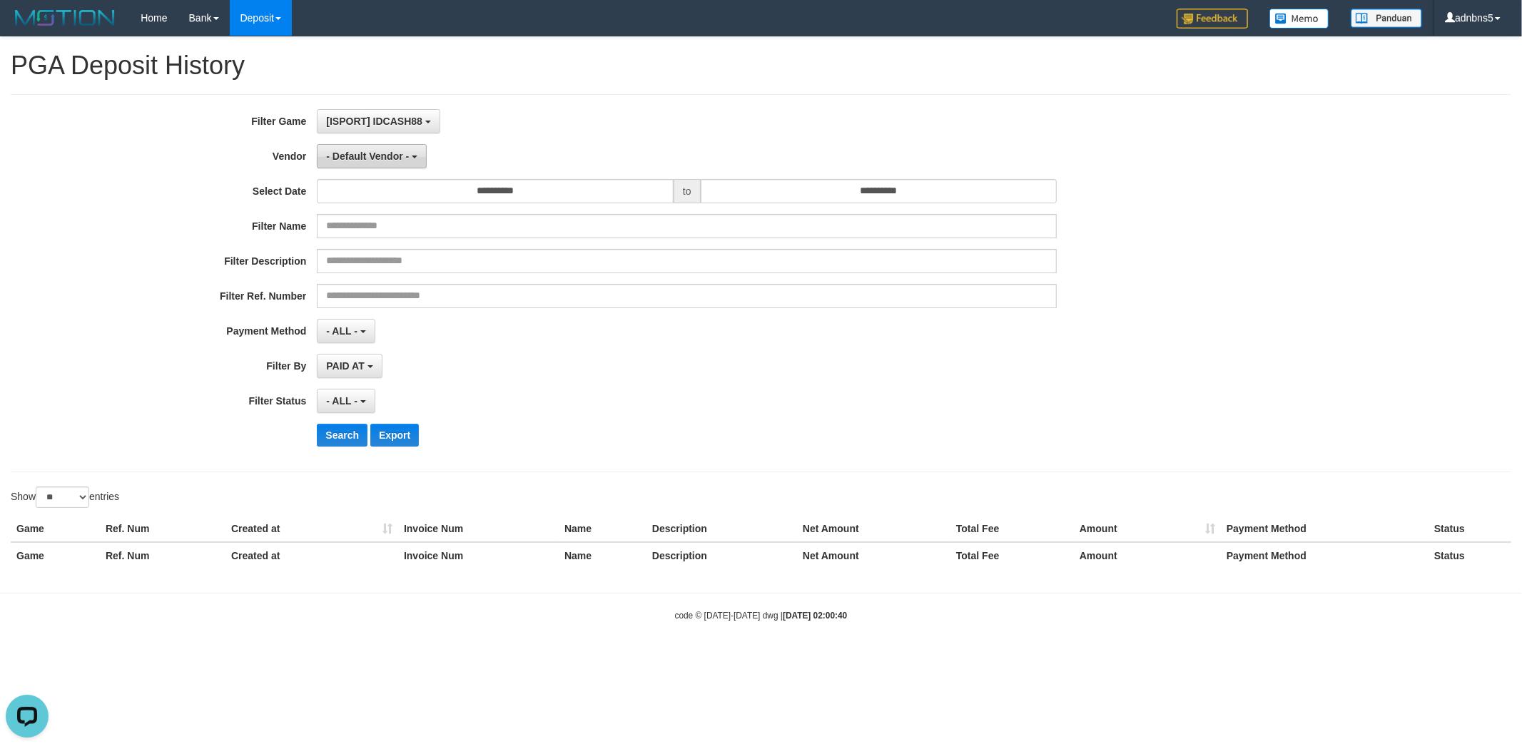
click at [367, 152] on span "- Default Vendor -" at bounding box center [367, 156] width 83 height 11
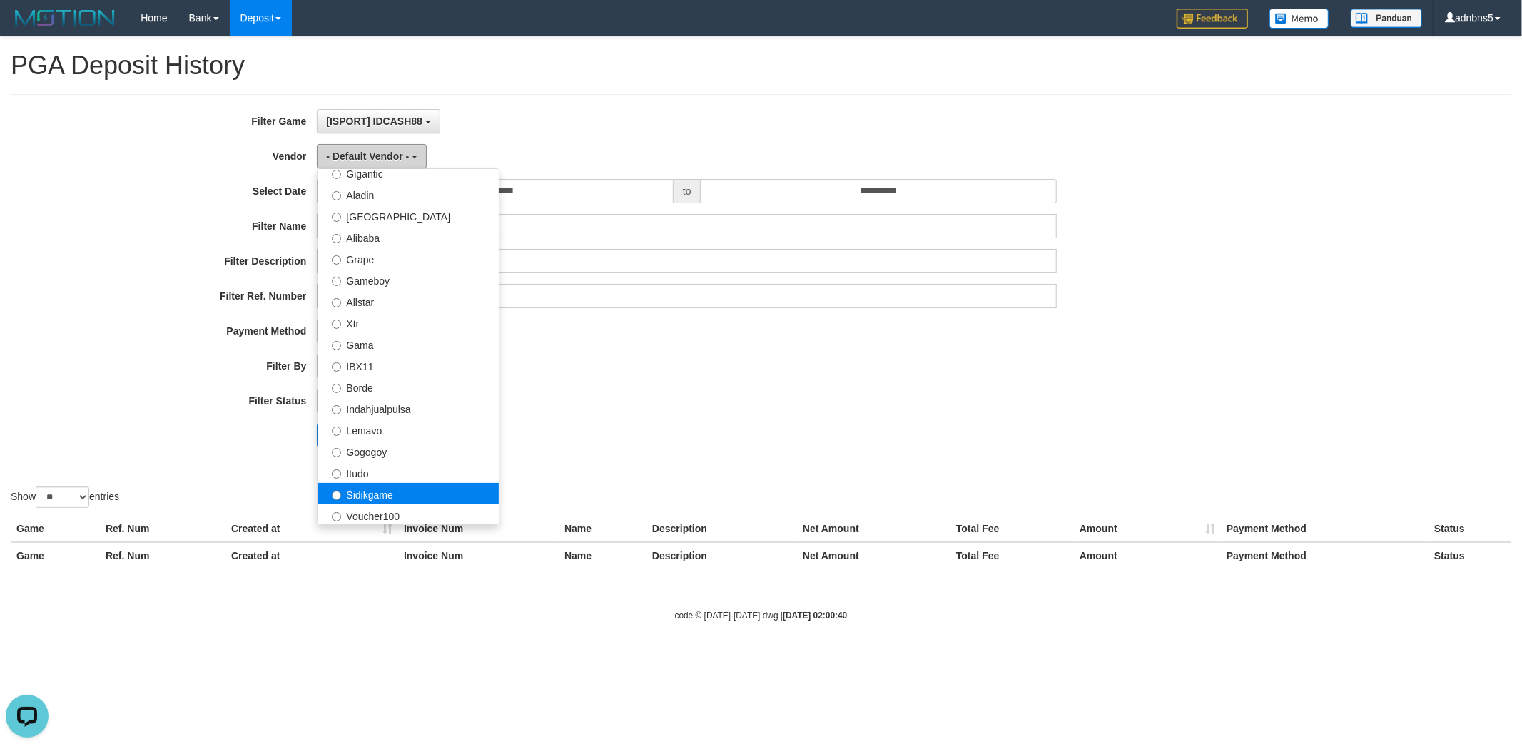
scroll to position [211, 0]
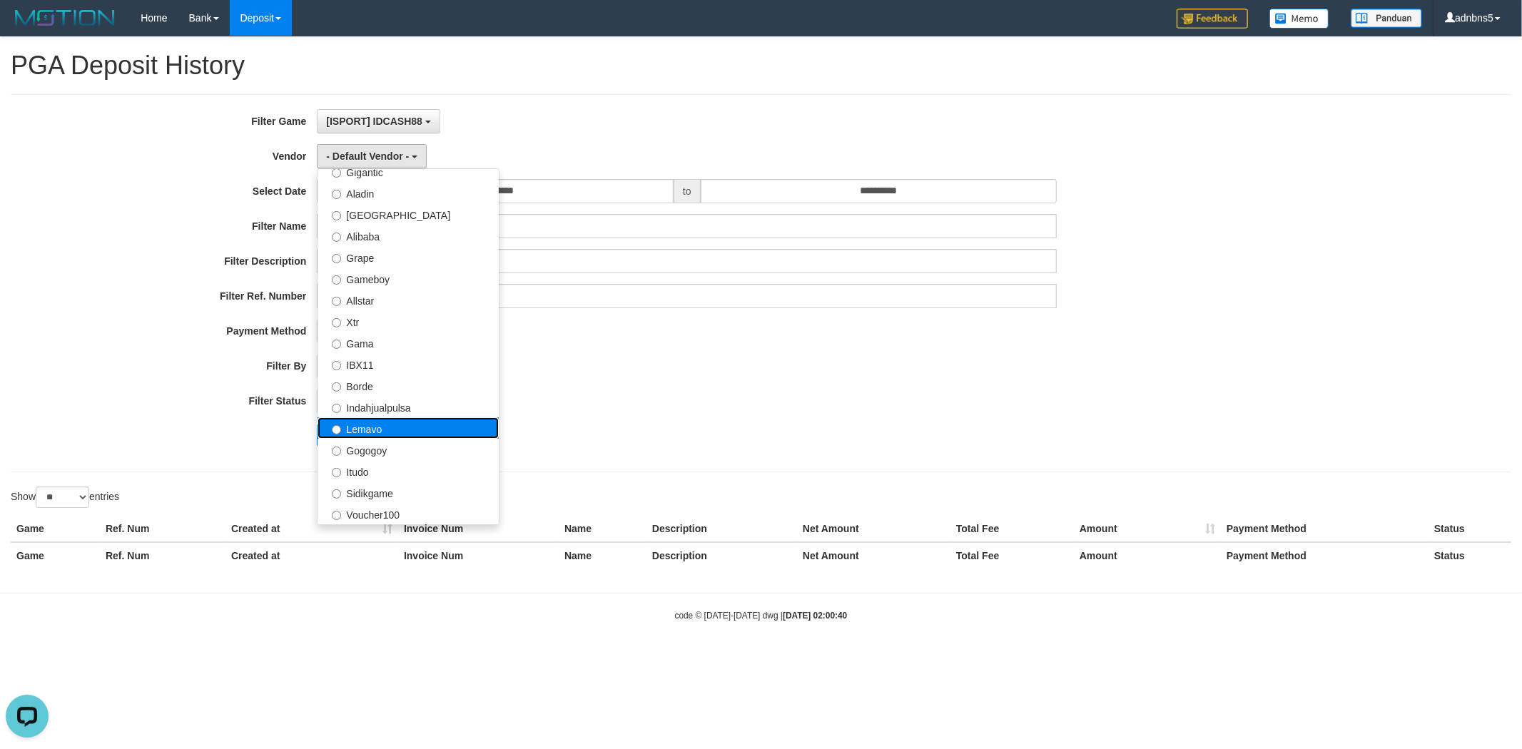
click at [412, 426] on label "Lemavo" at bounding box center [407, 427] width 181 height 21
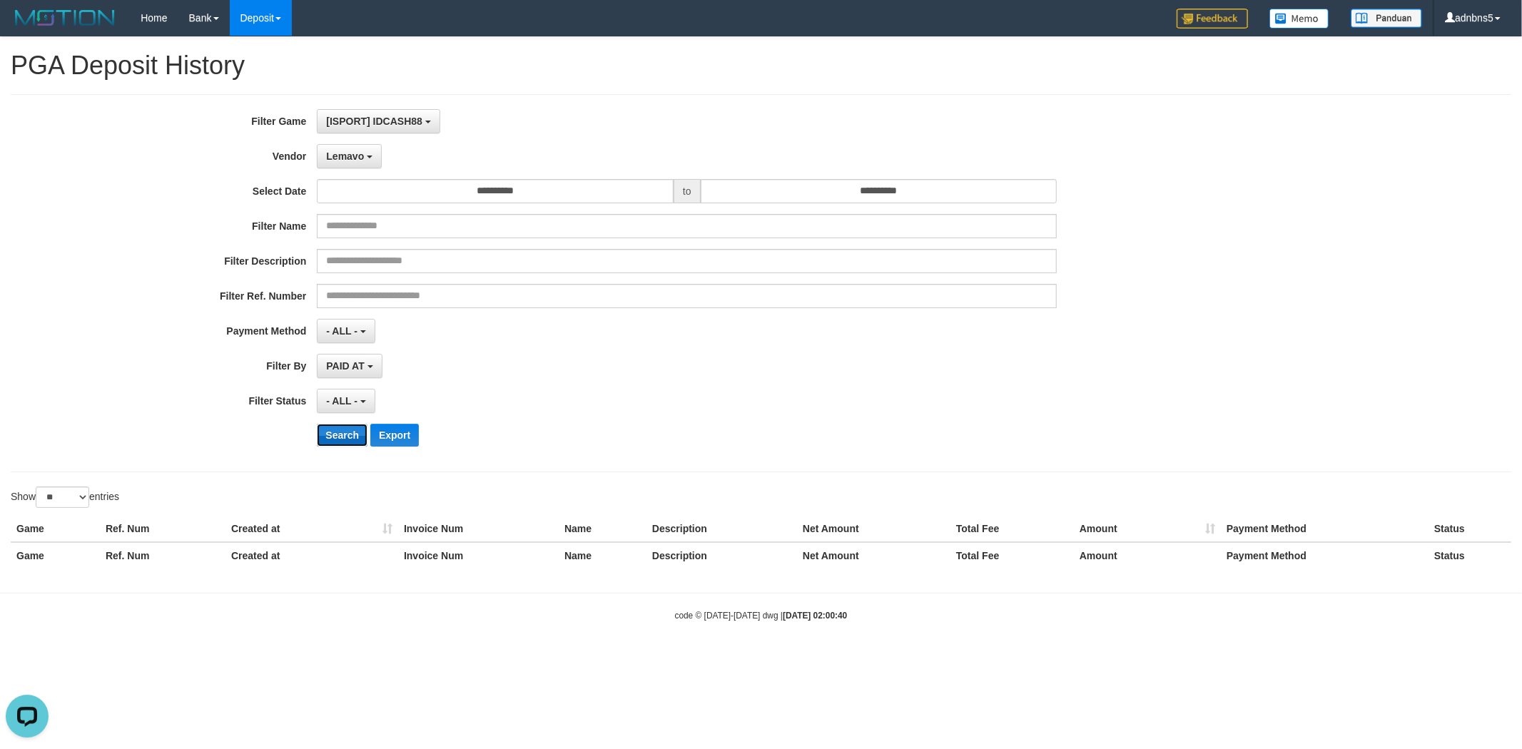
click at [344, 440] on button "Search" at bounding box center [342, 435] width 51 height 23
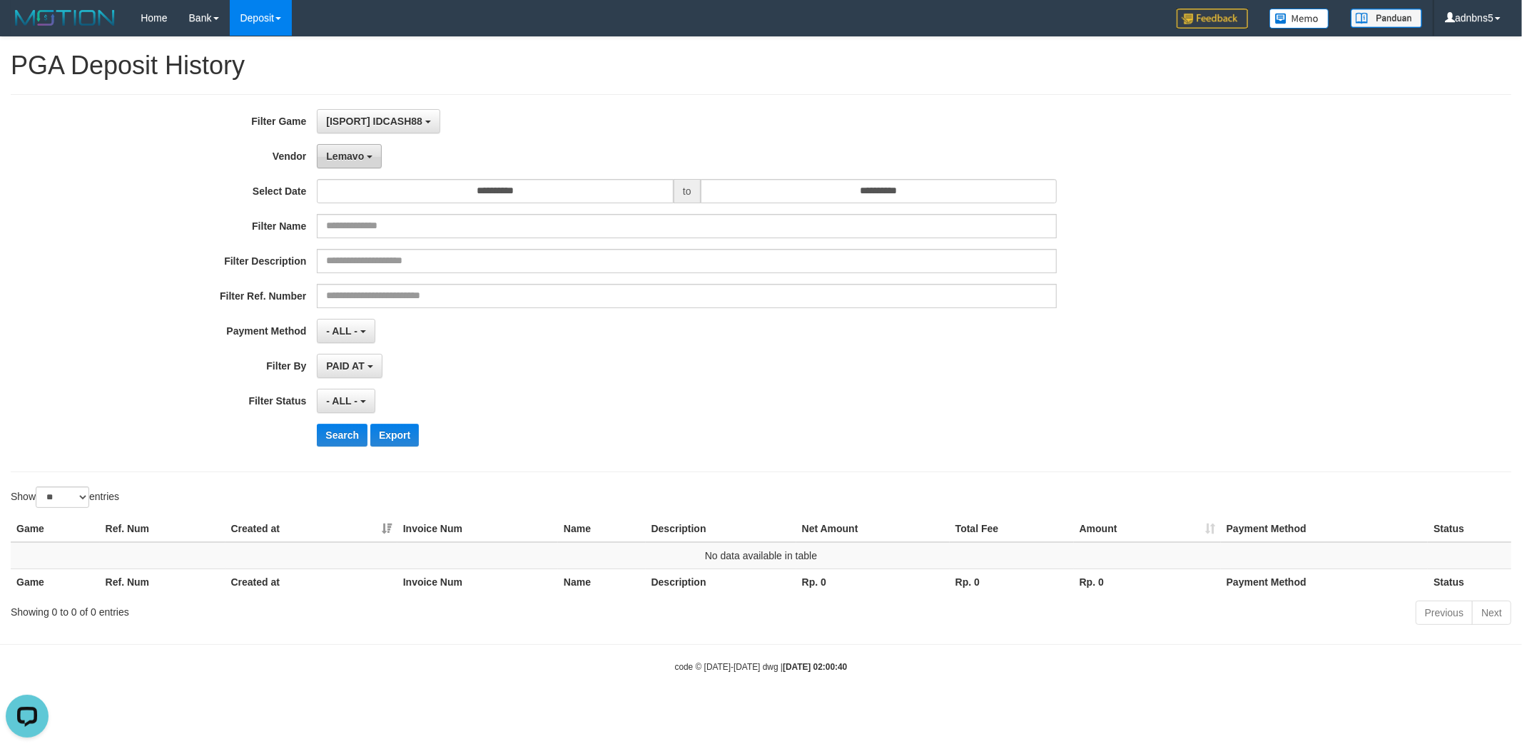
click at [347, 153] on span "Lemavo" at bounding box center [345, 156] width 38 height 11
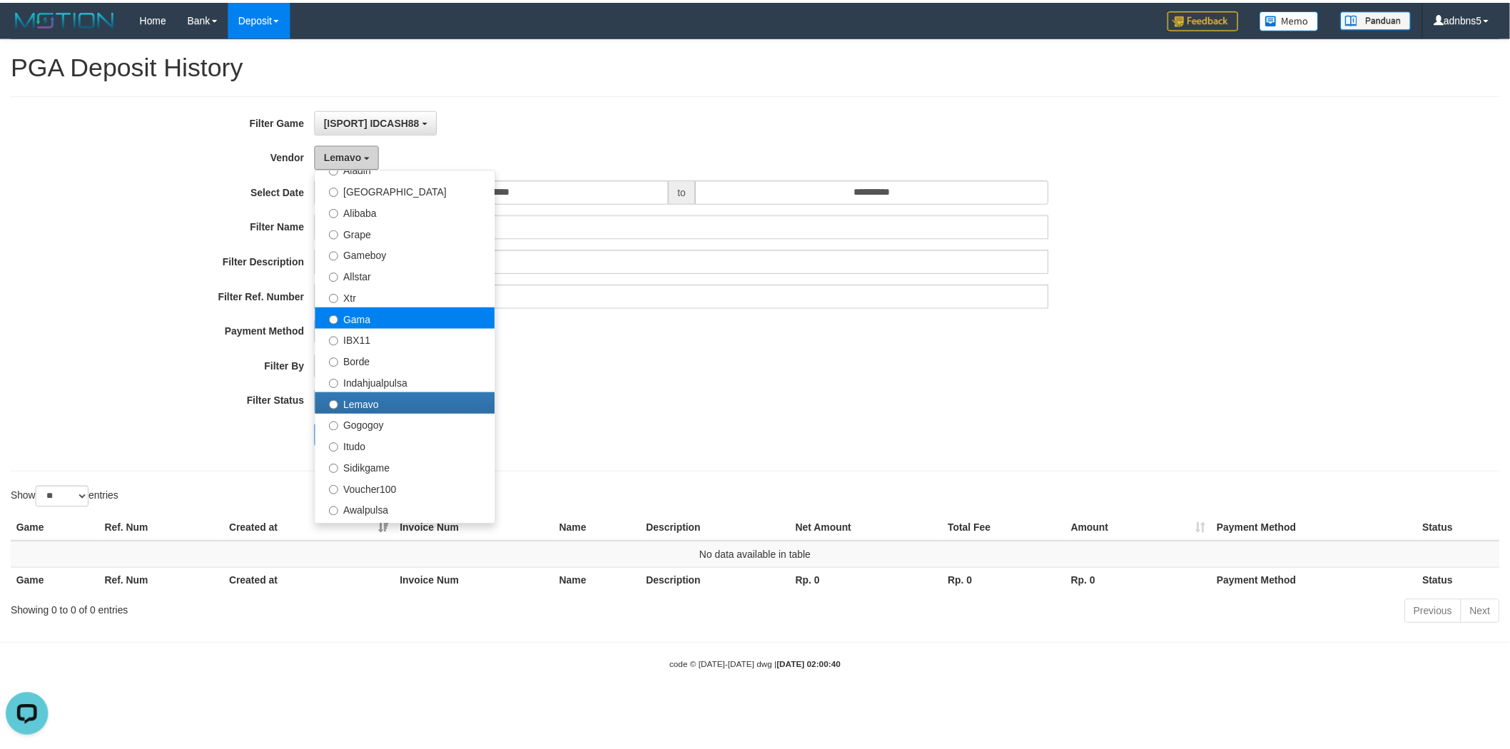
scroll to position [317, 0]
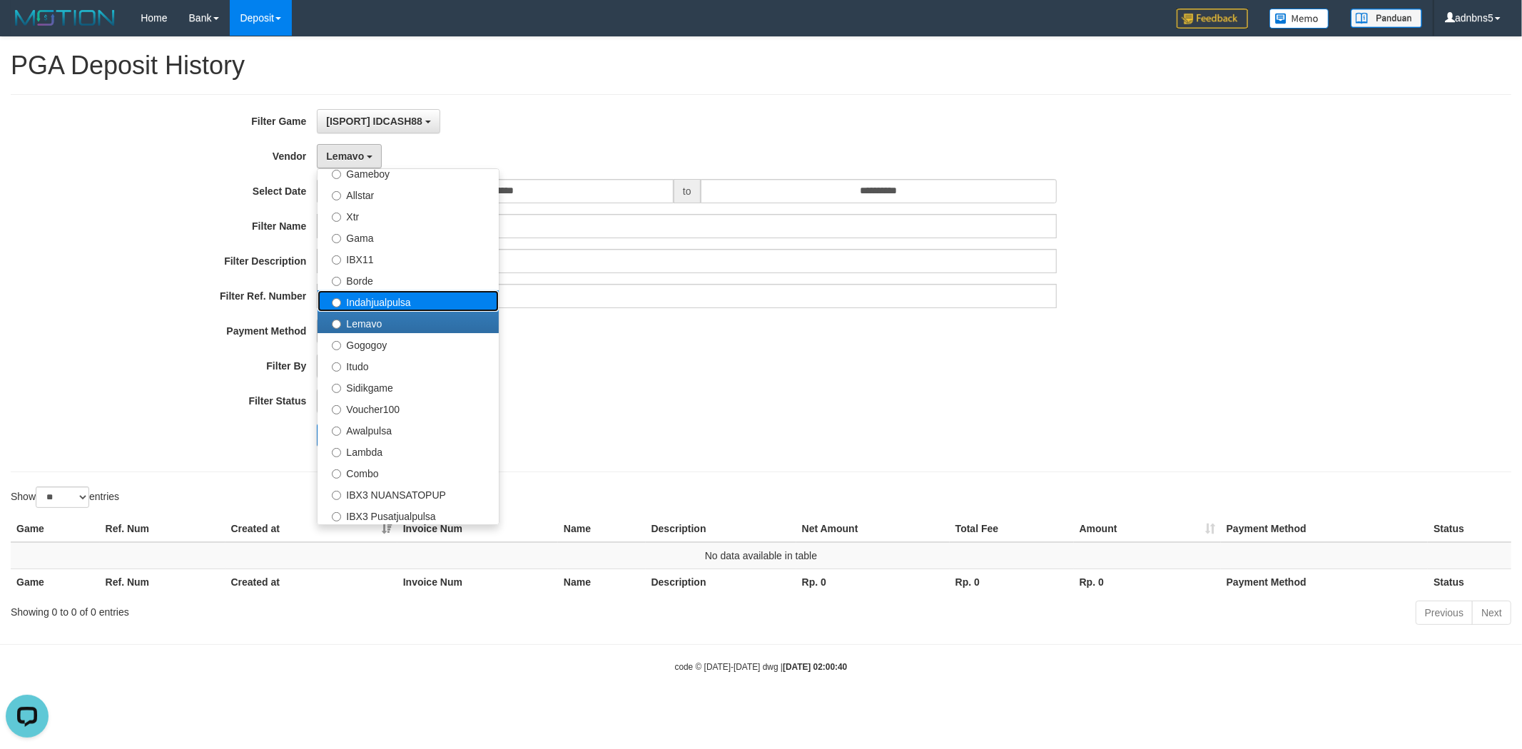
click at [404, 295] on label "Indahjualpulsa" at bounding box center [407, 300] width 181 height 21
select select "**********"
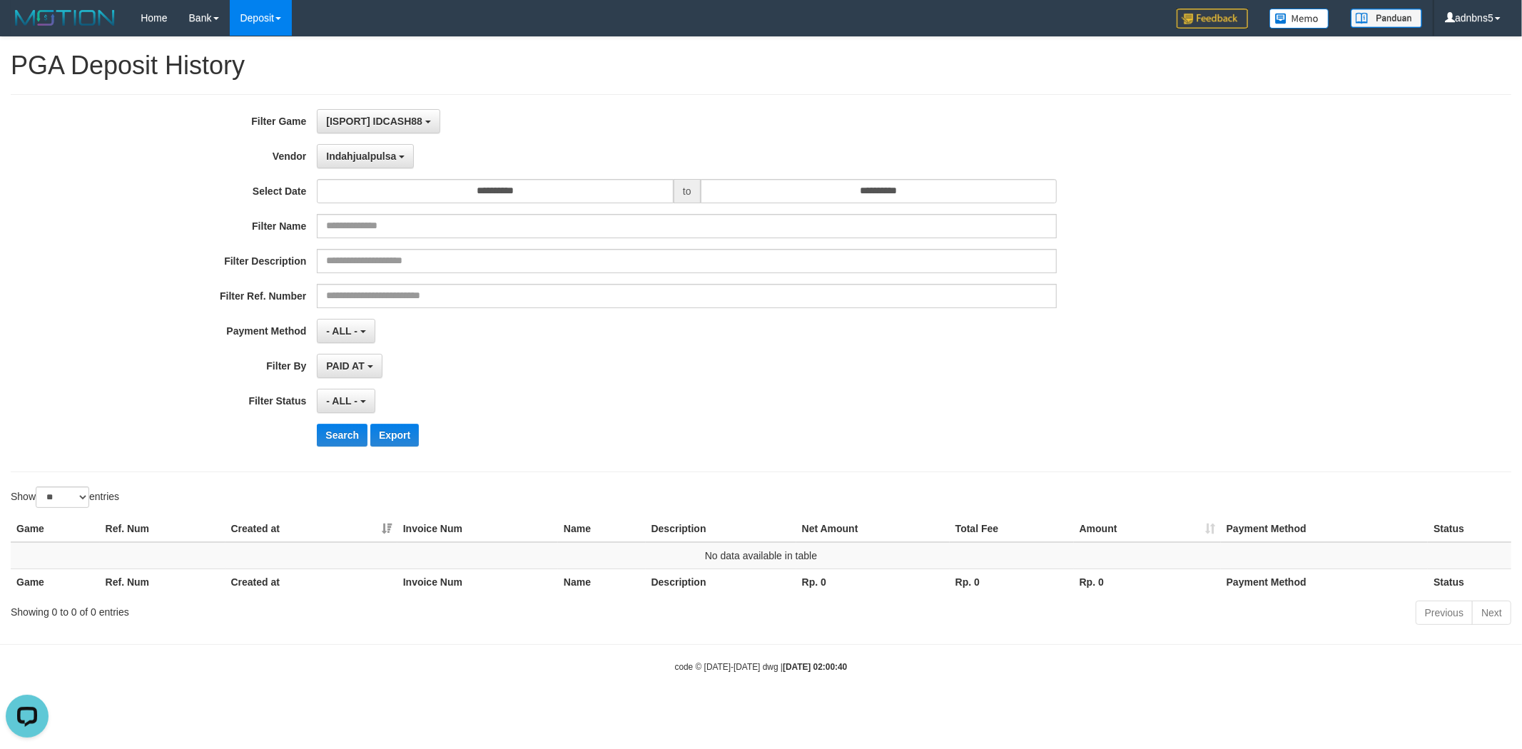
click at [333, 422] on div "**********" at bounding box center [634, 283] width 1269 height 348
click at [326, 435] on button "Search" at bounding box center [342, 435] width 51 height 23
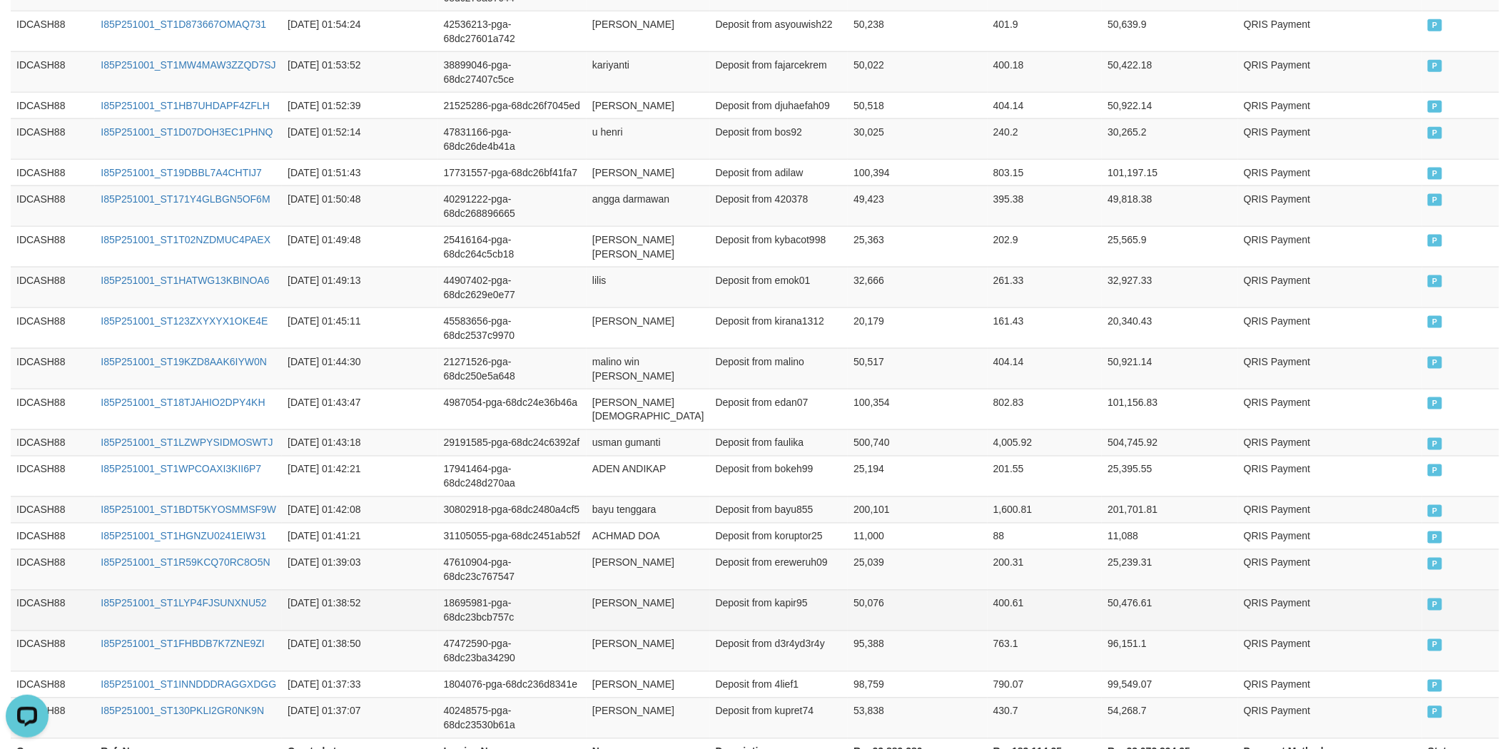
scroll to position [724, 0]
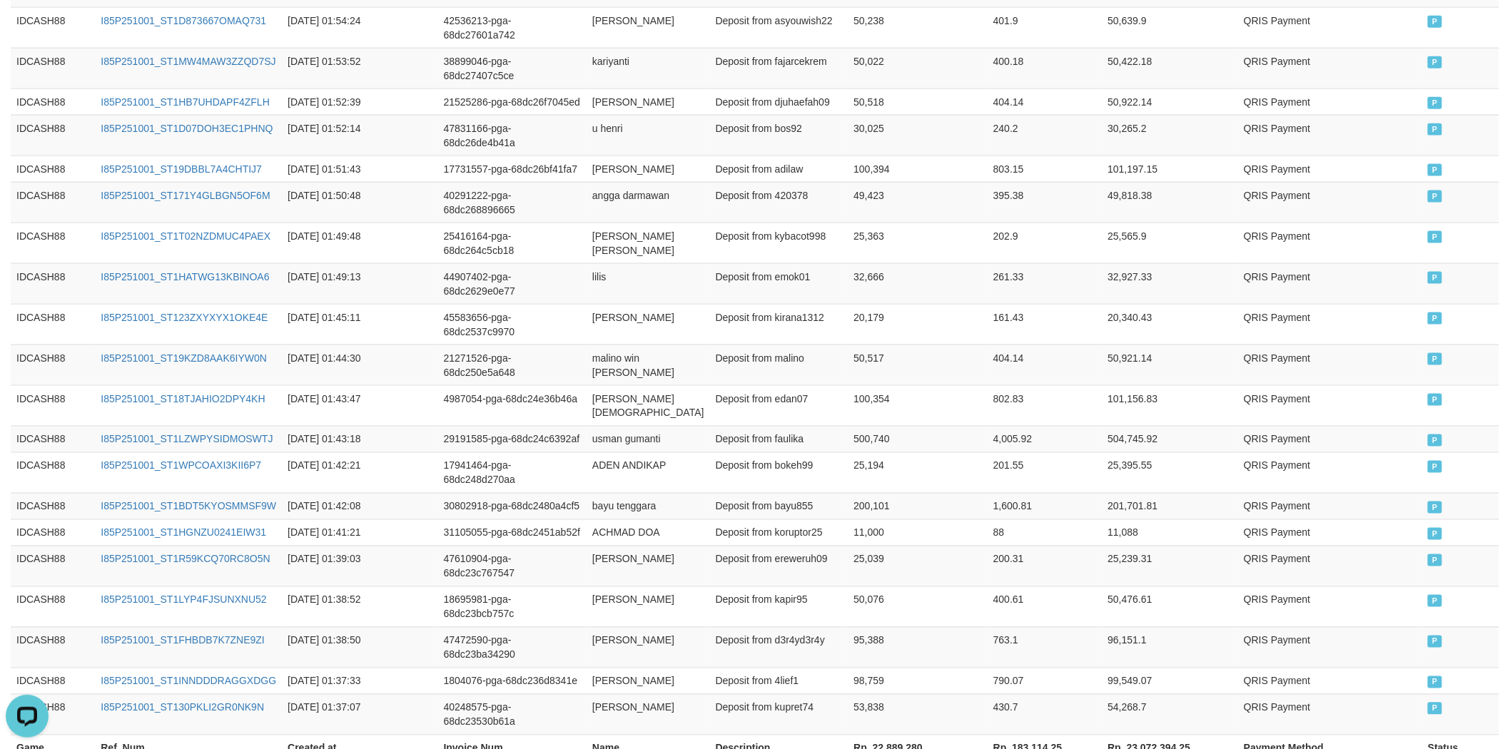
click at [1334, 635] on div "Game Ref. Num Created at Invoice Num Name Description Net Amount Total Fee Amou…" at bounding box center [755, 276] width 1510 height 978
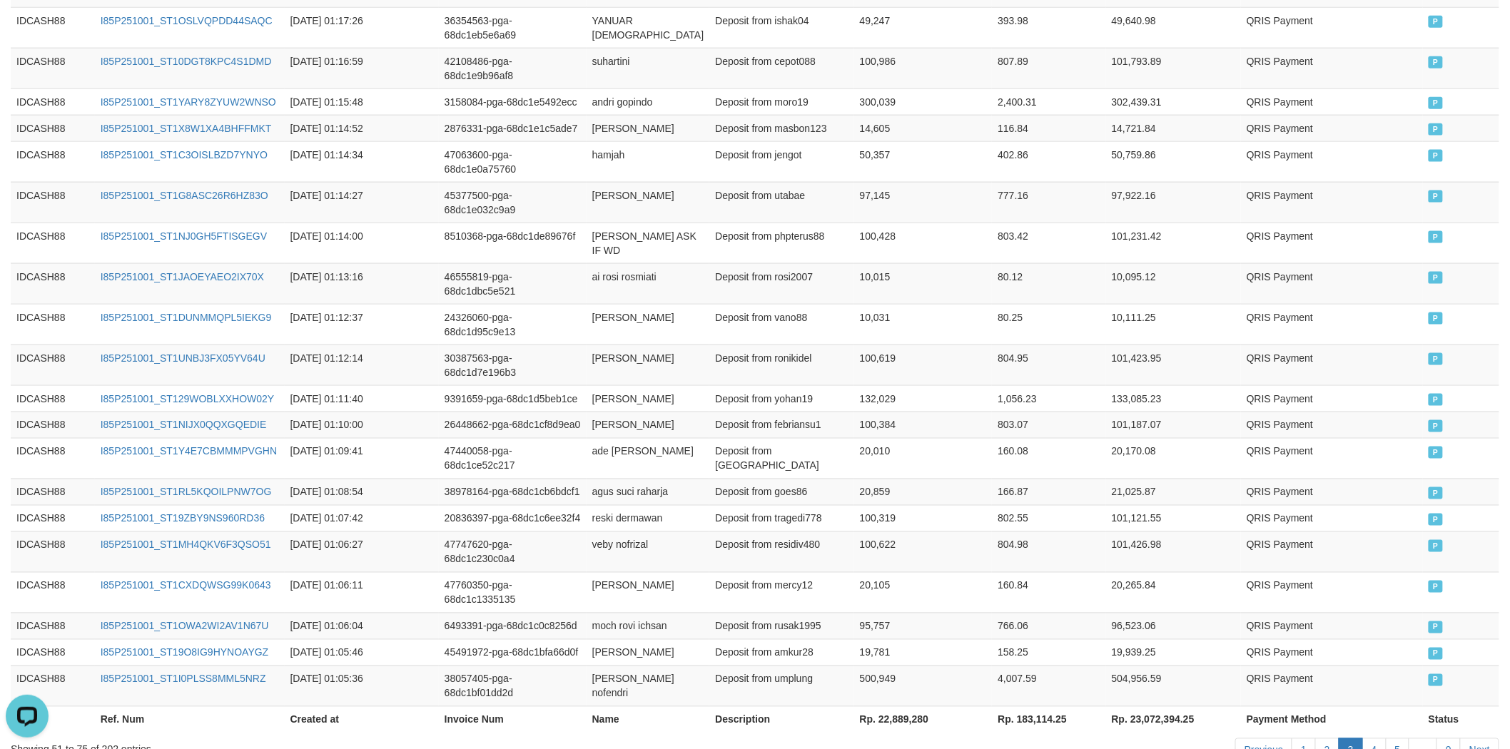
scroll to position [767, 0]
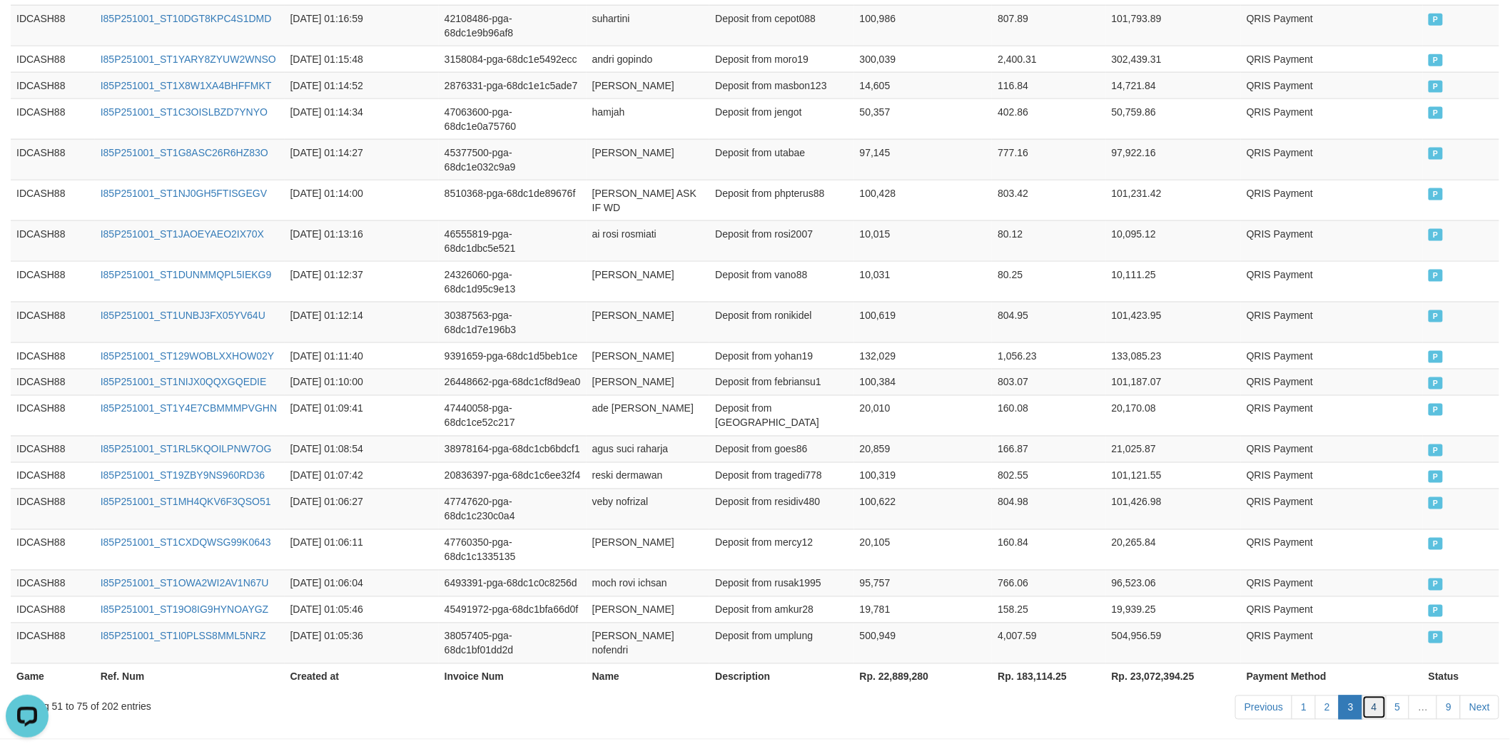
click at [1375, 696] on link "4" at bounding box center [1374, 708] width 24 height 24
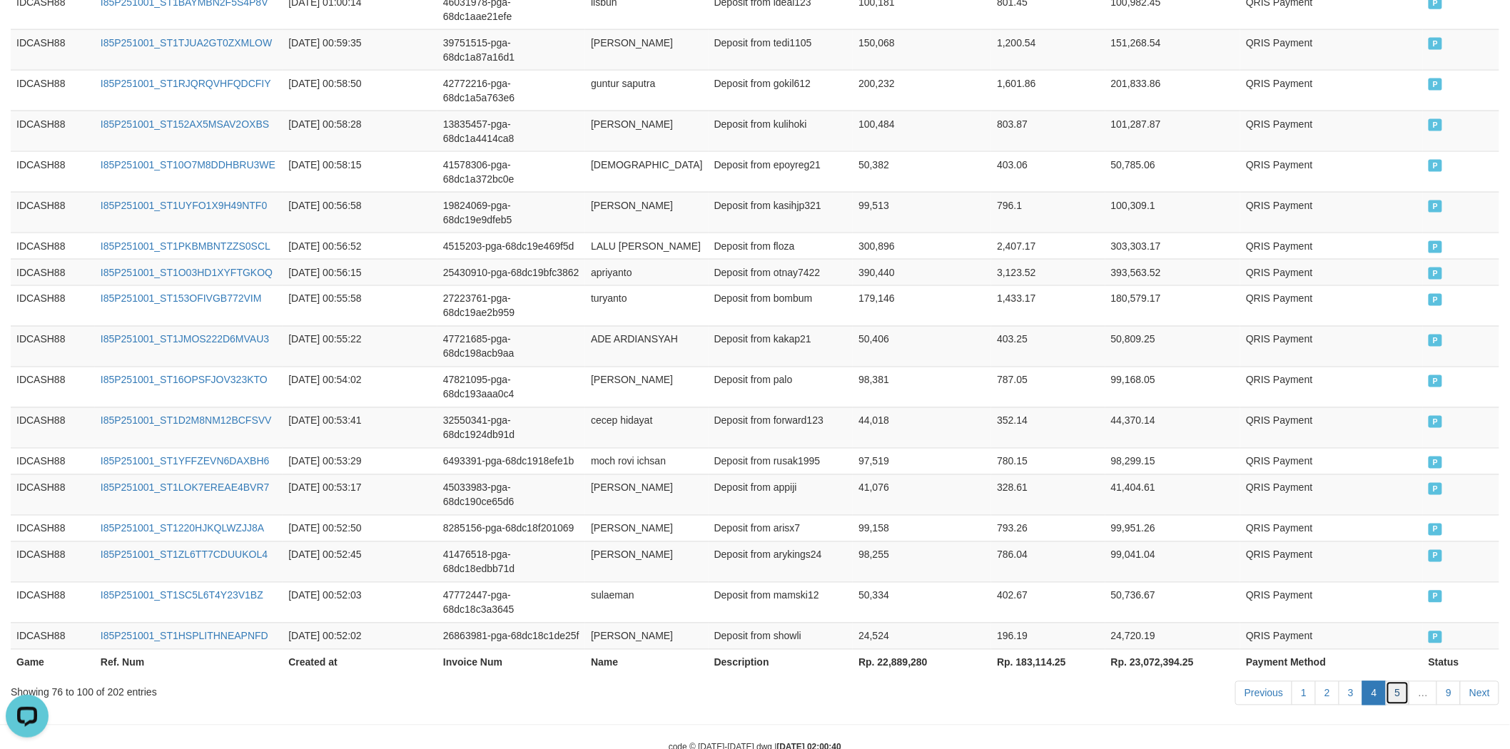
click at [1390, 681] on link "5" at bounding box center [1398, 693] width 24 height 24
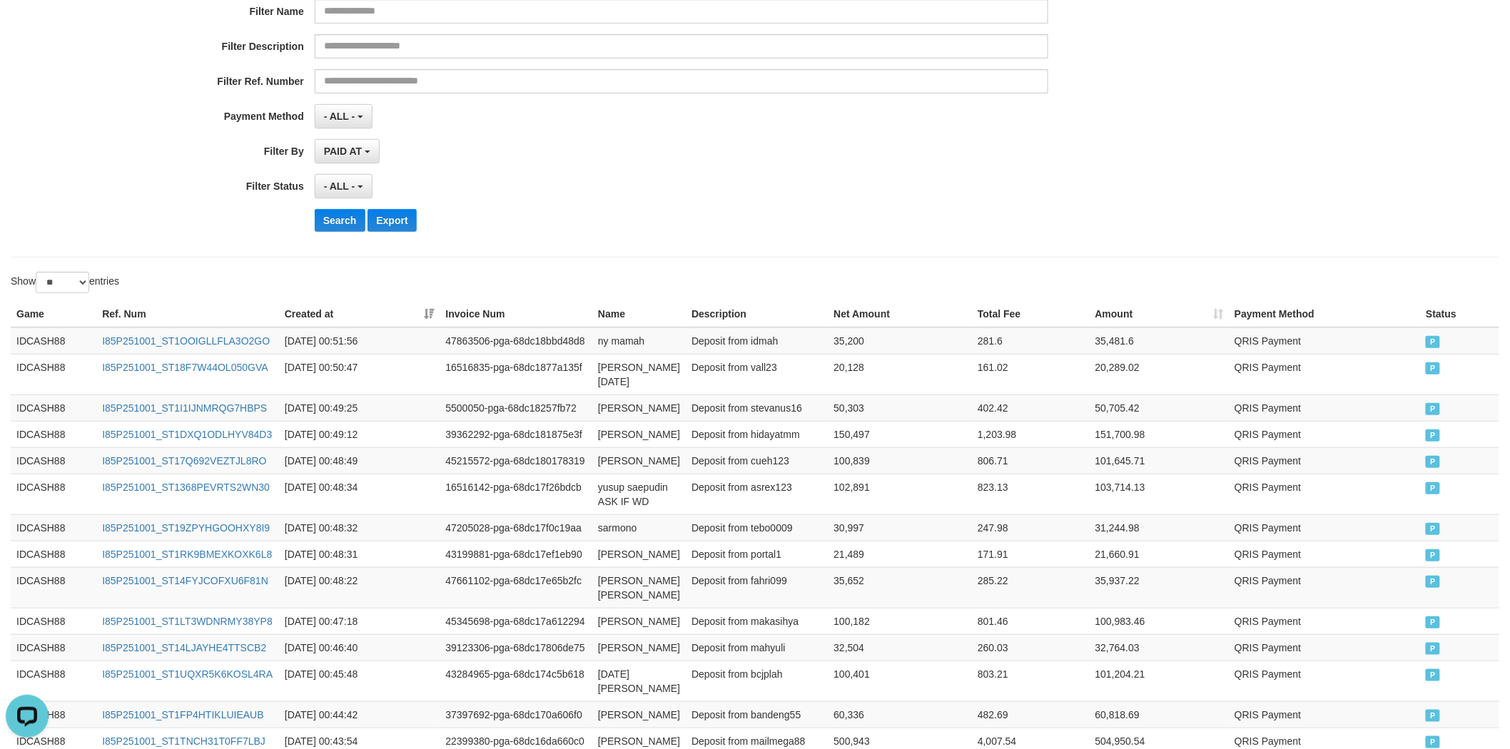
scroll to position [212, 0]
click at [68, 293] on select "** ** ** ***" at bounding box center [63, 285] width 54 height 21
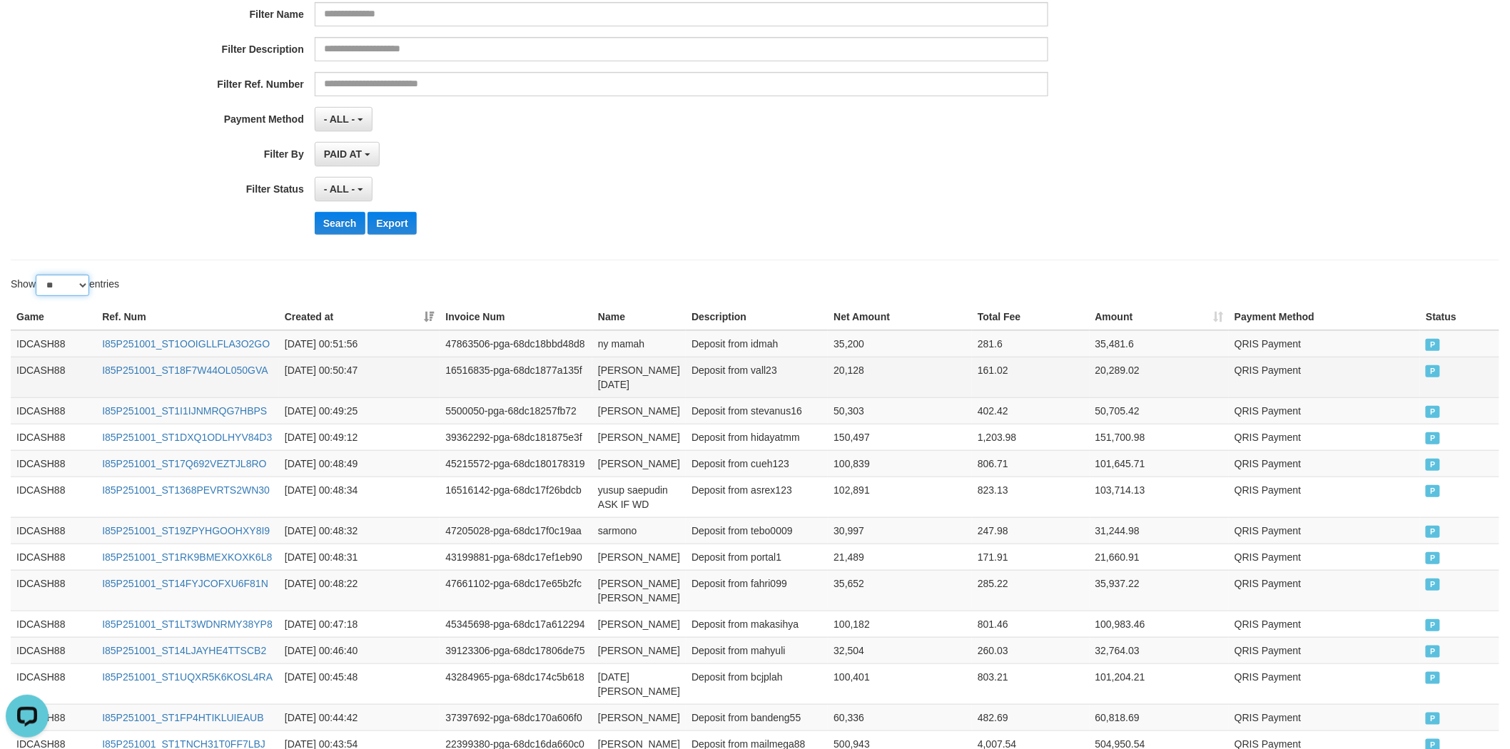
select select "***"
click at [38, 275] on select "** ** ** ***" at bounding box center [63, 285] width 54 height 21
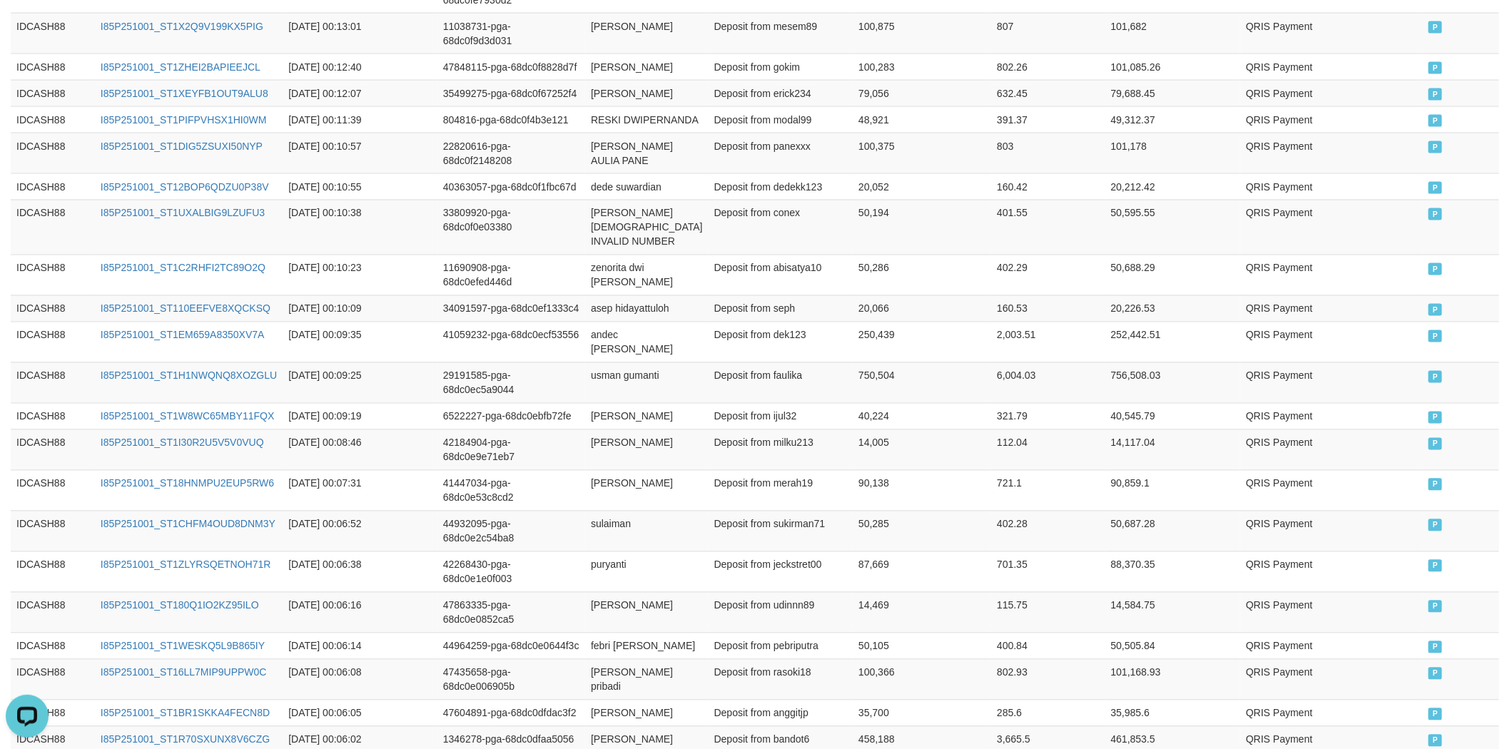
scroll to position [3206, 0]
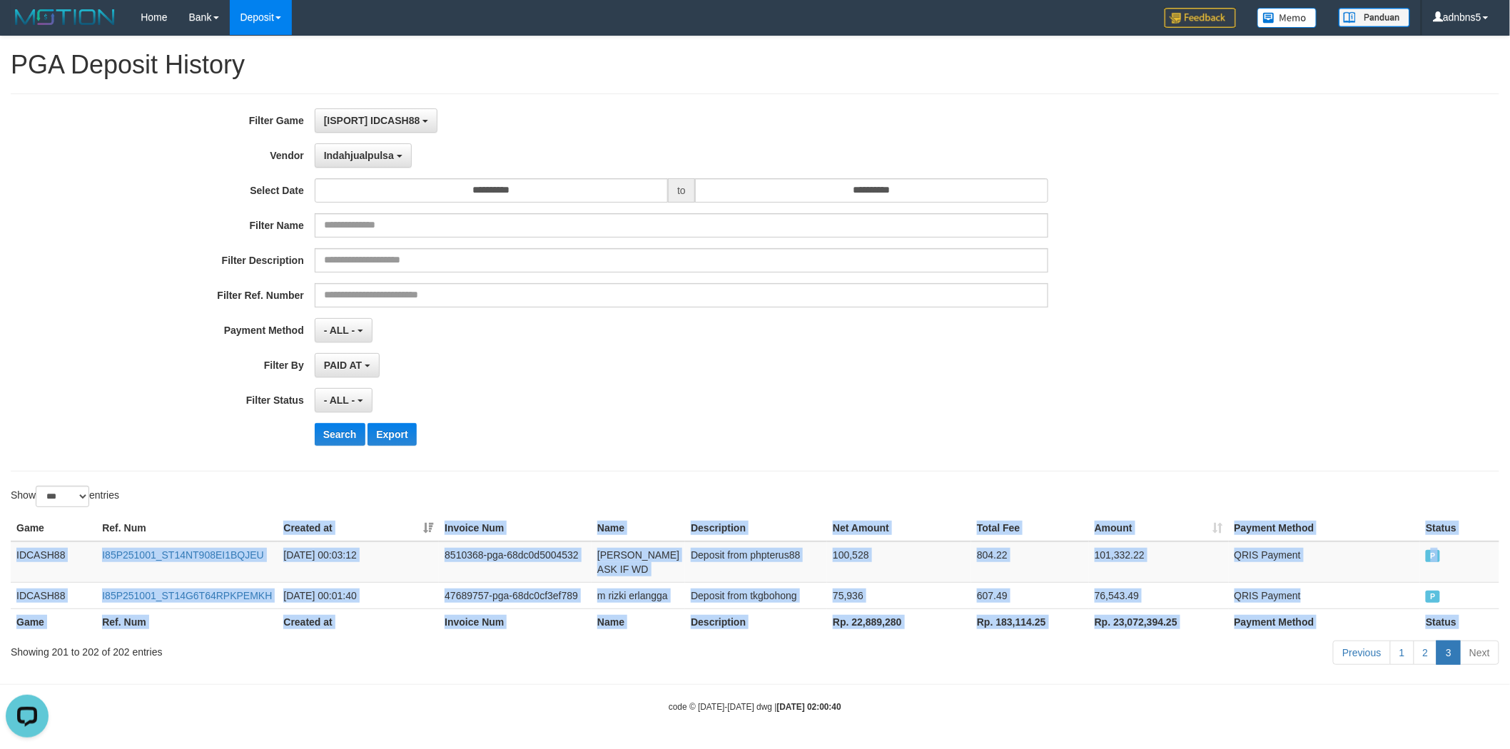
drag, startPoint x: 1351, startPoint y: 601, endPoint x: 258, endPoint y: 453, distance: 1103.1
click at [246, 515] on table "Game Ref. Num Created at Invoice Num Name Description Net Amount Total Fee Amou…" at bounding box center [755, 575] width 1488 height 120
copy table "Created at Invoice Num Name Description Net Amount Total Fee Amount Payment Met…"
click at [1410, 649] on link "1" at bounding box center [1402, 653] width 24 height 24
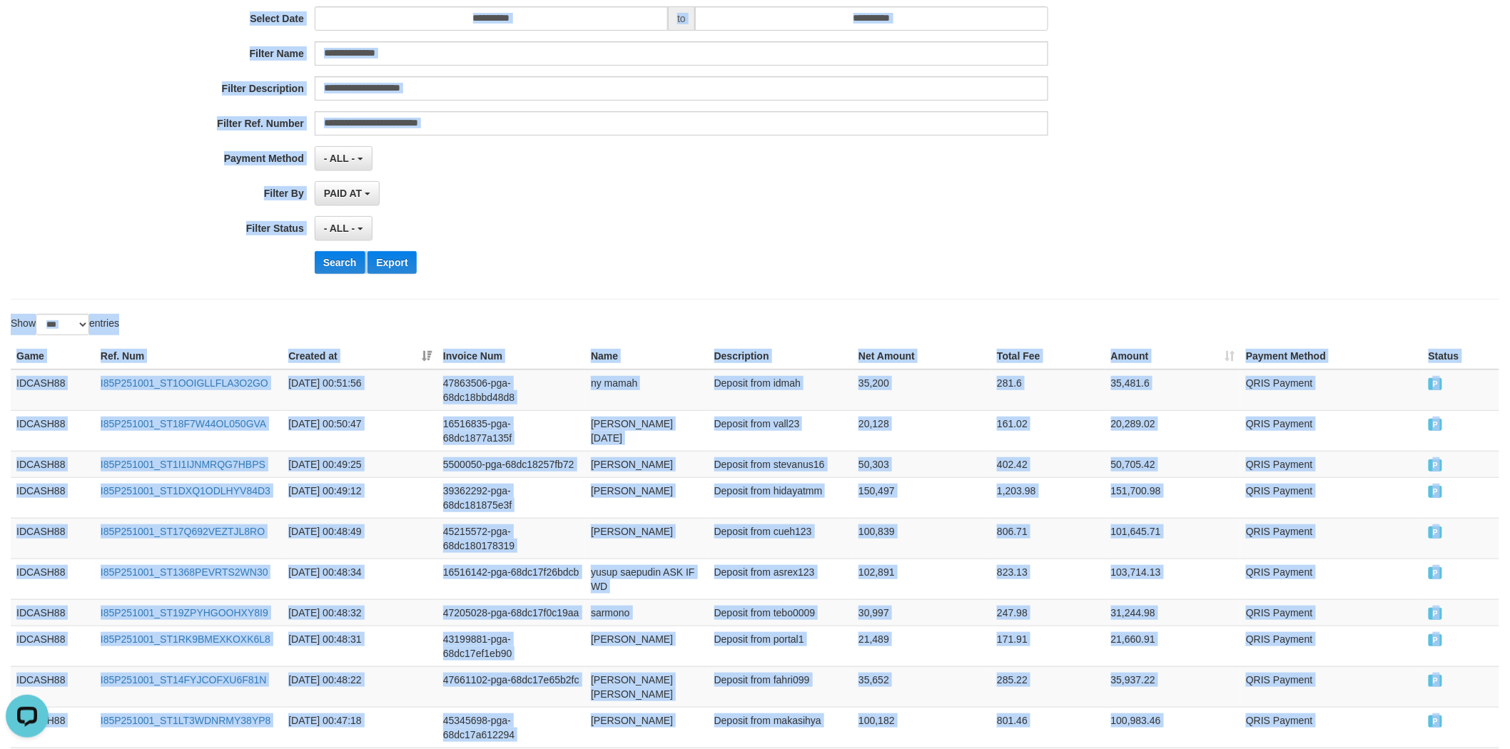
scroll to position [0, 0]
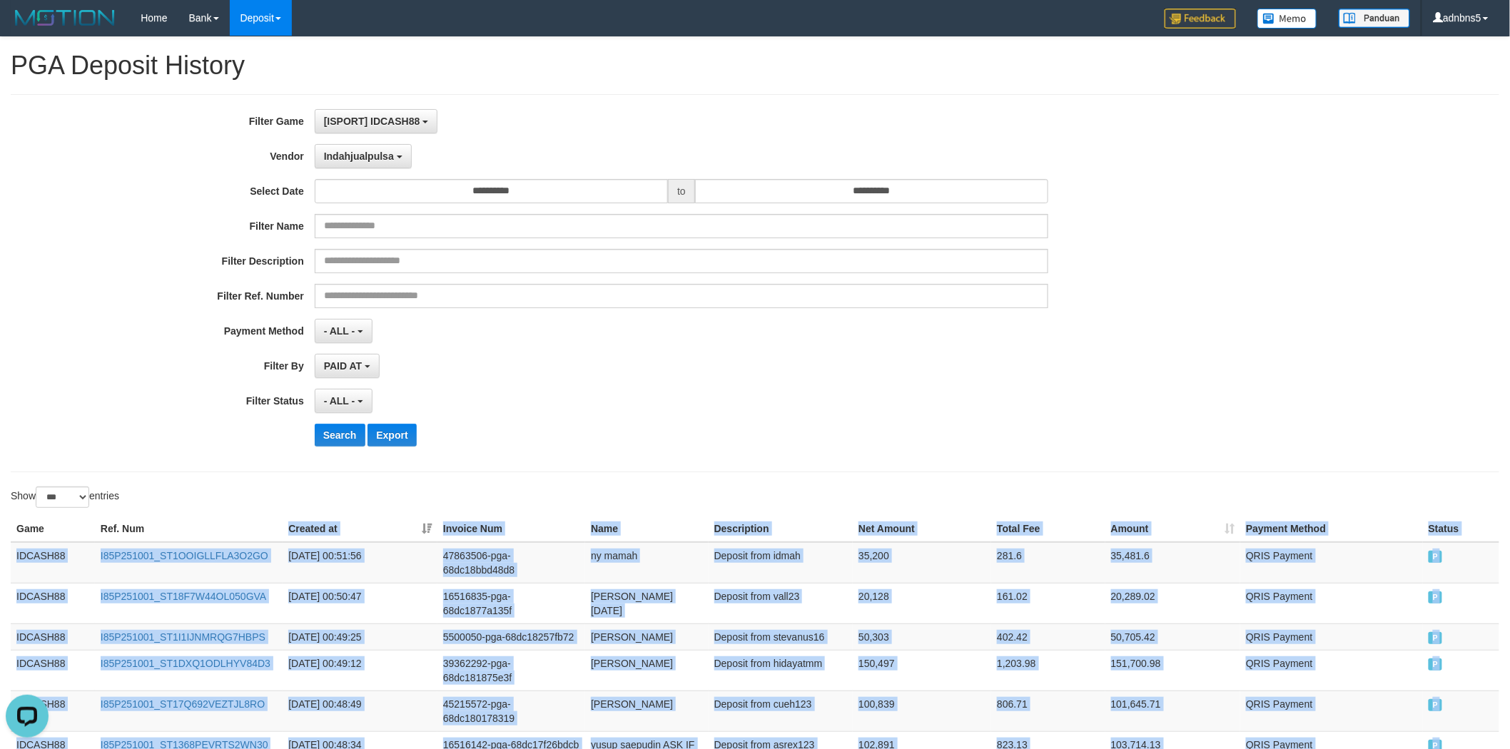
copy table "Created at Invoice Num Name Description Net Amount Total Fee Amount Payment Met…"
drag, startPoint x: 1413, startPoint y: 585, endPoint x: 270, endPoint y: 522, distance: 1145.5
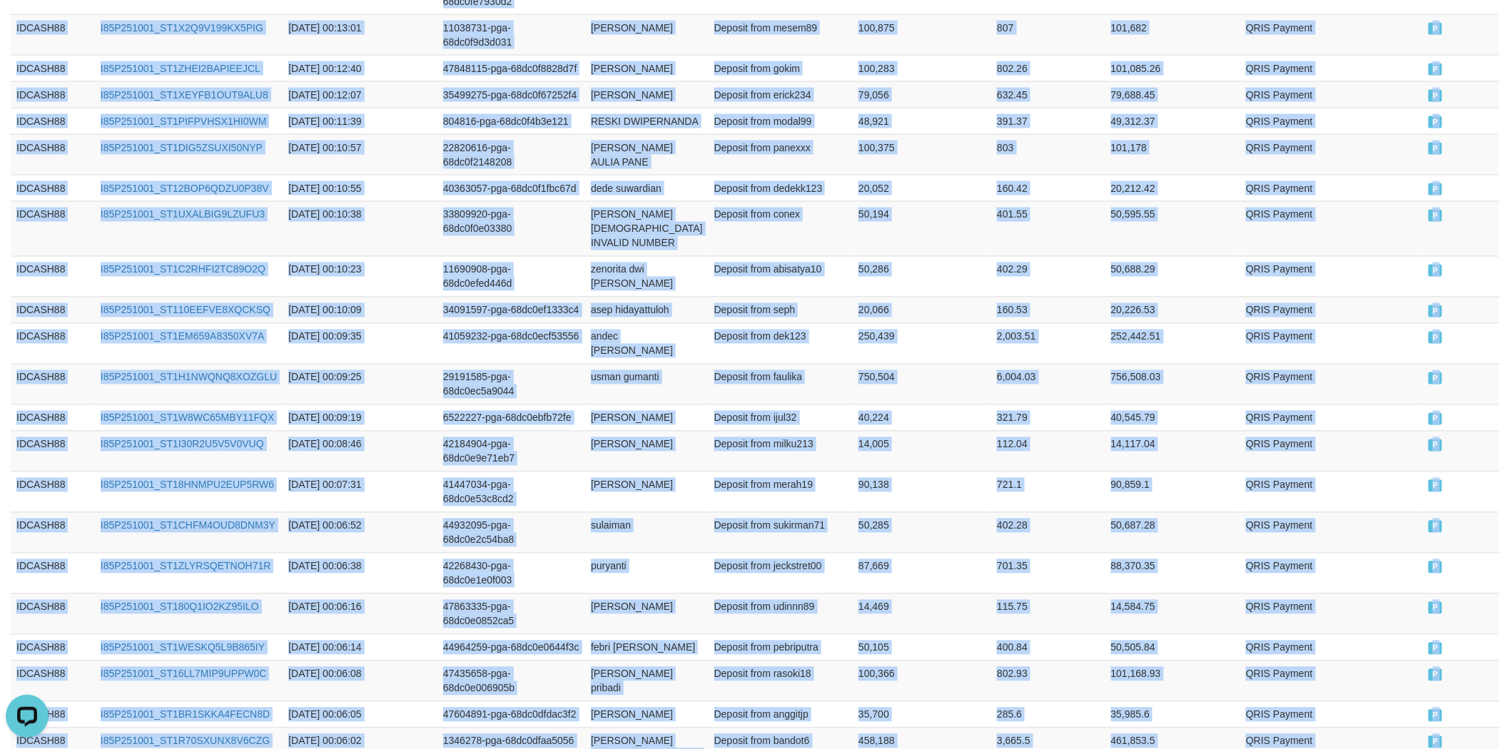
scroll to position [3206, 0]
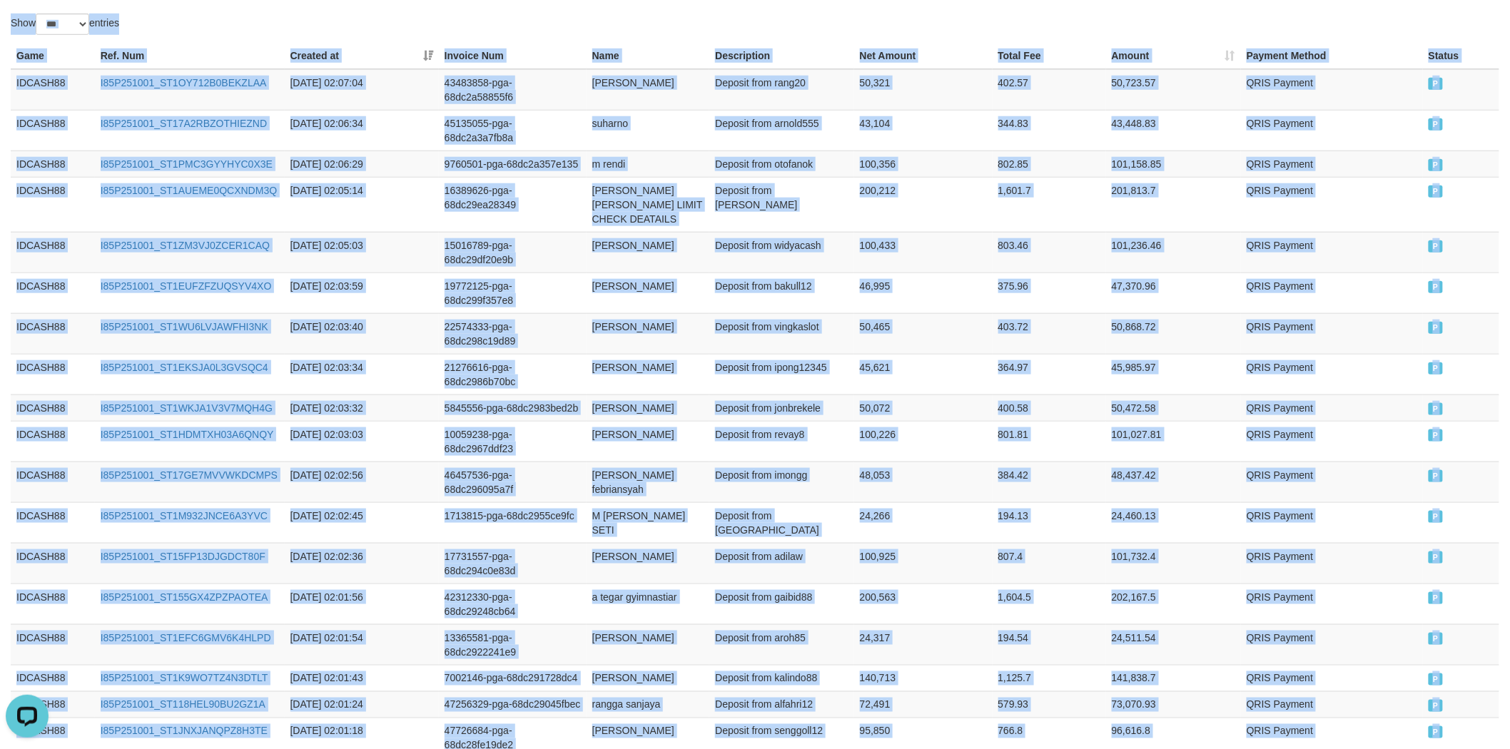
scroll to position [250, 0]
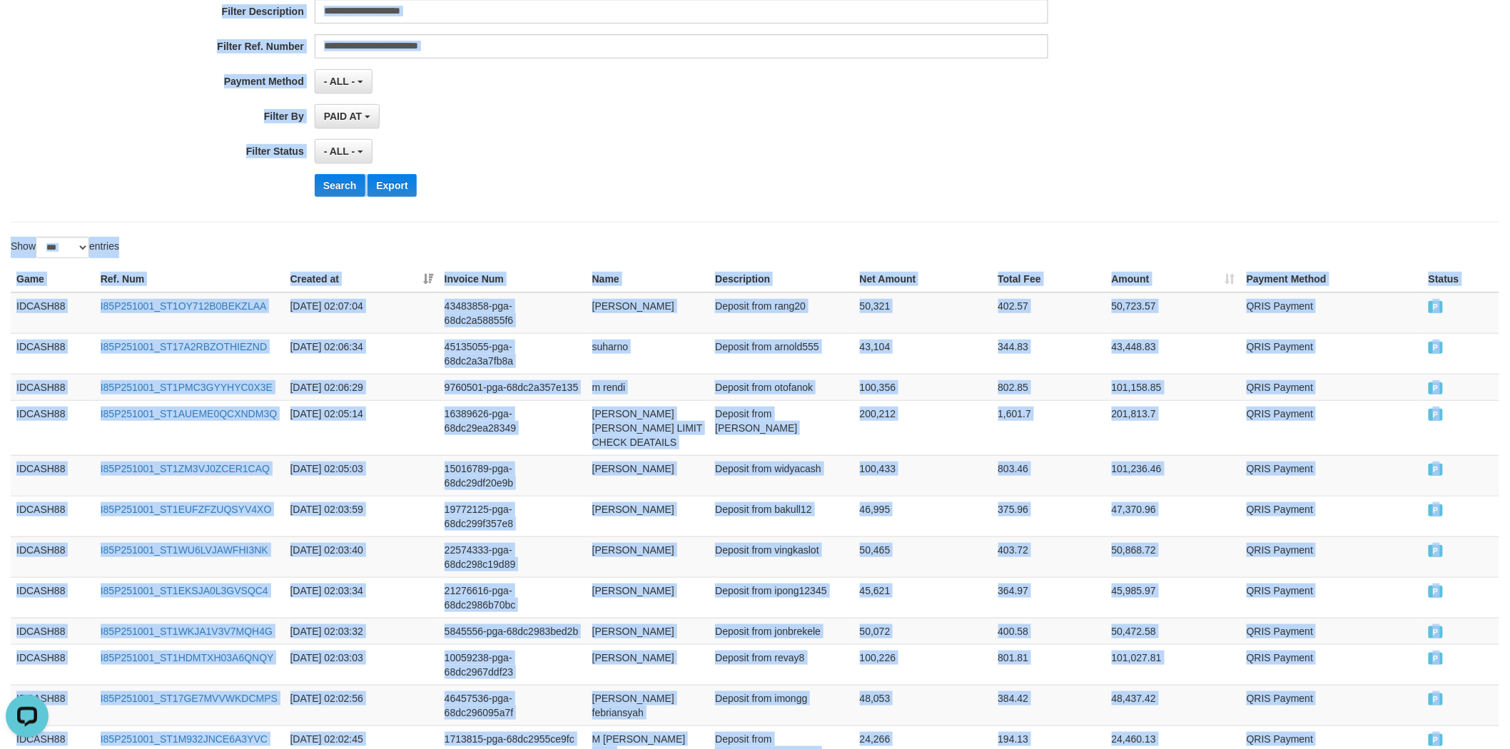
drag, startPoint x: 1460, startPoint y: 596, endPoint x: 282, endPoint y: 260, distance: 1225.6
copy div "Game Ref. Num Created at Invoice Num Name Description Net Amount Total Fee Amou…"
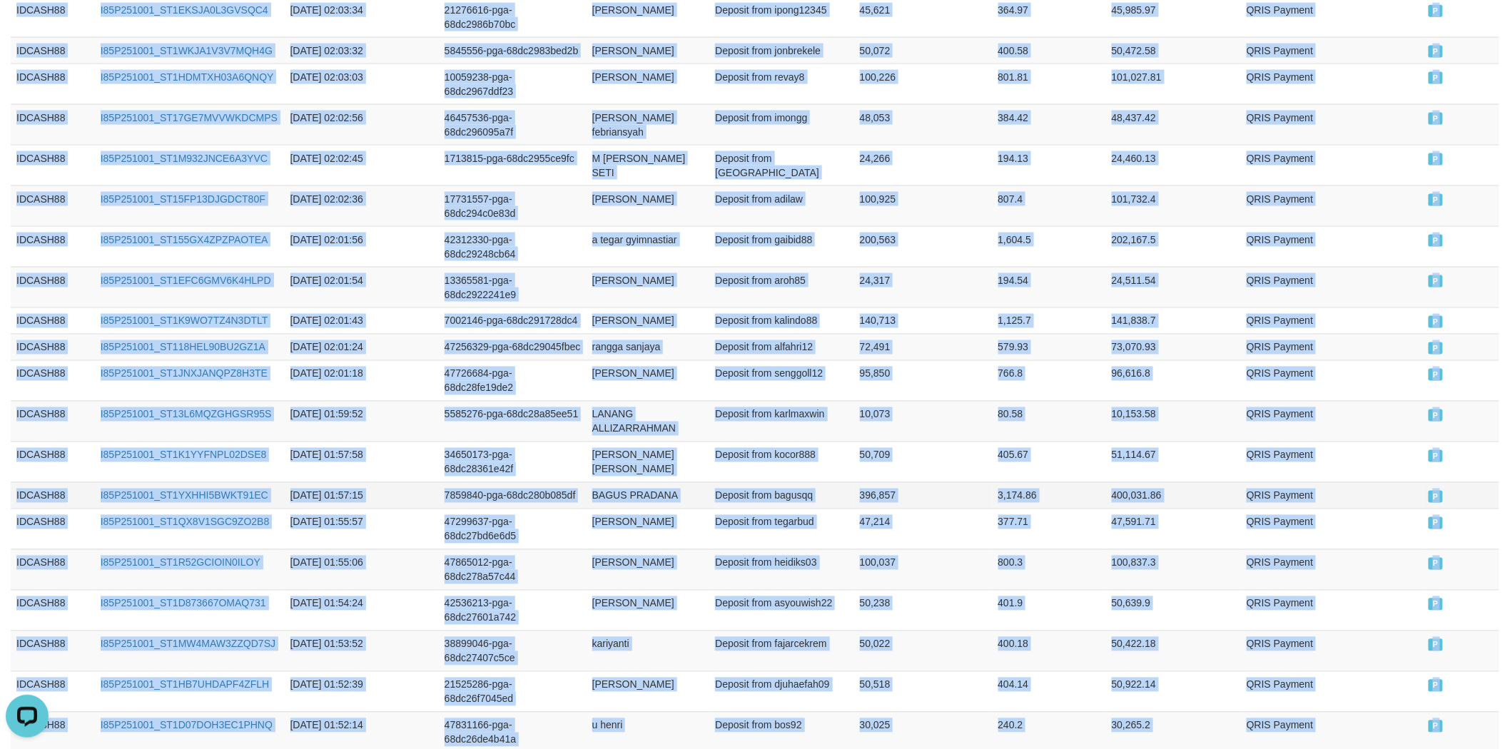
click at [1142, 482] on td "400,031.86" at bounding box center [1173, 495] width 135 height 26
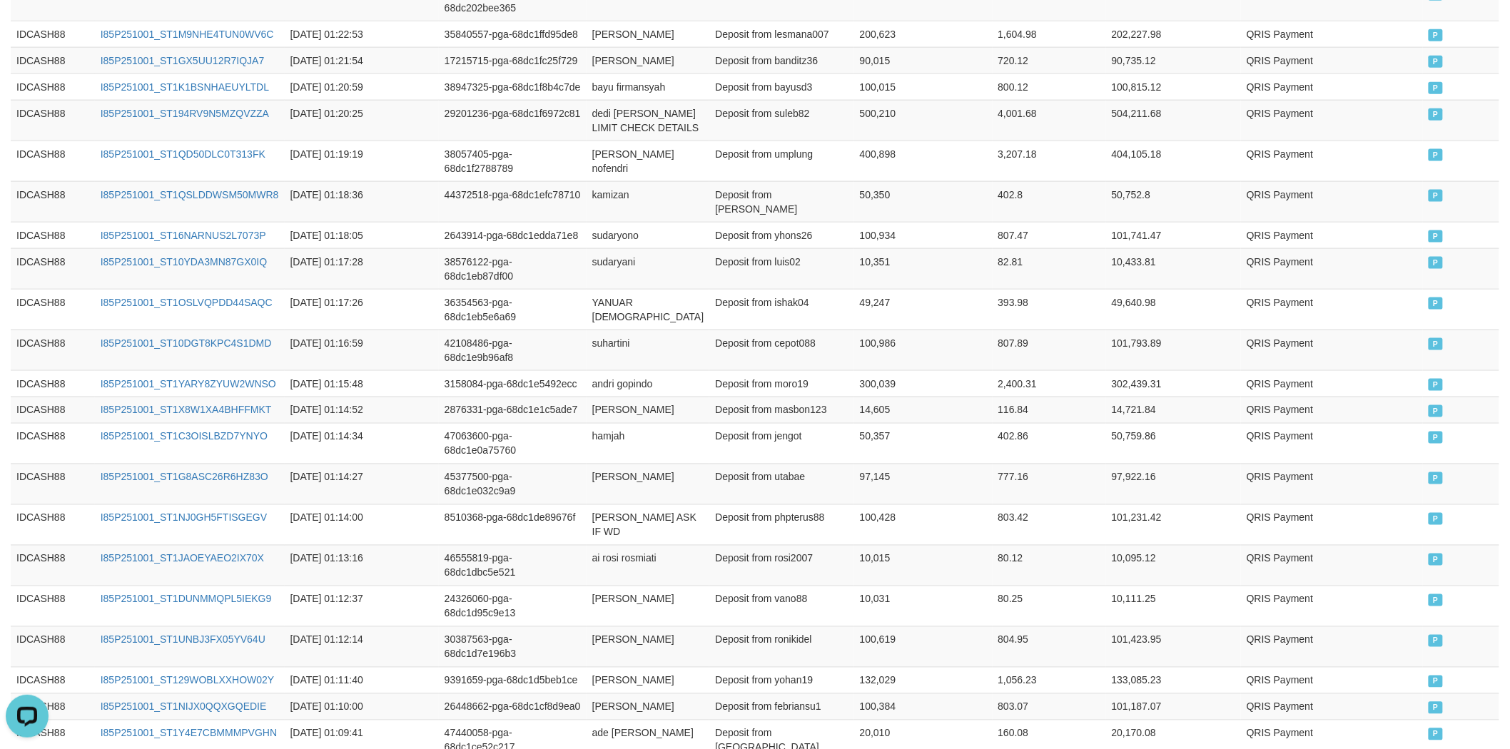
scroll to position [3022, 0]
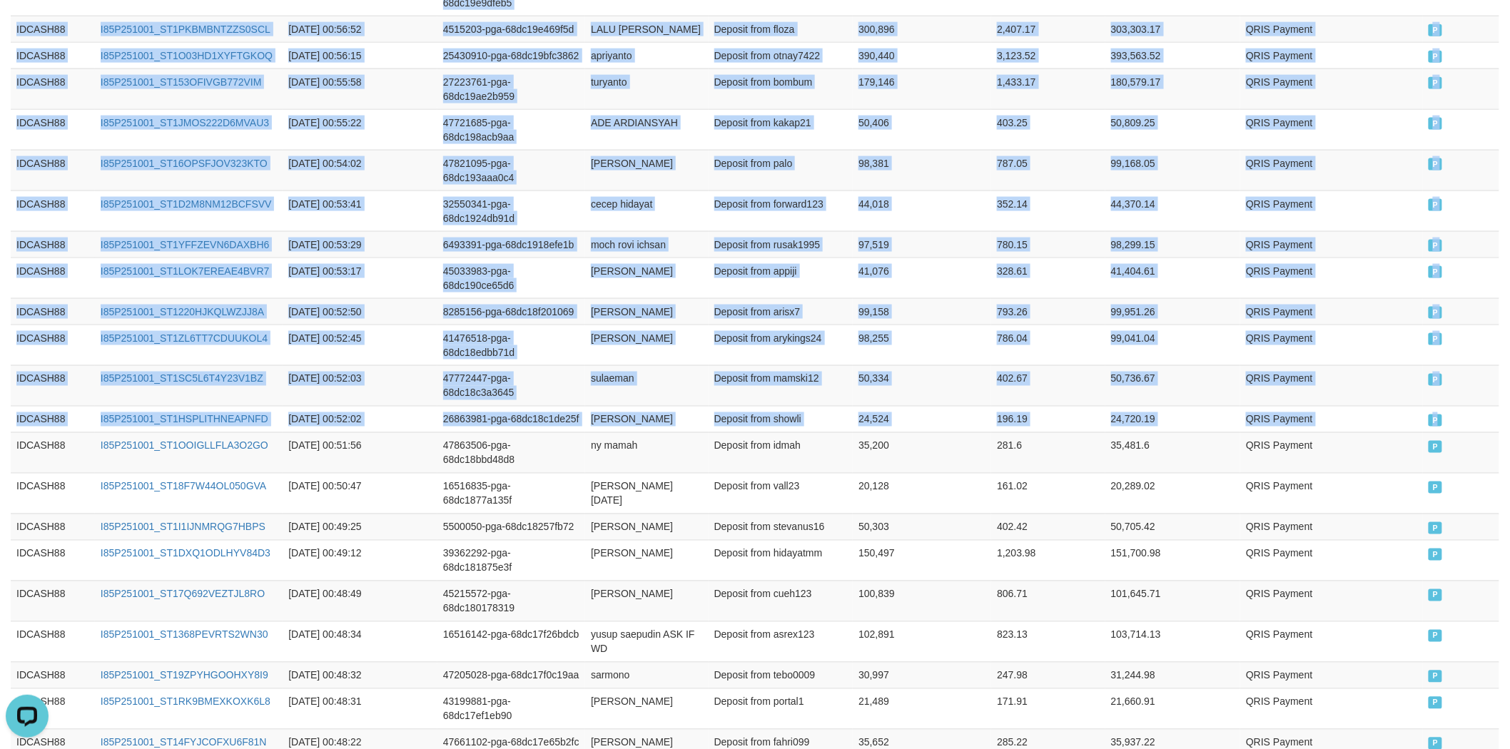
scroll to position [0, 0]
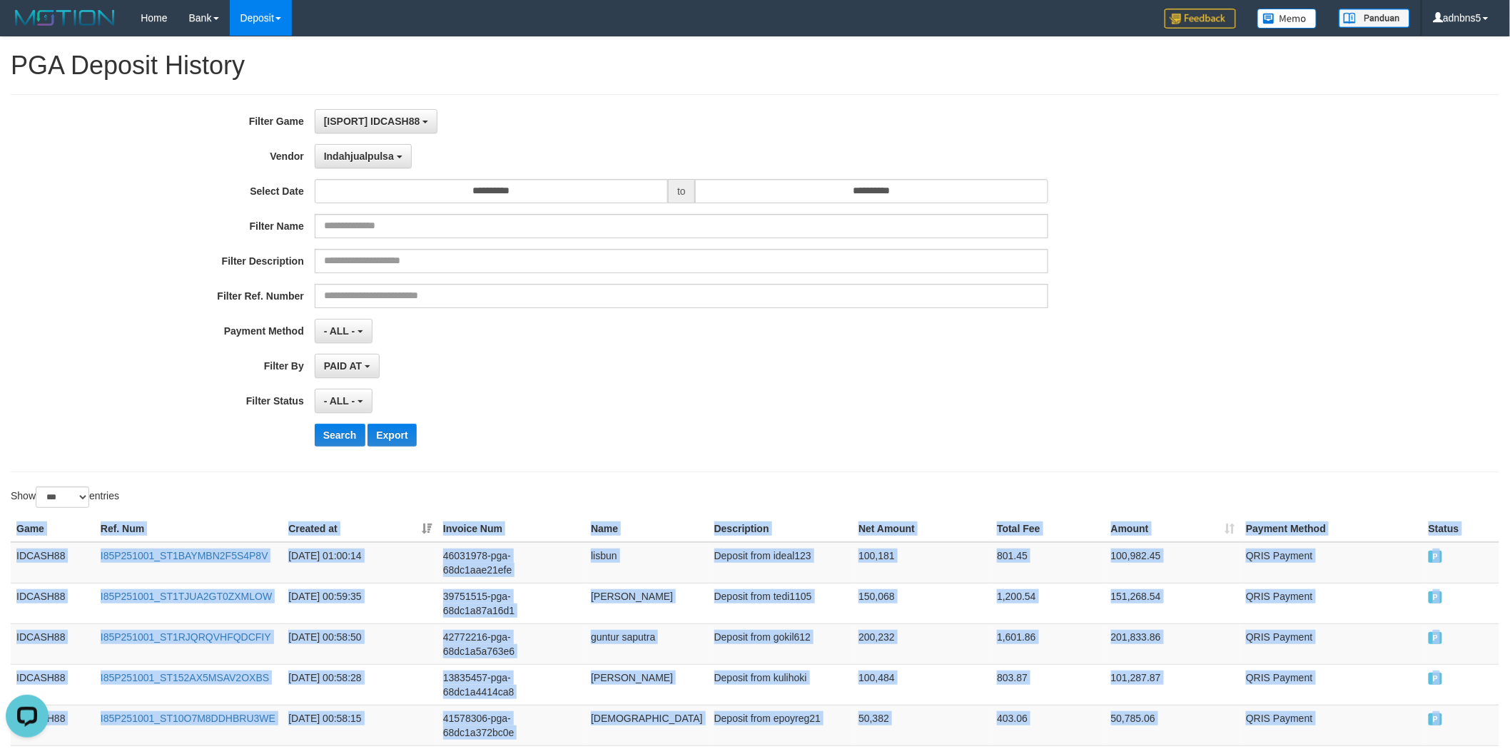
copy table "Game Ref. Num Created at Invoice Num Name Description Net Amount Total Fee Amou…"
copy table "Invoice Num Name Description Net Amount Total Fee Amount Payment Method Status …"
drag, startPoint x: 1443, startPoint y: 344, endPoint x: 366, endPoint y: 535, distance: 1094.2
click at [347, 432] on button "Search" at bounding box center [340, 435] width 51 height 23
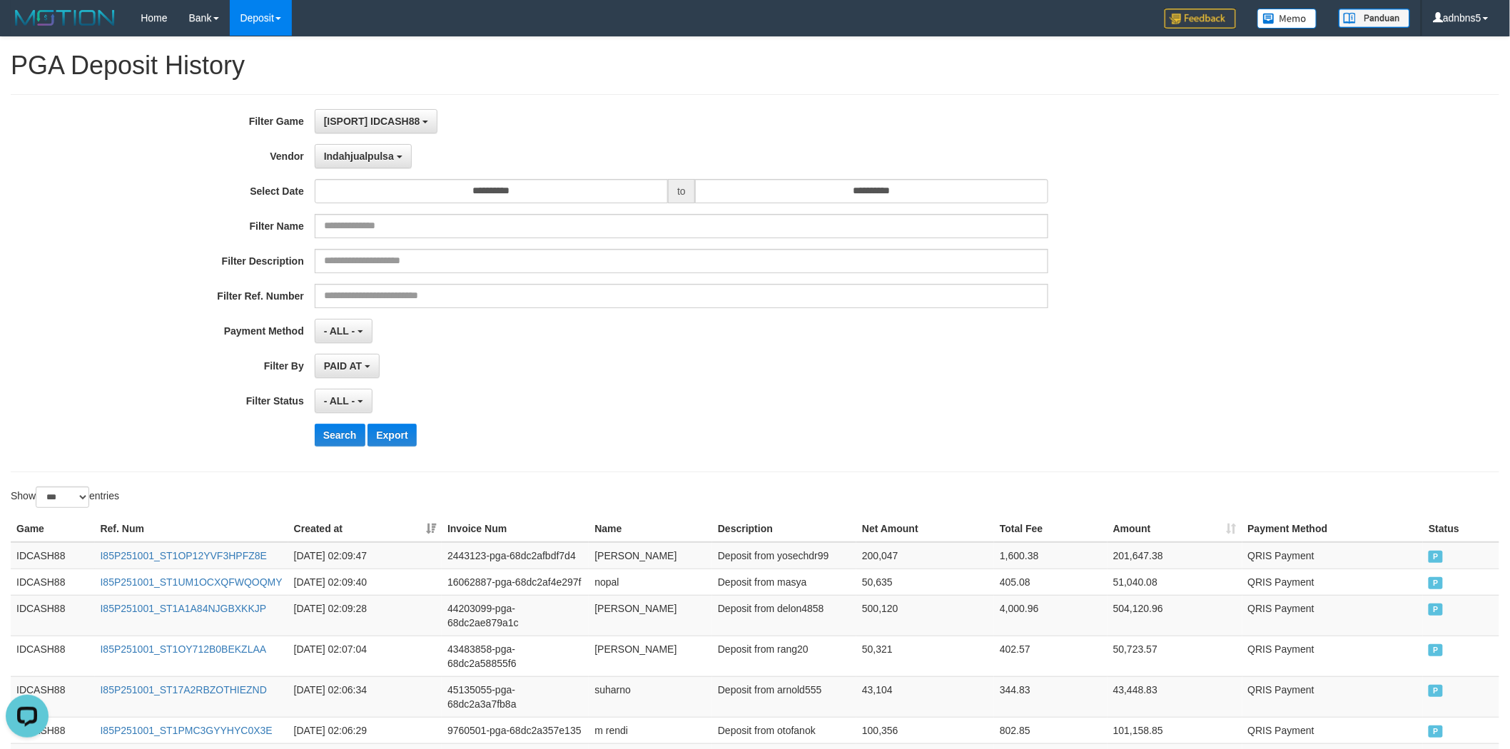
click at [783, 361] on div "PAID AT PAID AT CREATED AT" at bounding box center [682, 366] width 734 height 24
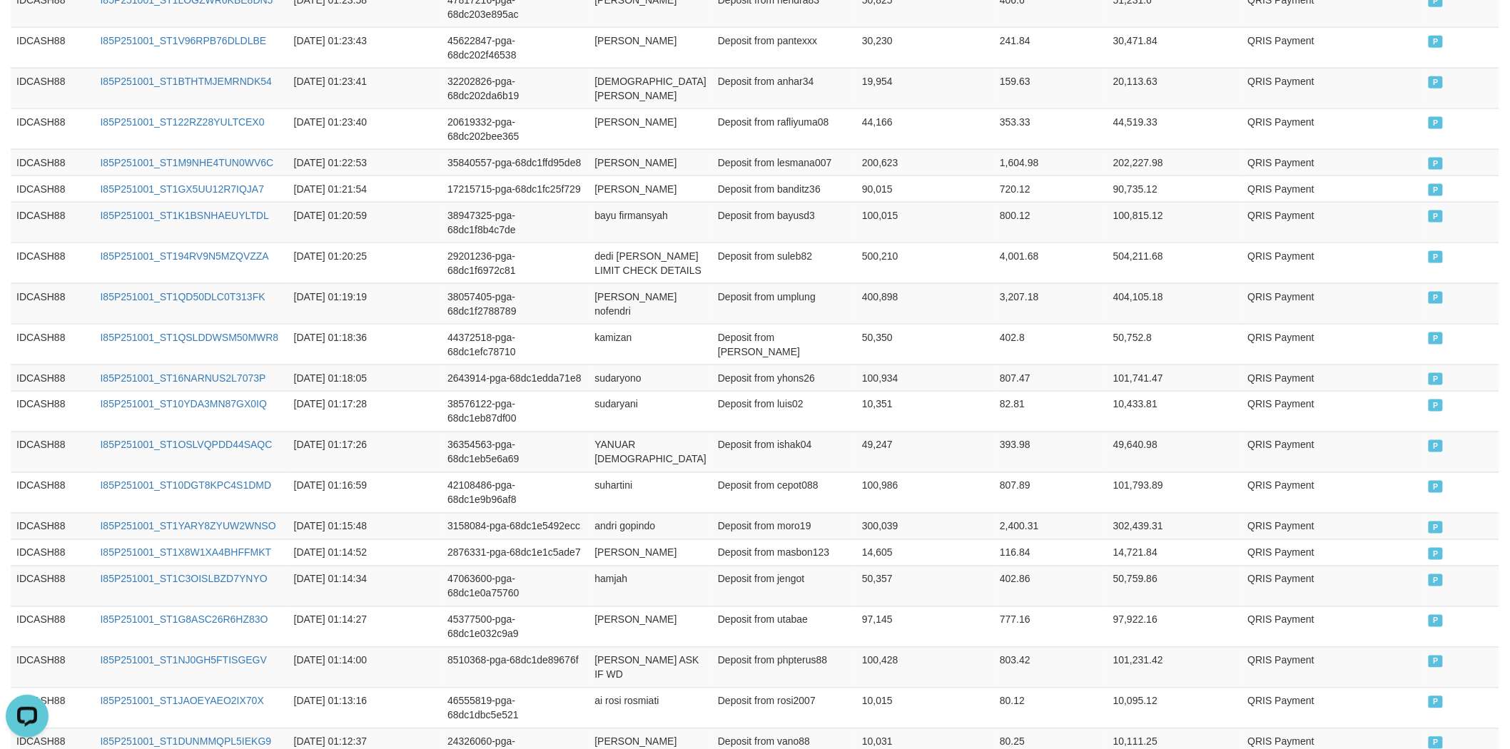
scroll to position [3022, 0]
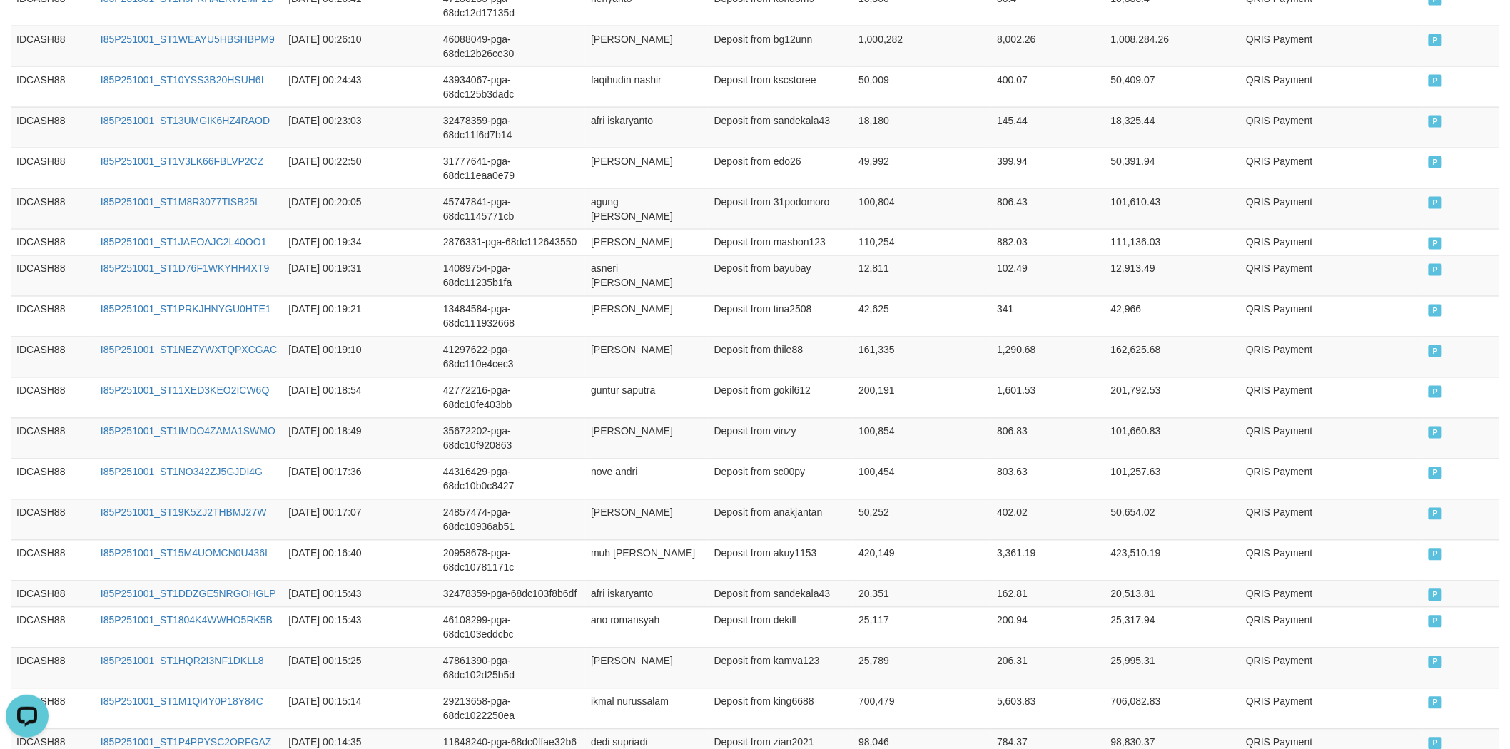
scroll to position [274, 0]
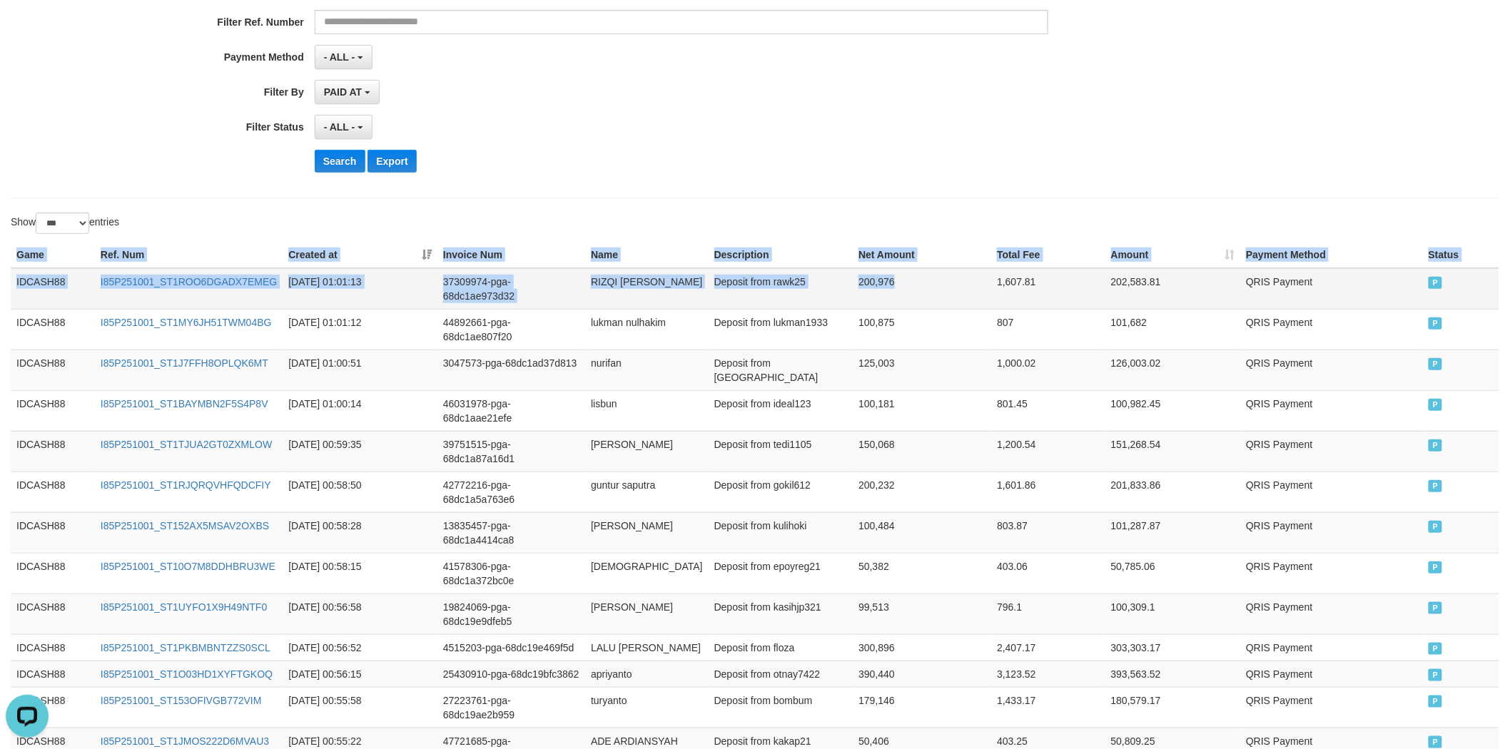
drag, startPoint x: 1502, startPoint y: 355, endPoint x: 966, endPoint y: 294, distance: 539.3
click at [1139, 350] on td "126,003.02" at bounding box center [1173, 370] width 136 height 41
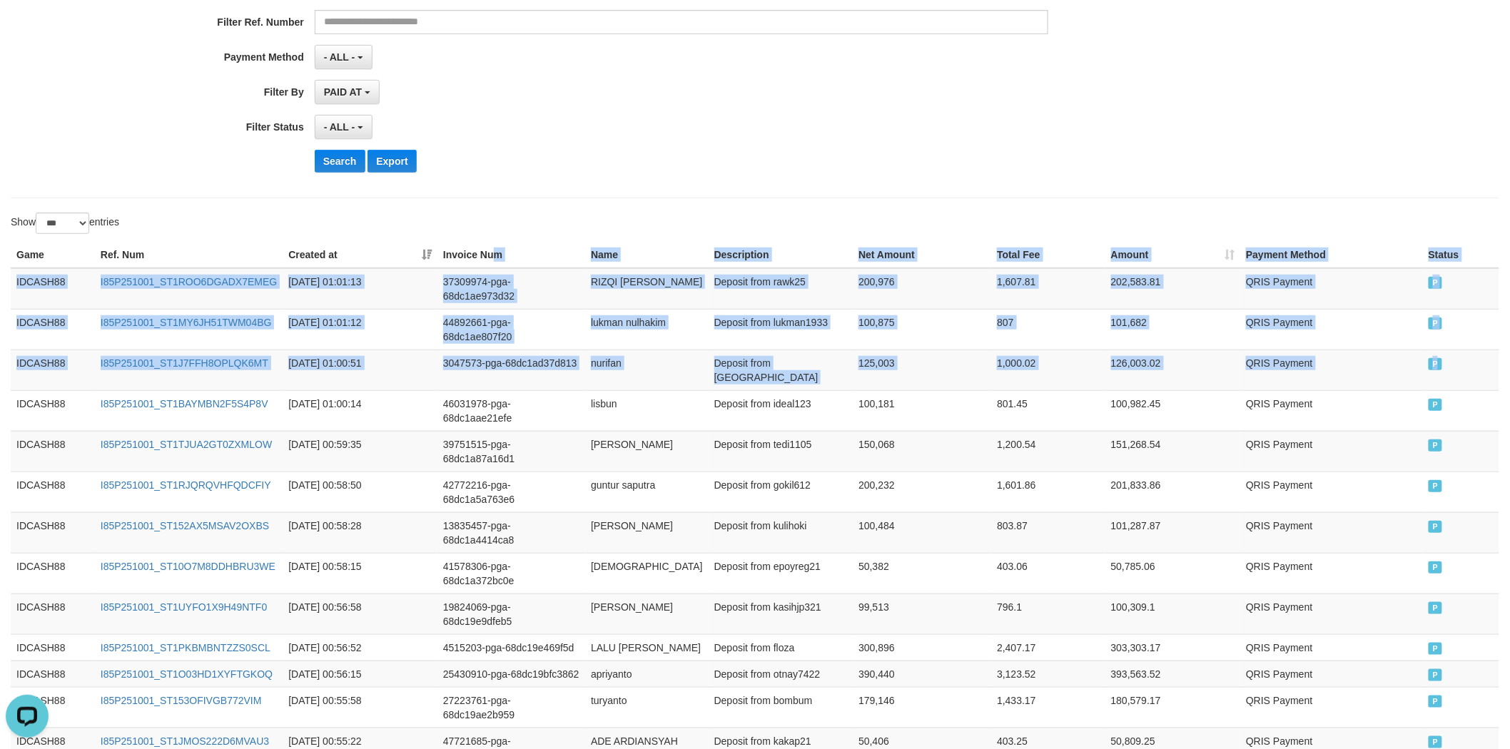
copy table "m Name Description Net Amount Total Fee Amount Payment Method Status Game Ref. …"
drag, startPoint x: 1465, startPoint y: 345, endPoint x: 487, endPoint y: 176, distance: 992.6
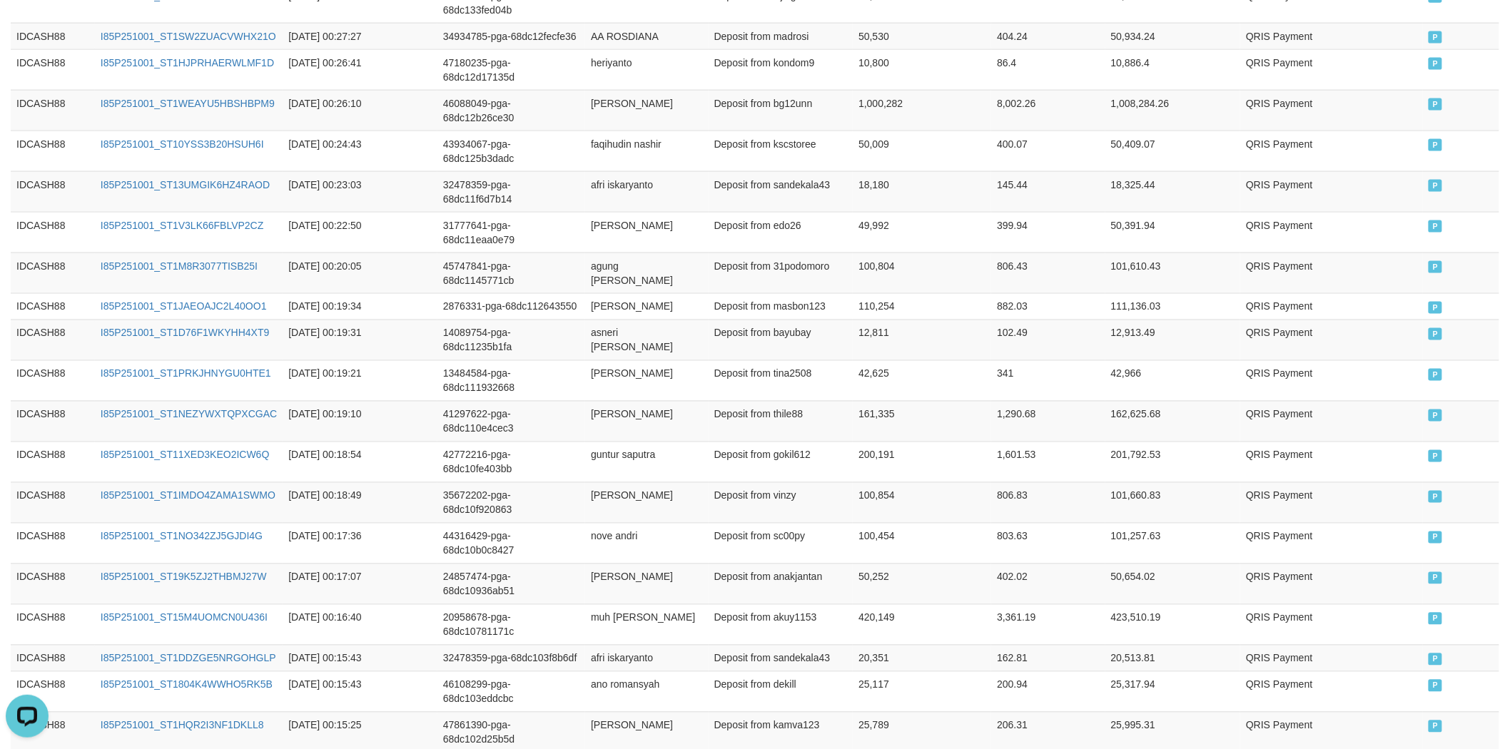
scroll to position [3164, 0]
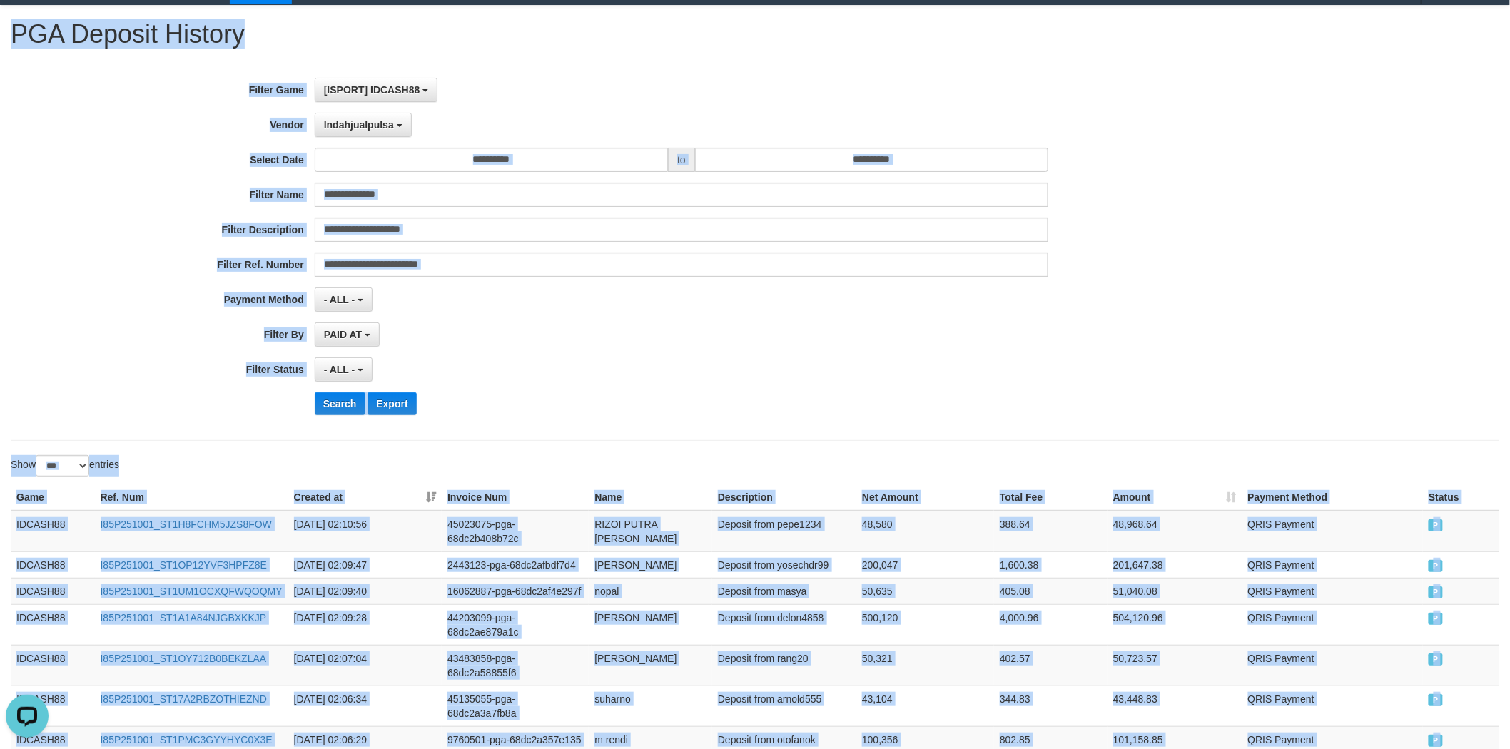
scroll to position [0, 0]
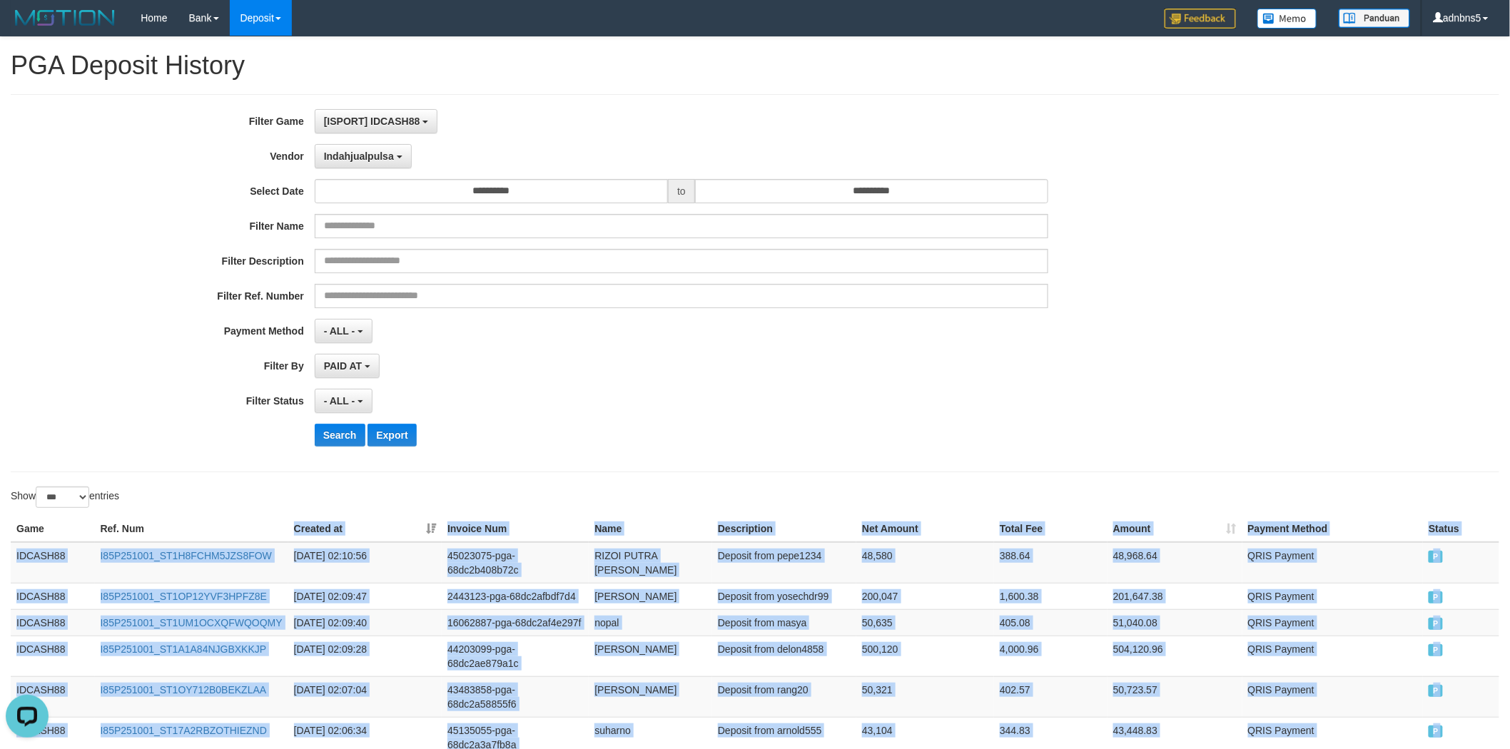
drag, startPoint x: 1482, startPoint y: 578, endPoint x: 280, endPoint y: 522, distance: 1202.8
copy table "Created at Invoice Num Name Description Net Amount Total Fee Amount Payment Met…"
click at [321, 438] on button "Search" at bounding box center [340, 435] width 51 height 23
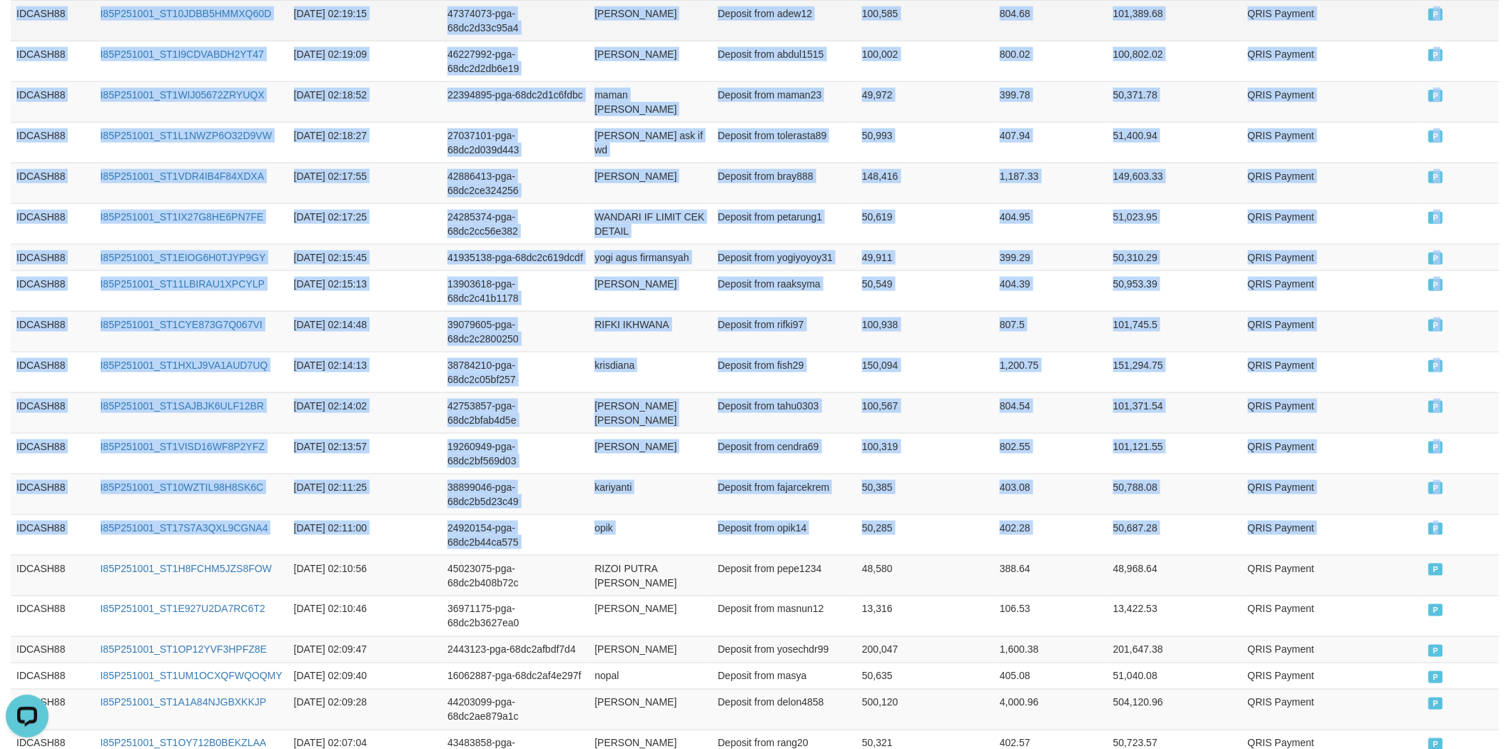
scroll to position [442, 0]
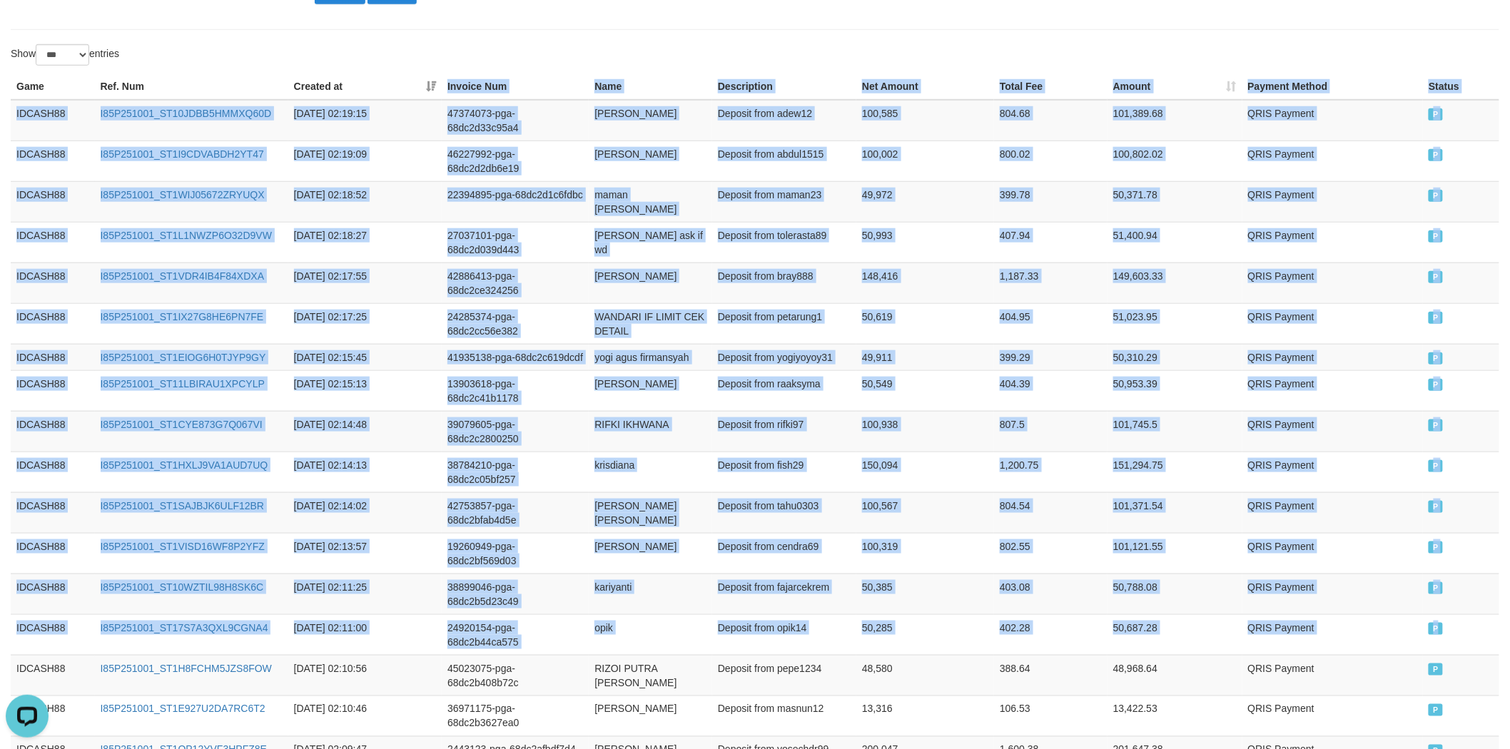
copy table "Invoice Num Name Description Net Amount Total Fee Amount Payment Method Status …"
drag, startPoint x: 1470, startPoint y: 348, endPoint x: 384, endPoint y: 81, distance: 1118.2
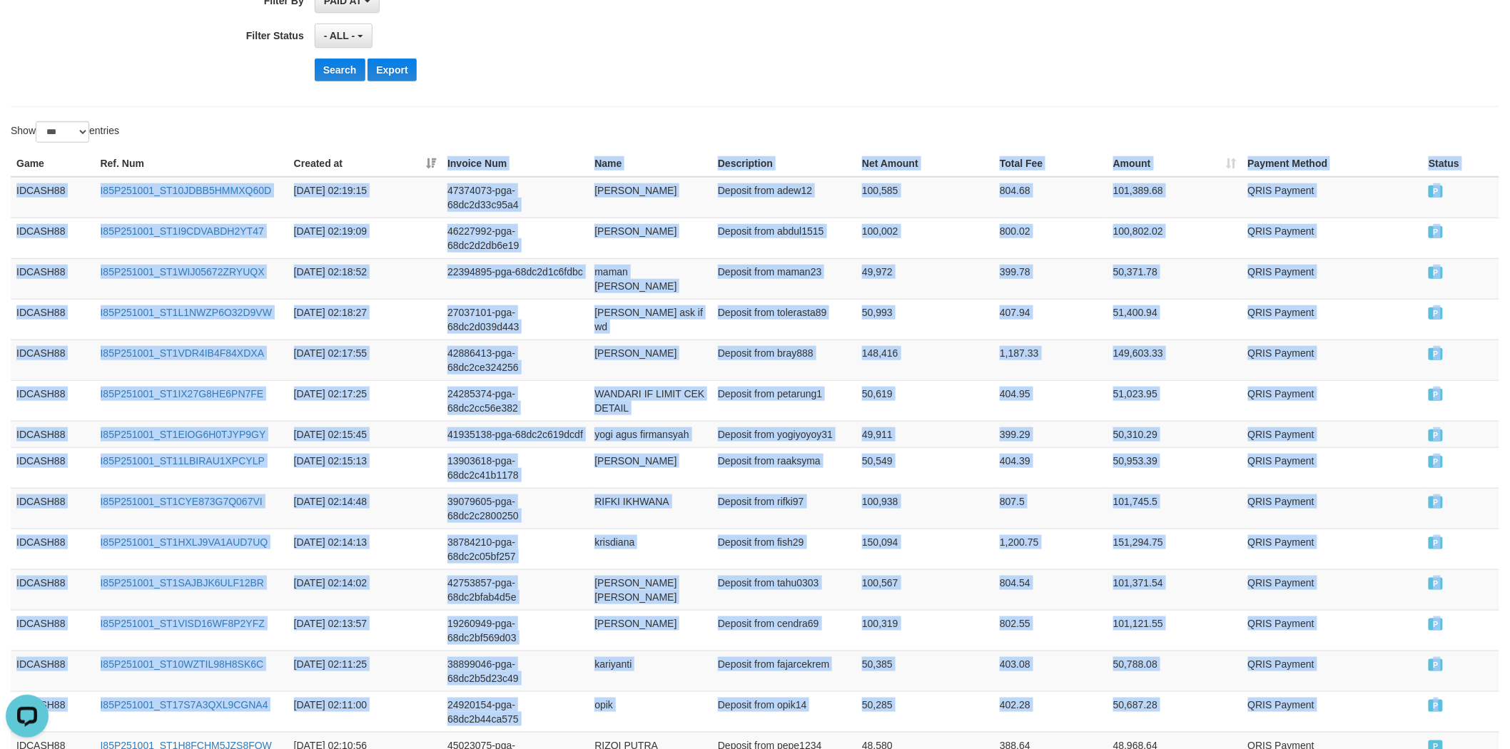
scroll to position [362, 0]
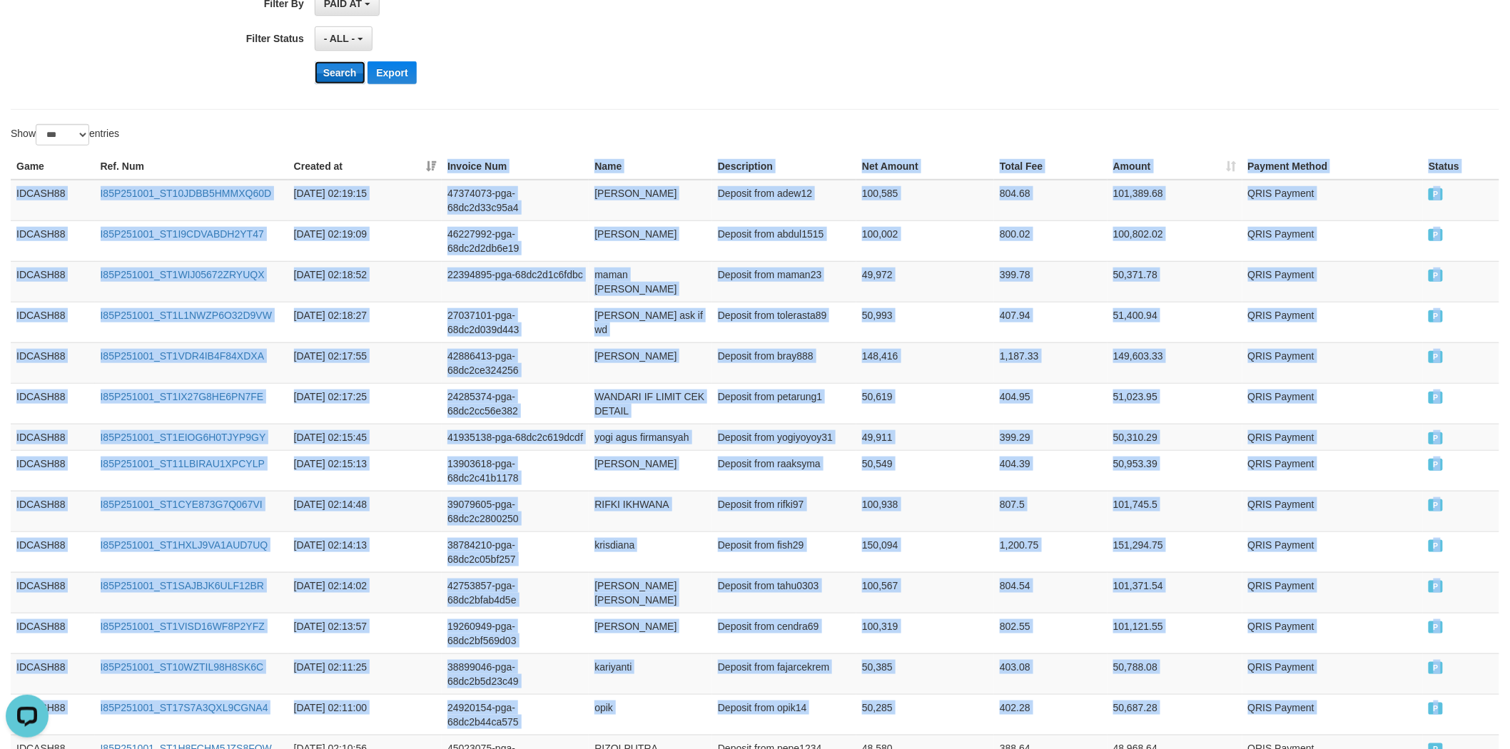
click at [347, 70] on button "Search" at bounding box center [340, 72] width 51 height 23
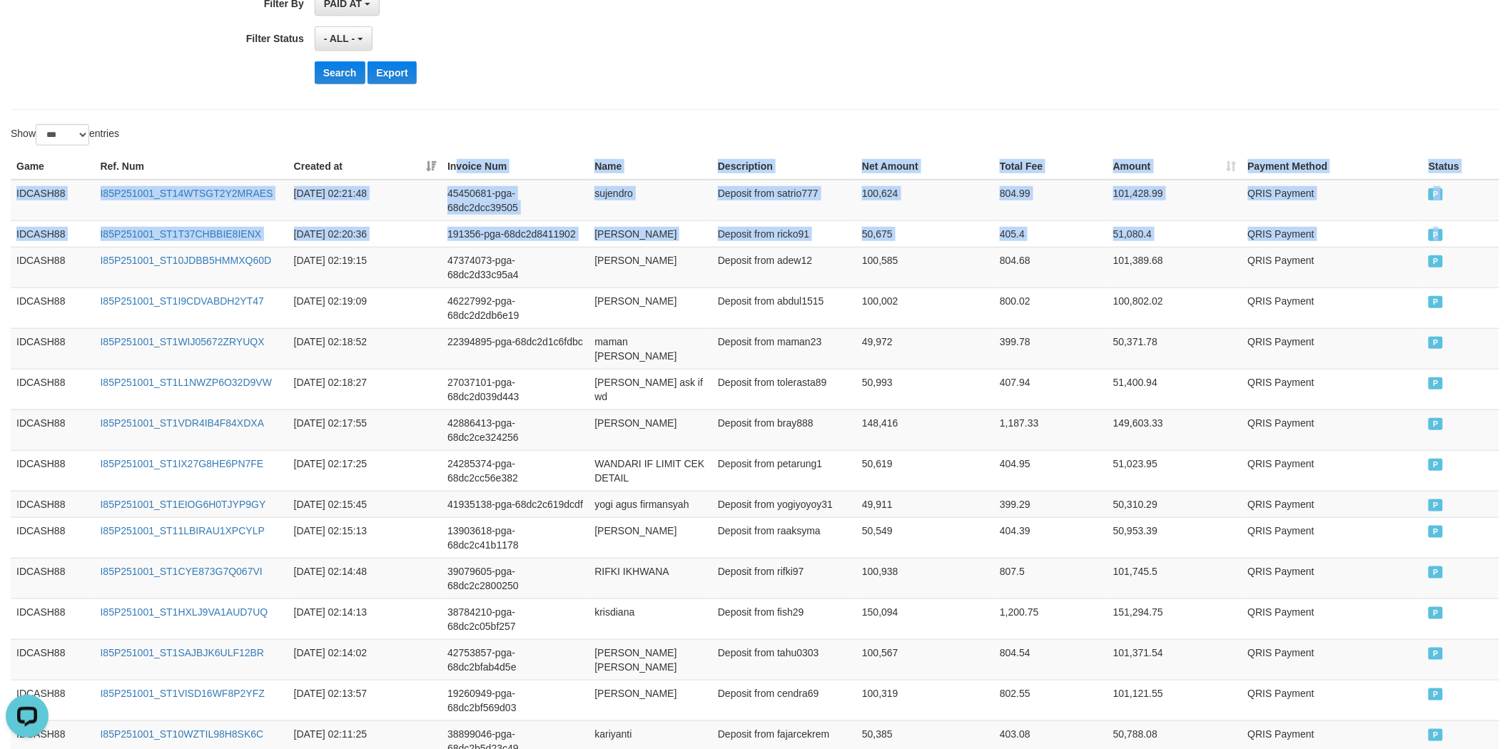
copy table "voice Num Name Description Net Amount Total Fee Amount Payment Method Status Ga…"
drag, startPoint x: 1456, startPoint y: 210, endPoint x: 462, endPoint y: 160, distance: 995.9
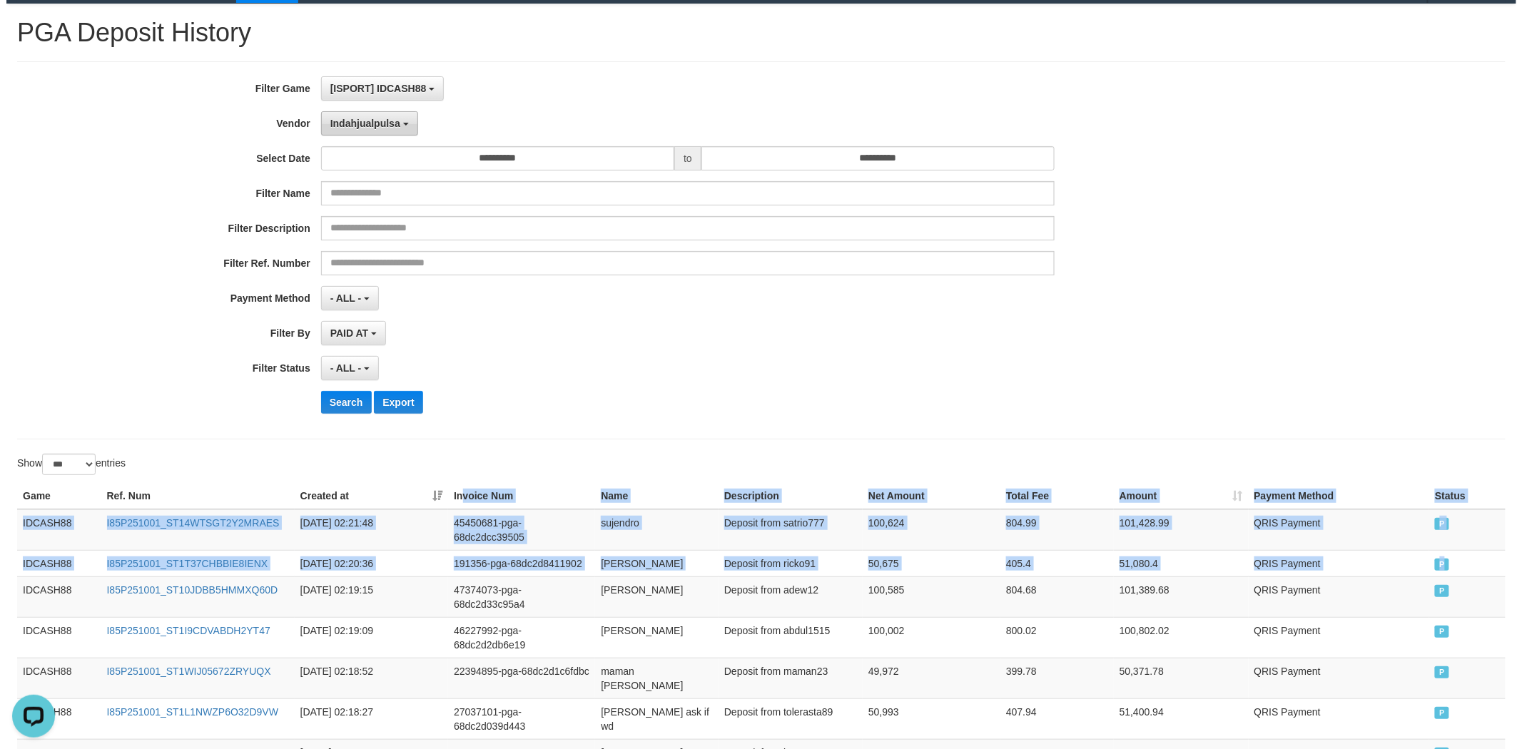
scroll to position [0, 0]
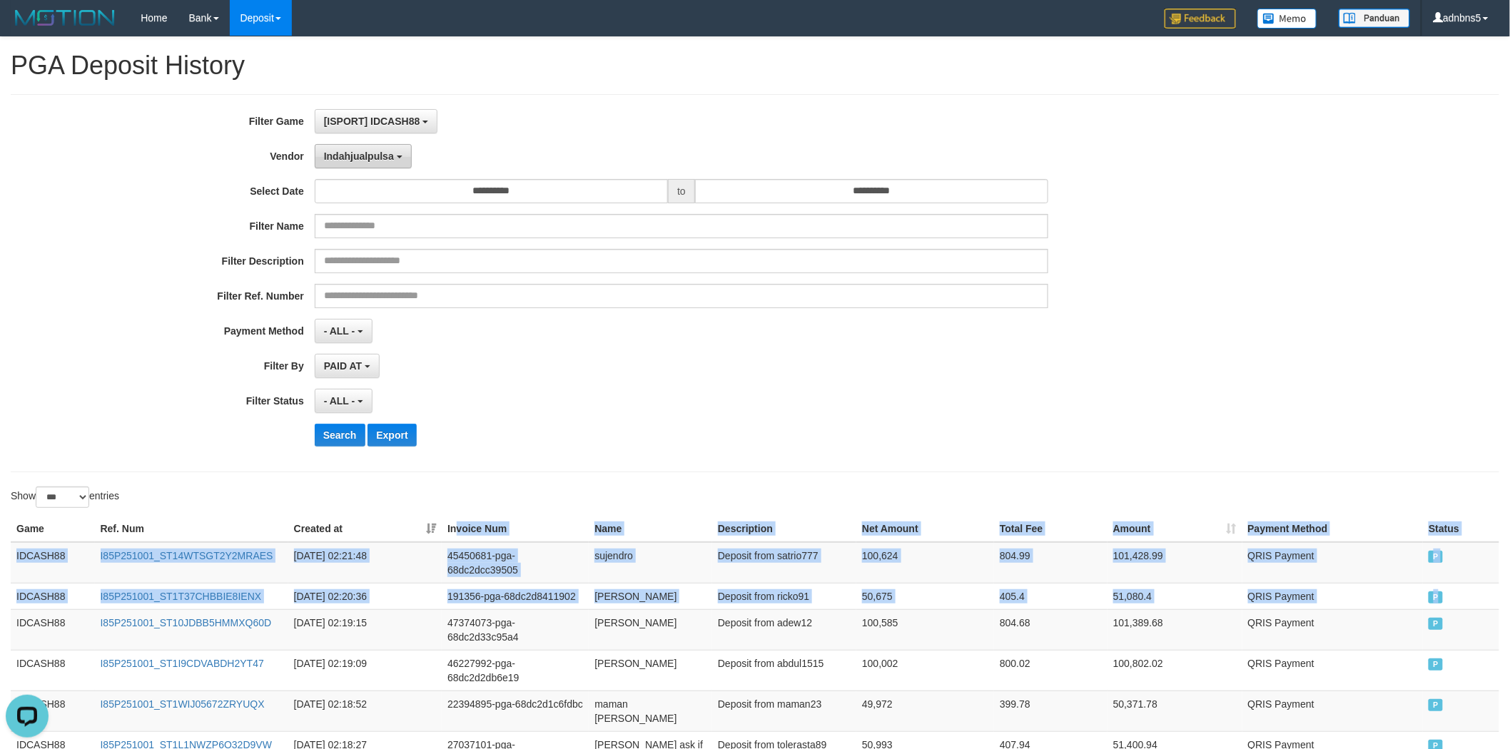
click at [397, 158] on button "Indahjualpulsa" at bounding box center [363, 156] width 97 height 24
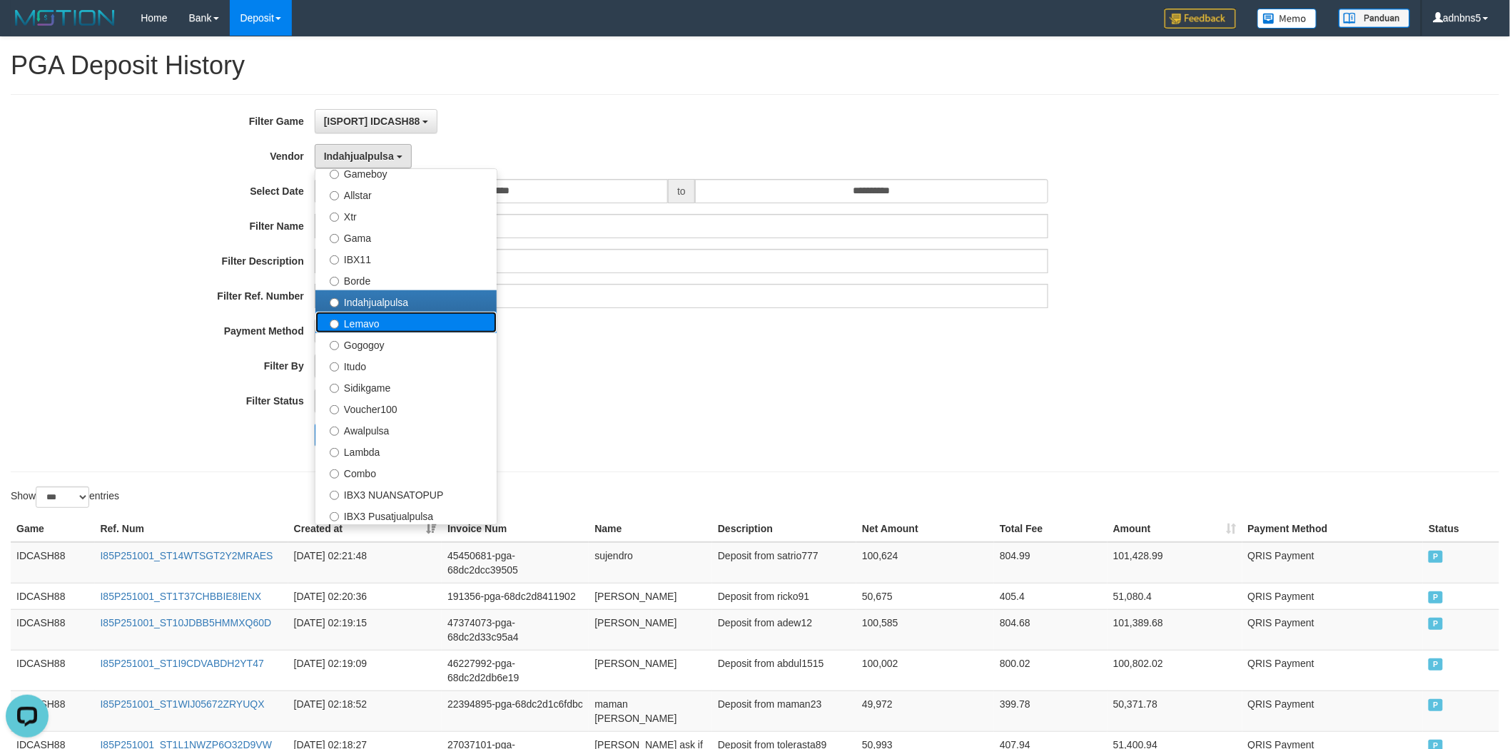
click at [424, 319] on label "Lemavo" at bounding box center [405, 322] width 181 height 21
select select "**********"
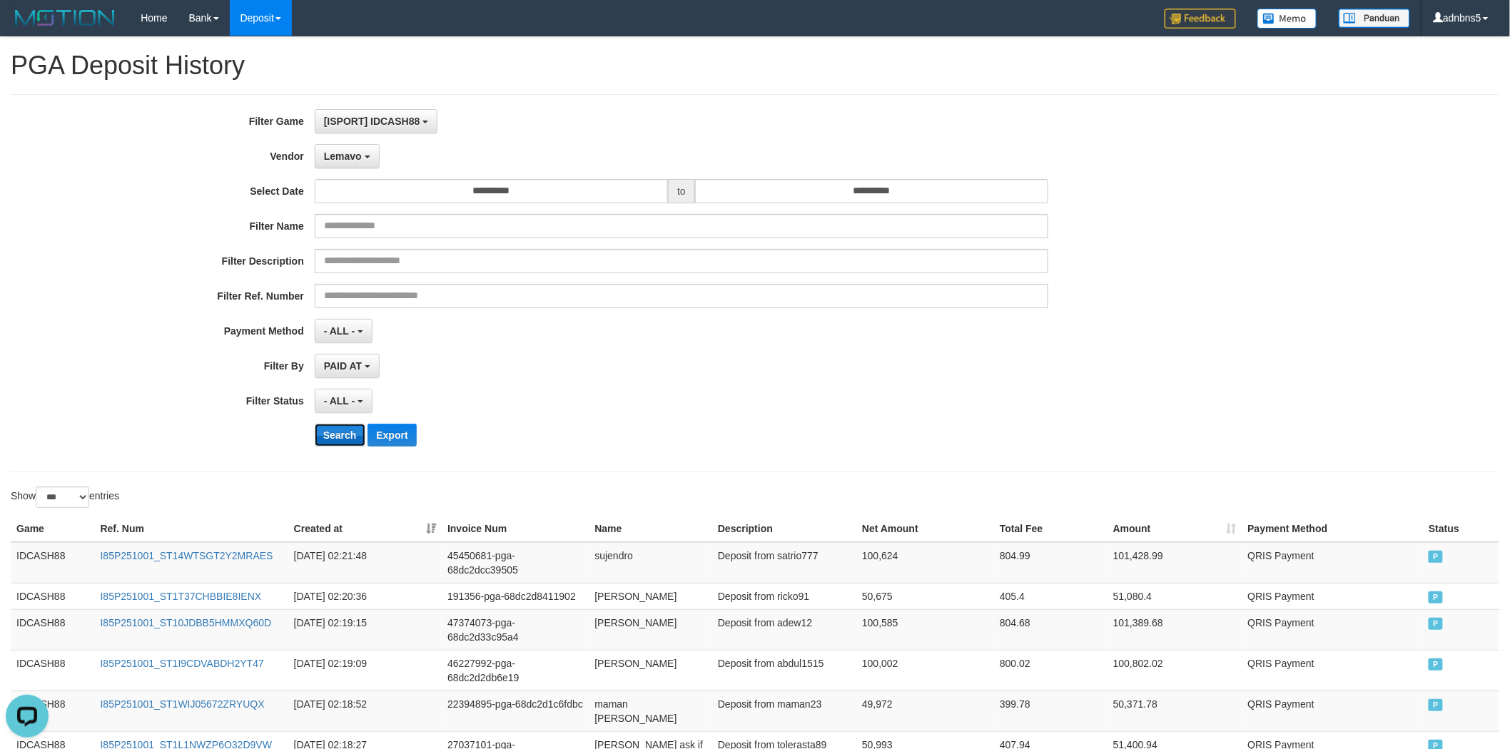
click at [325, 431] on button "Search" at bounding box center [340, 435] width 51 height 23
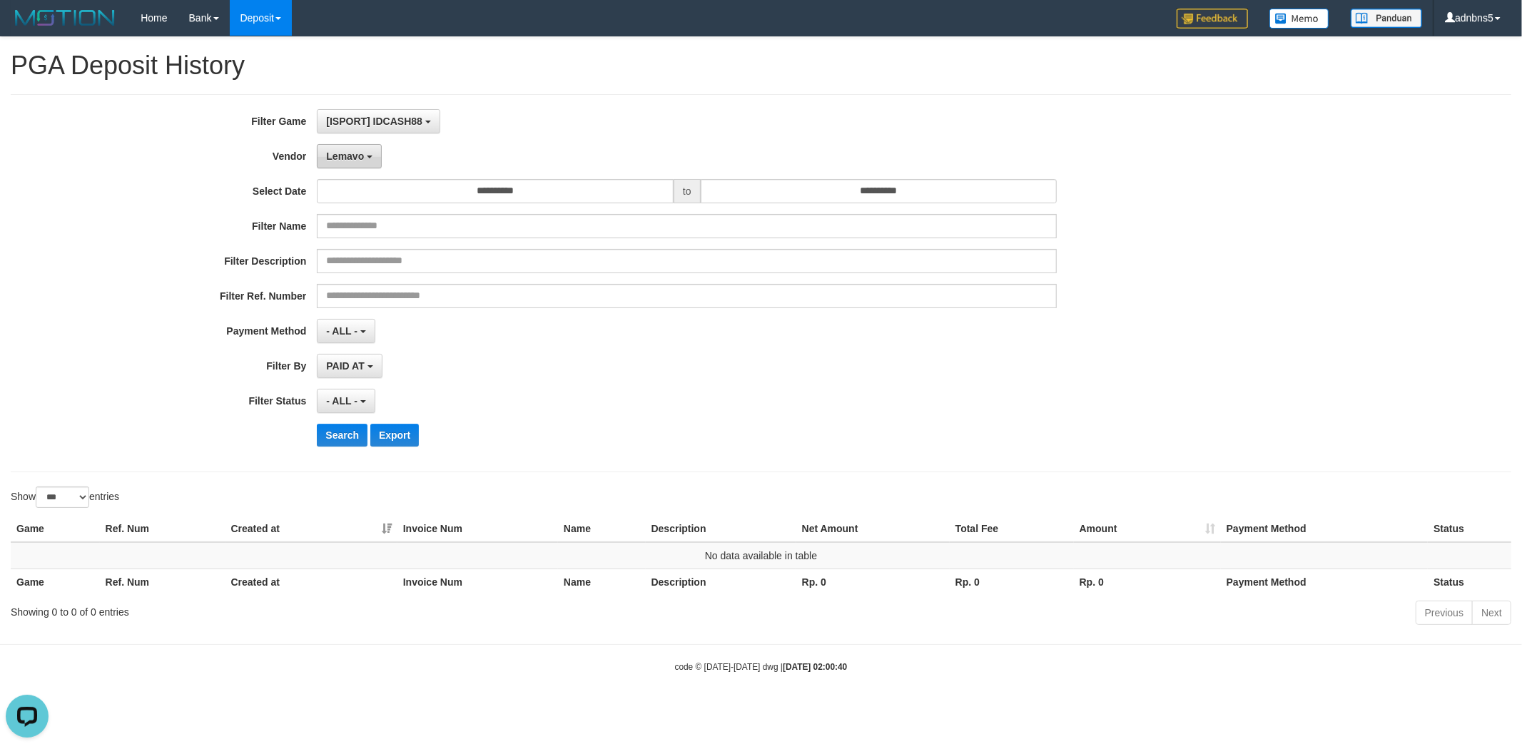
click at [350, 164] on button "Lemavo" at bounding box center [349, 156] width 65 height 24
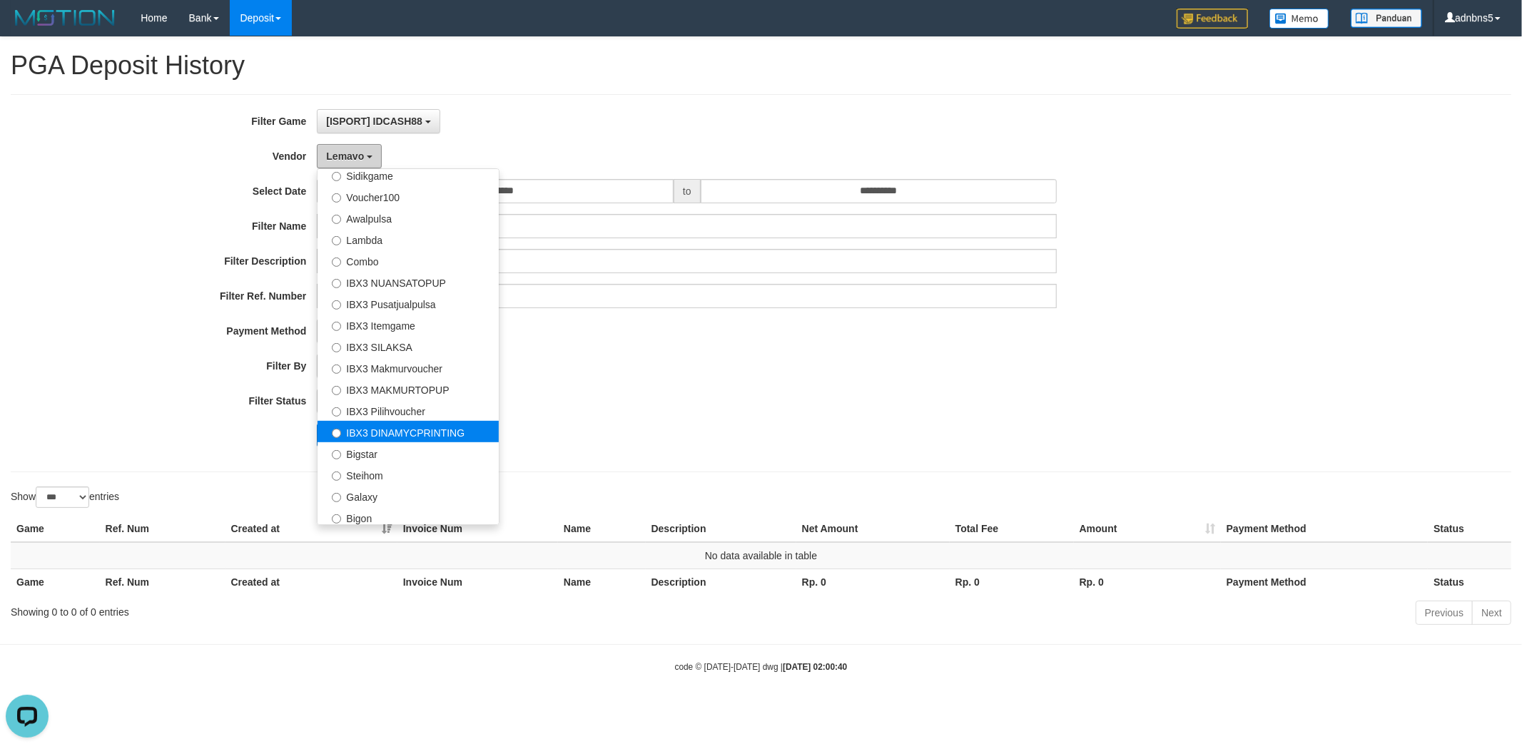
scroll to position [531, 0]
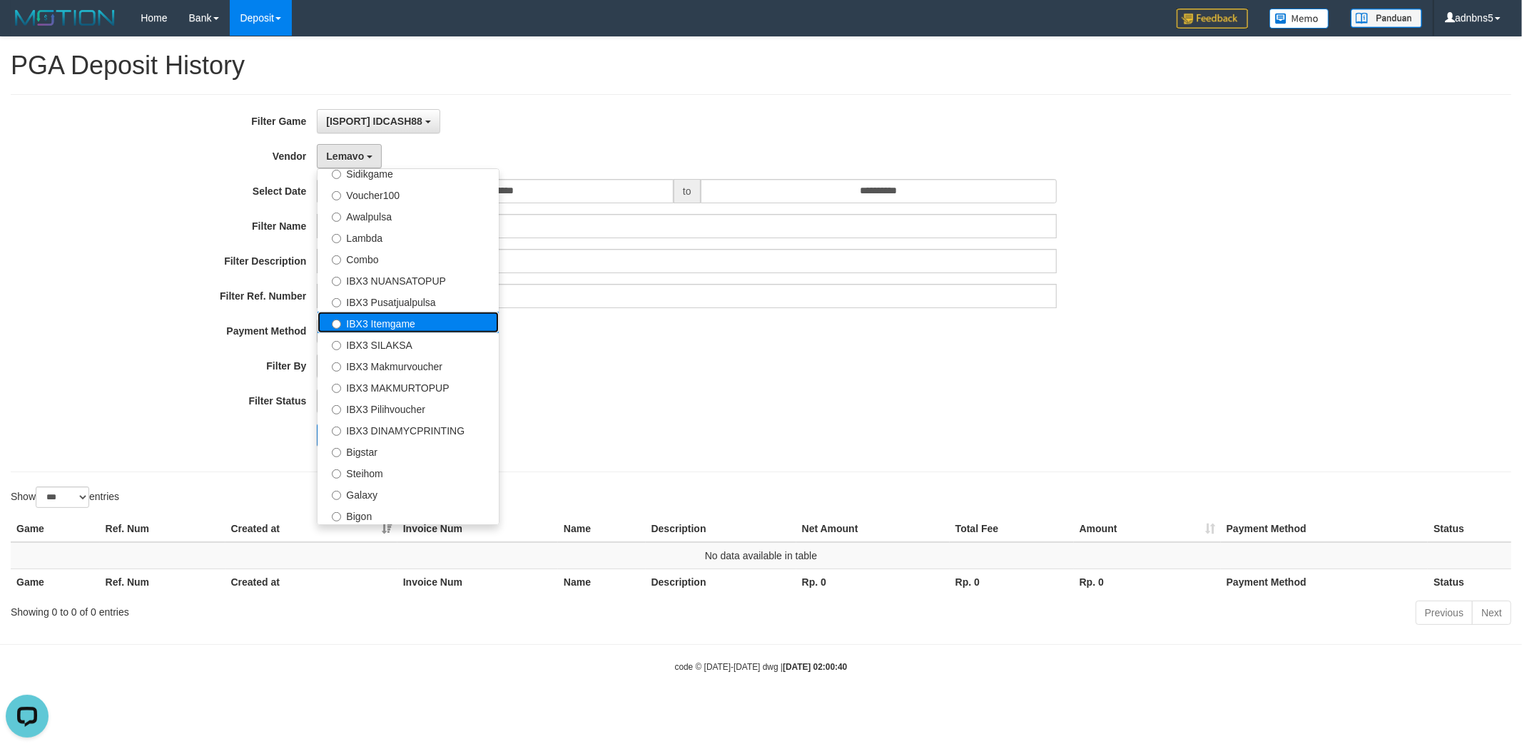
click at [440, 312] on label "IBX3 Itemgame" at bounding box center [407, 322] width 181 height 21
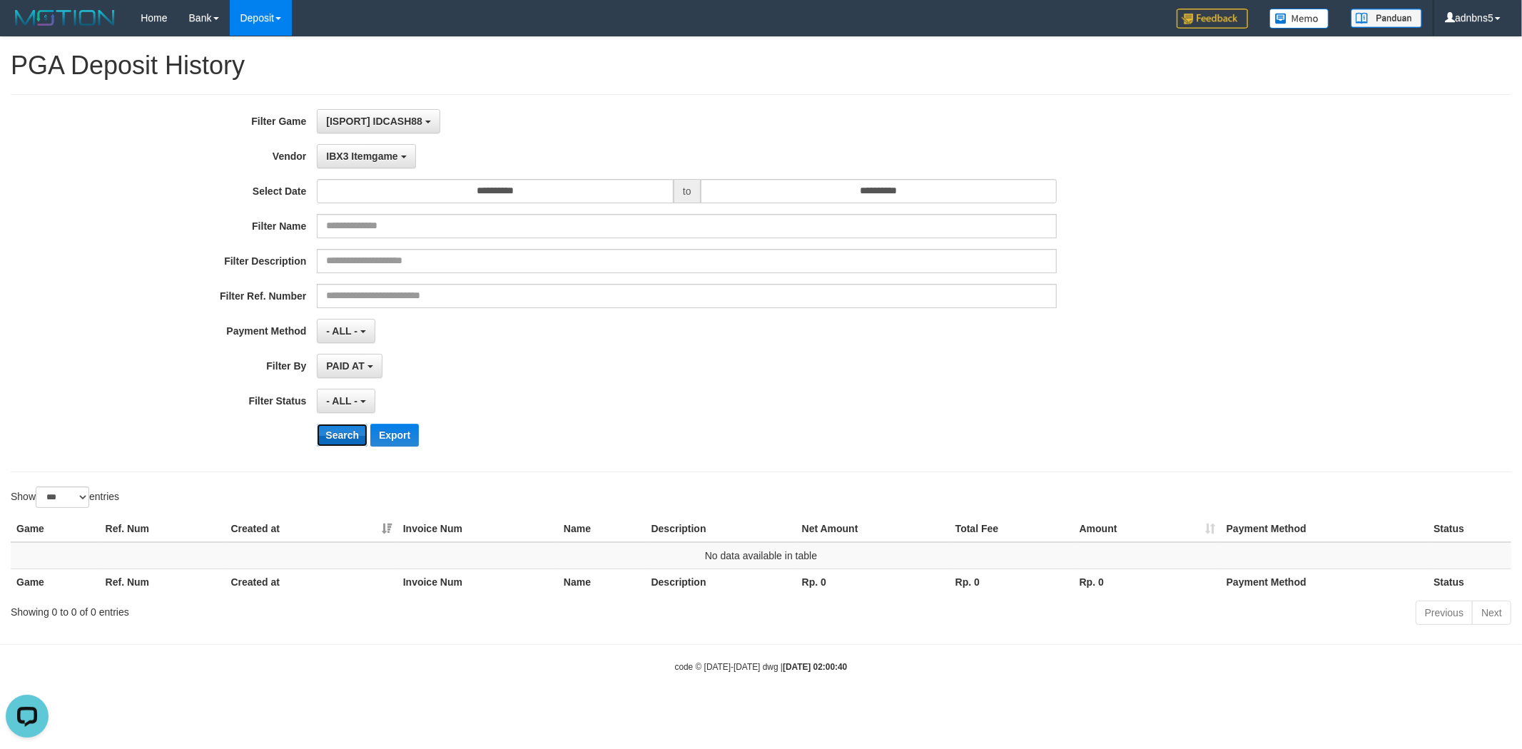
click at [331, 433] on button "Search" at bounding box center [342, 435] width 51 height 23
click at [355, 173] on div "**********" at bounding box center [634, 283] width 1269 height 348
click at [355, 164] on button "IBX3 Itemgame" at bounding box center [366, 156] width 98 height 24
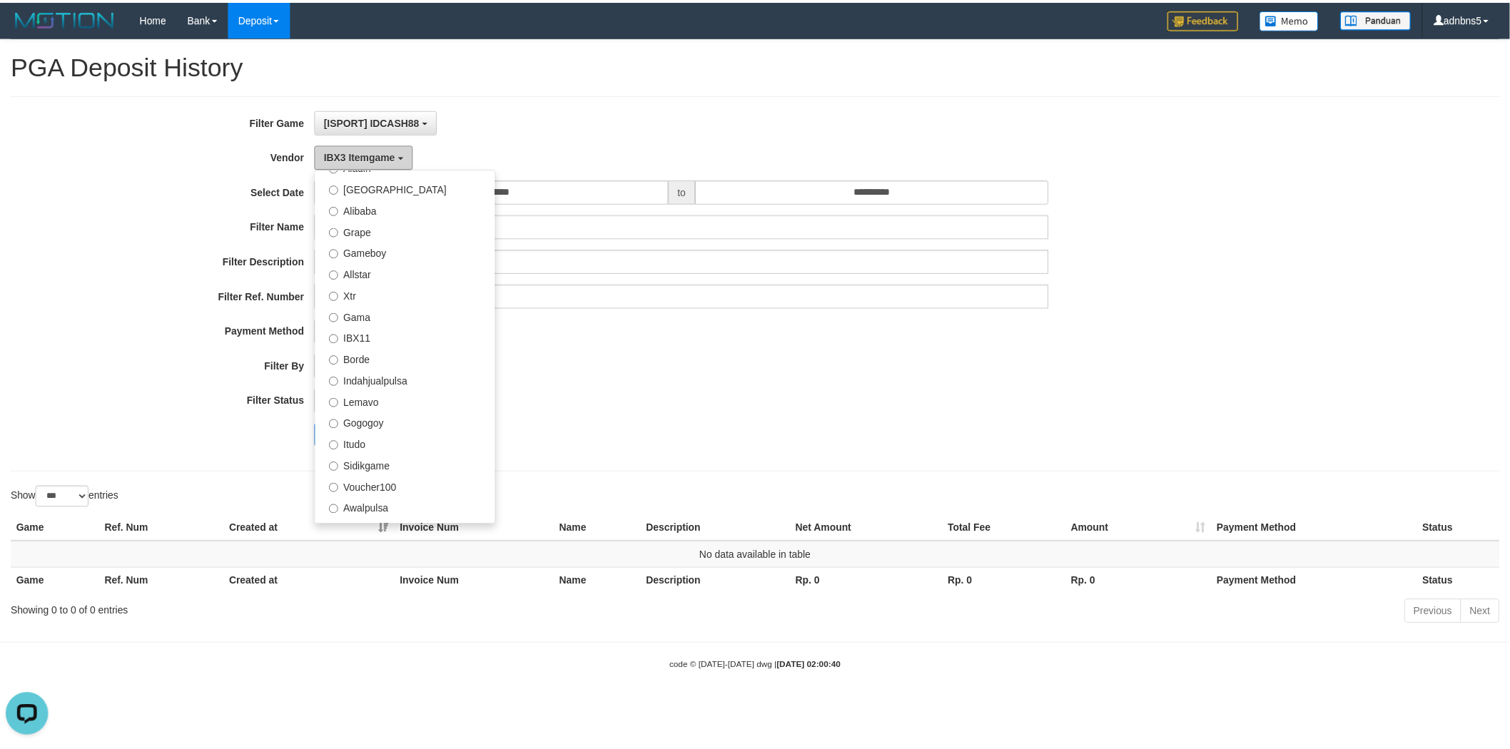
scroll to position [214, 0]
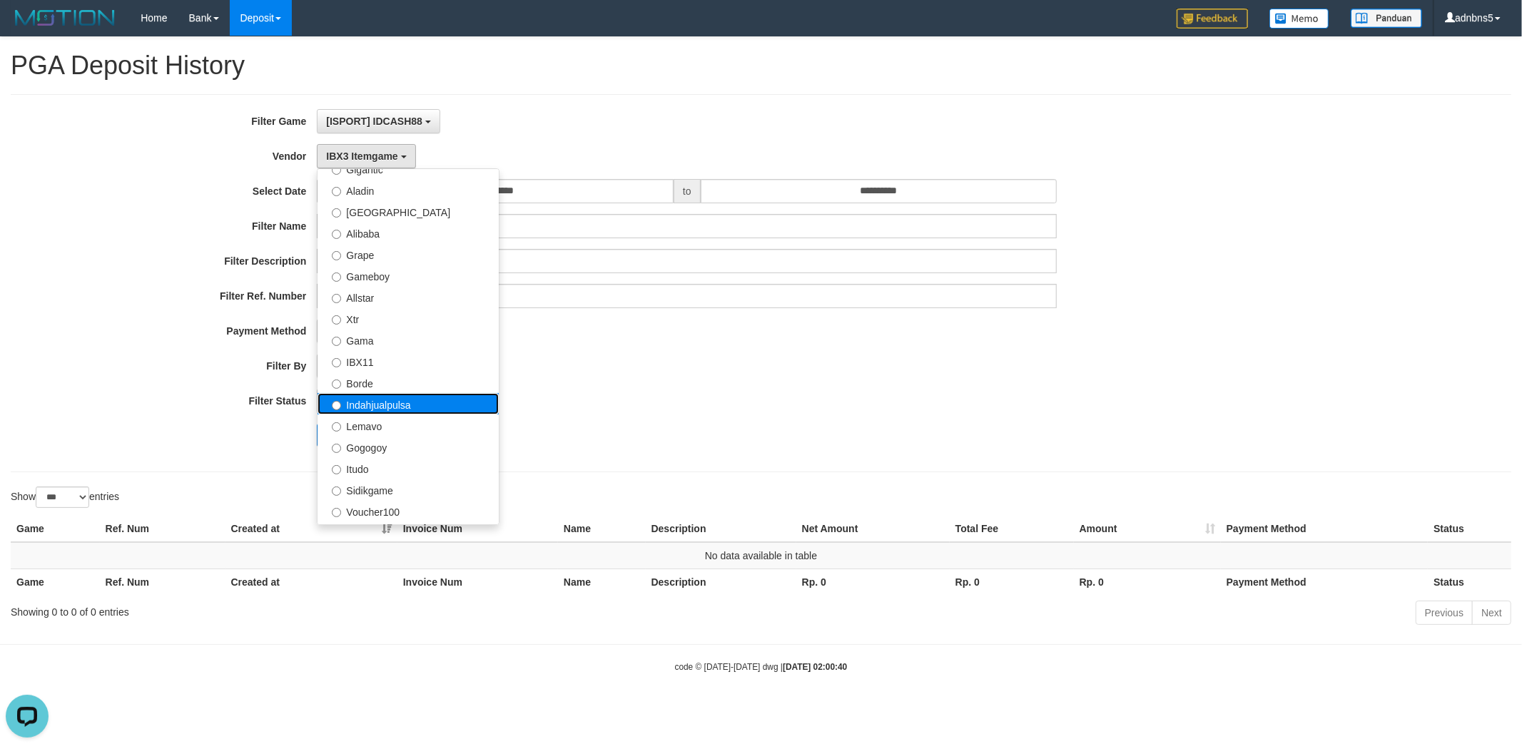
click at [400, 400] on label "Indahjualpulsa" at bounding box center [407, 403] width 181 height 21
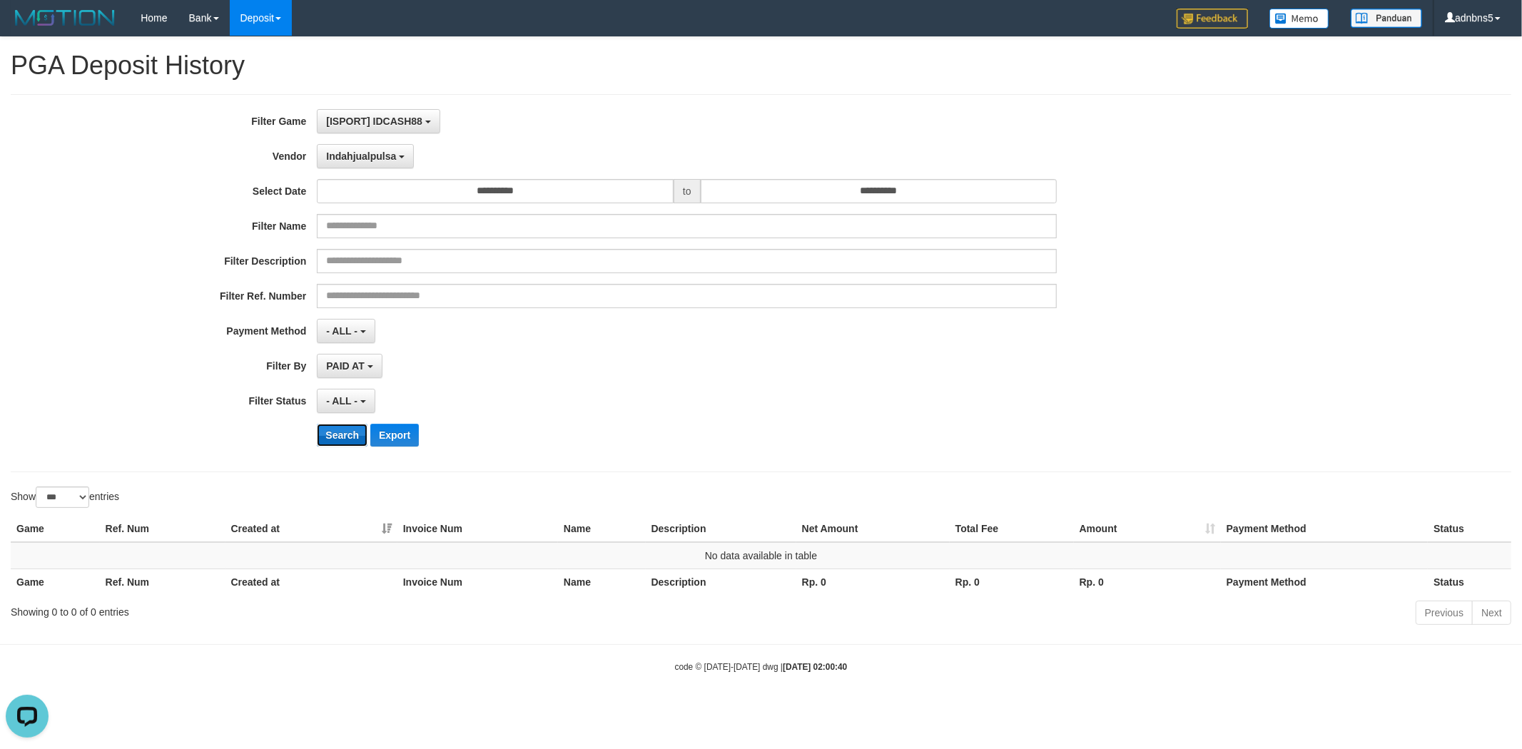
click at [355, 432] on button "Search" at bounding box center [342, 435] width 51 height 23
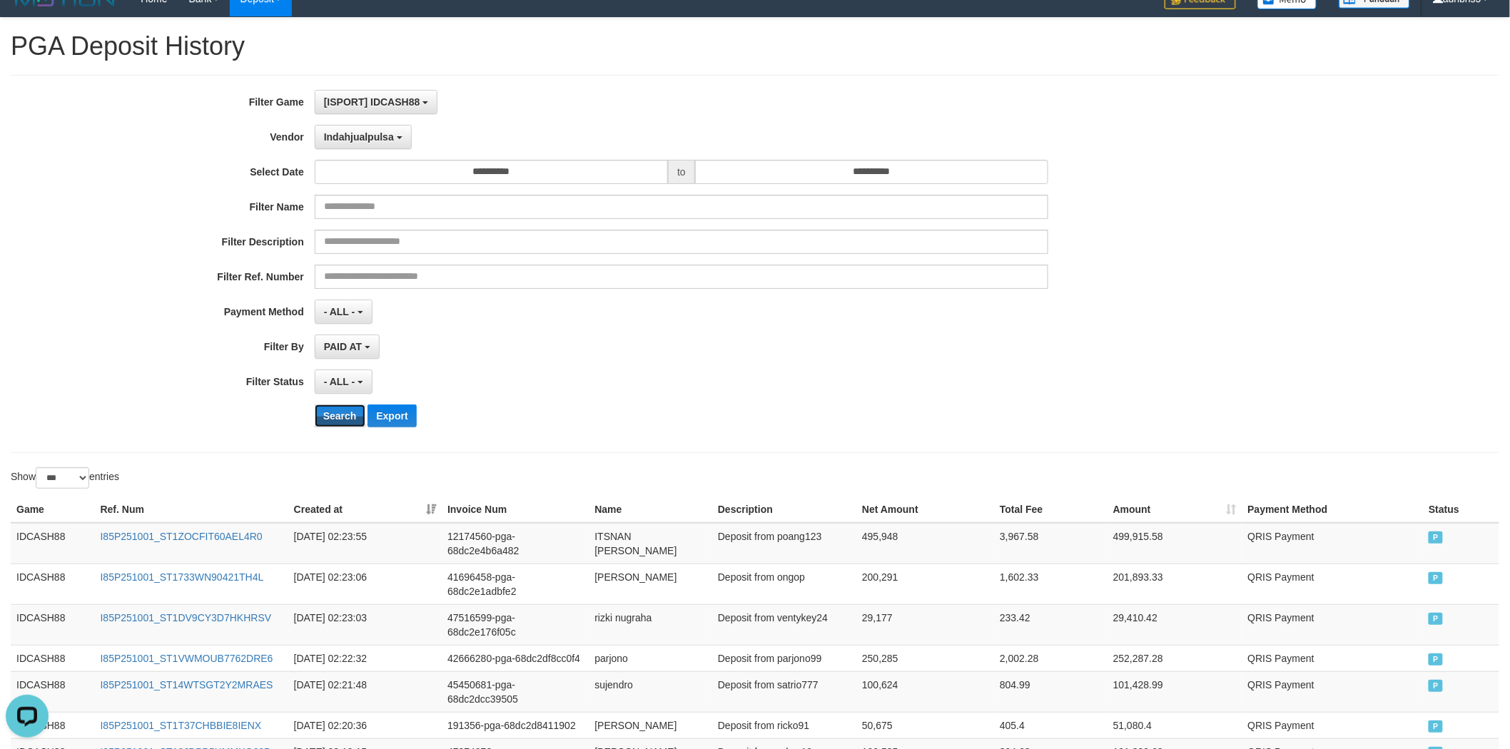
scroll to position [132, 0]
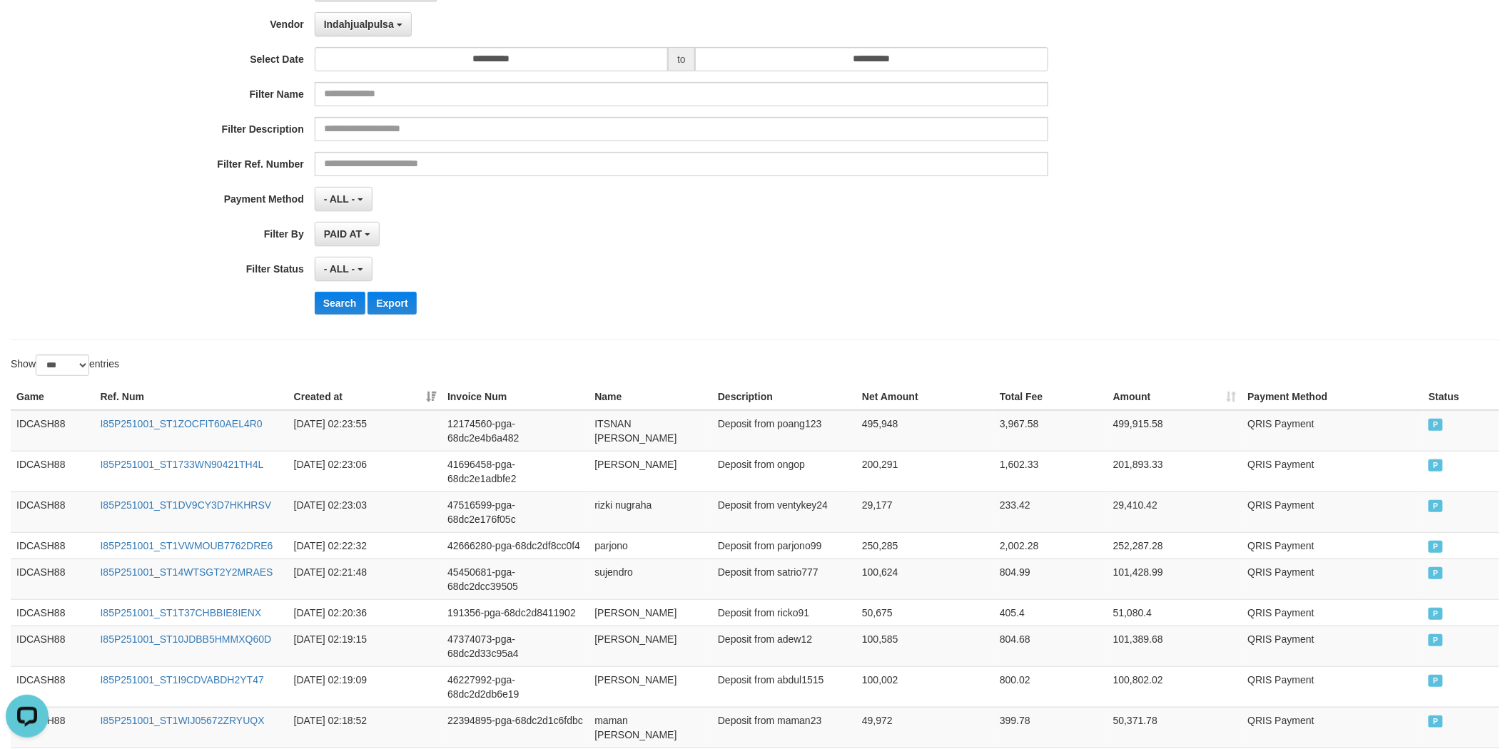
click at [1054, 216] on div "**********" at bounding box center [629, 151] width 1258 height 348
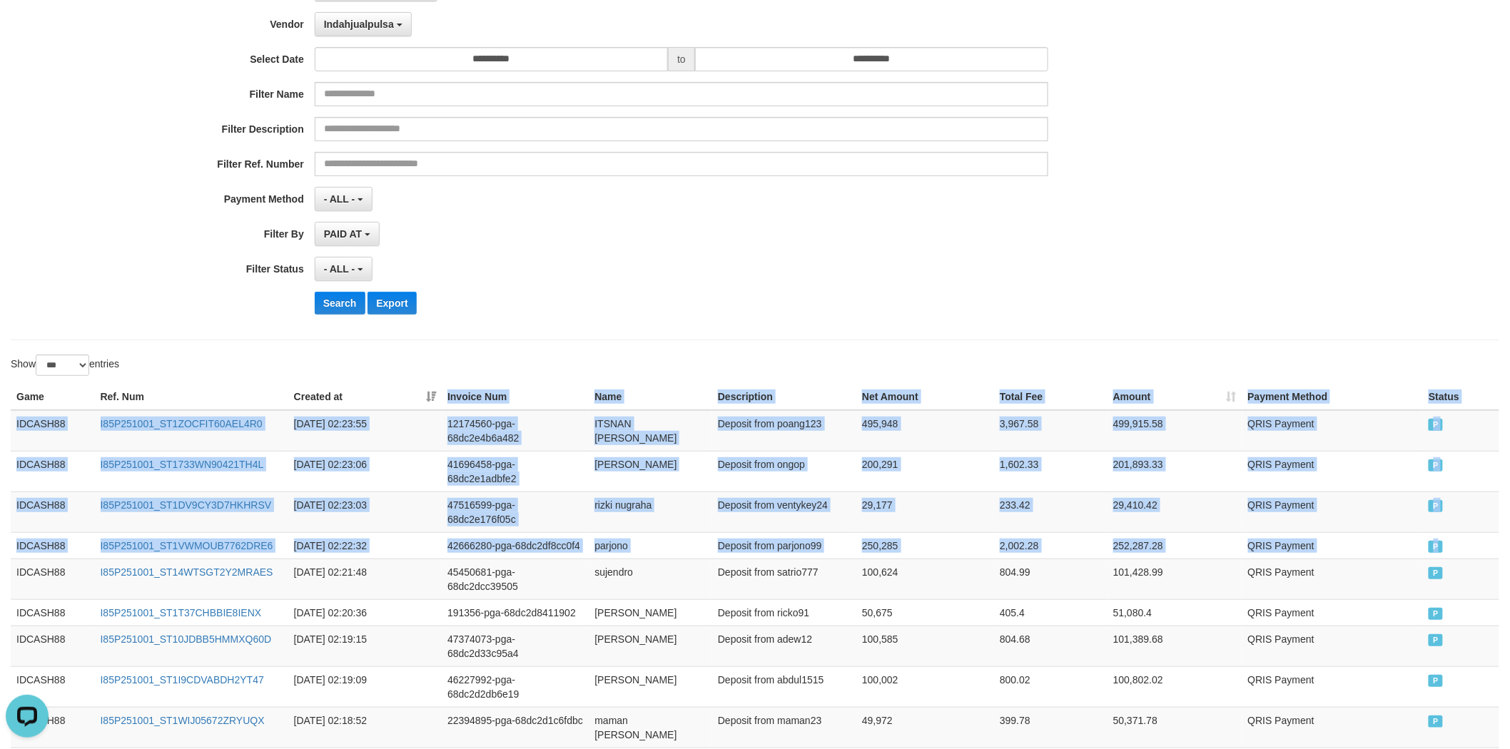
drag, startPoint x: 1451, startPoint y: 540, endPoint x: 383, endPoint y: 401, distance: 1076.4
copy table "Invoice Num Name Description Net Amount Total Fee Amount Payment Method Status …"
click at [344, 310] on button "Search" at bounding box center [340, 303] width 51 height 23
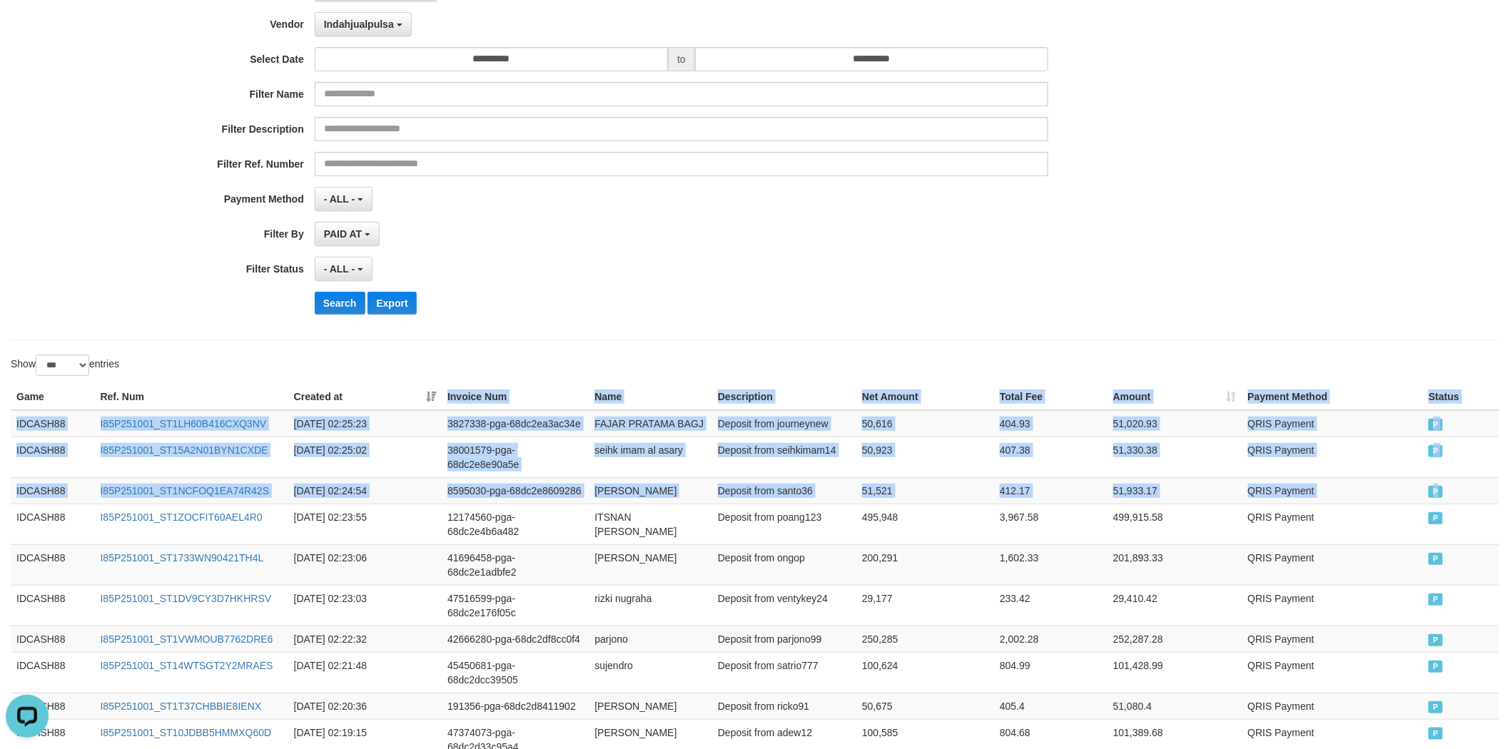
drag, startPoint x: 1453, startPoint y: 499, endPoint x: 409, endPoint y: 388, distance: 1049.7
click at [355, 300] on button "Search" at bounding box center [340, 303] width 51 height 23
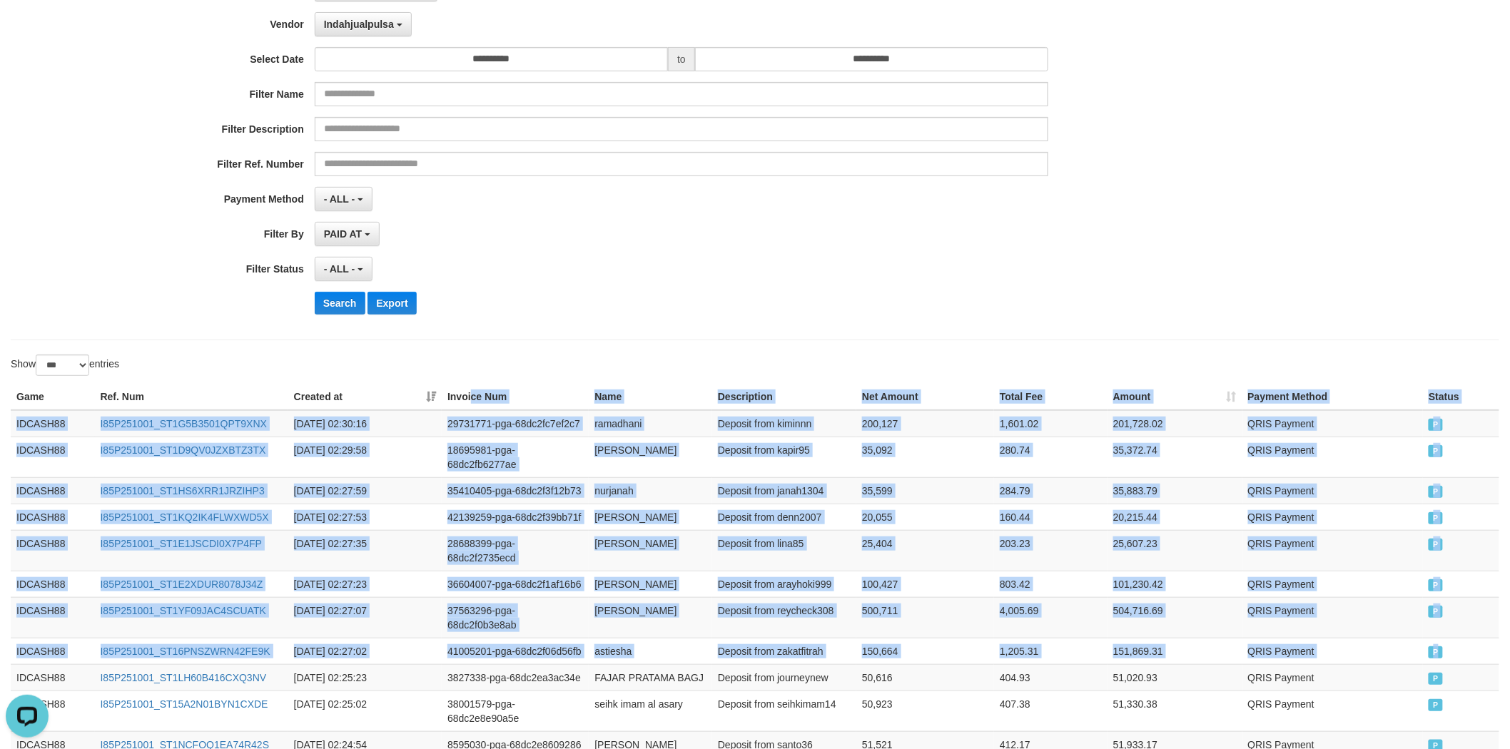
drag, startPoint x: 1482, startPoint y: 644, endPoint x: 478, endPoint y: 387, distance: 1036.0
click at [336, 309] on button "Search" at bounding box center [340, 303] width 51 height 23
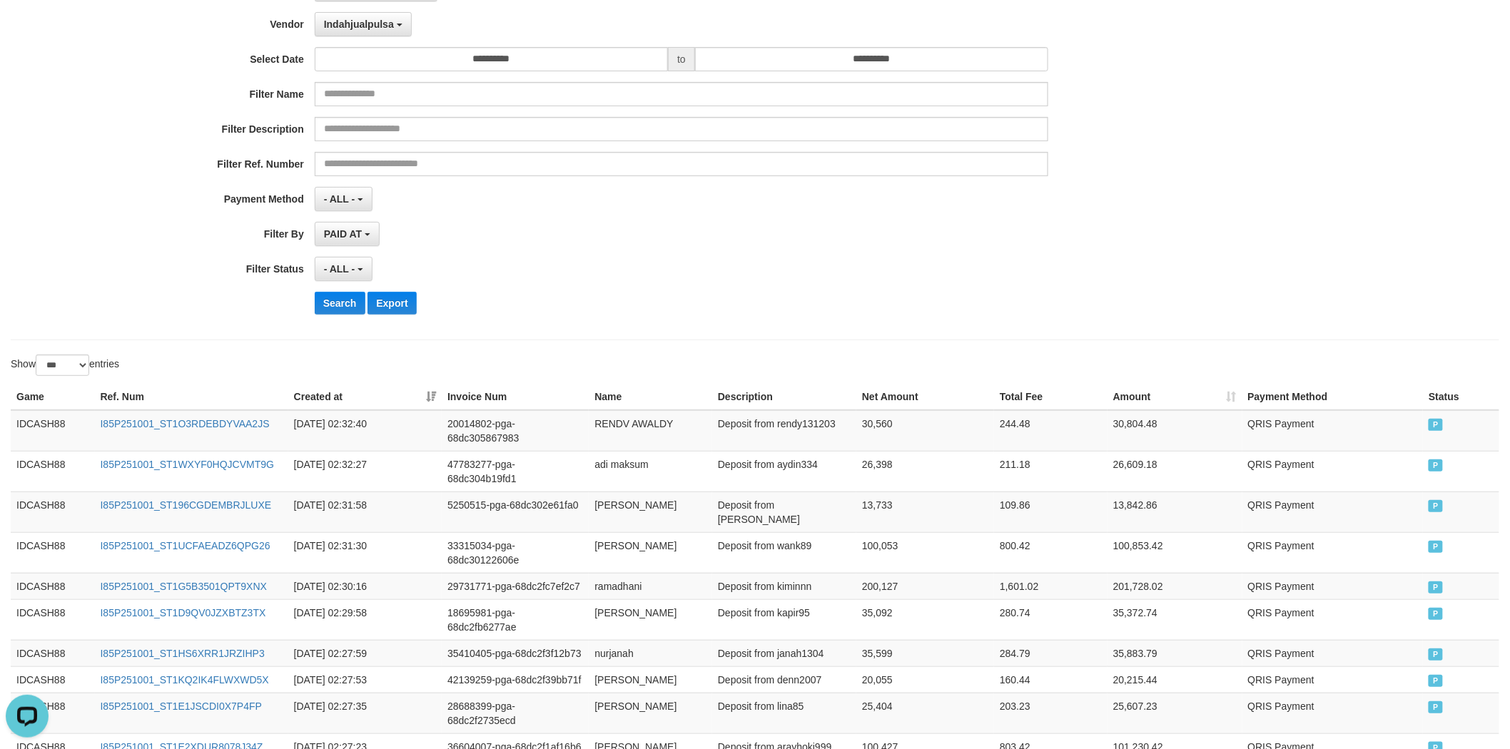
click at [536, 257] on div "- ALL - SELECT ALL - ALL - SELECT STATUS PENDING/UNPAID PAID CANCELED EXPIRED" at bounding box center [682, 269] width 734 height 24
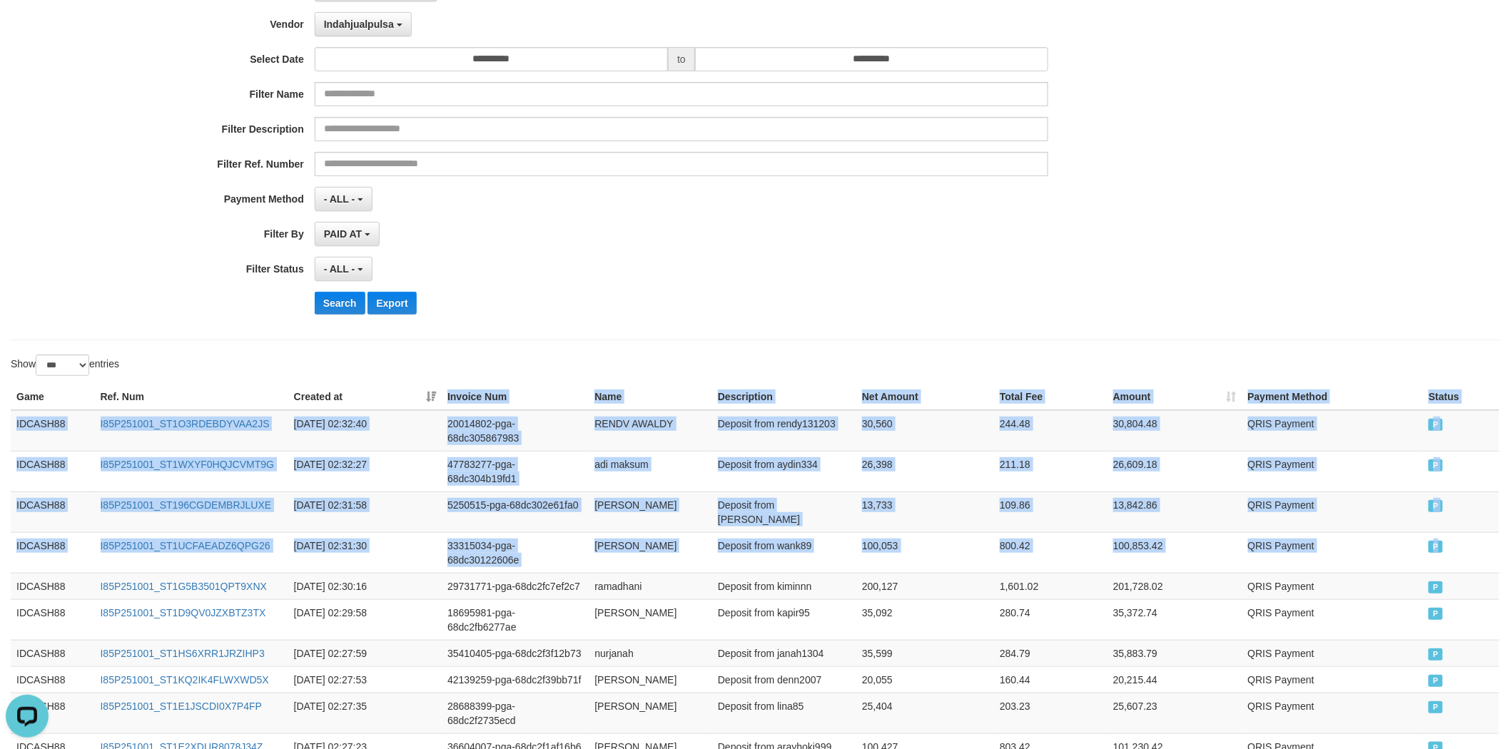
drag, startPoint x: 1418, startPoint y: 511, endPoint x: 420, endPoint y: 340, distance: 1012.7
click at [347, 301] on button "Search" at bounding box center [340, 303] width 51 height 23
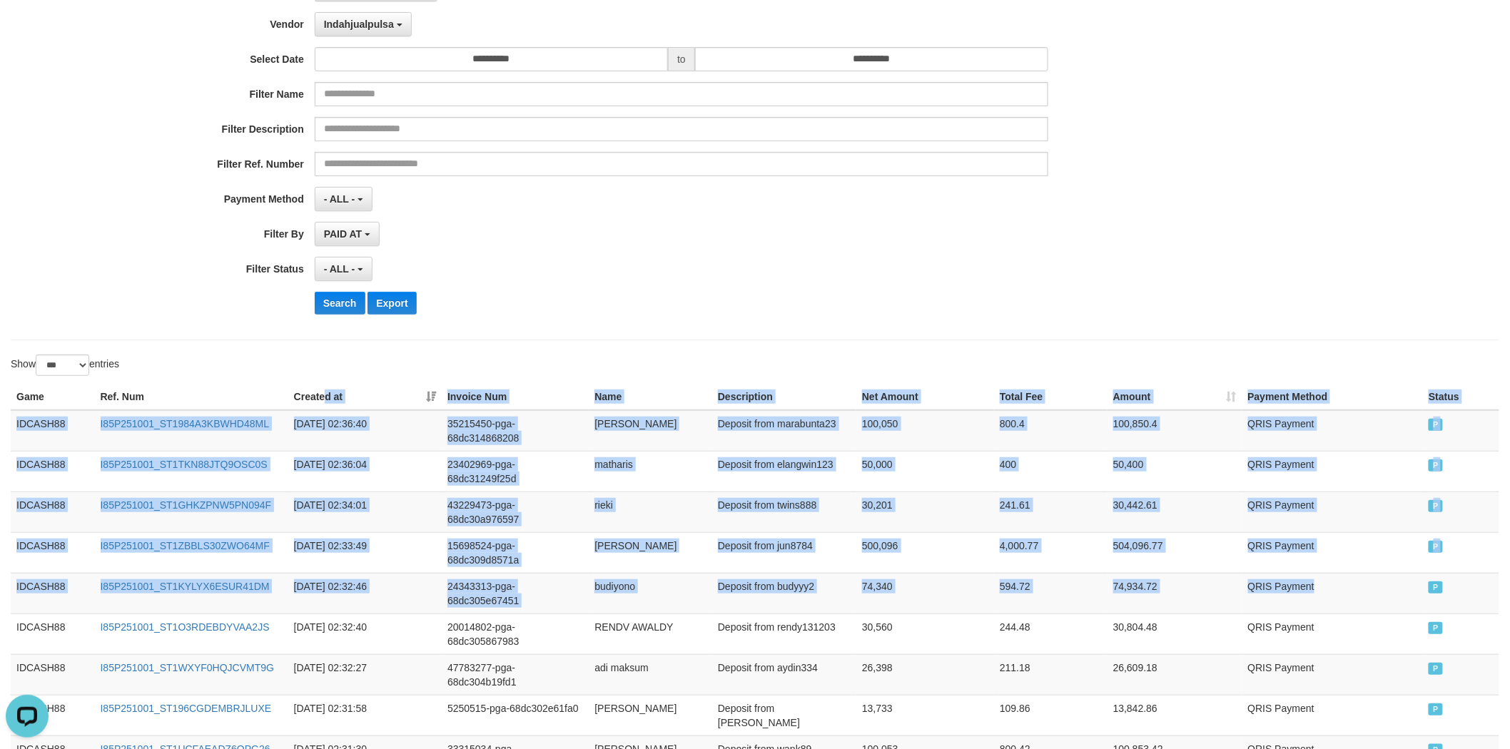
drag, startPoint x: 1334, startPoint y: 535, endPoint x: 322, endPoint y: 355, distance: 1028.3
click at [350, 300] on button "Search" at bounding box center [340, 303] width 51 height 23
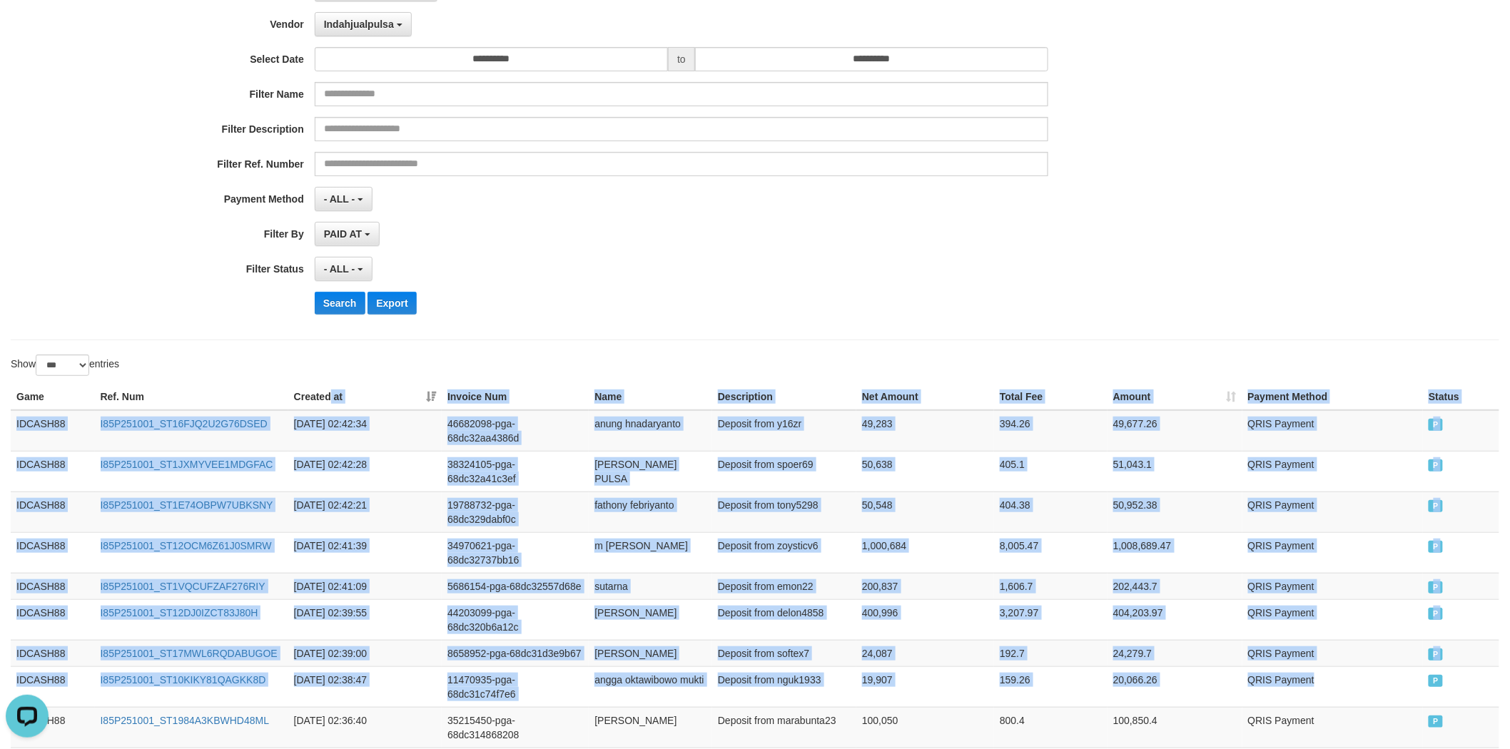
drag, startPoint x: 1426, startPoint y: 646, endPoint x: 330, endPoint y: 395, distance: 1123.5
click at [342, 294] on button "Search" at bounding box center [340, 303] width 51 height 23
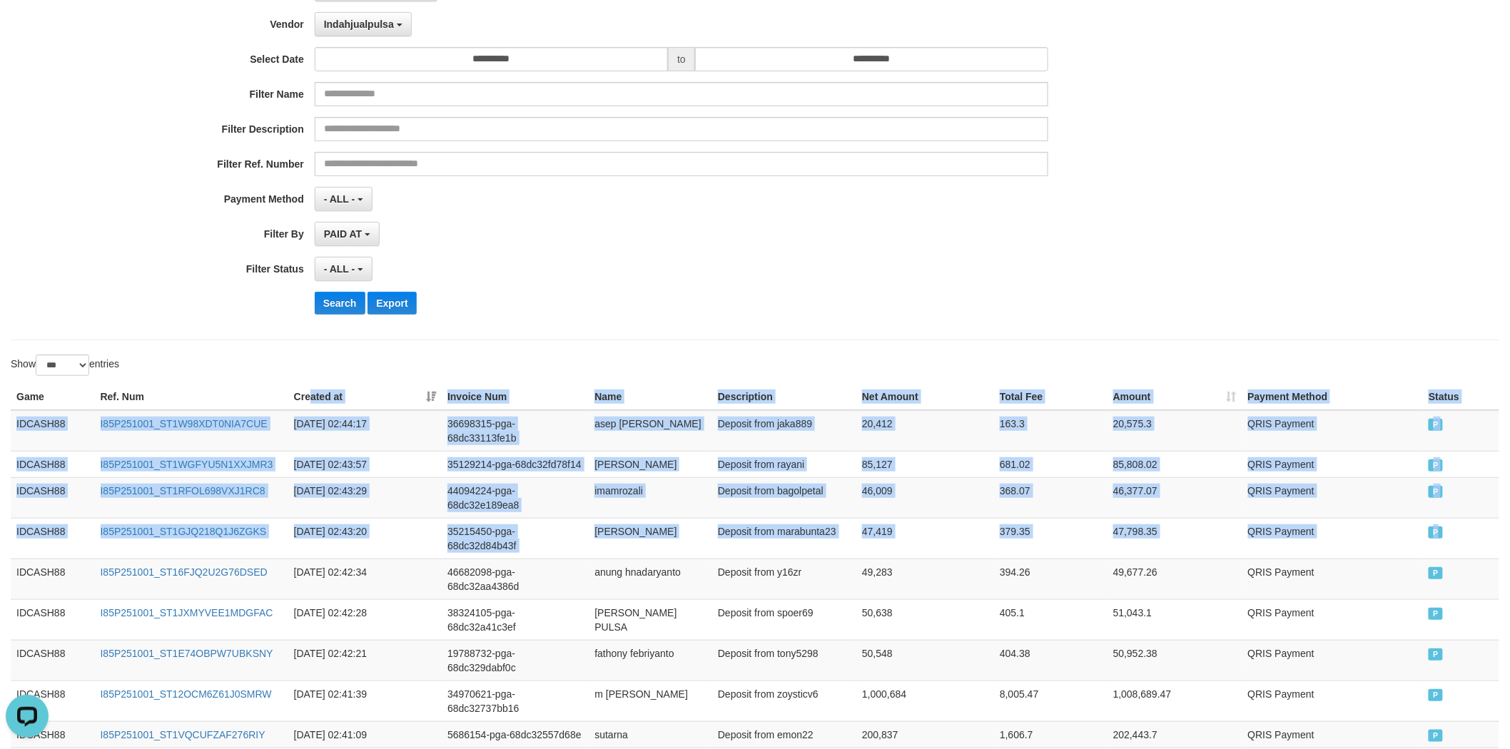
drag, startPoint x: 1340, startPoint y: 504, endPoint x: 314, endPoint y: 390, distance: 1032.4
click at [330, 304] on button "Search" at bounding box center [340, 303] width 51 height 23
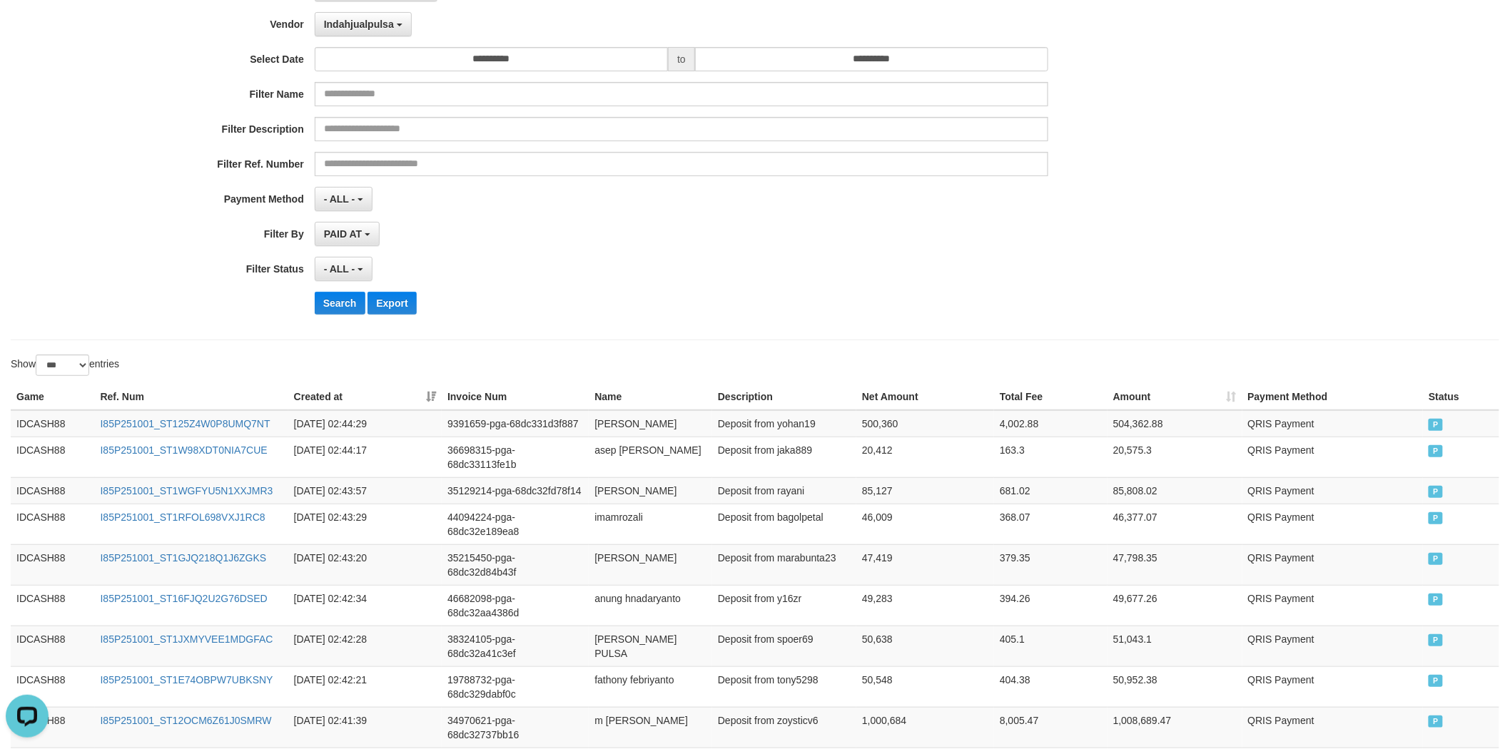
click at [495, 287] on div "**********" at bounding box center [629, 151] width 1258 height 348
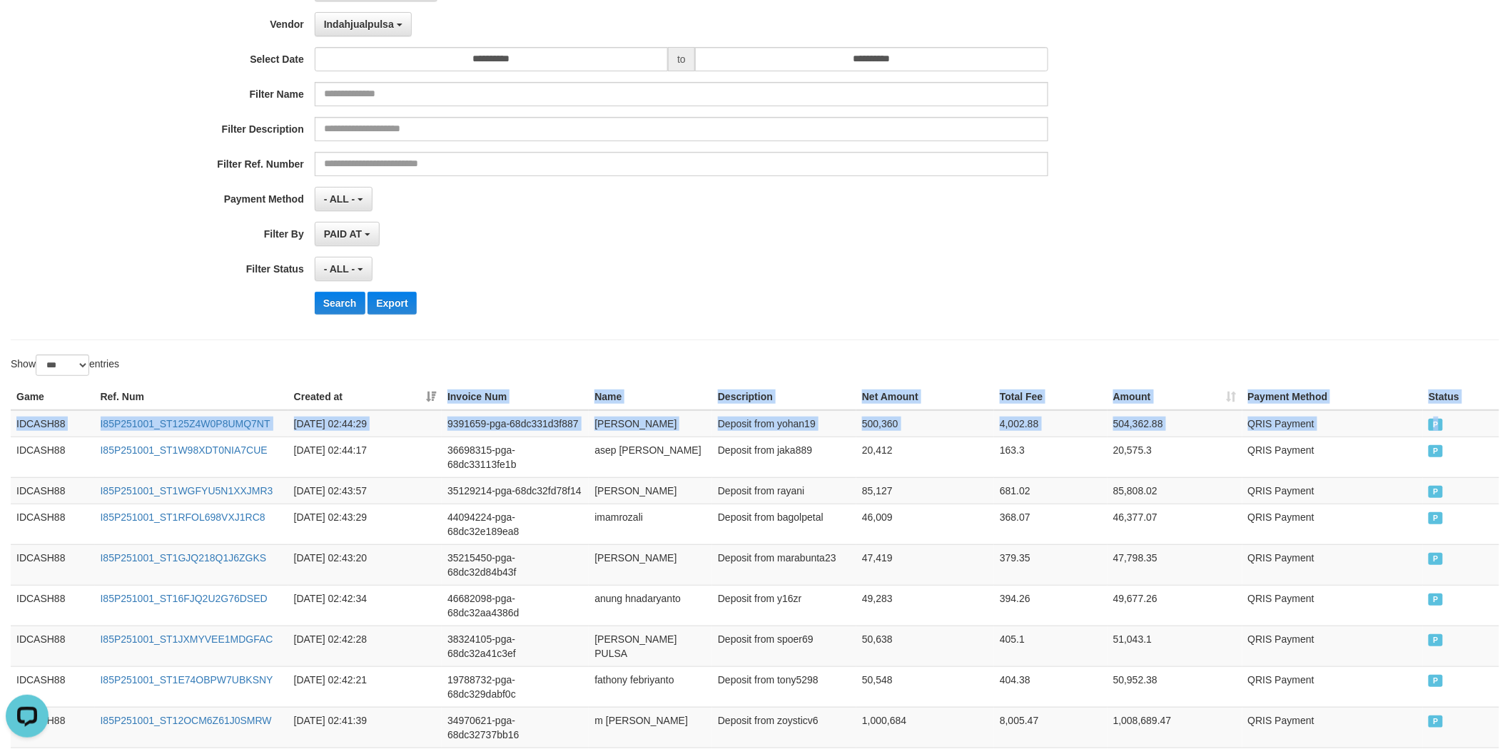
drag, startPoint x: 1443, startPoint y: 432, endPoint x: 425, endPoint y: 389, distance: 1019.0
click at [342, 312] on button "Search" at bounding box center [340, 303] width 51 height 23
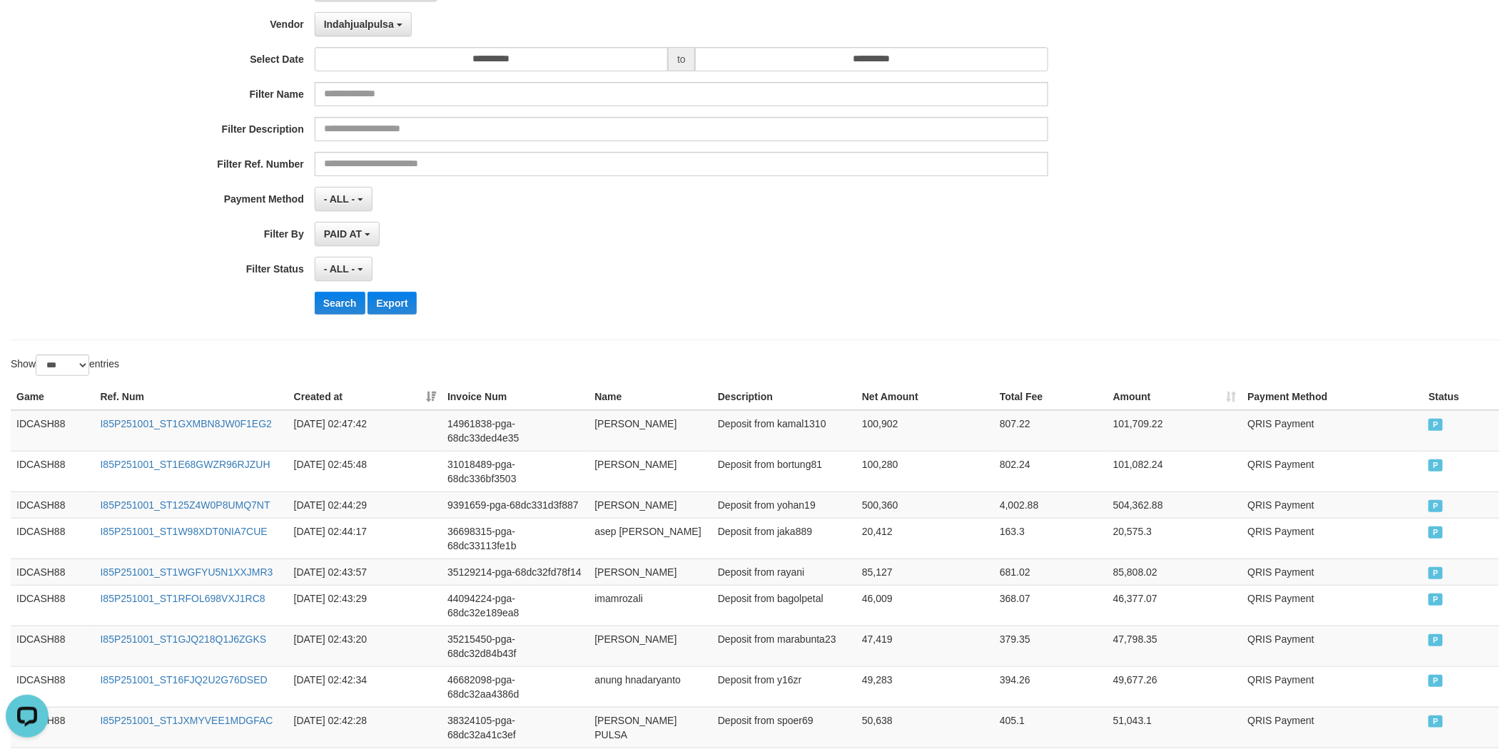
drag, startPoint x: 1451, startPoint y: 457, endPoint x: 347, endPoint y: 372, distance: 1107.7
click at [347, 305] on button "Search" at bounding box center [340, 303] width 51 height 23
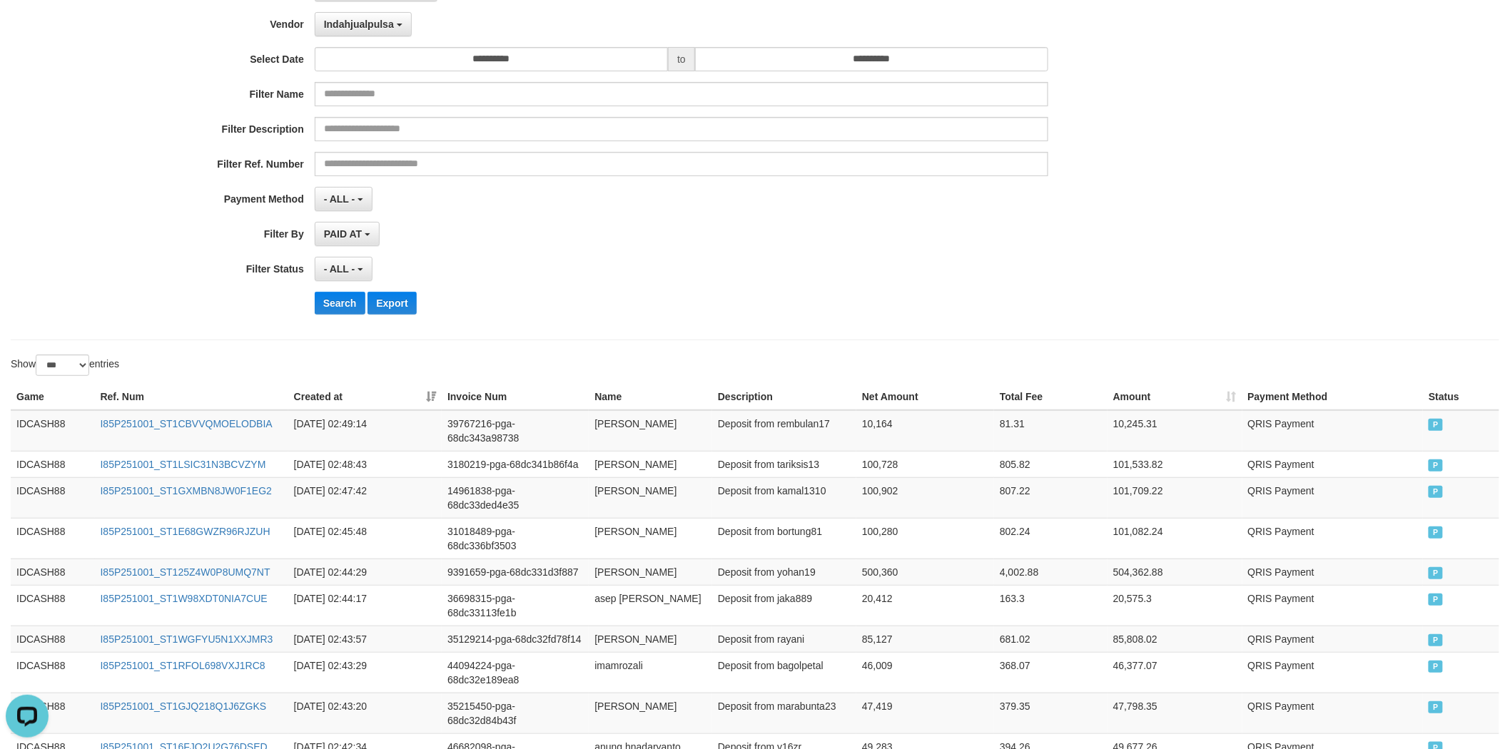
click at [611, 295] on div "Search Export" at bounding box center [787, 303] width 944 height 23
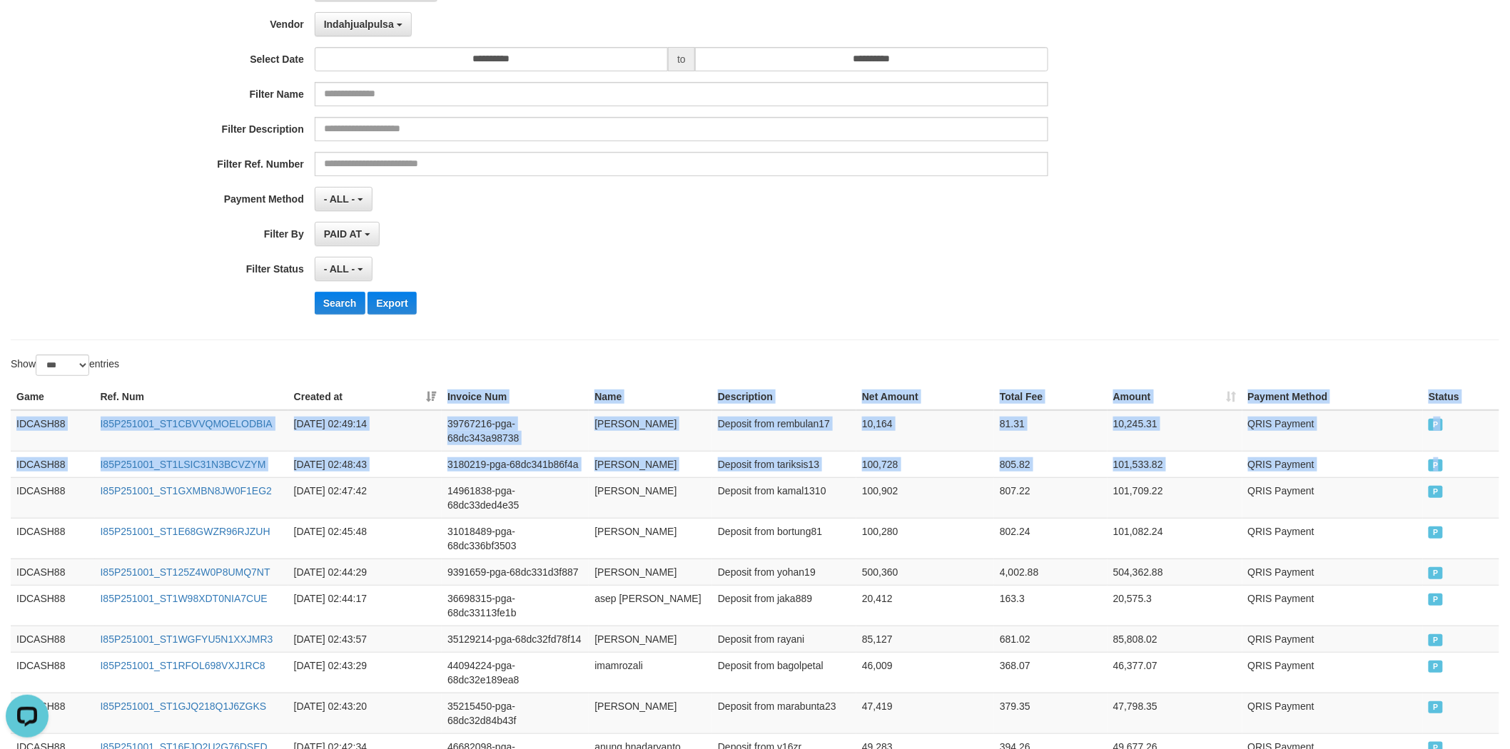
drag, startPoint x: 1453, startPoint y: 461, endPoint x: 401, endPoint y: 398, distance: 1053.5
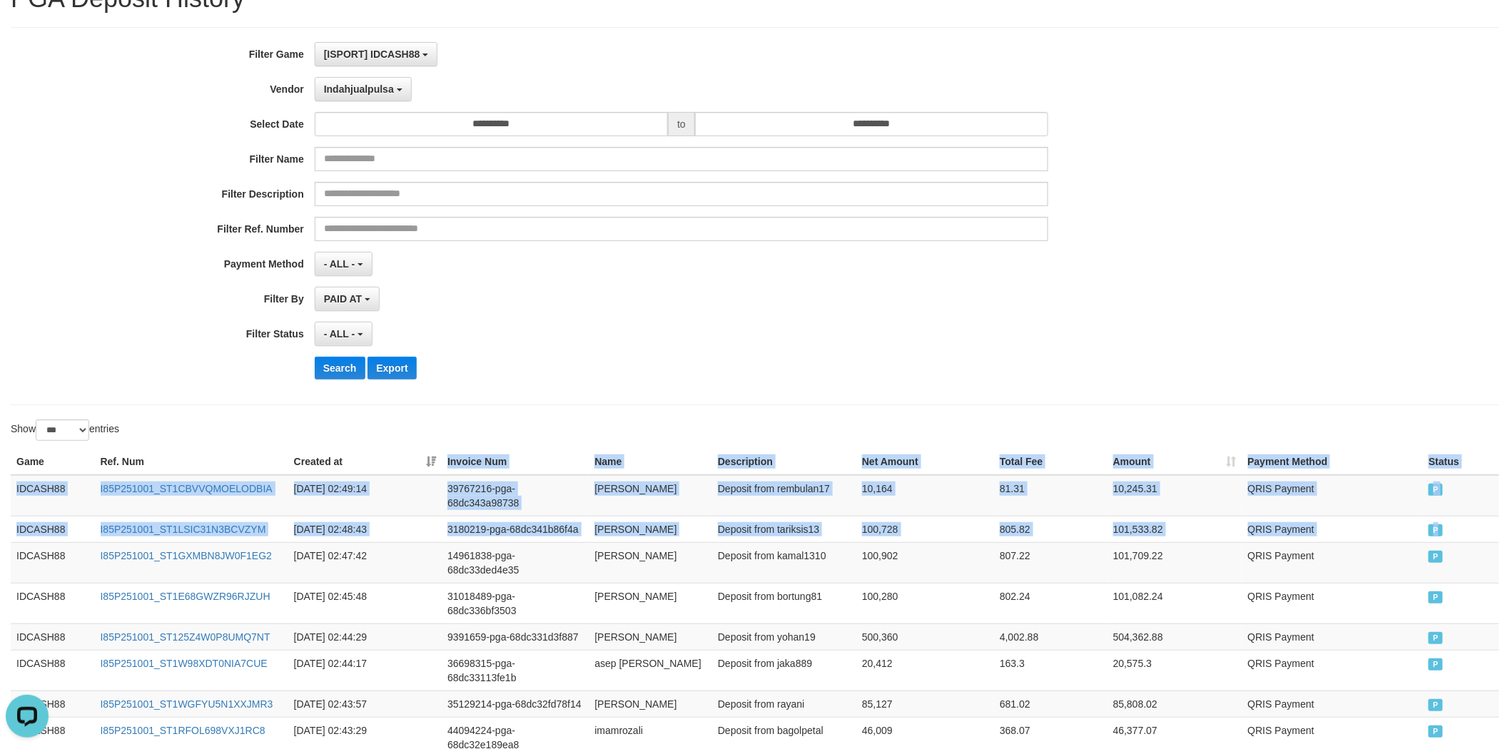
scroll to position [53, 0]
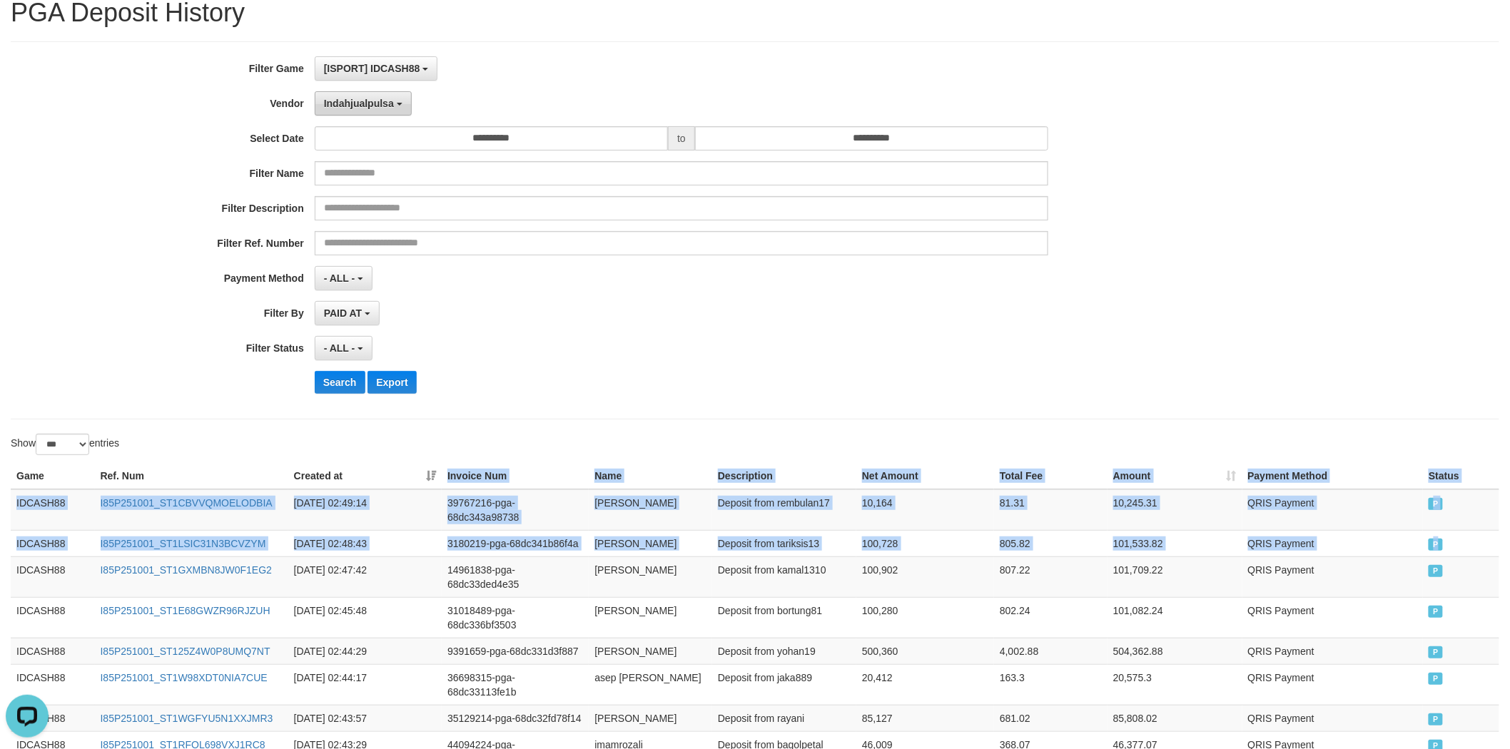
click at [350, 98] on span "Indahjualpulsa" at bounding box center [359, 103] width 70 height 11
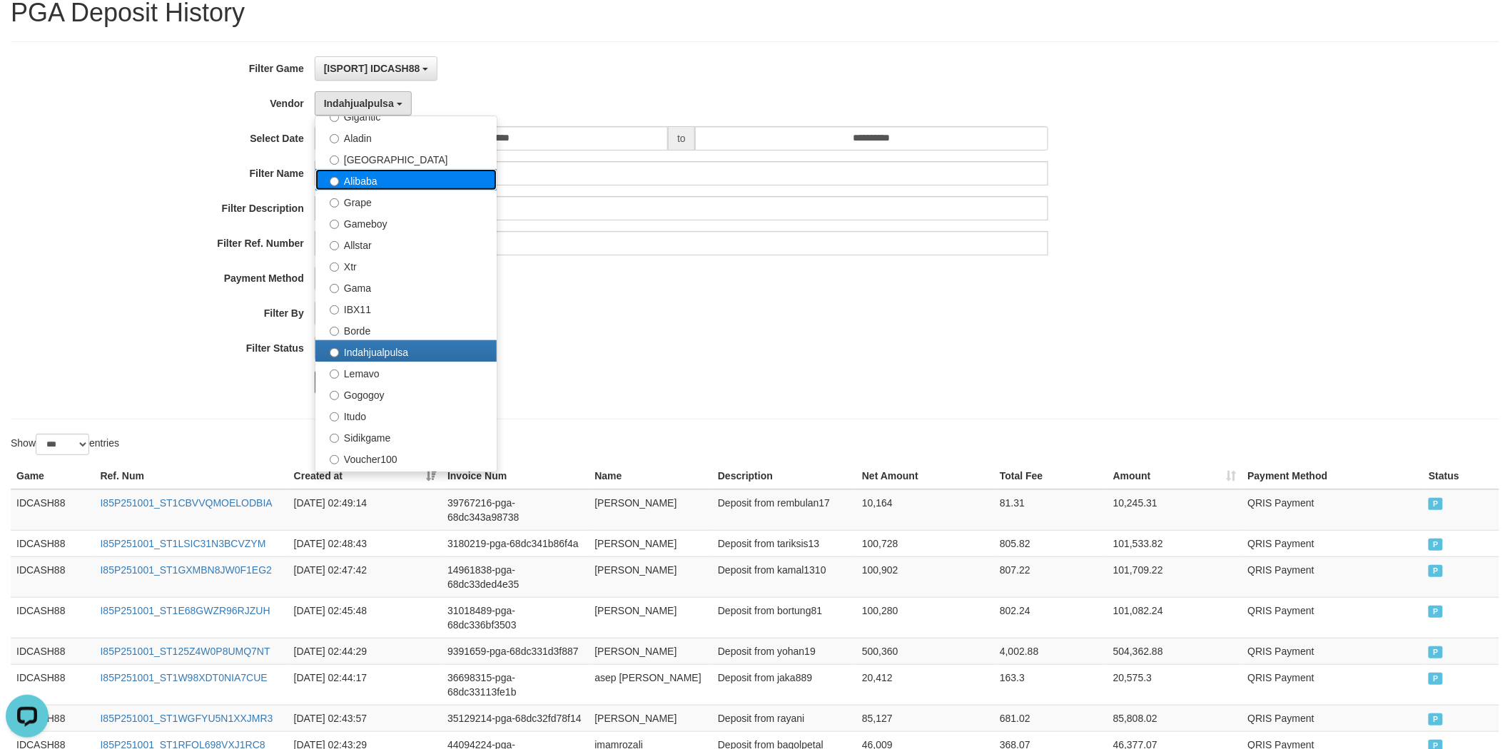
click at [407, 187] on label "Alibaba" at bounding box center [405, 179] width 181 height 21
select select "**********"
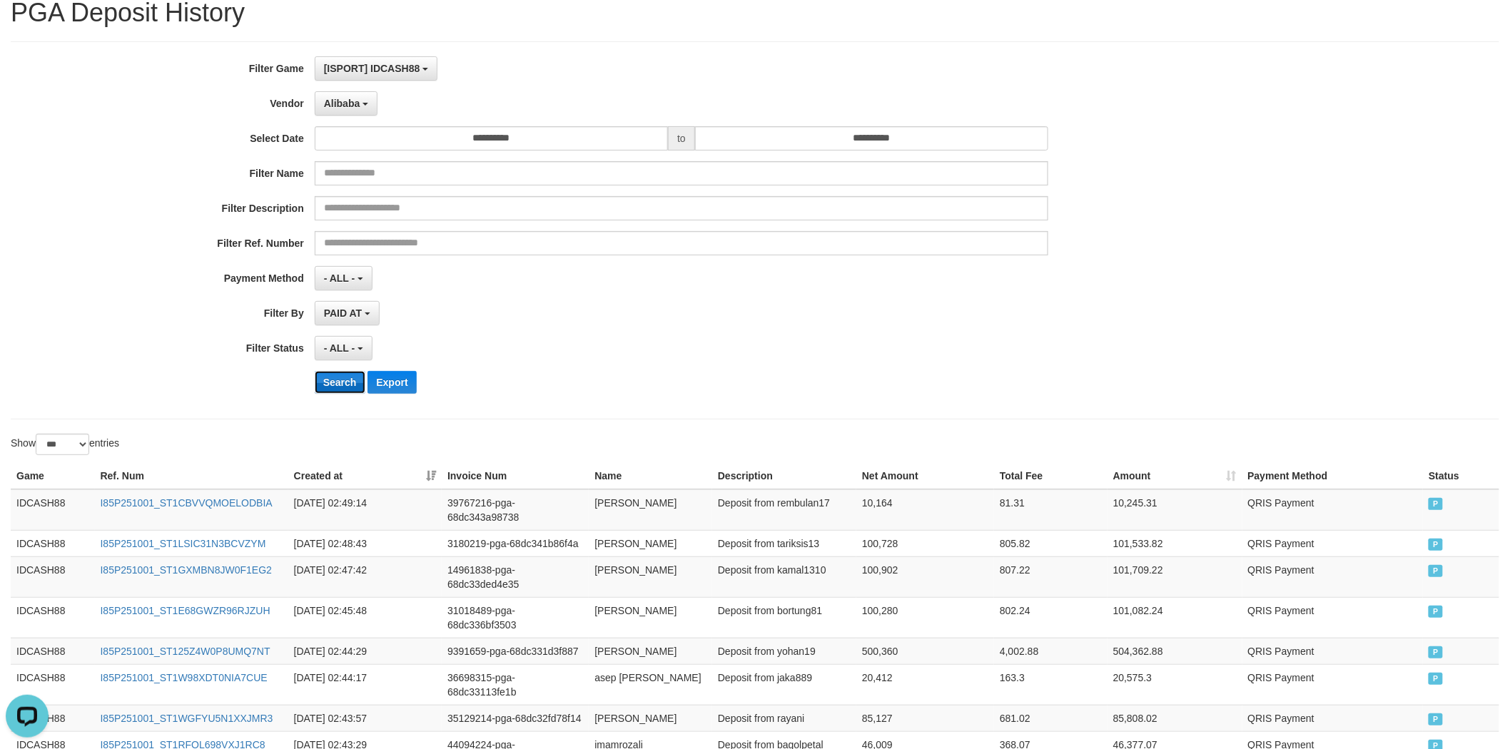
click at [328, 386] on button "Search" at bounding box center [340, 382] width 51 height 23
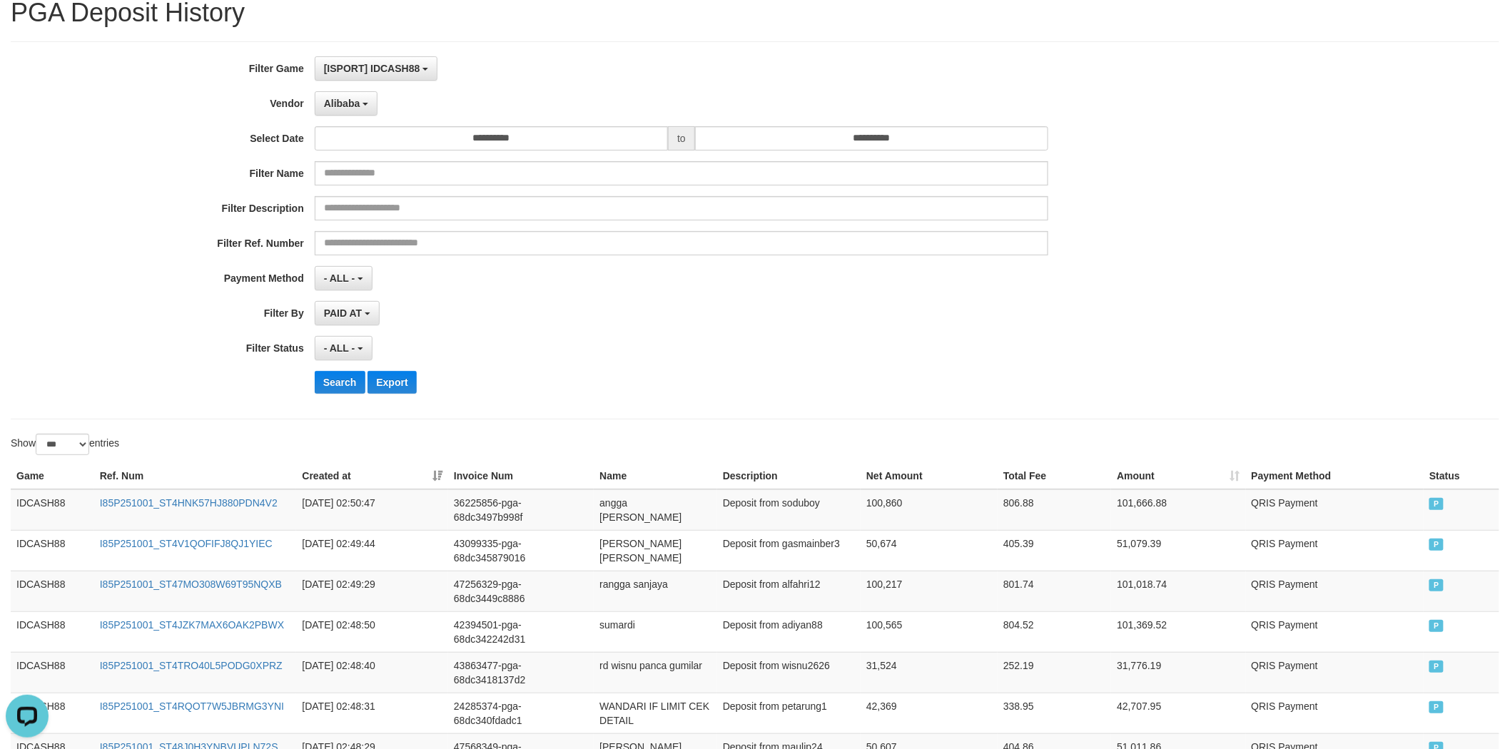
click at [499, 338] on div "- ALL - SELECT ALL - ALL - SELECT STATUS PENDING/UNPAID PAID CANCELED EXPIRED" at bounding box center [682, 348] width 734 height 24
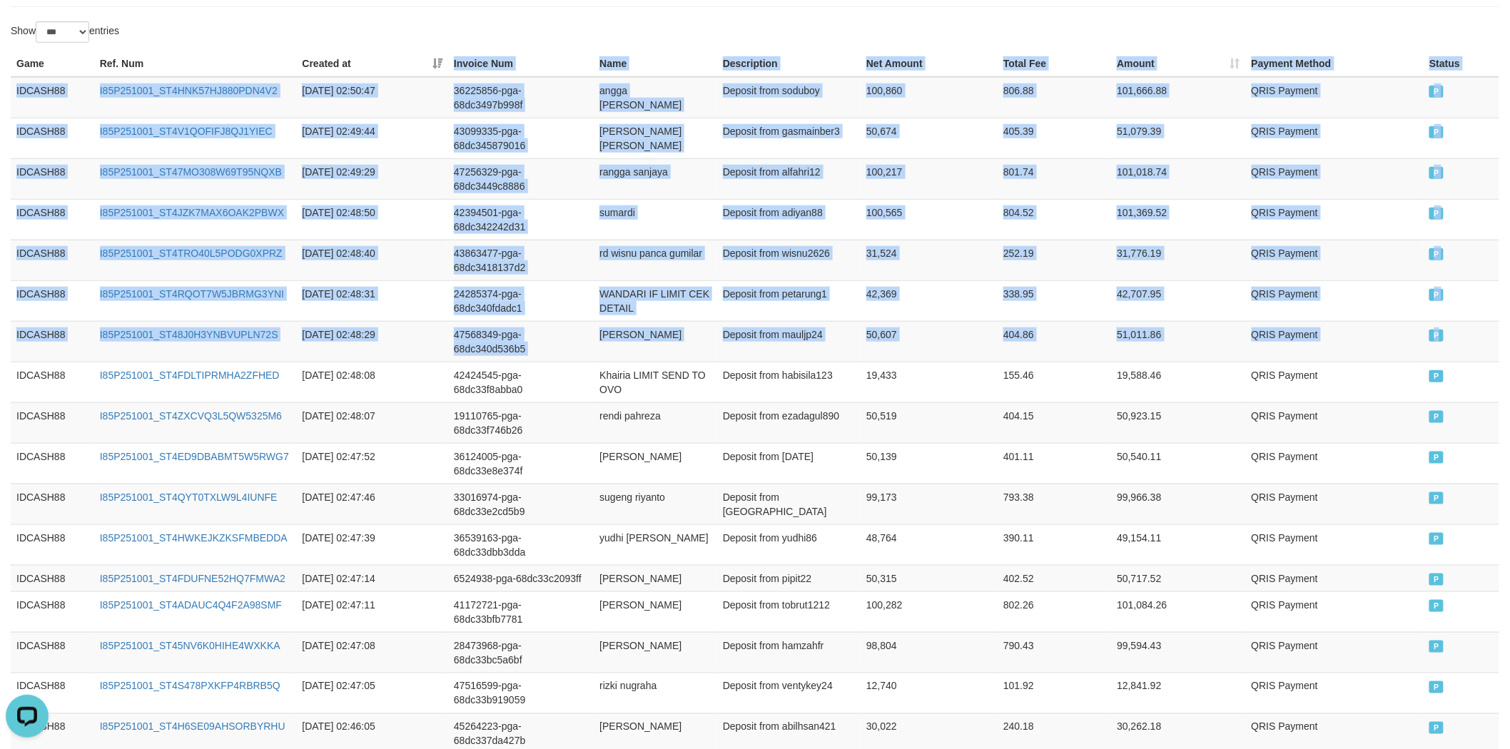
drag, startPoint x: 1475, startPoint y: 343, endPoint x: 432, endPoint y: 55, distance: 1081.5
